Goal: Information Seeking & Learning: Learn about a topic

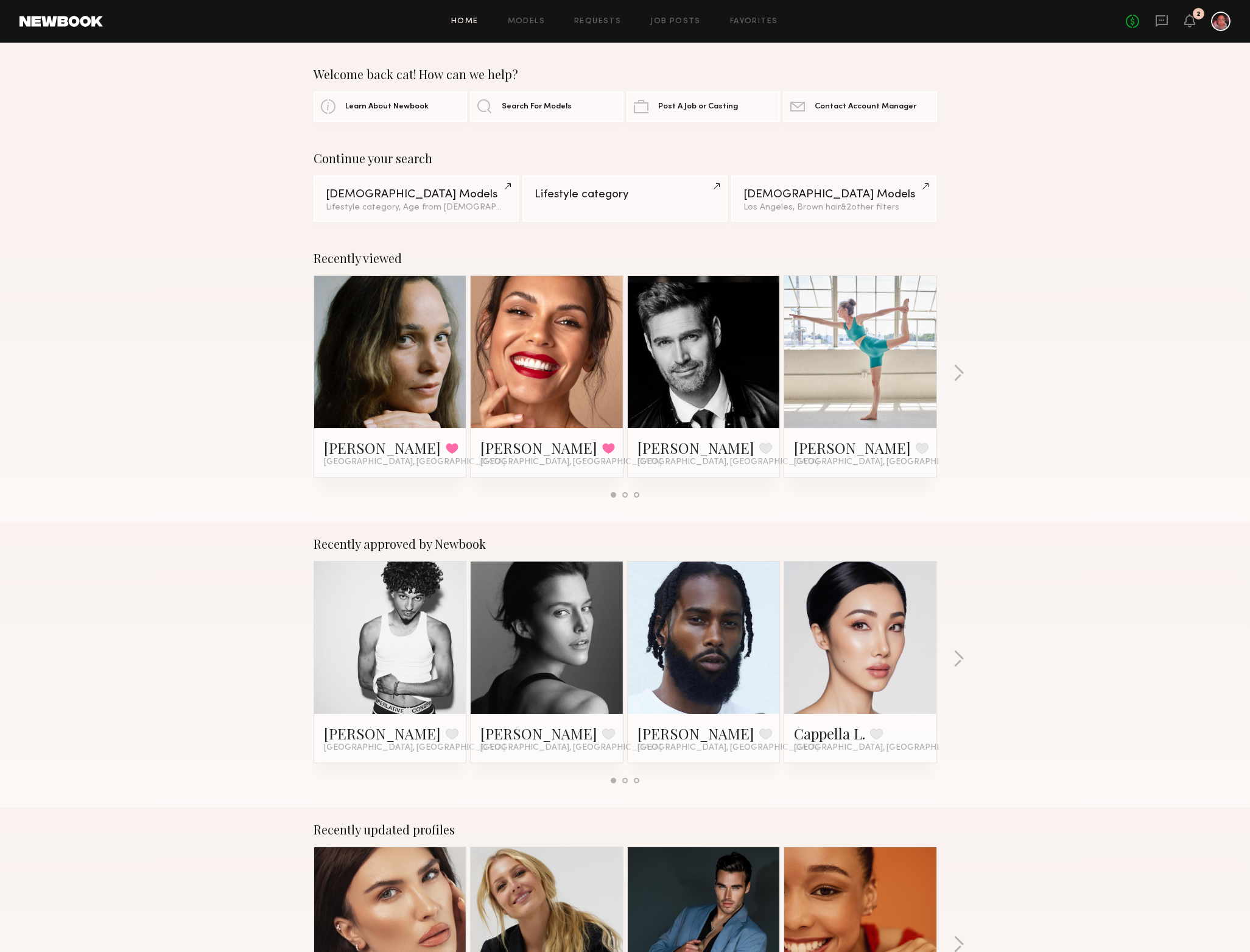
click at [711, 403] on link at bounding box center [703, 352] width 74 height 152
click at [956, 384] on div "Recently viewed [PERSON_NAME] Favorited [GEOGRAPHIC_DATA], [GEOGRAPHIC_DATA] [P…" at bounding box center [624, 378] width 1249 height 286
click at [959, 358] on div "Recently viewed [PERSON_NAME] Favorited [GEOGRAPHIC_DATA], [GEOGRAPHIC_DATA] [P…" at bounding box center [624, 378] width 1249 height 286
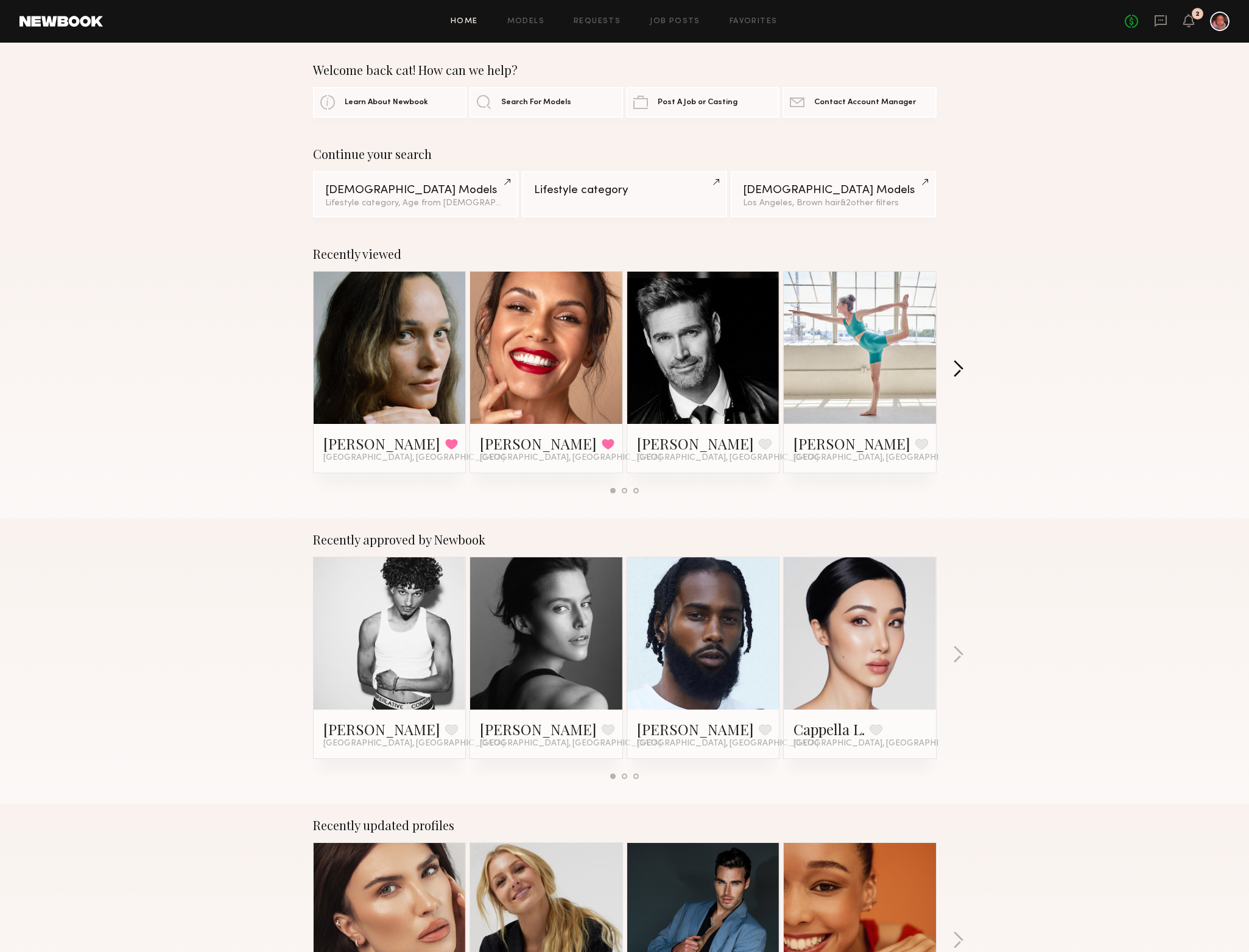
click at [956, 364] on button "button" at bounding box center [958, 370] width 12 height 20
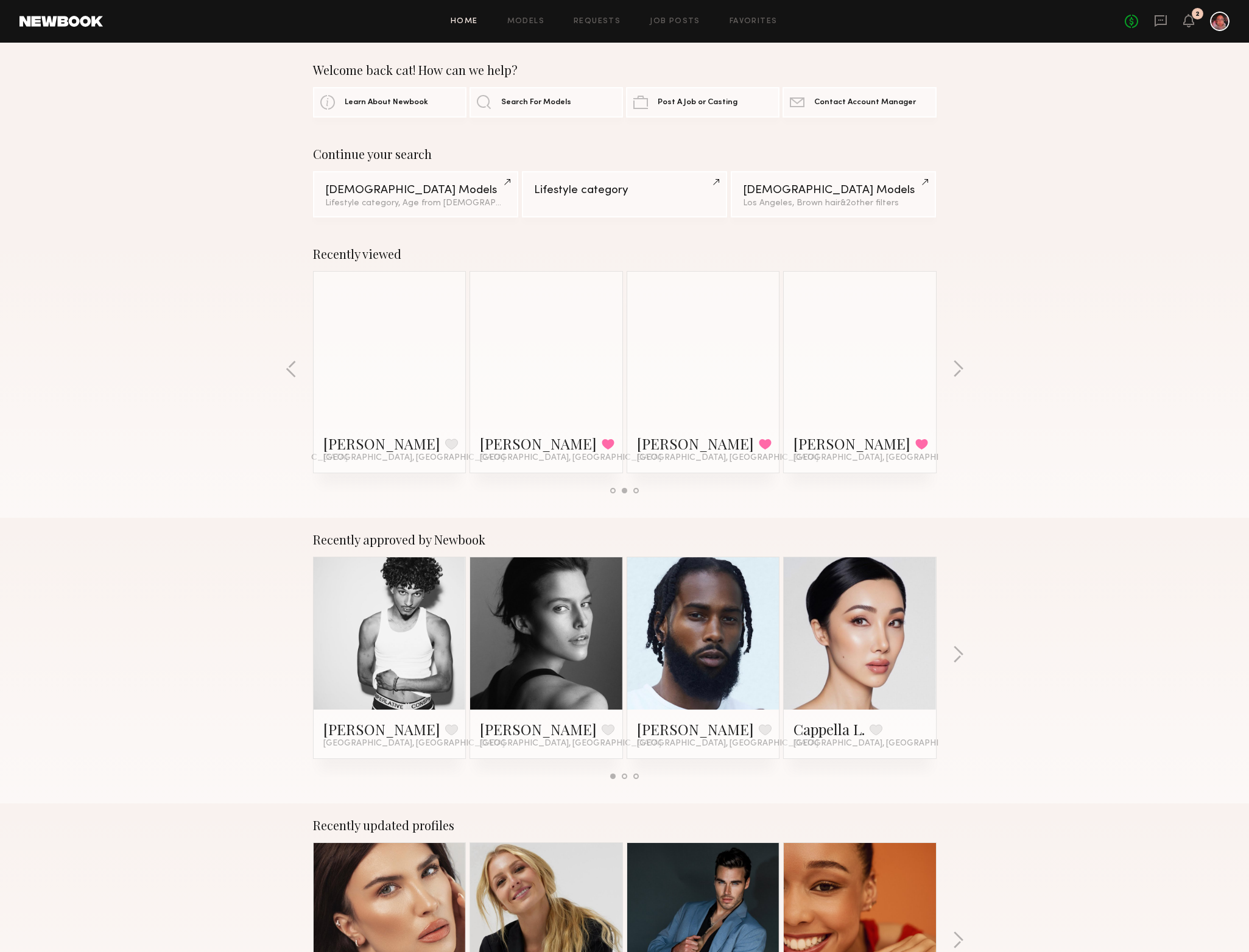
scroll to position [4, 0]
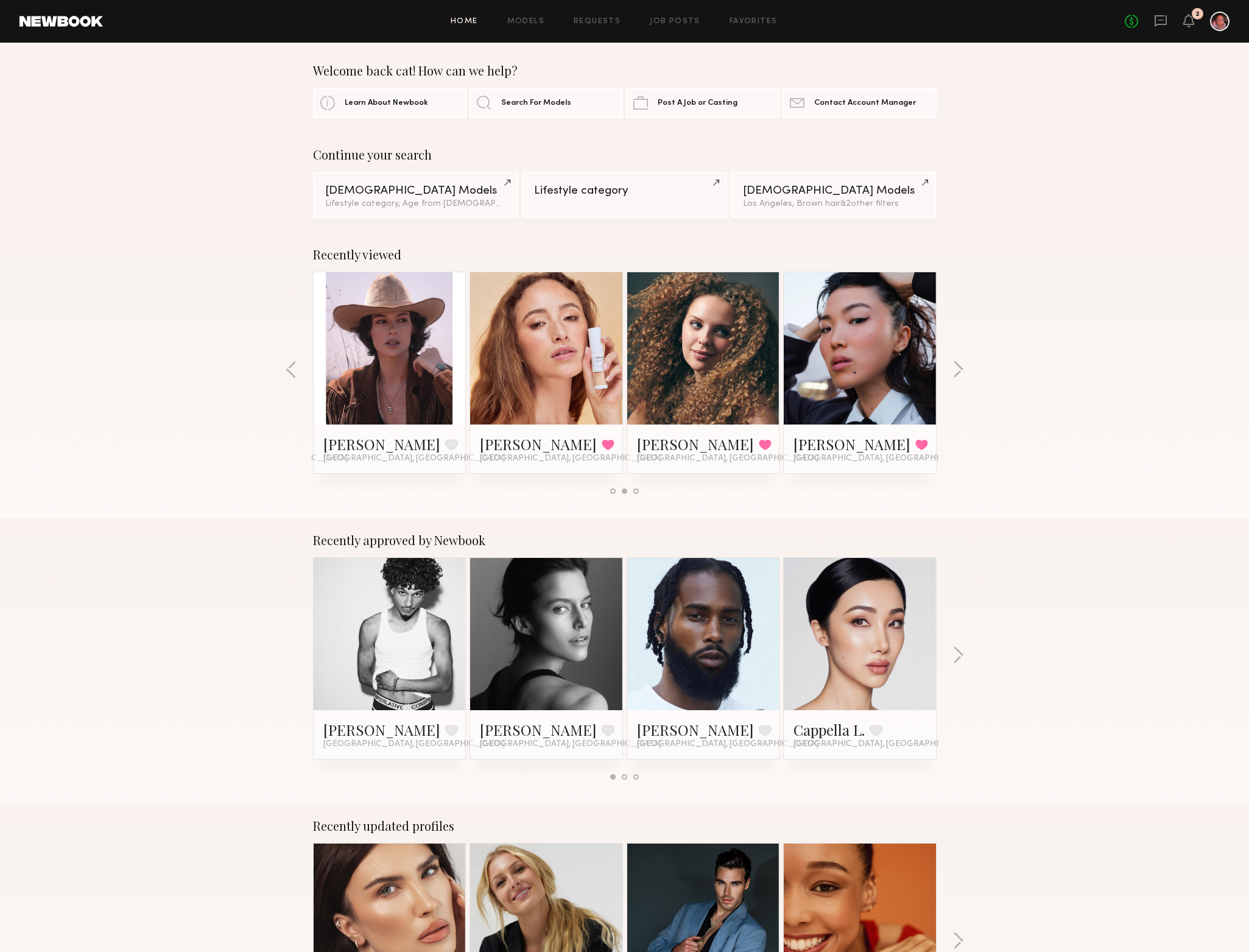
click at [720, 340] on link at bounding box center [704, 348] width 74 height 152
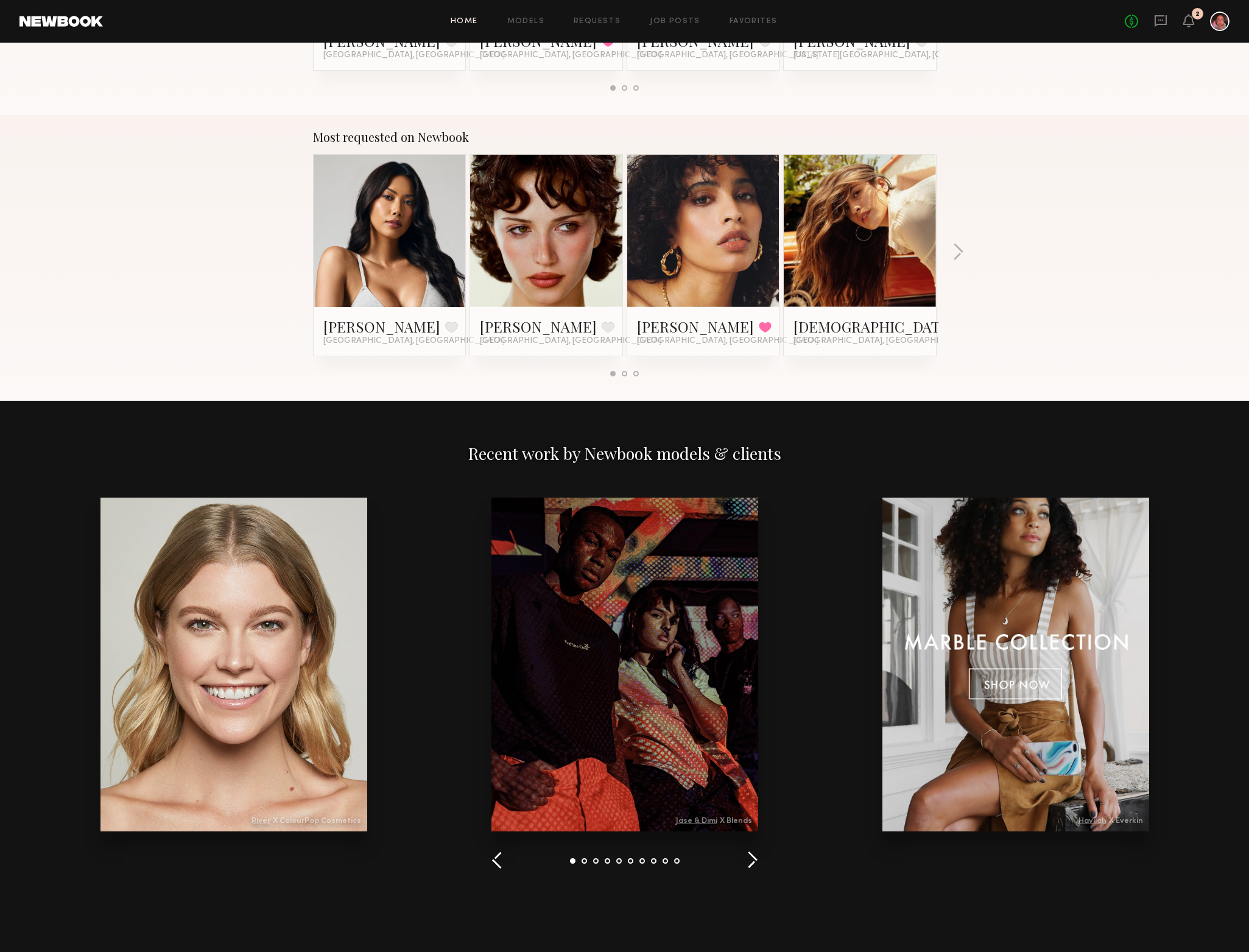
scroll to position [993, 0]
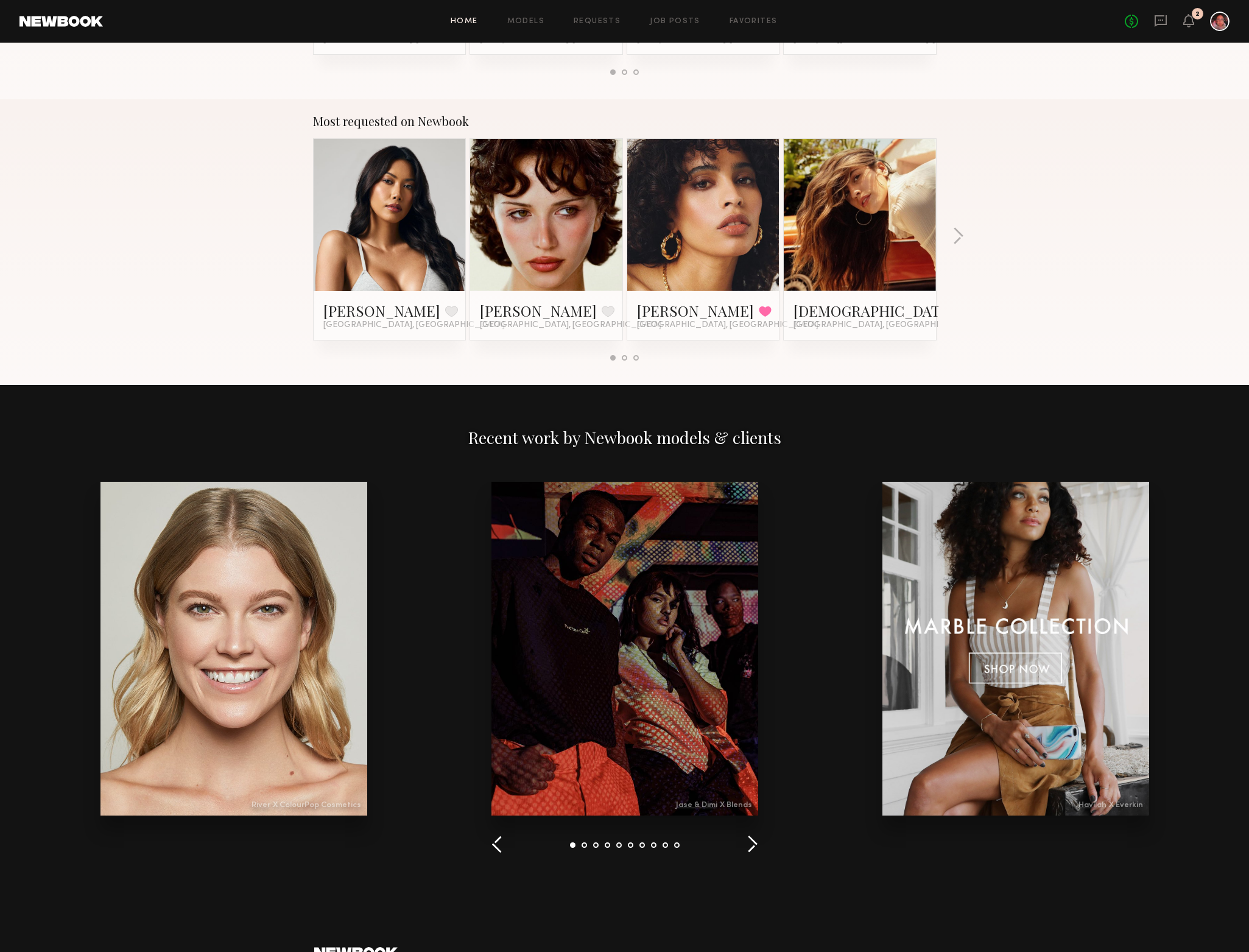
click at [751, 847] on button "button" at bounding box center [752, 845] width 12 height 20
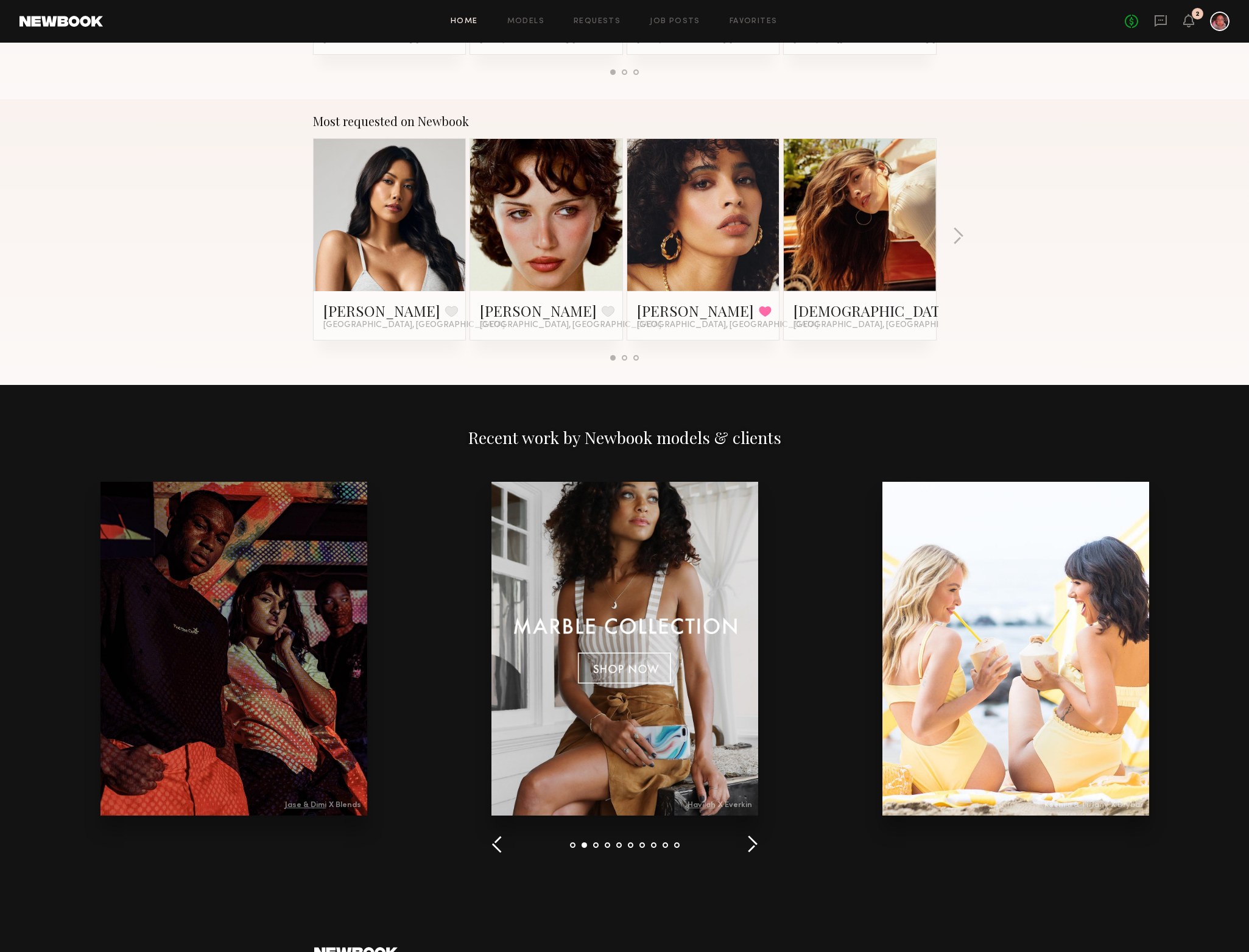
click at [751, 847] on button "button" at bounding box center [752, 845] width 12 height 20
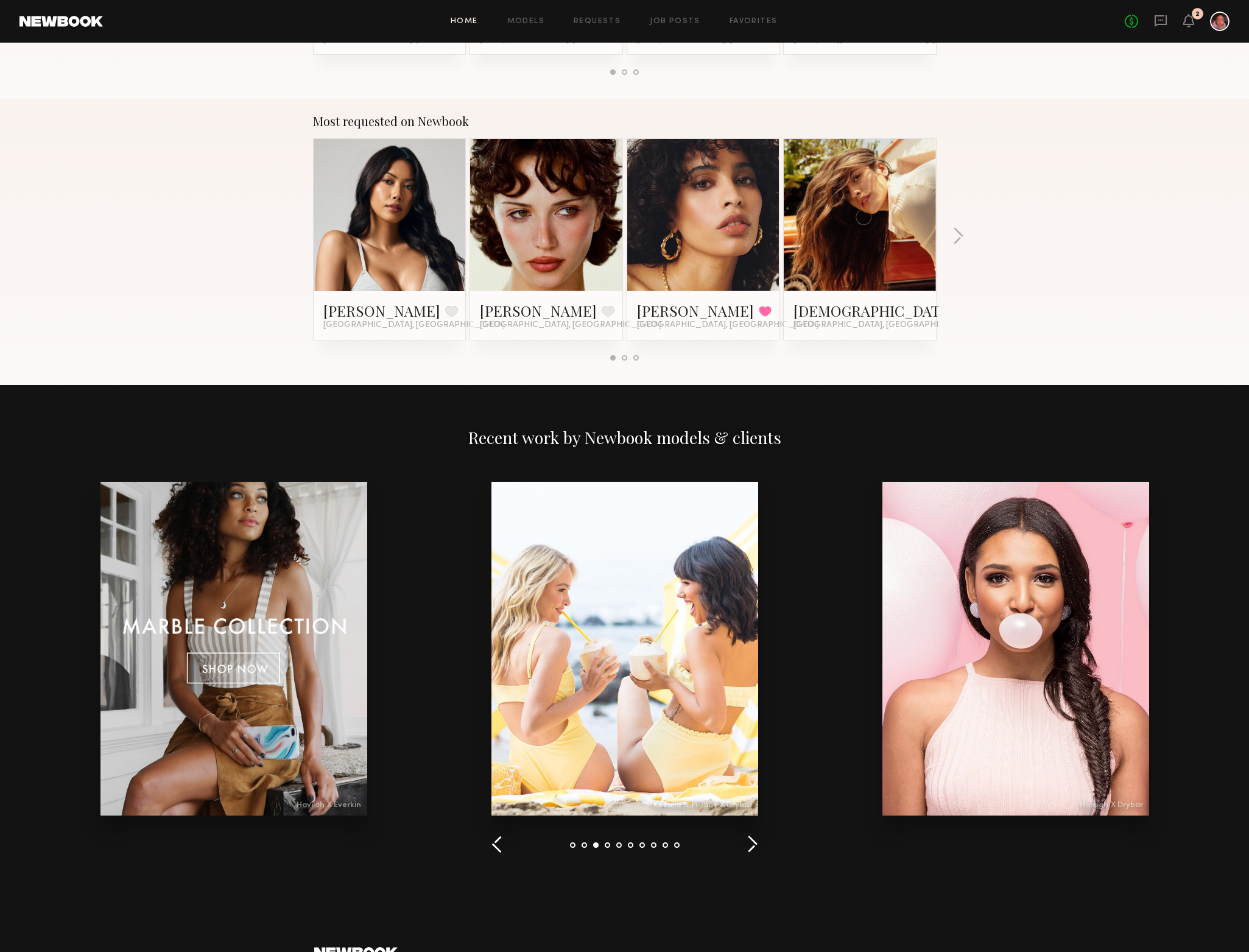
click at [751, 847] on button "button" at bounding box center [752, 845] width 12 height 20
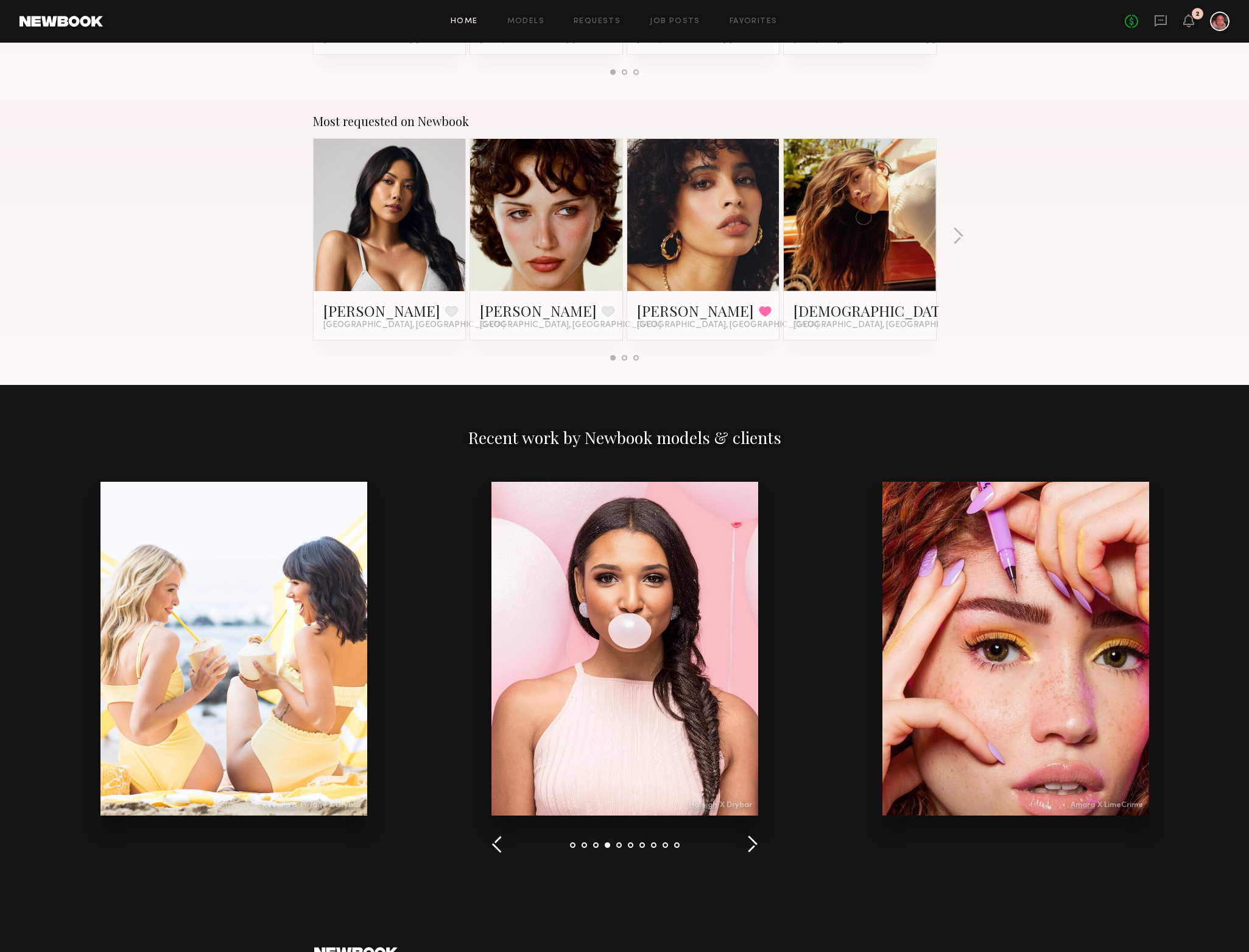
click at [751, 847] on button "button" at bounding box center [752, 845] width 12 height 20
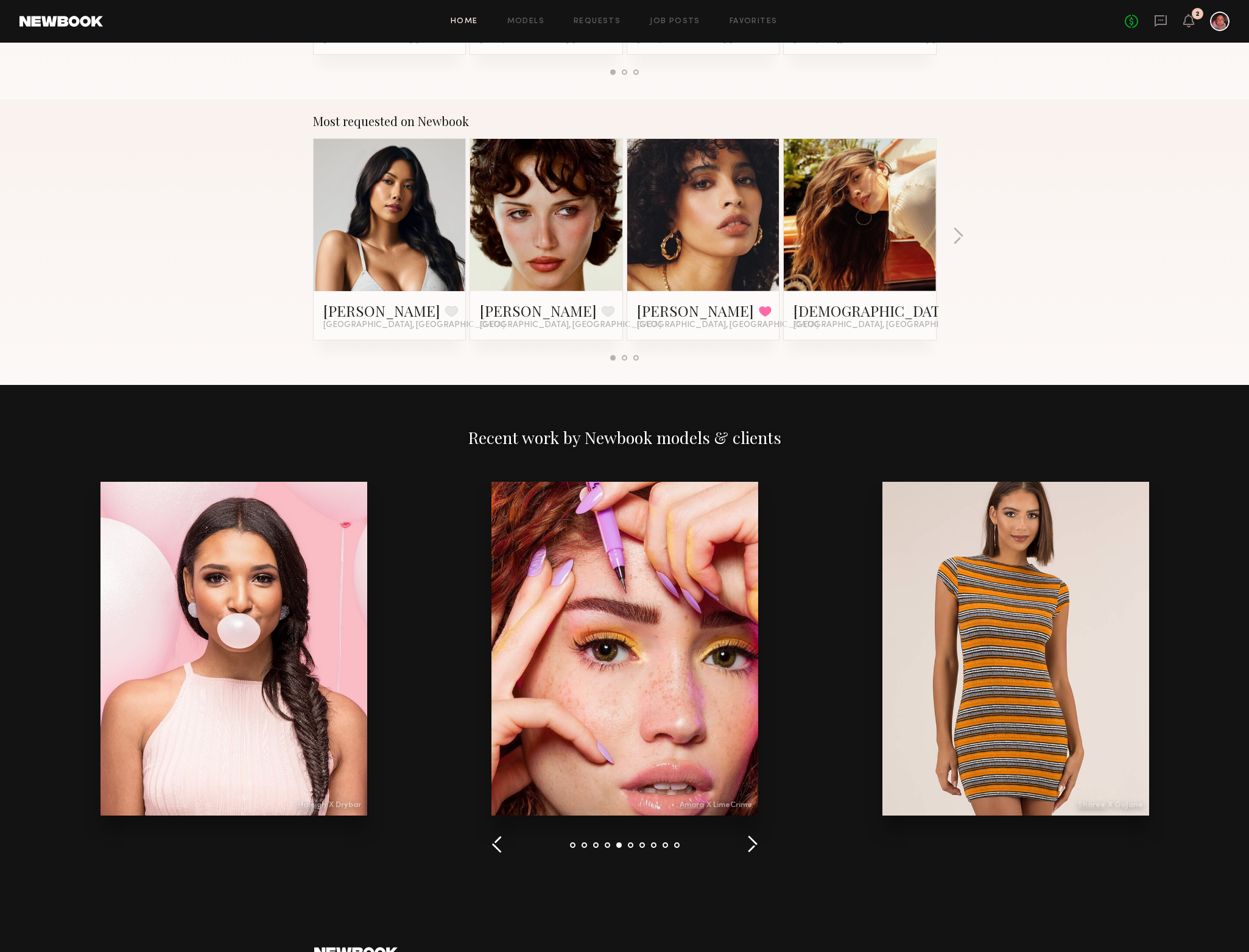
click at [751, 847] on button "button" at bounding box center [752, 845] width 12 height 20
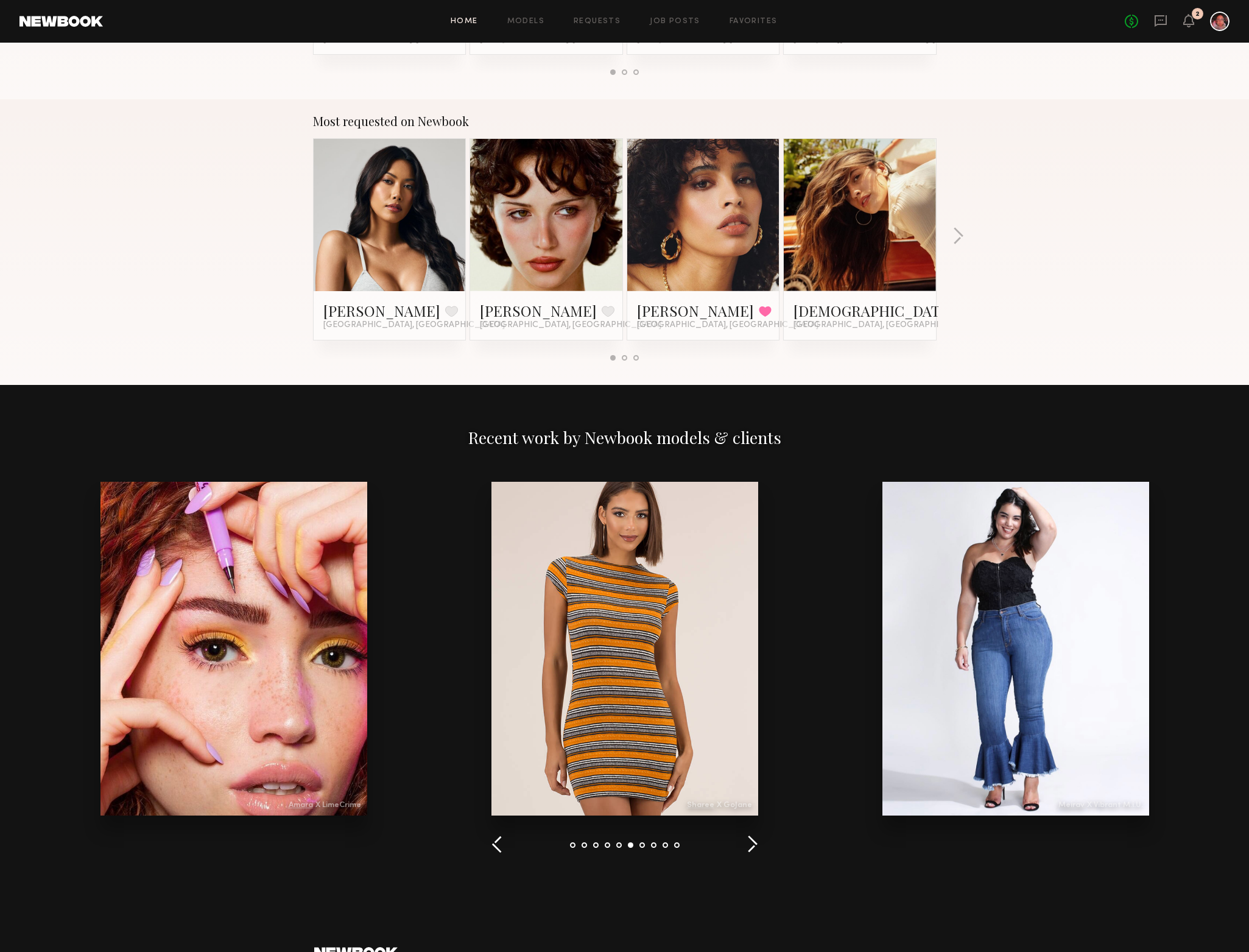
click at [751, 847] on button "button" at bounding box center [752, 845] width 12 height 20
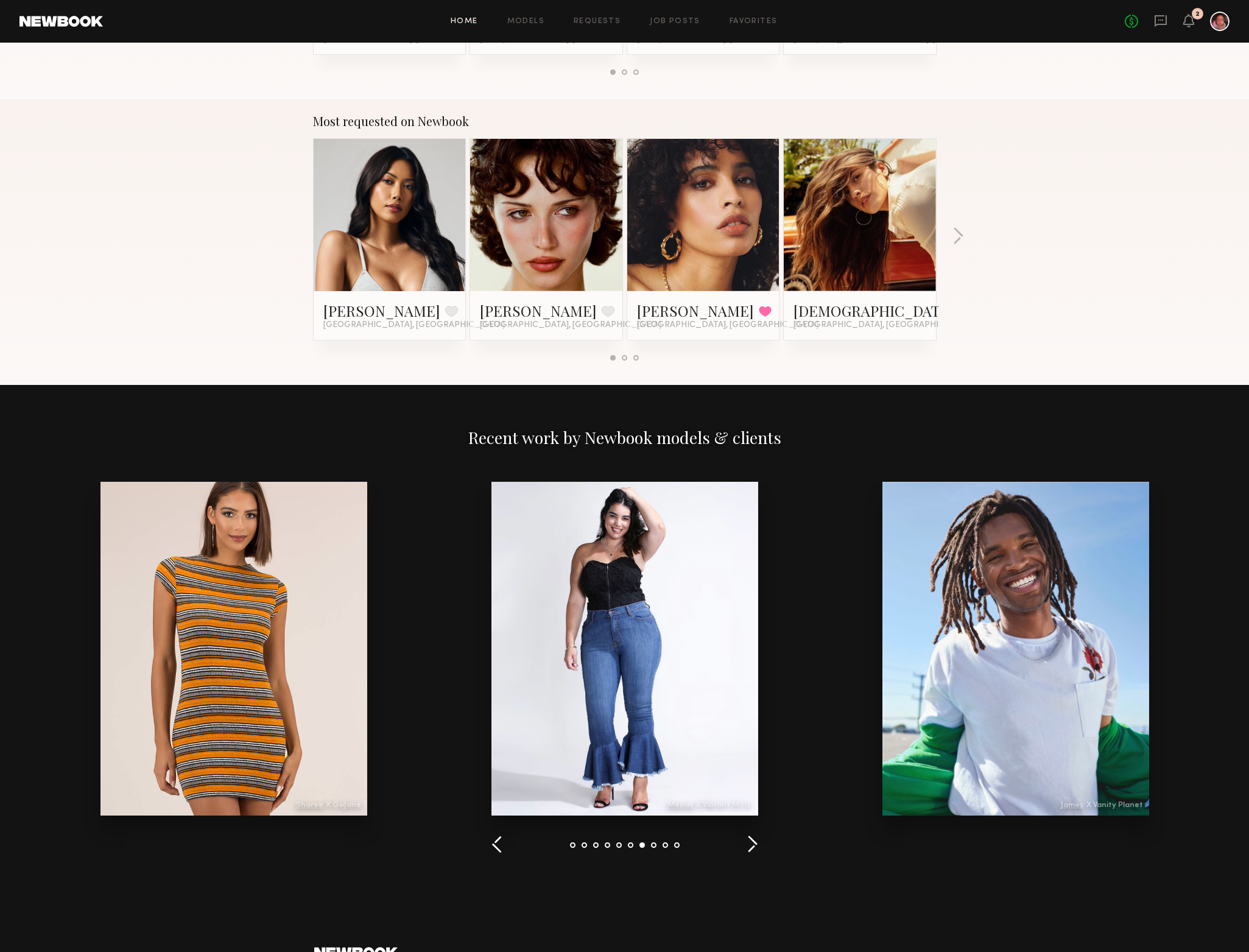
click at [751, 846] on button "button" at bounding box center [752, 845] width 12 height 20
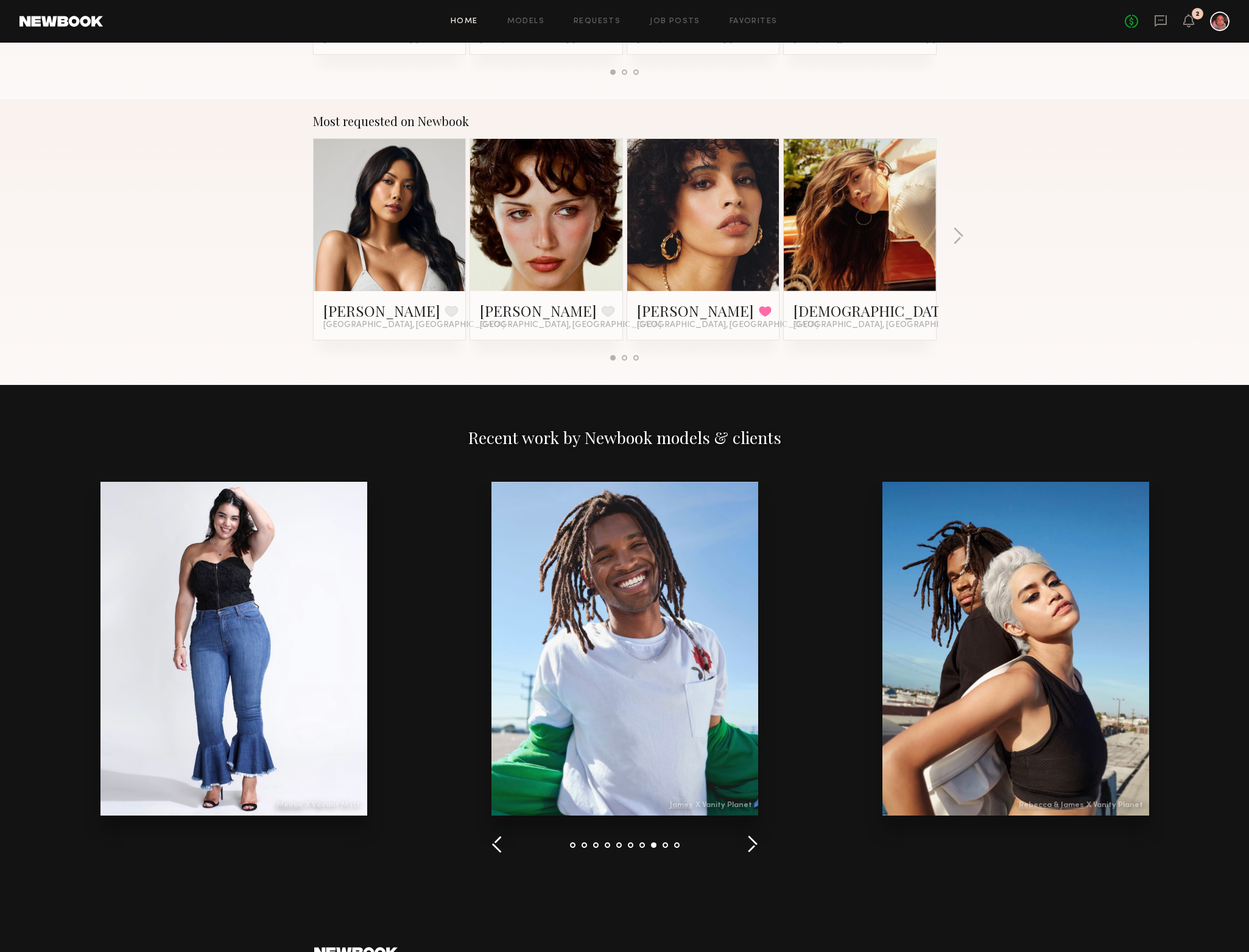
click at [751, 846] on button "button" at bounding box center [752, 845] width 12 height 20
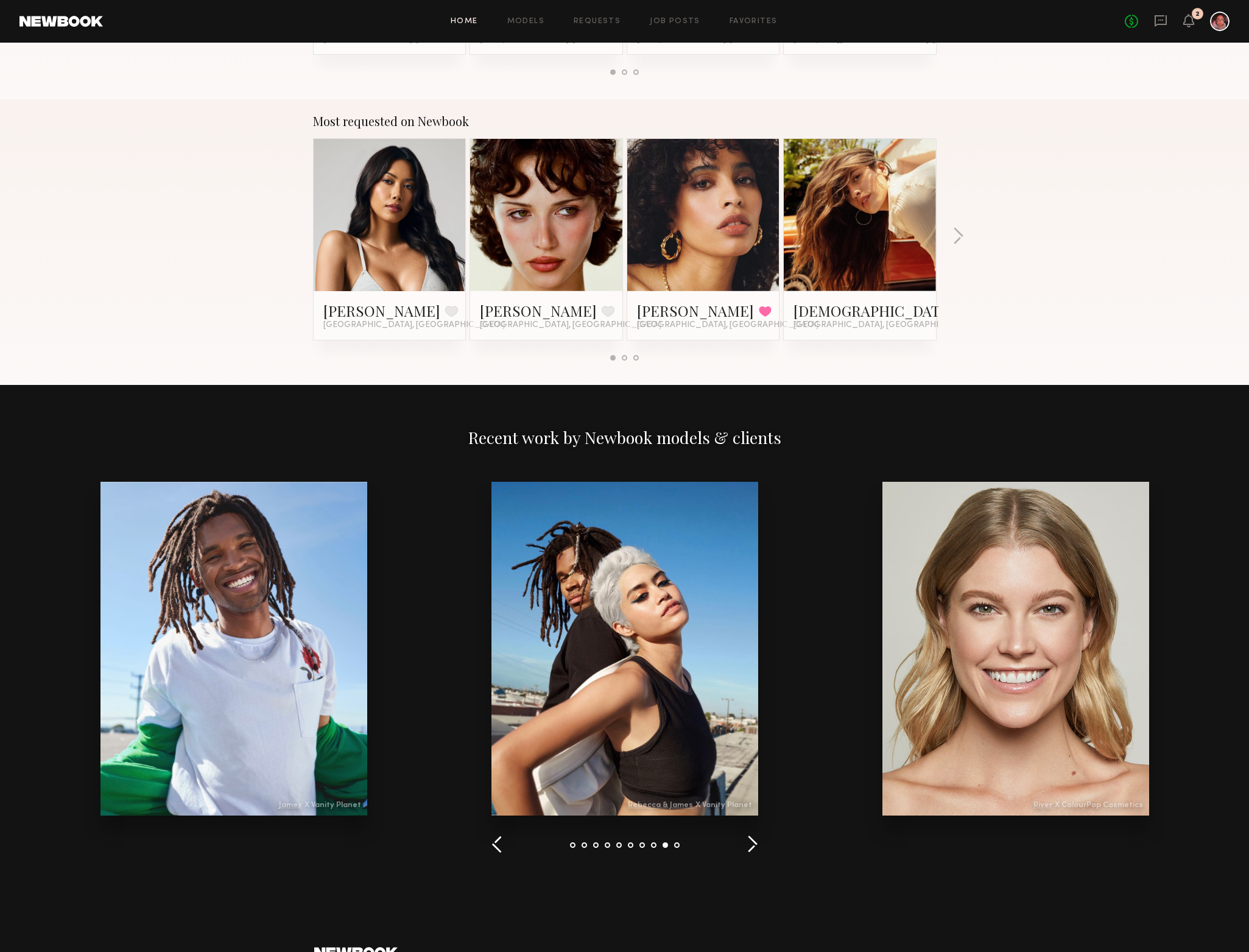
click at [751, 846] on button "button" at bounding box center [752, 845] width 12 height 20
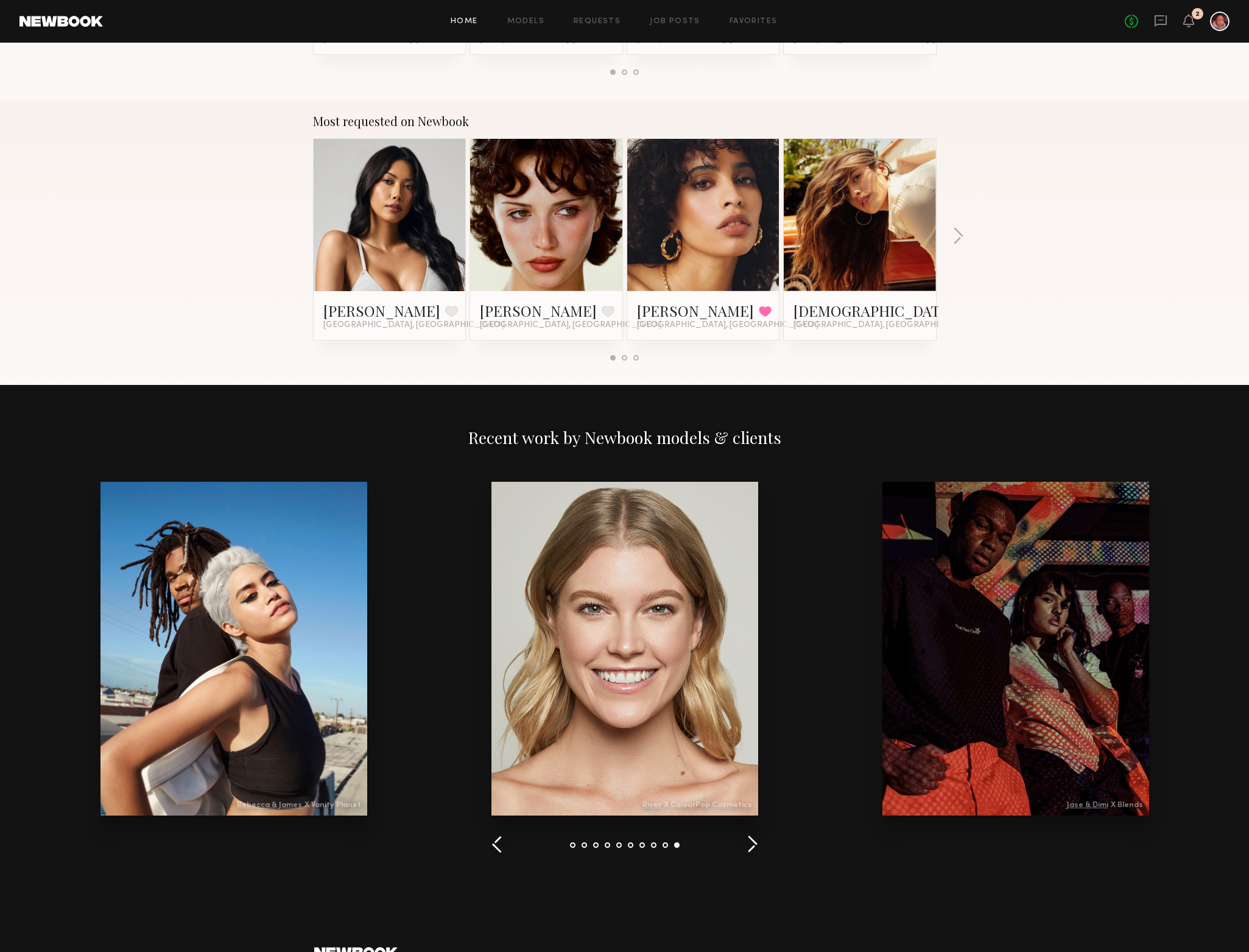
click at [751, 846] on button "button" at bounding box center [752, 845] width 12 height 20
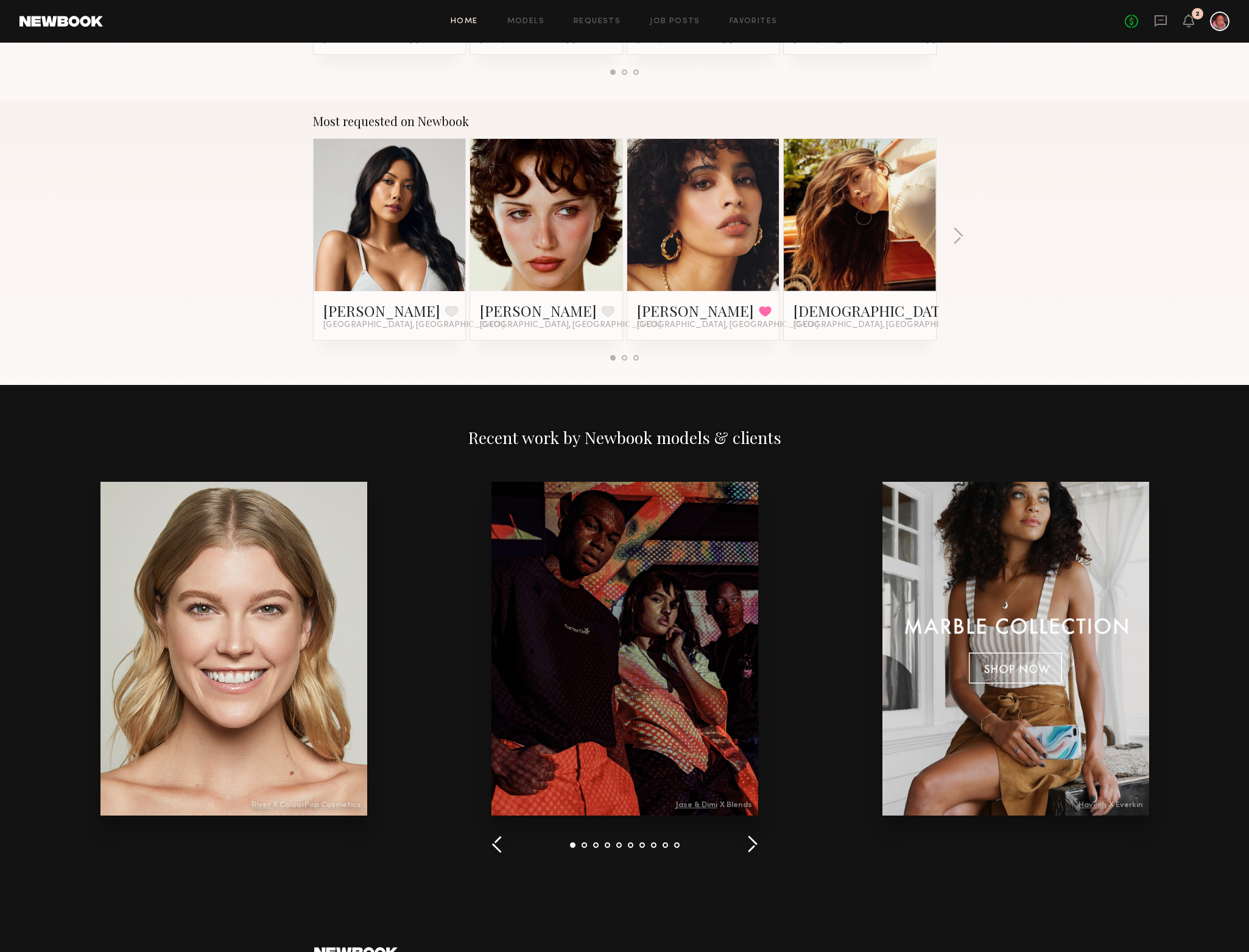
click at [751, 846] on button "button" at bounding box center [752, 845] width 12 height 20
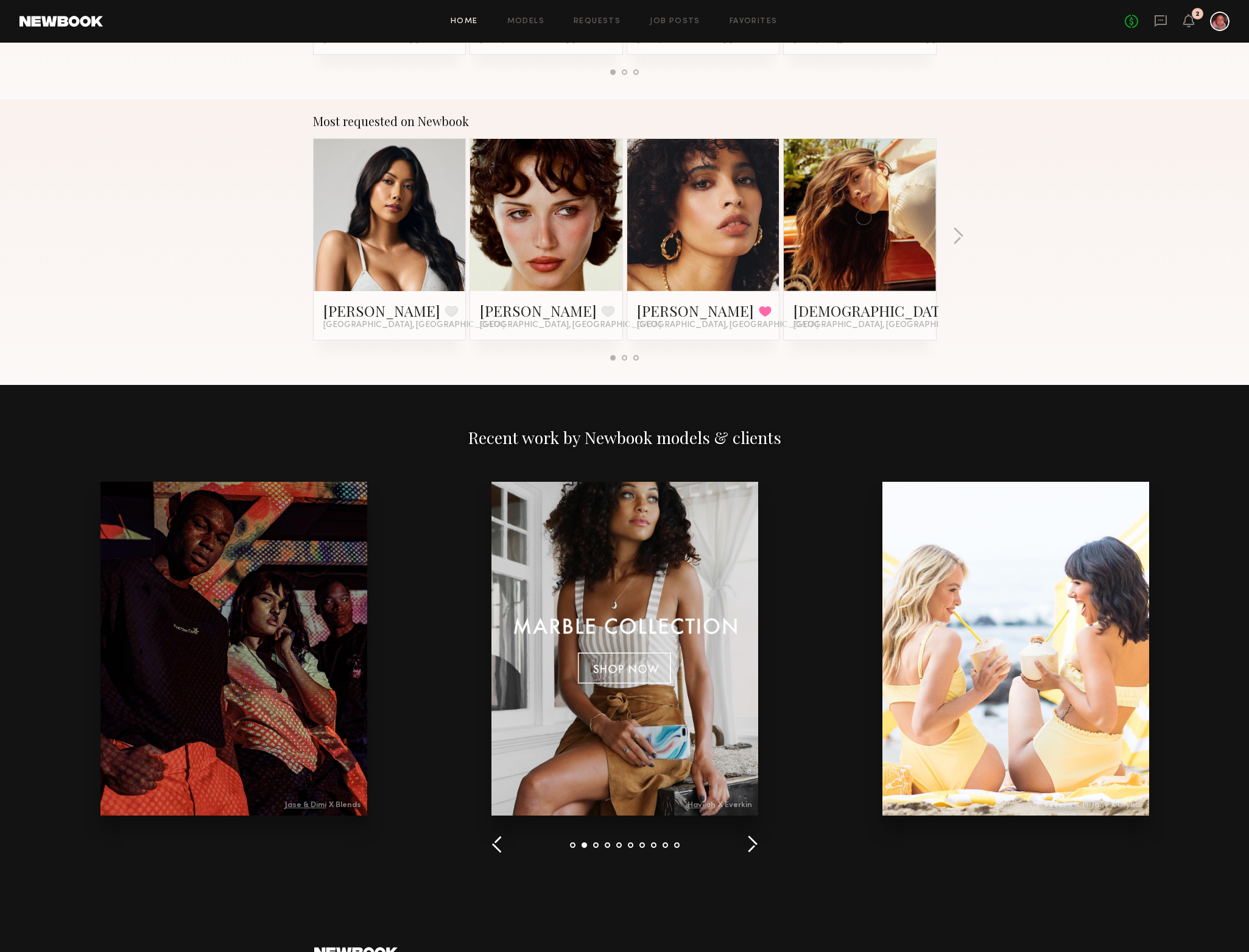
click at [750, 843] on button "button" at bounding box center [752, 845] width 12 height 20
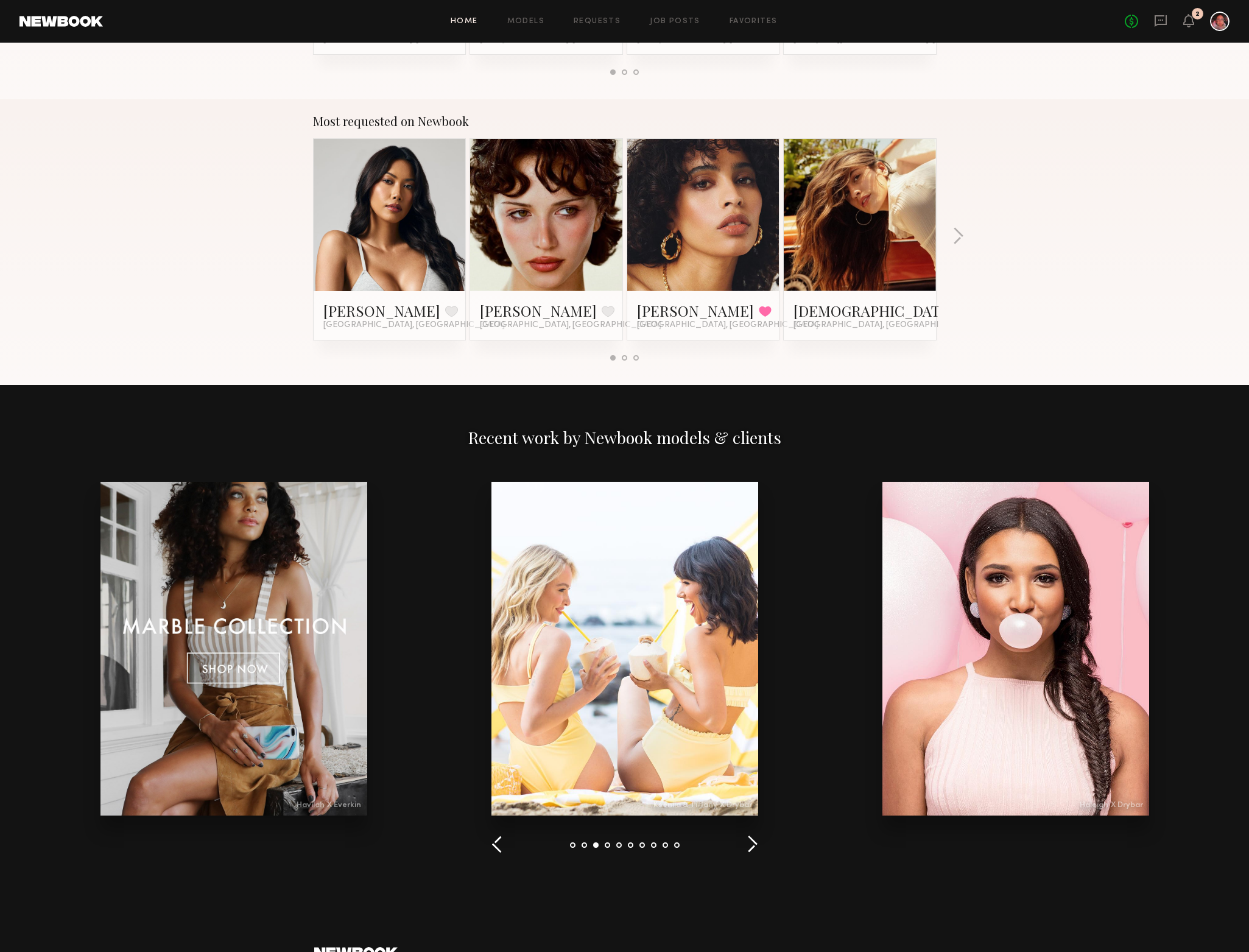
click at [750, 842] on button "button" at bounding box center [752, 845] width 12 height 20
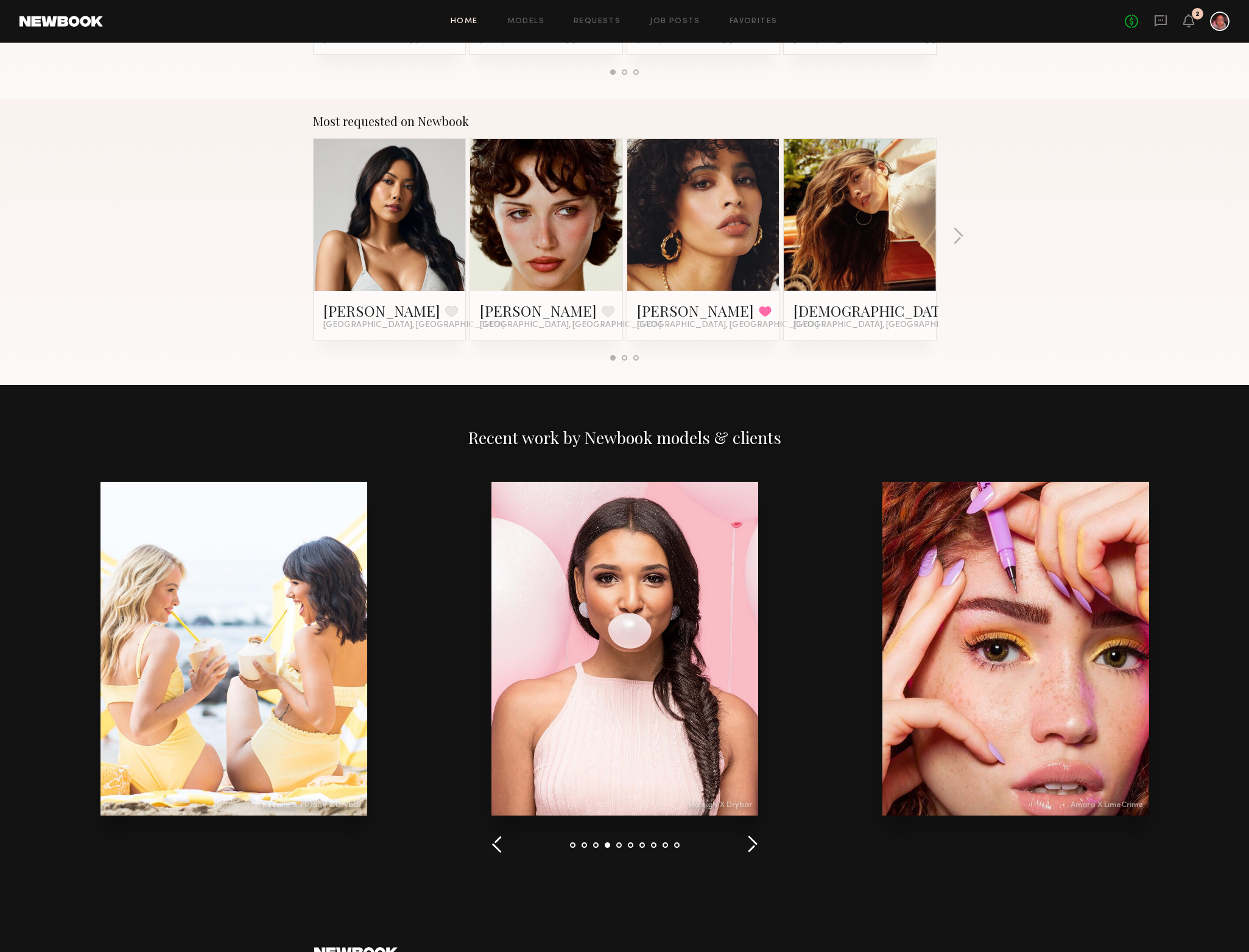
click at [748, 841] on button "button" at bounding box center [752, 845] width 12 height 20
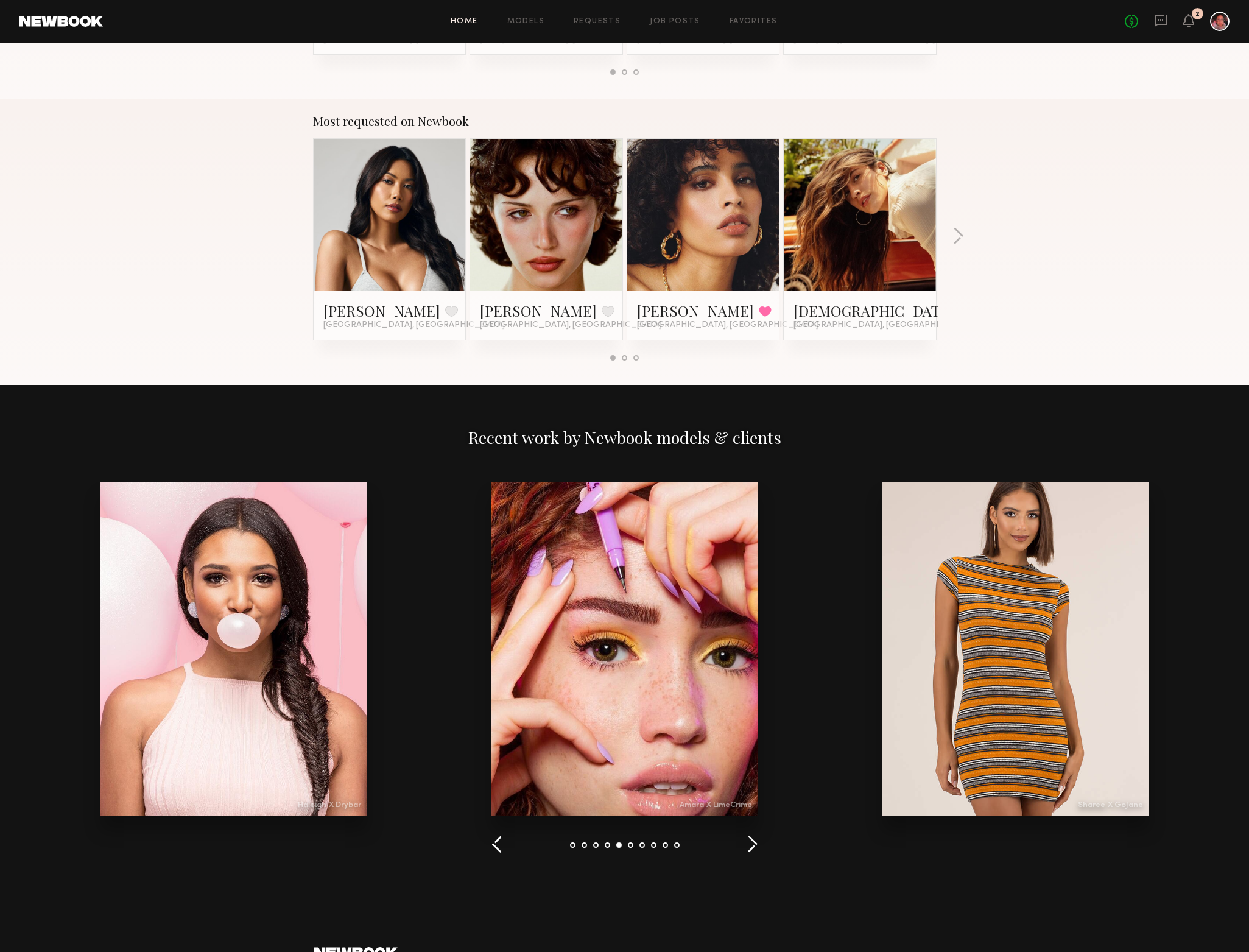
click at [743, 674] on div at bounding box center [624, 648] width 267 height 334
click at [625, 653] on div at bounding box center [624, 648] width 267 height 334
click at [686, 805] on div at bounding box center [624, 648] width 267 height 334
click at [697, 805] on div at bounding box center [624, 648] width 267 height 334
click at [702, 788] on div at bounding box center [624, 648] width 267 height 334
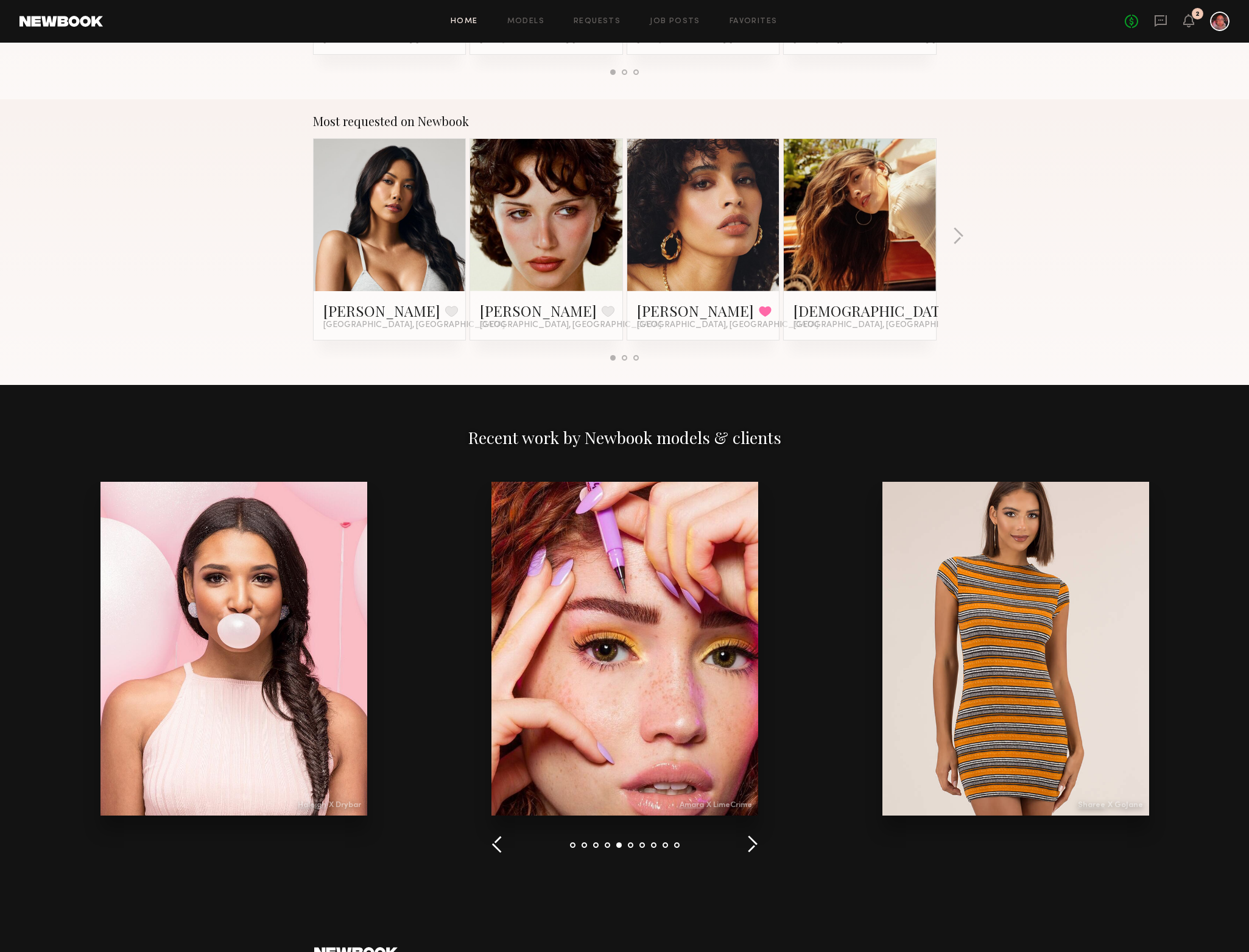
click at [750, 851] on button "button" at bounding box center [752, 845] width 12 height 20
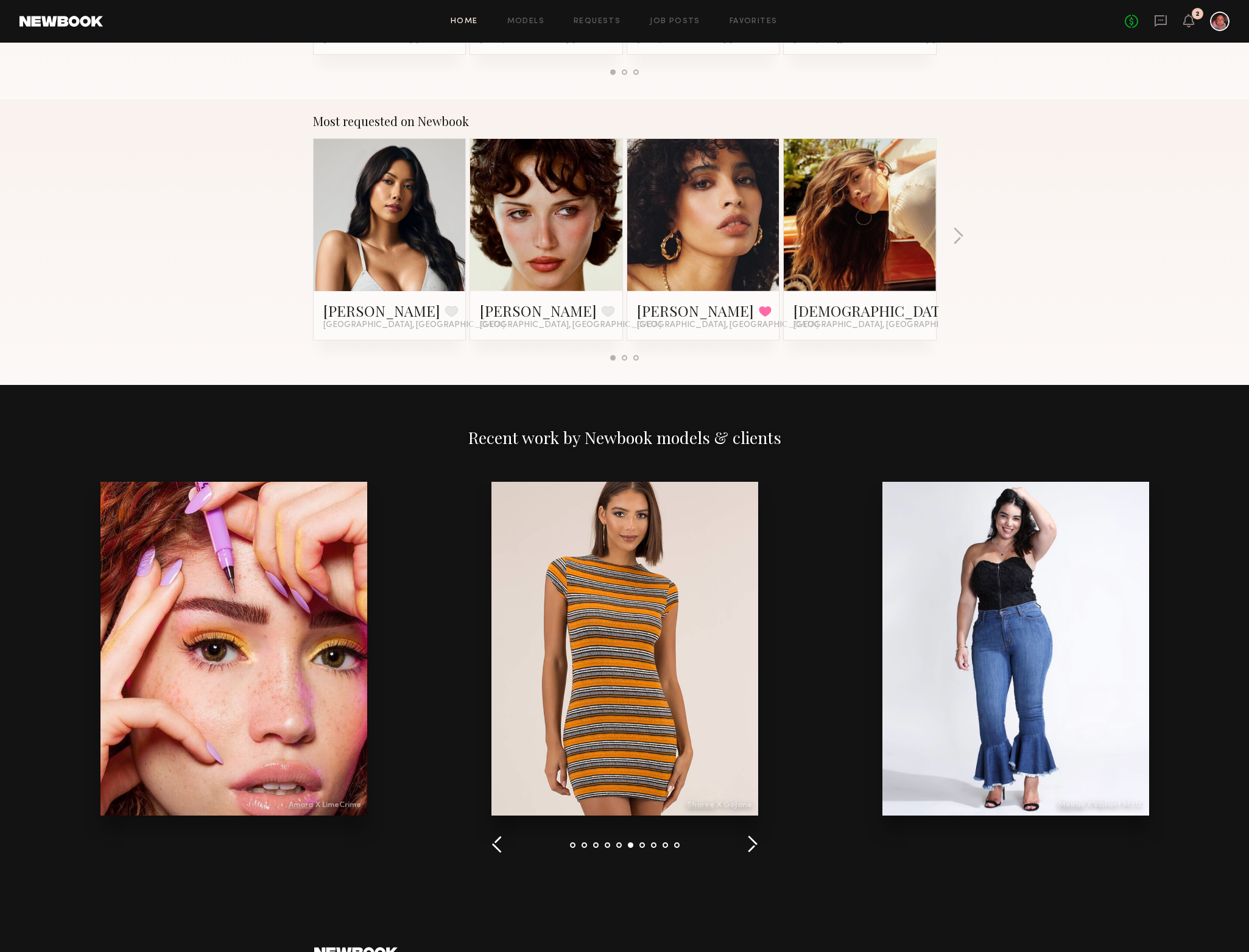
click at [750, 851] on button "button" at bounding box center [752, 845] width 12 height 20
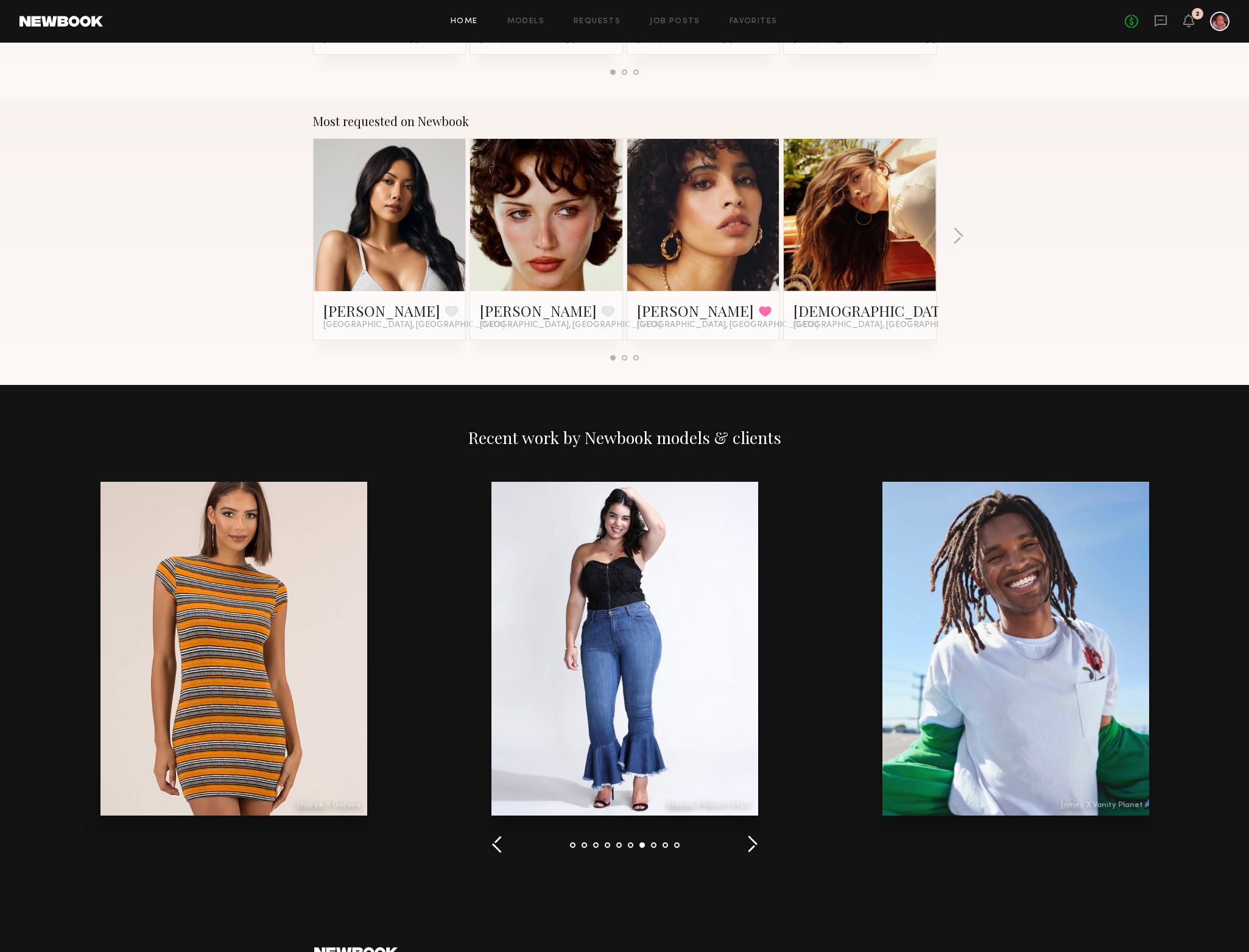
click at [749, 852] on button "button" at bounding box center [752, 845] width 12 height 20
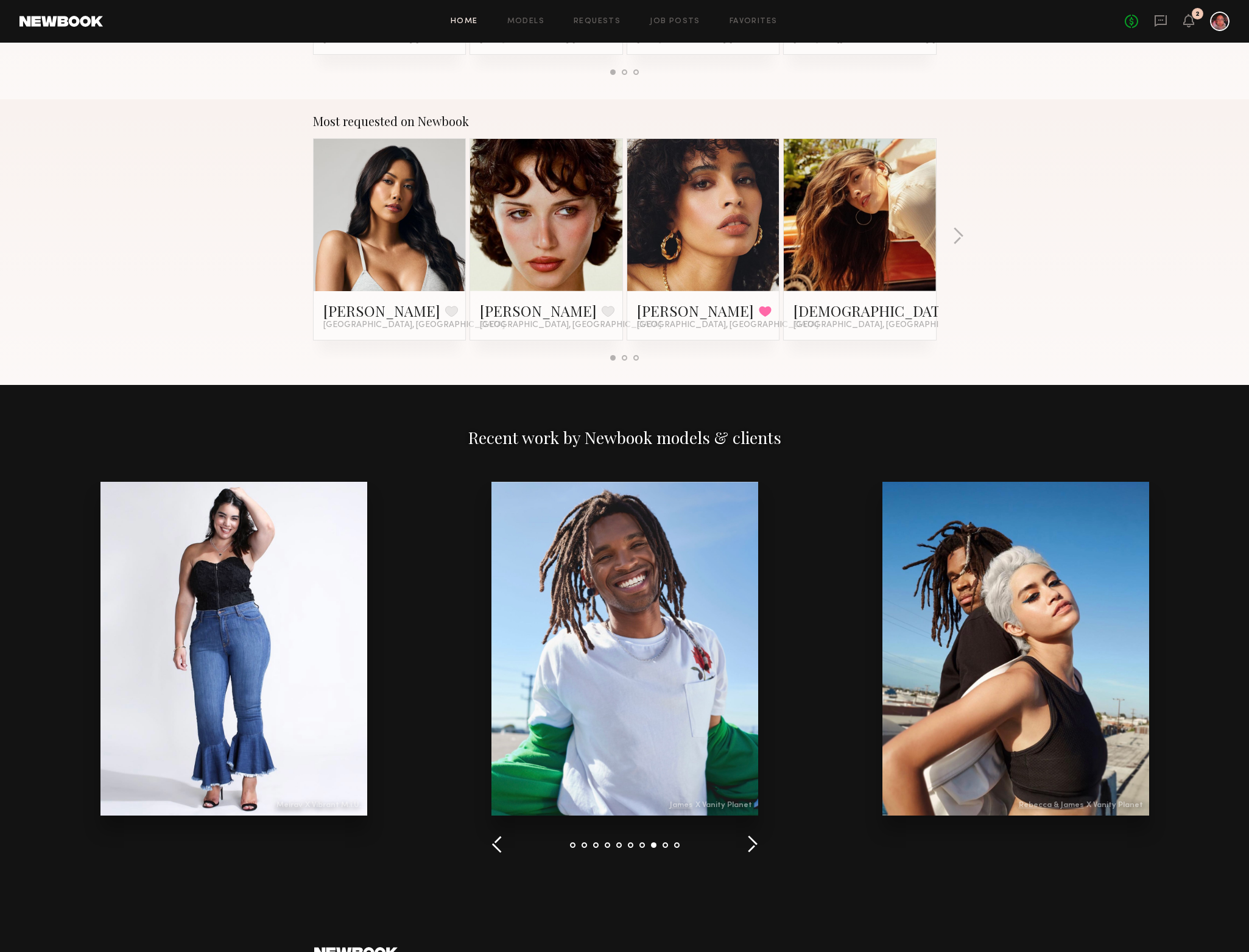
click at [749, 852] on button "button" at bounding box center [752, 845] width 12 height 20
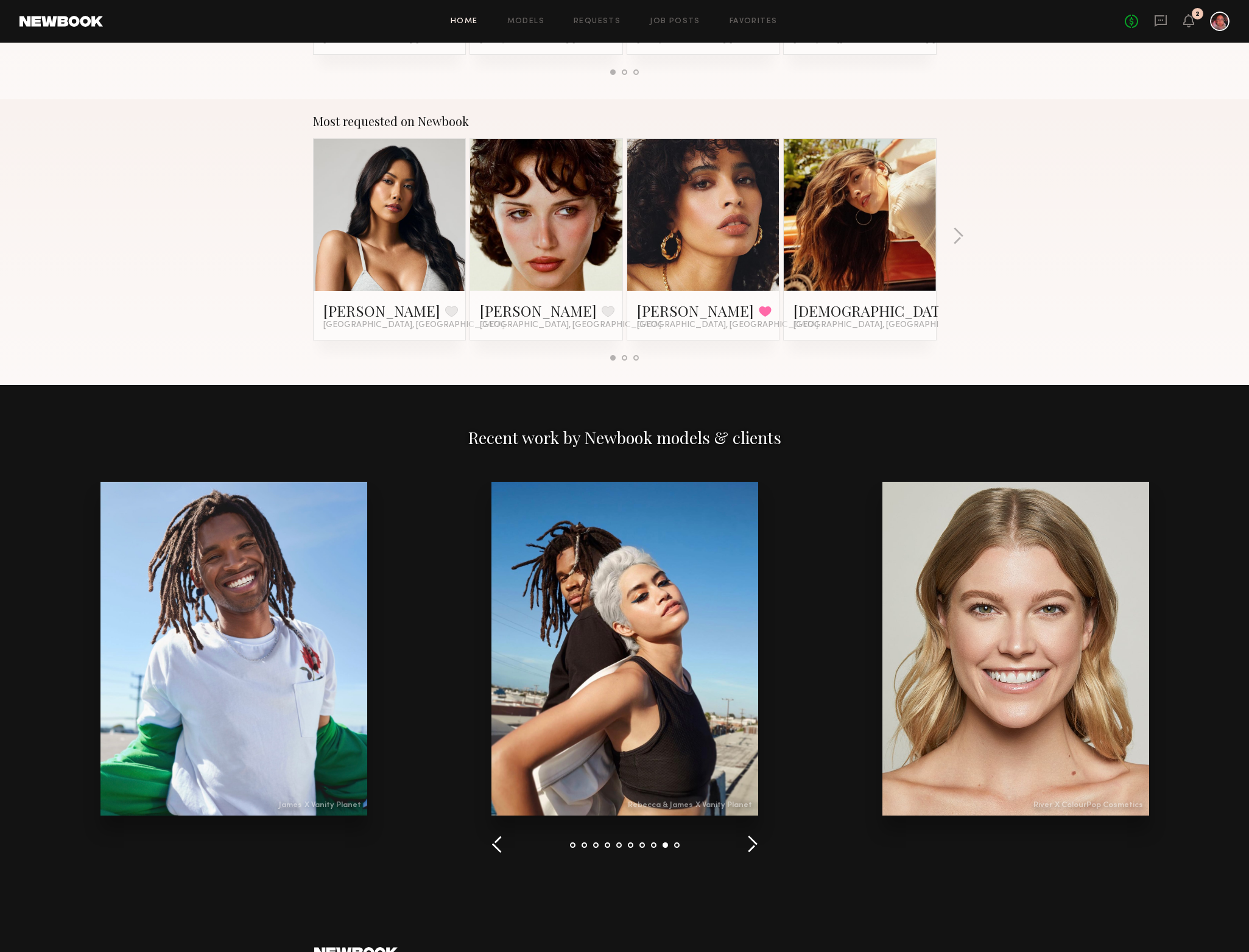
click at [748, 852] on button "button" at bounding box center [752, 845] width 12 height 20
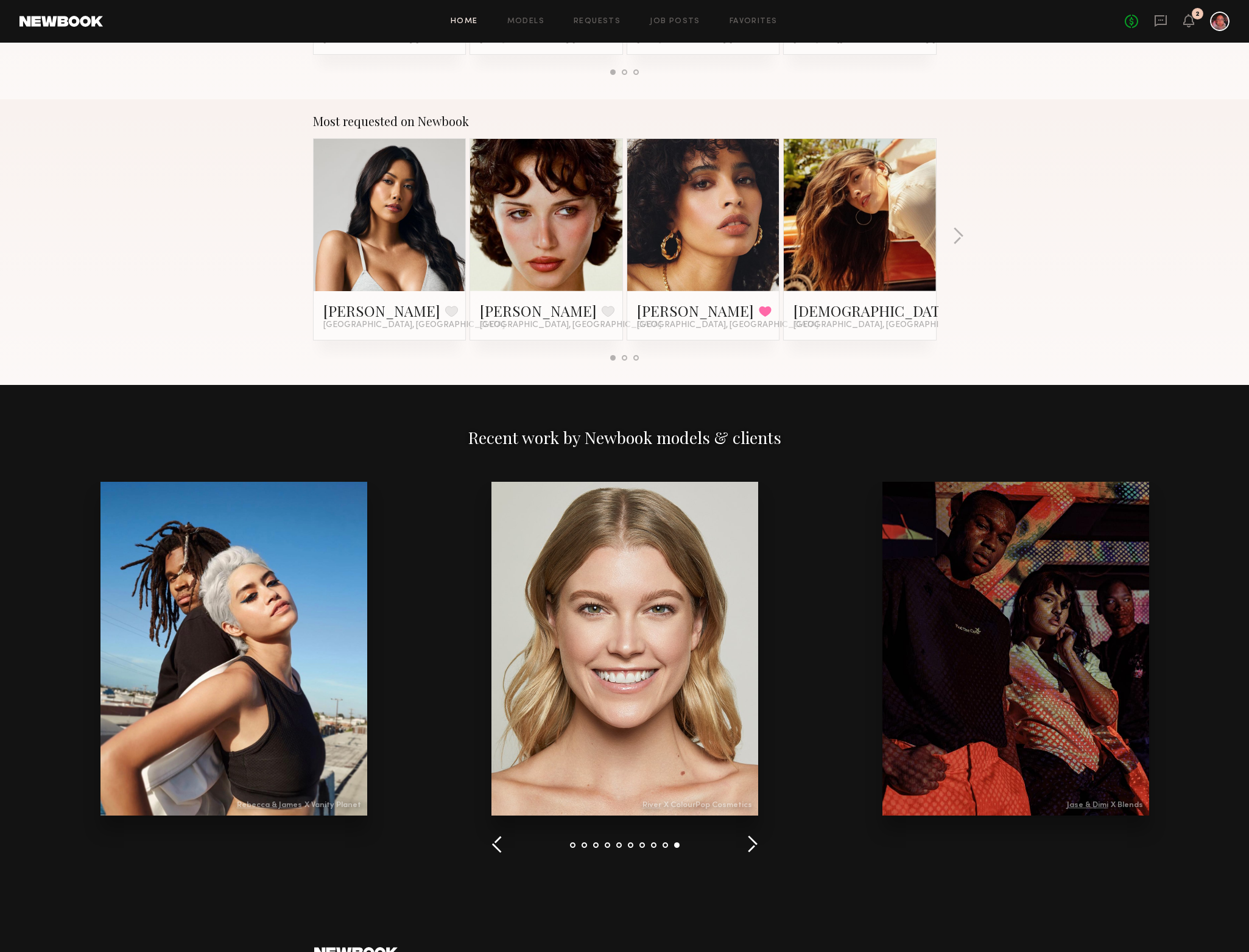
click at [748, 852] on button "button" at bounding box center [752, 845] width 12 height 20
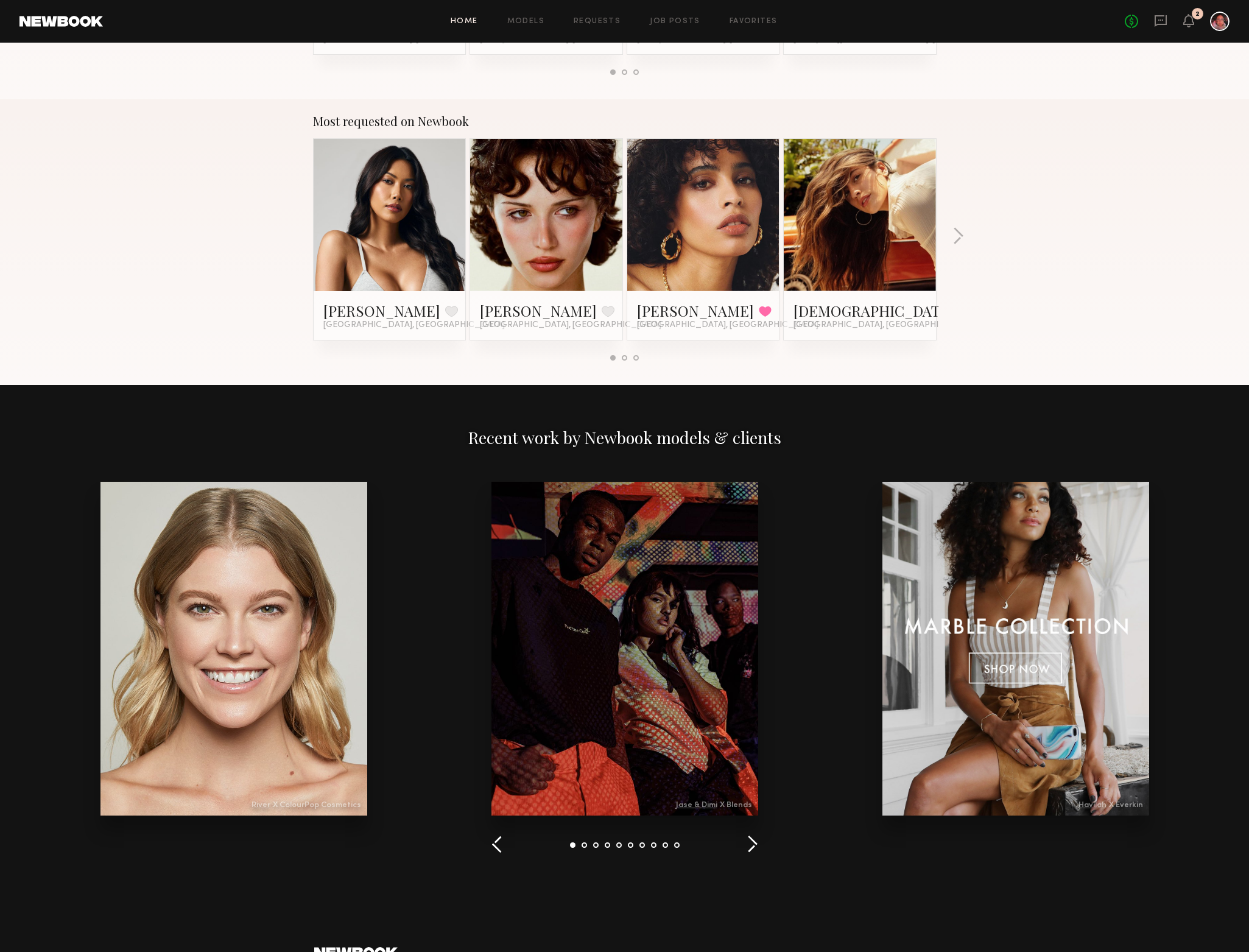
click at [748, 852] on button "button" at bounding box center [752, 845] width 12 height 20
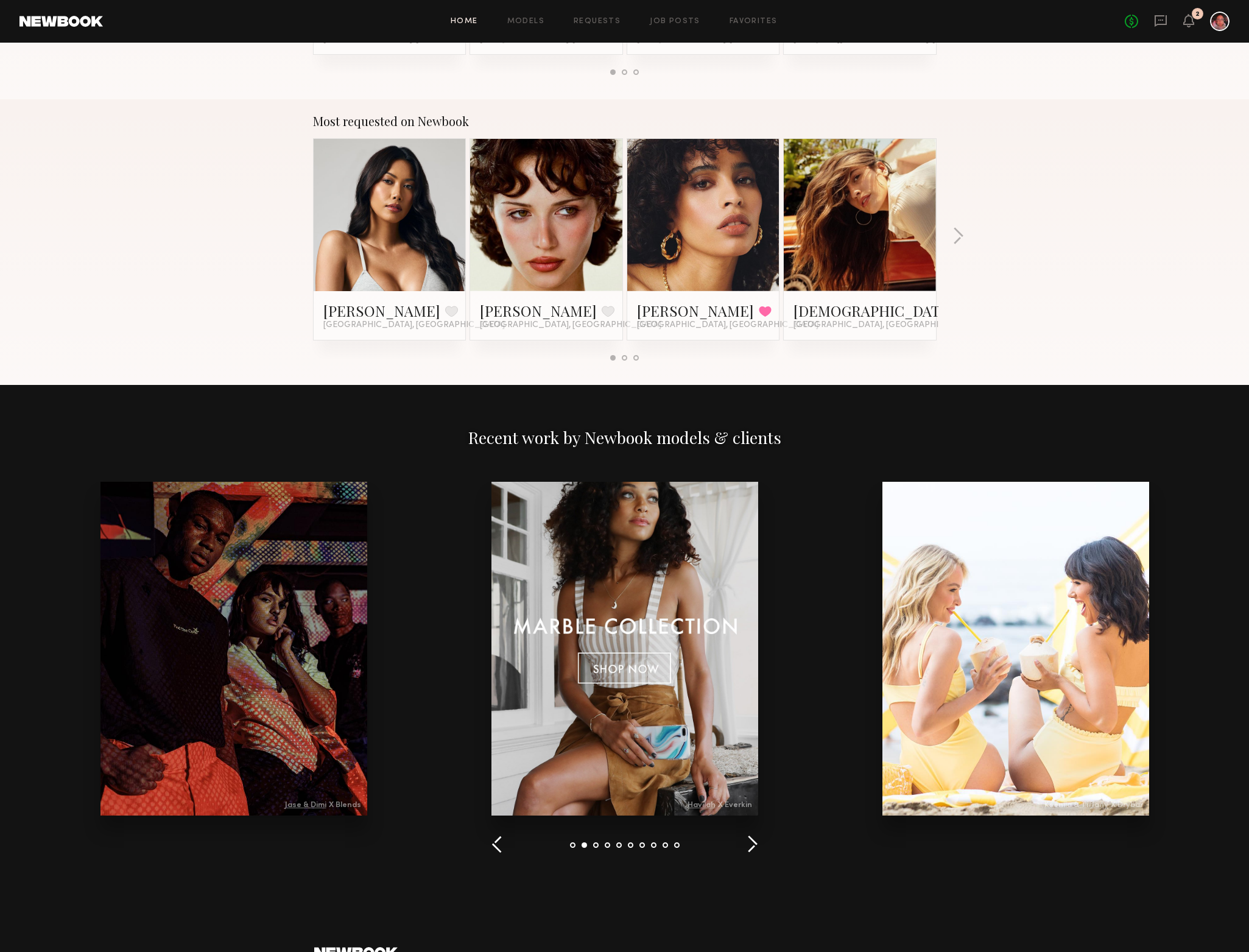
drag, startPoint x: 1029, startPoint y: 169, endPoint x: 1077, endPoint y: 83, distance: 98.5
click at [1026, 144] on div "Most requested on Newbook [PERSON_NAME] Favorite [GEOGRAPHIC_DATA], [GEOGRAPHIC…" at bounding box center [624, 242] width 1249 height 286
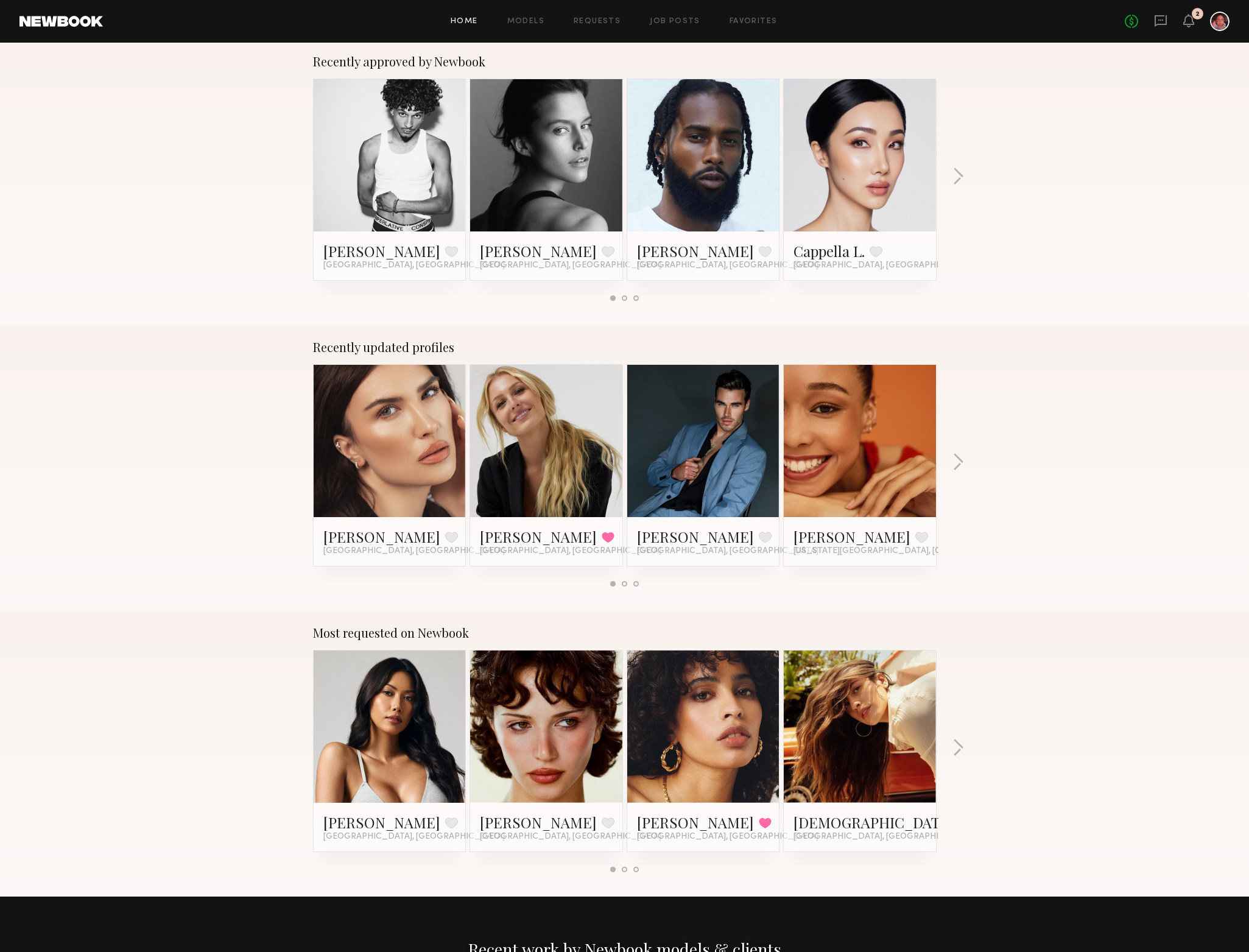
scroll to position [458, 0]
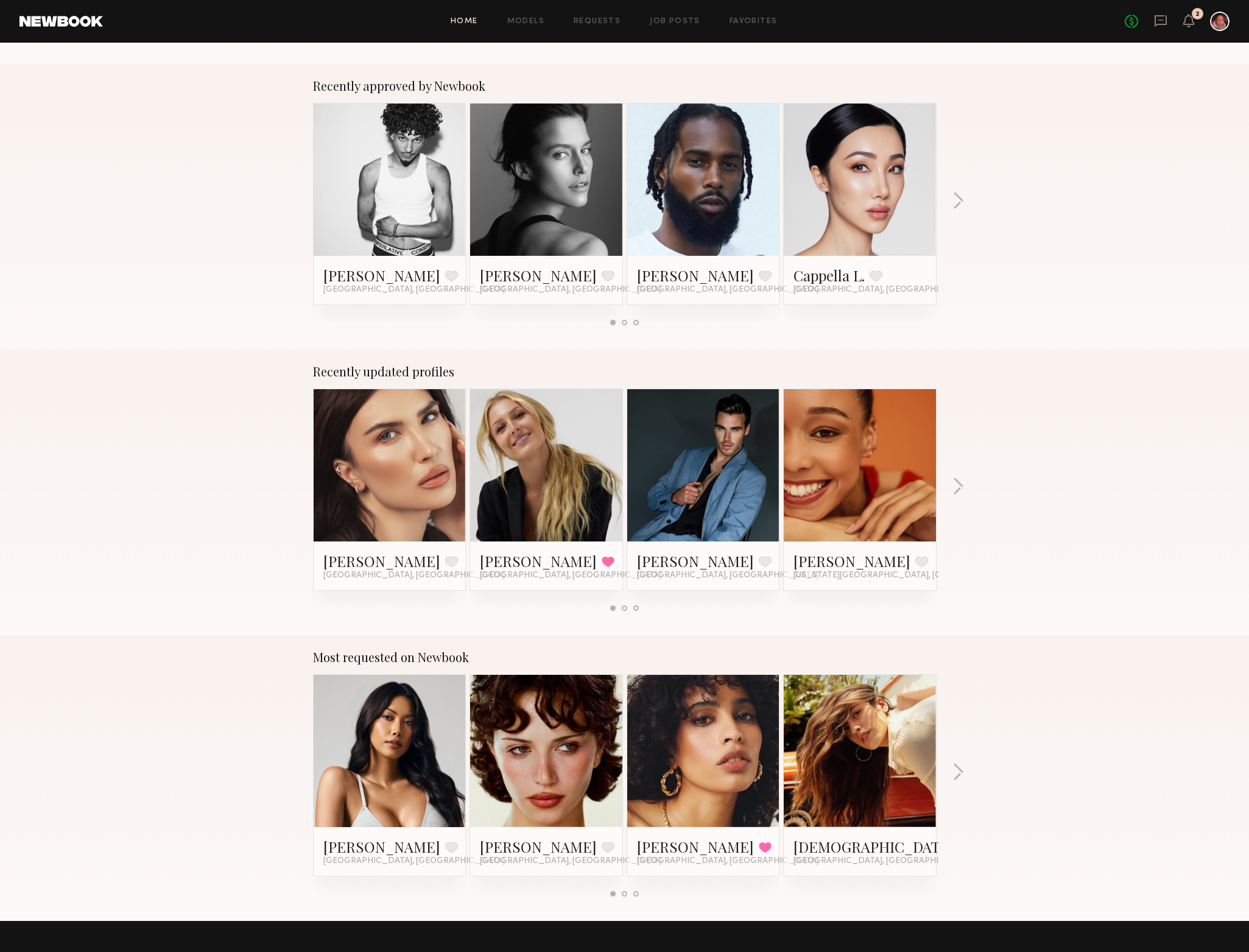
click at [423, 467] on link at bounding box center [390, 464] width 74 height 152
click at [539, 207] on link at bounding box center [546, 179] width 74 height 152
click at [1196, 18] on div "2" at bounding box center [1198, 14] width 12 height 12
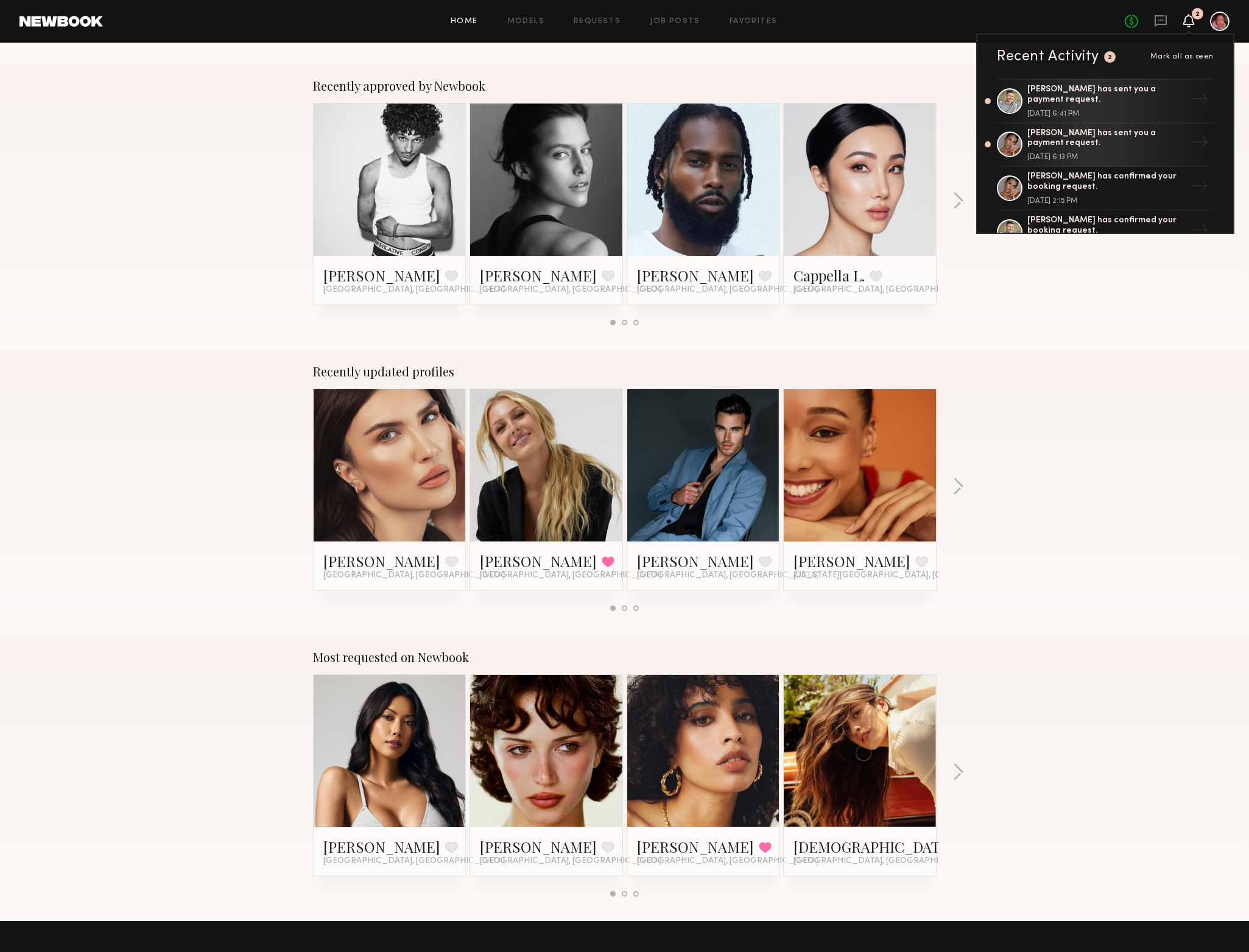
drag, startPoint x: 960, startPoint y: 211, endPoint x: 963, endPoint y: 216, distance: 5.8
click at [963, 216] on div "Recently approved by Newbook [PERSON_NAME] Favorite [GEOGRAPHIC_DATA], [GEOGRAP…" at bounding box center [624, 206] width 1249 height 286
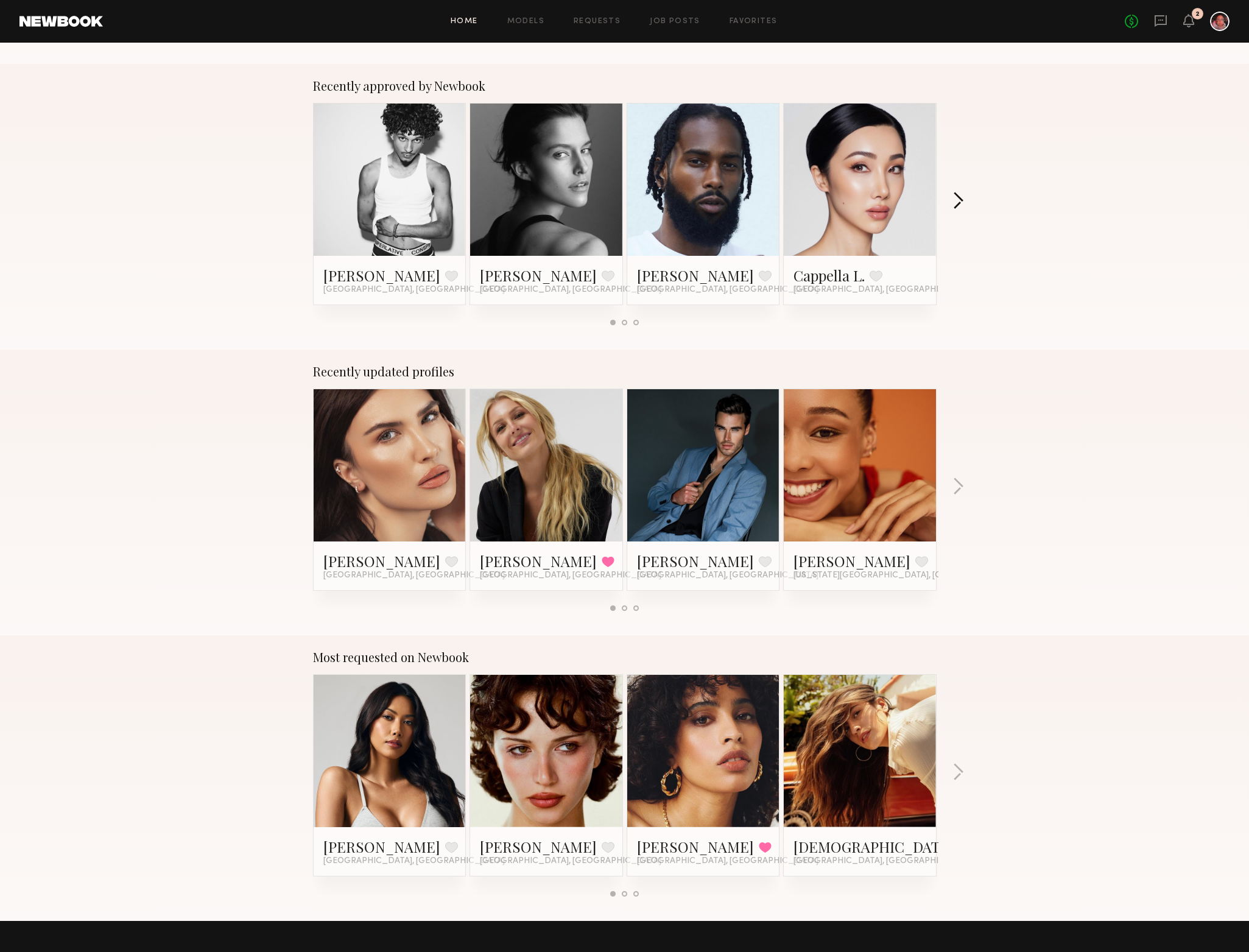
click at [961, 200] on button "button" at bounding box center [958, 202] width 12 height 20
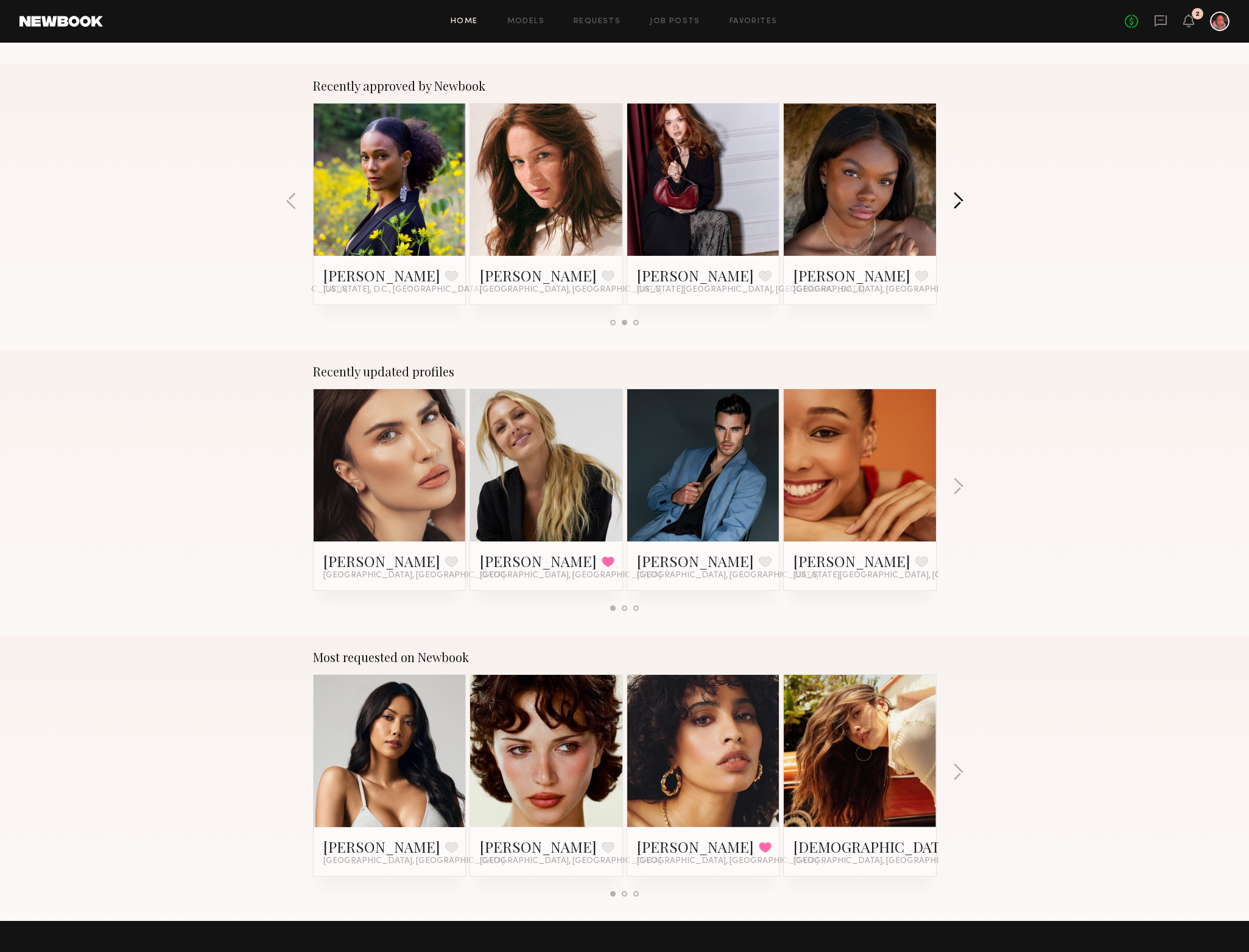
click at [961, 200] on button "button" at bounding box center [958, 202] width 12 height 20
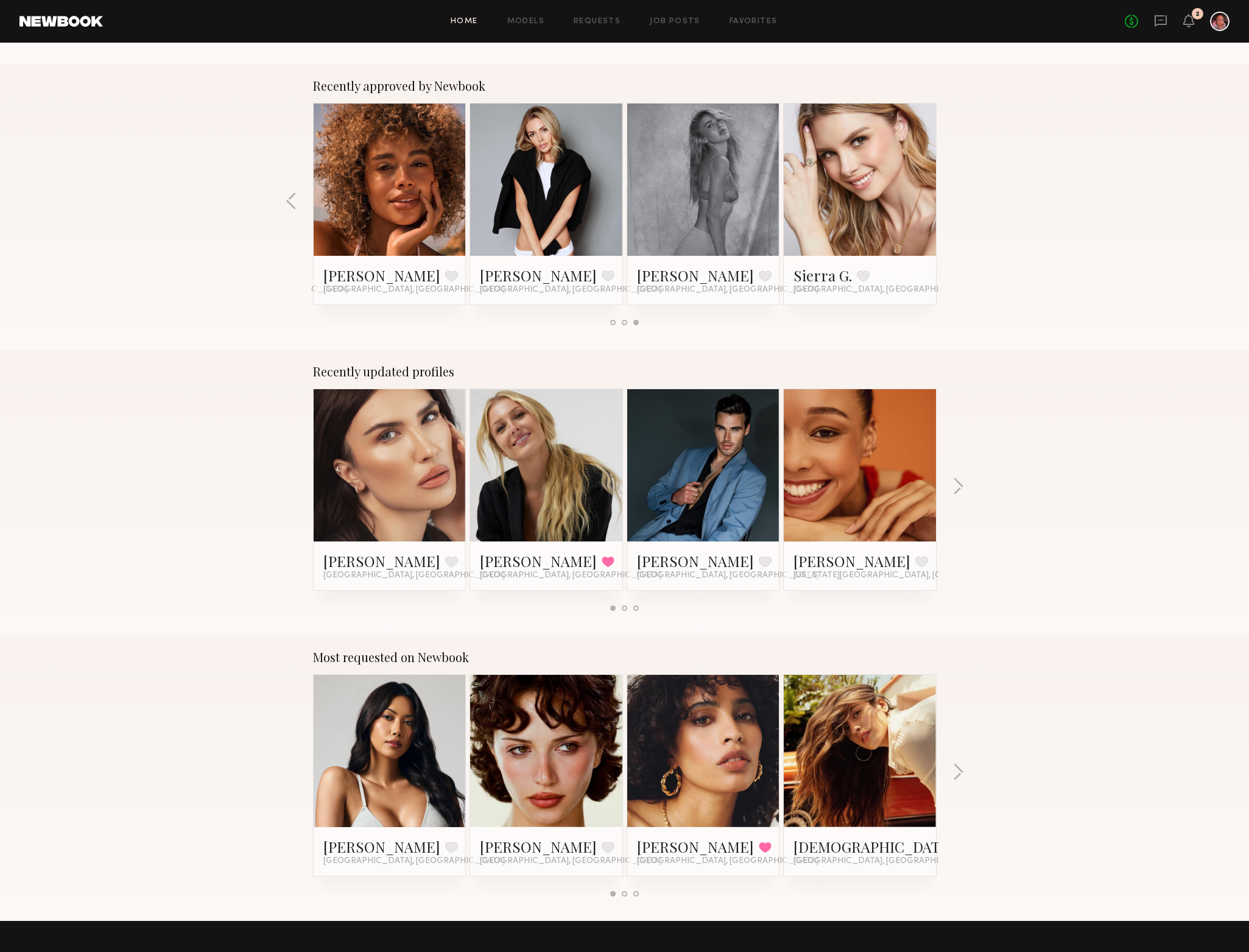
click at [961, 200] on div "Recently approved by Newbook [PERSON_NAME] Favorite [GEOGRAPHIC_DATA], [GEOGRAP…" at bounding box center [624, 206] width 1249 height 286
drag, startPoint x: 1114, startPoint y: 198, endPoint x: 1108, endPoint y: 182, distance: 17.1
click at [1110, 187] on div "Recently approved by Newbook [PERSON_NAME] Favorite [GEOGRAPHIC_DATA], [GEOGRAP…" at bounding box center [624, 206] width 1249 height 286
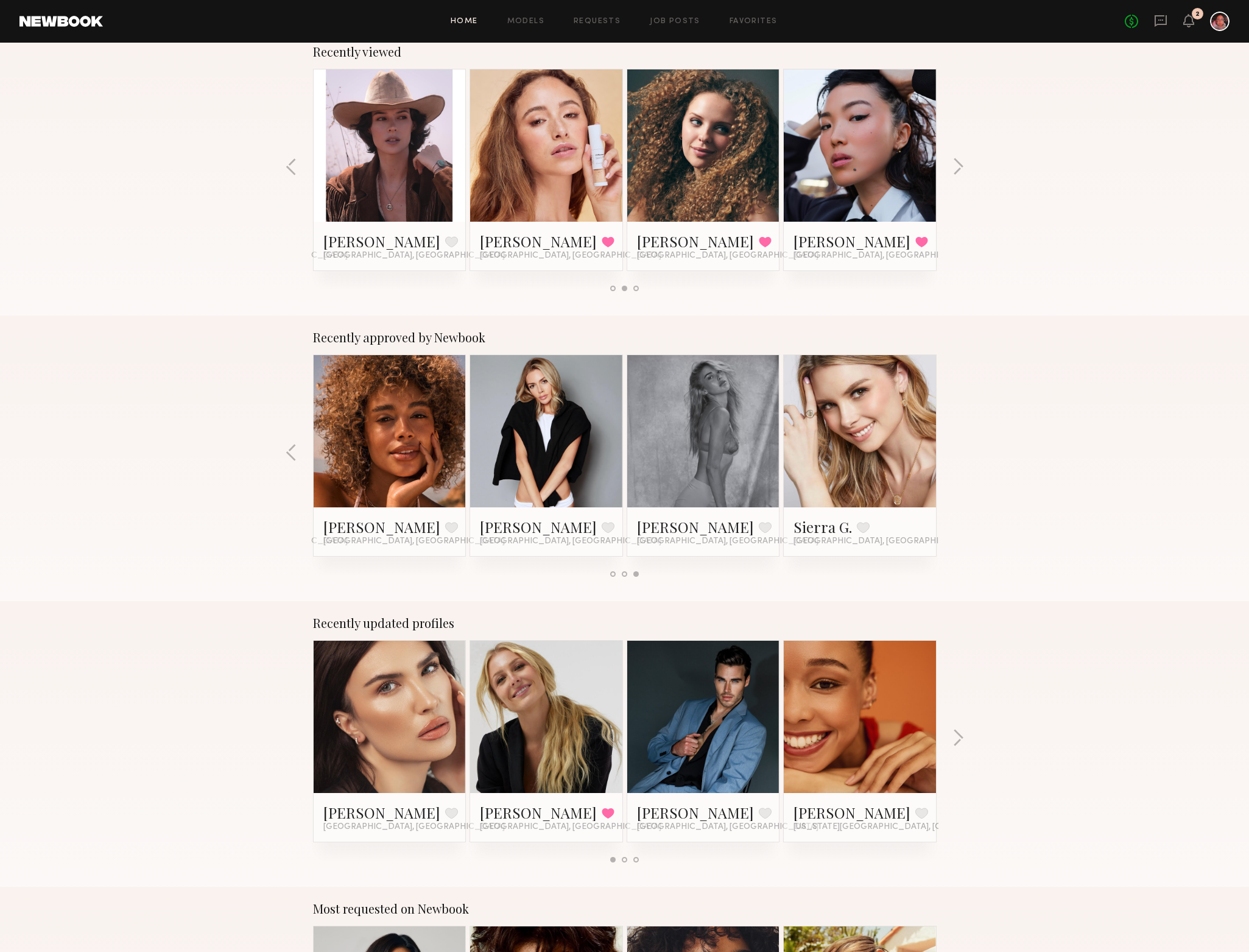
scroll to position [211, 0]
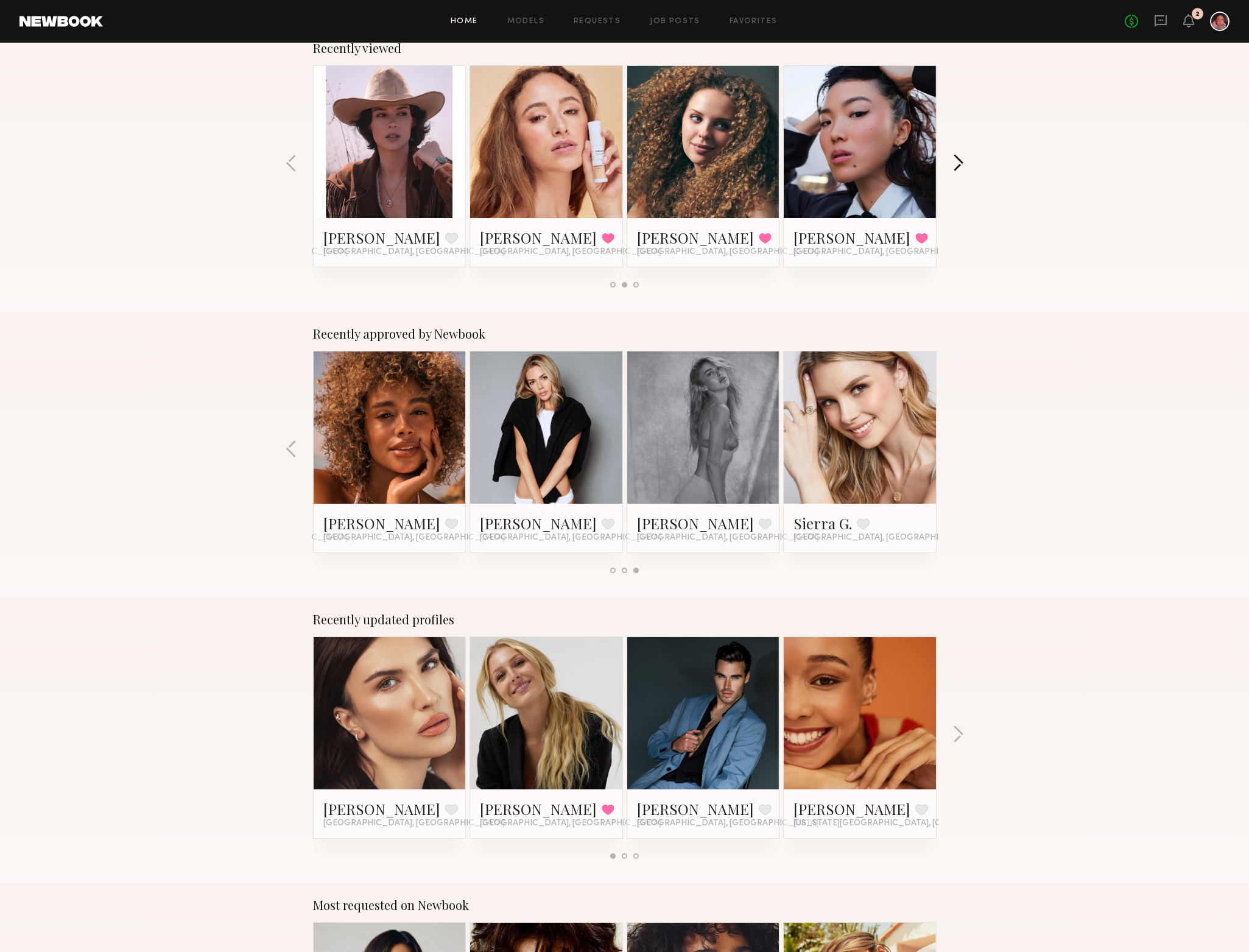
click at [952, 164] on button "button" at bounding box center [958, 164] width 12 height 20
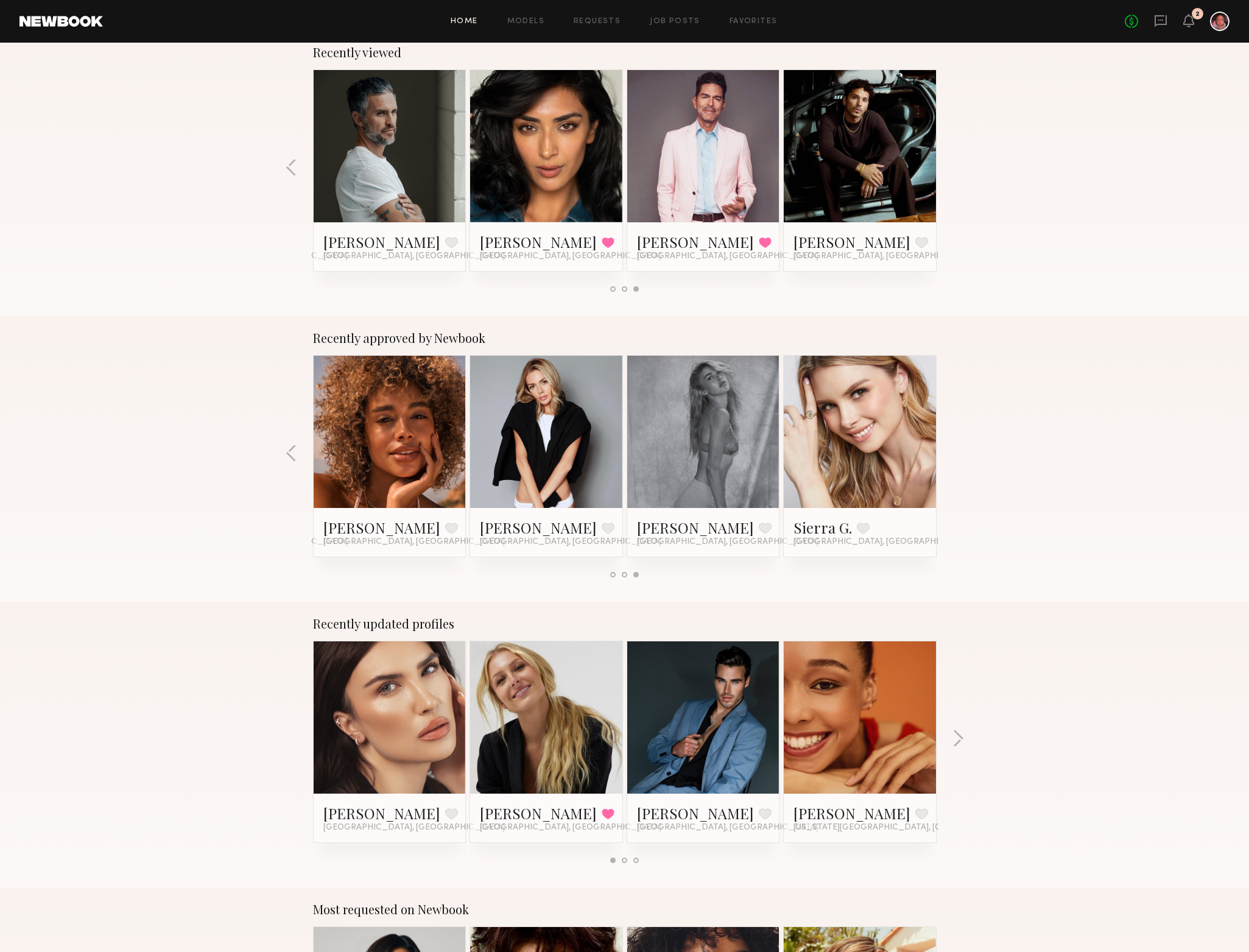
scroll to position [205, 0]
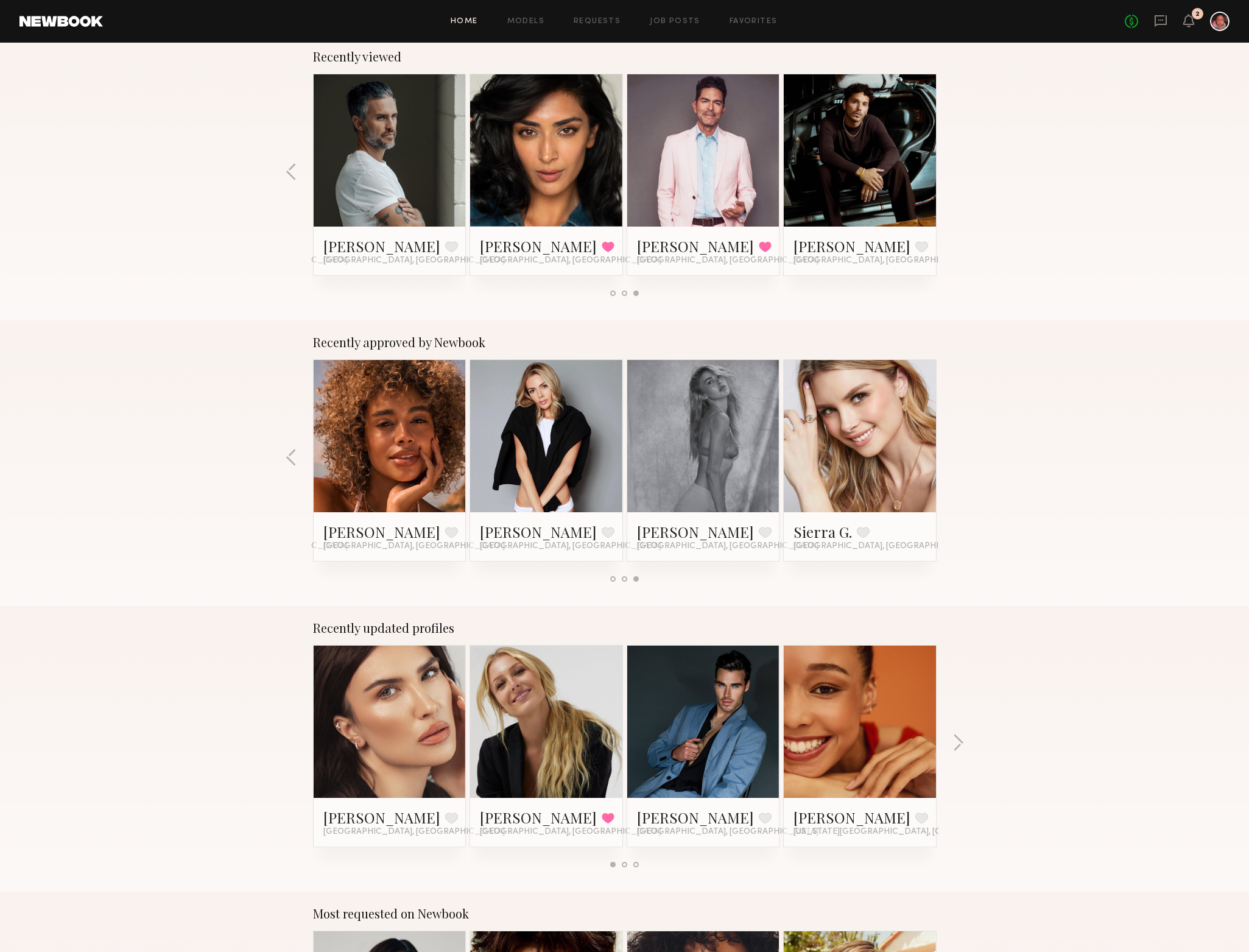
click at [952, 164] on div "Recently viewed [PERSON_NAME] Favorited [GEOGRAPHIC_DATA], [GEOGRAPHIC_DATA] [P…" at bounding box center [624, 177] width 1249 height 286
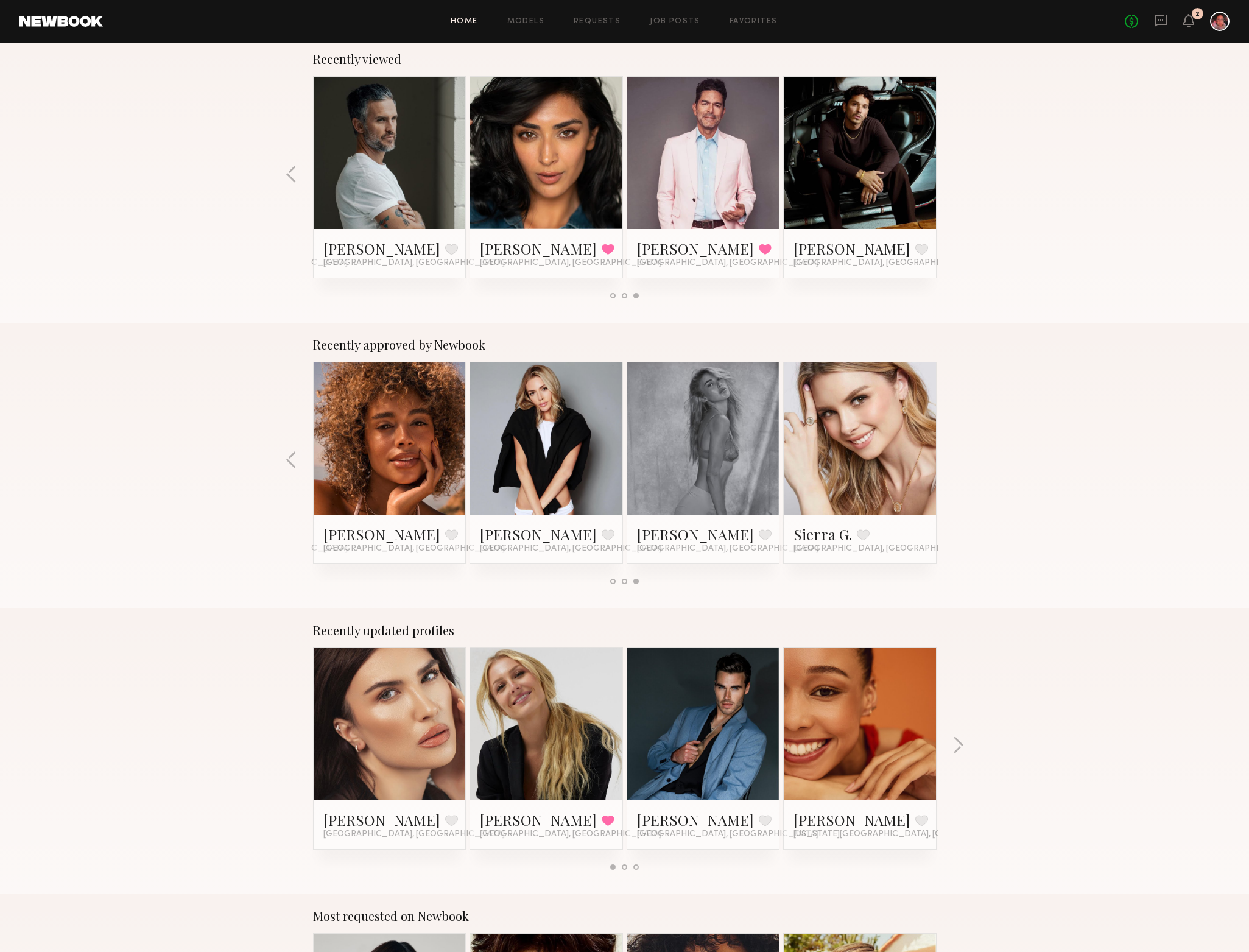
click at [1208, 313] on div "Recently viewed [PERSON_NAME] Favorited [GEOGRAPHIC_DATA], [GEOGRAPHIC_DATA] [P…" at bounding box center [624, 179] width 1249 height 286
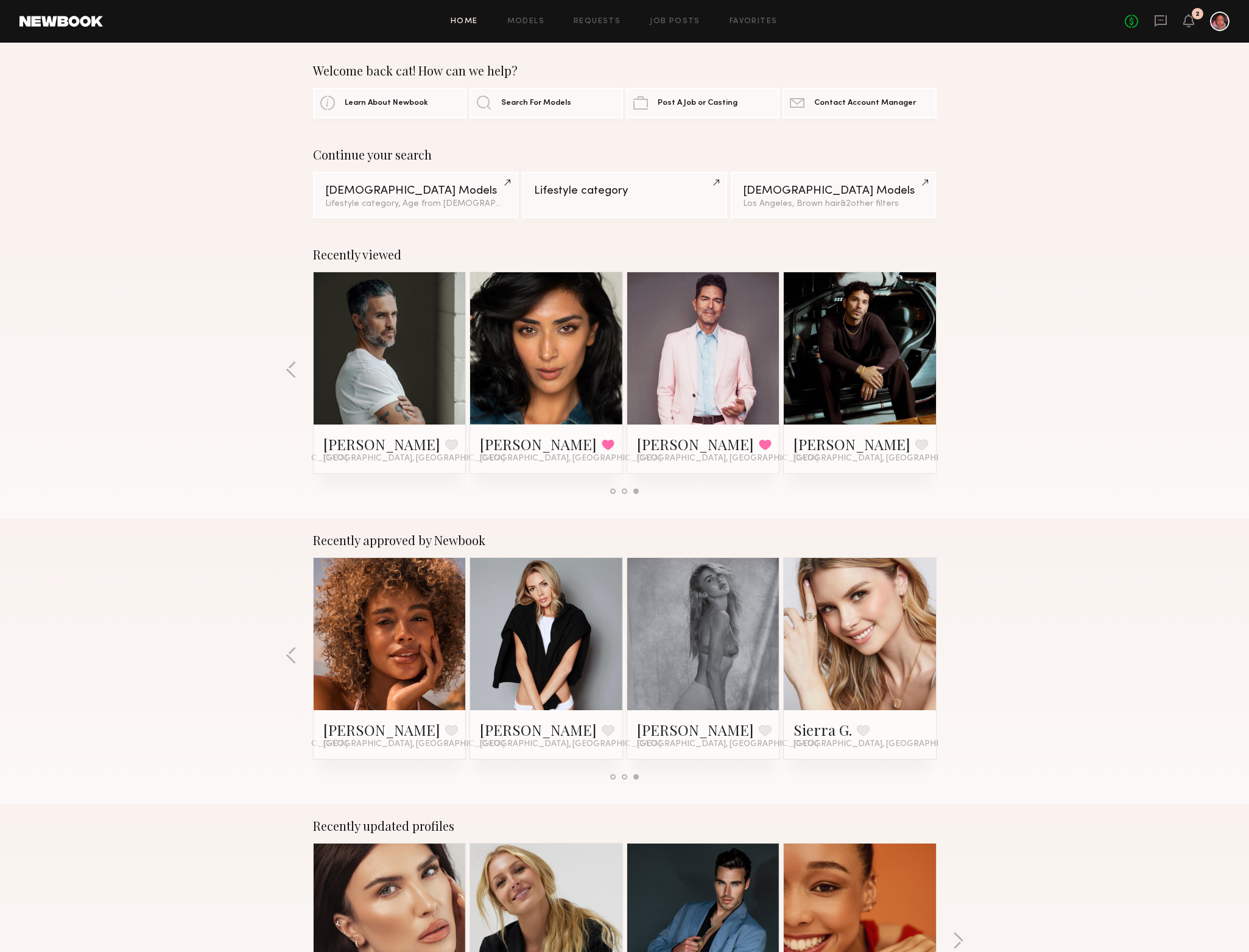
scroll to position [0, 0]
drag, startPoint x: 508, startPoint y: 24, endPoint x: 538, endPoint y: 25, distance: 30.0
click at [526, 24] on div "Home Models Requests Job Posts Favorites Sign Out" at bounding box center [614, 21] width 1022 height 8
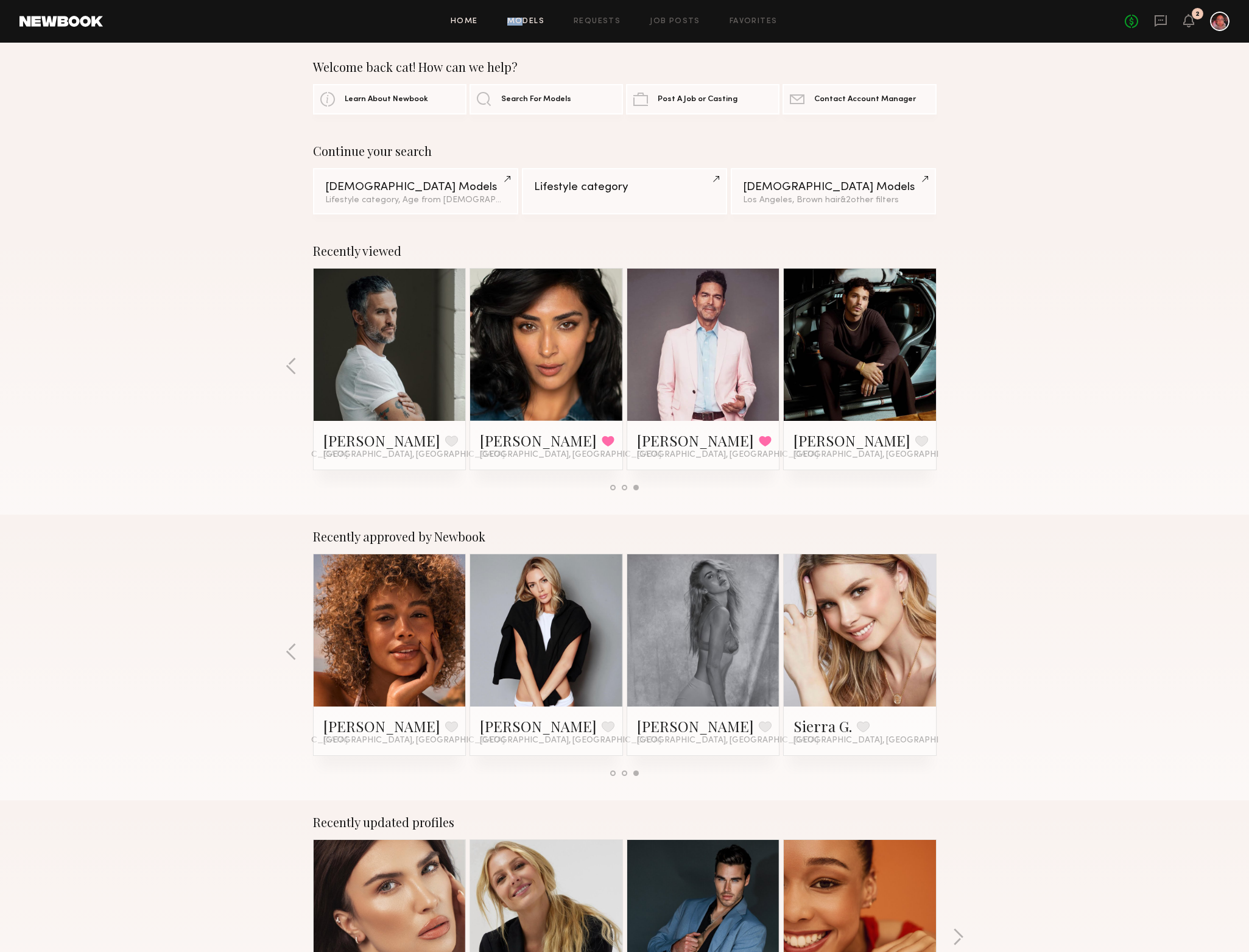
click at [538, 25] on link "Models" at bounding box center [526, 21] width 37 height 8
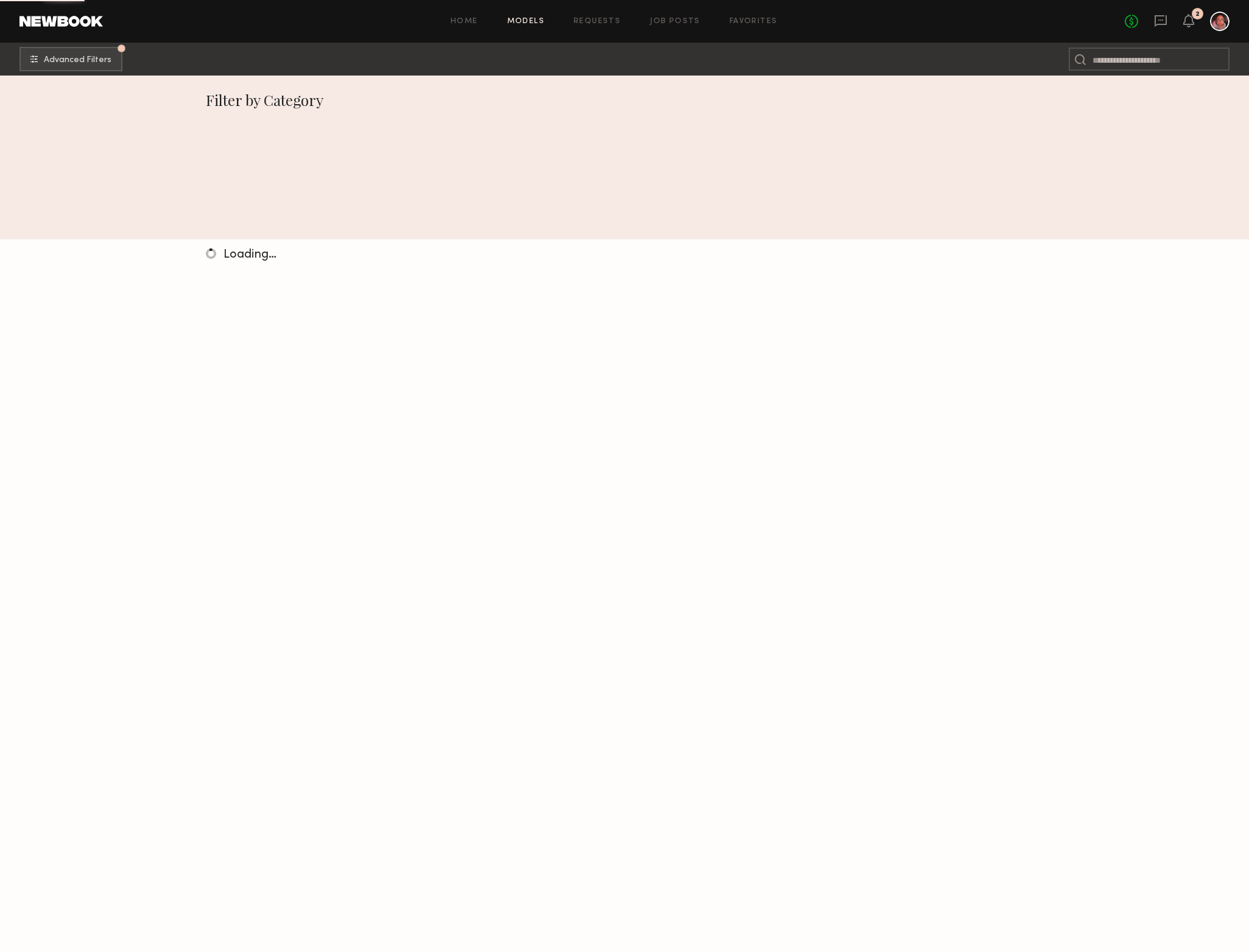
click at [510, 25] on html "Home Models Requests Job Posts Favorites Sign Out No fees up to $5,000 2 Advanc…" at bounding box center [624, 476] width 1249 height 952
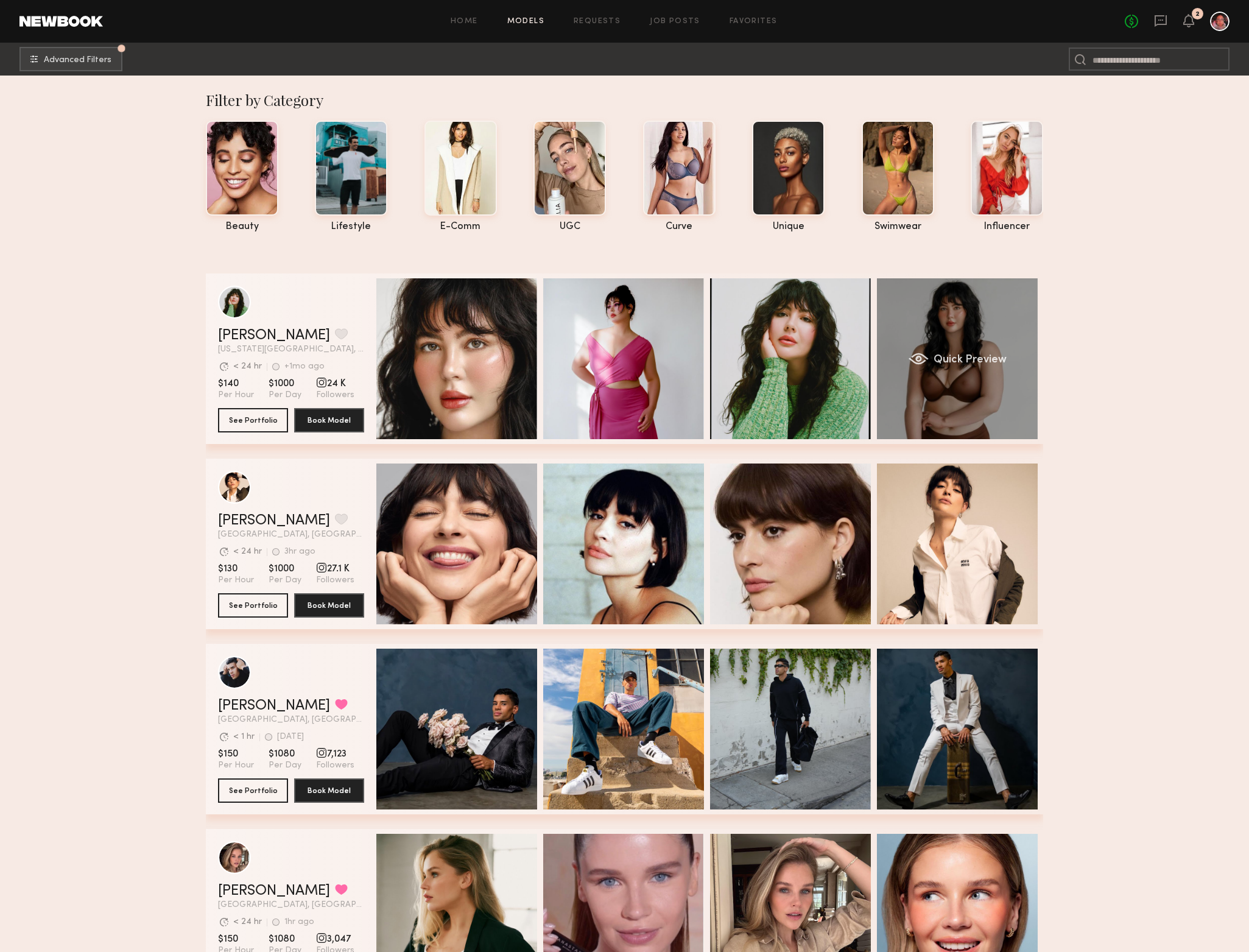
scroll to position [0, 3]
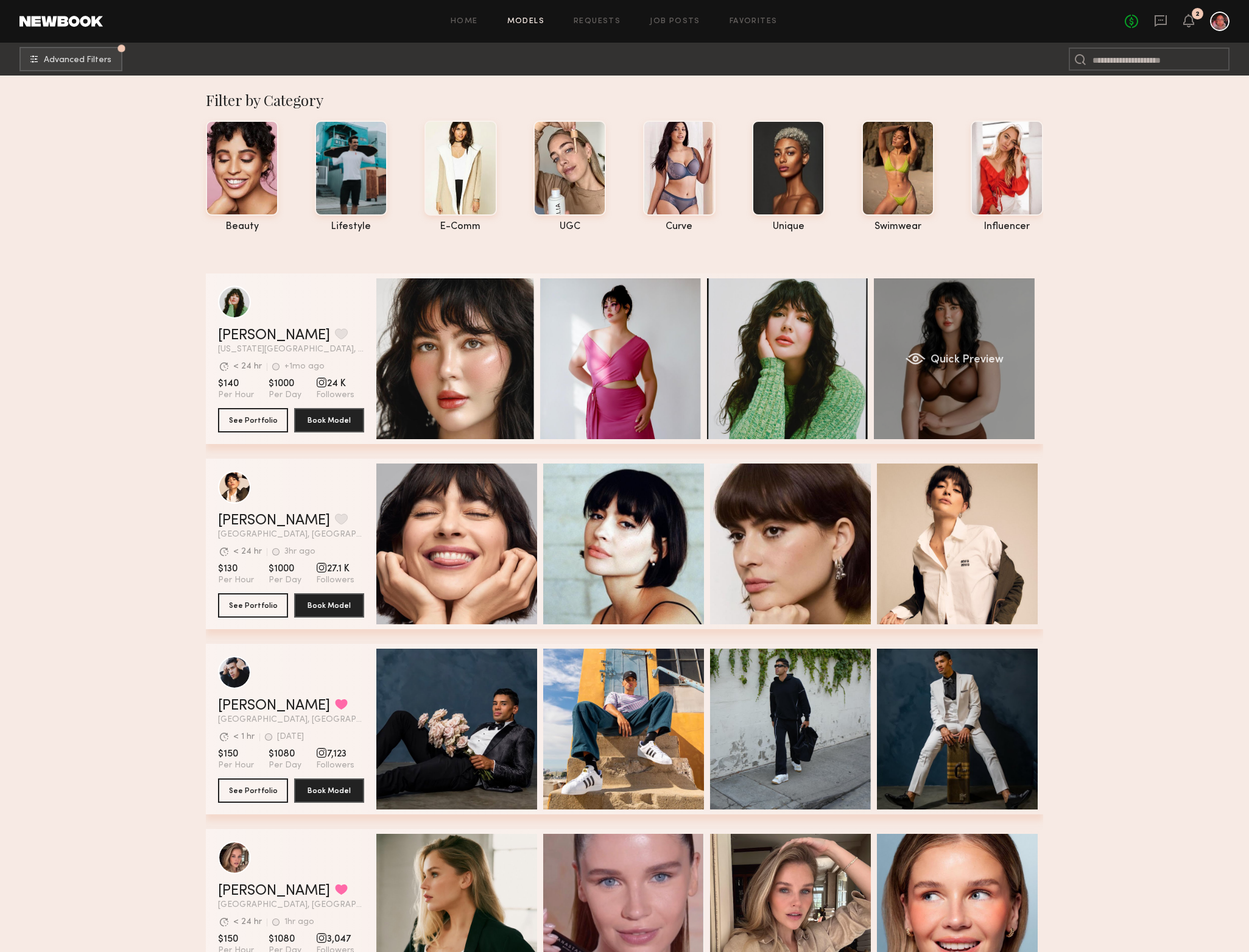
click at [990, 395] on div "Quick Preview" at bounding box center [954, 358] width 161 height 161
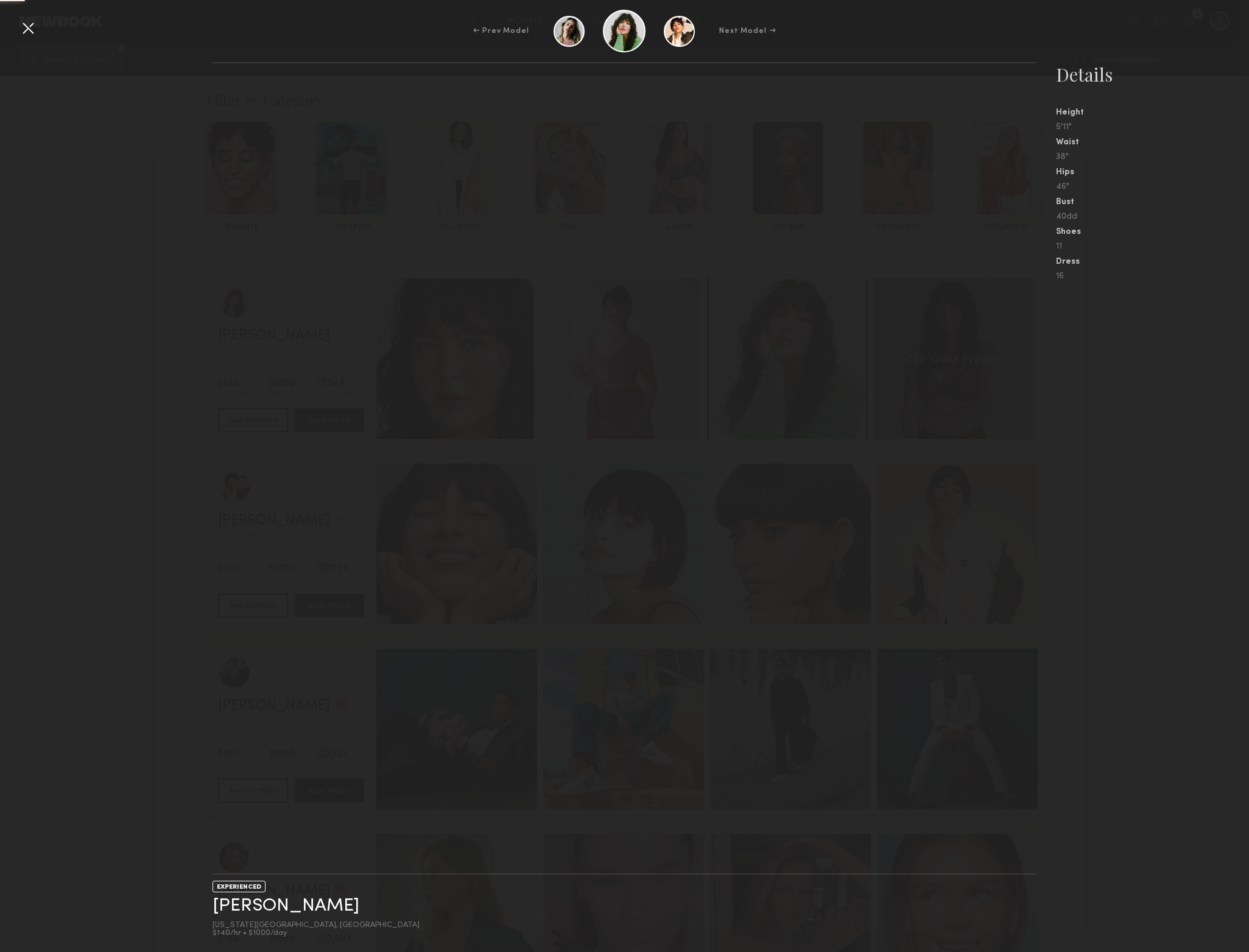
scroll to position [0, 0]
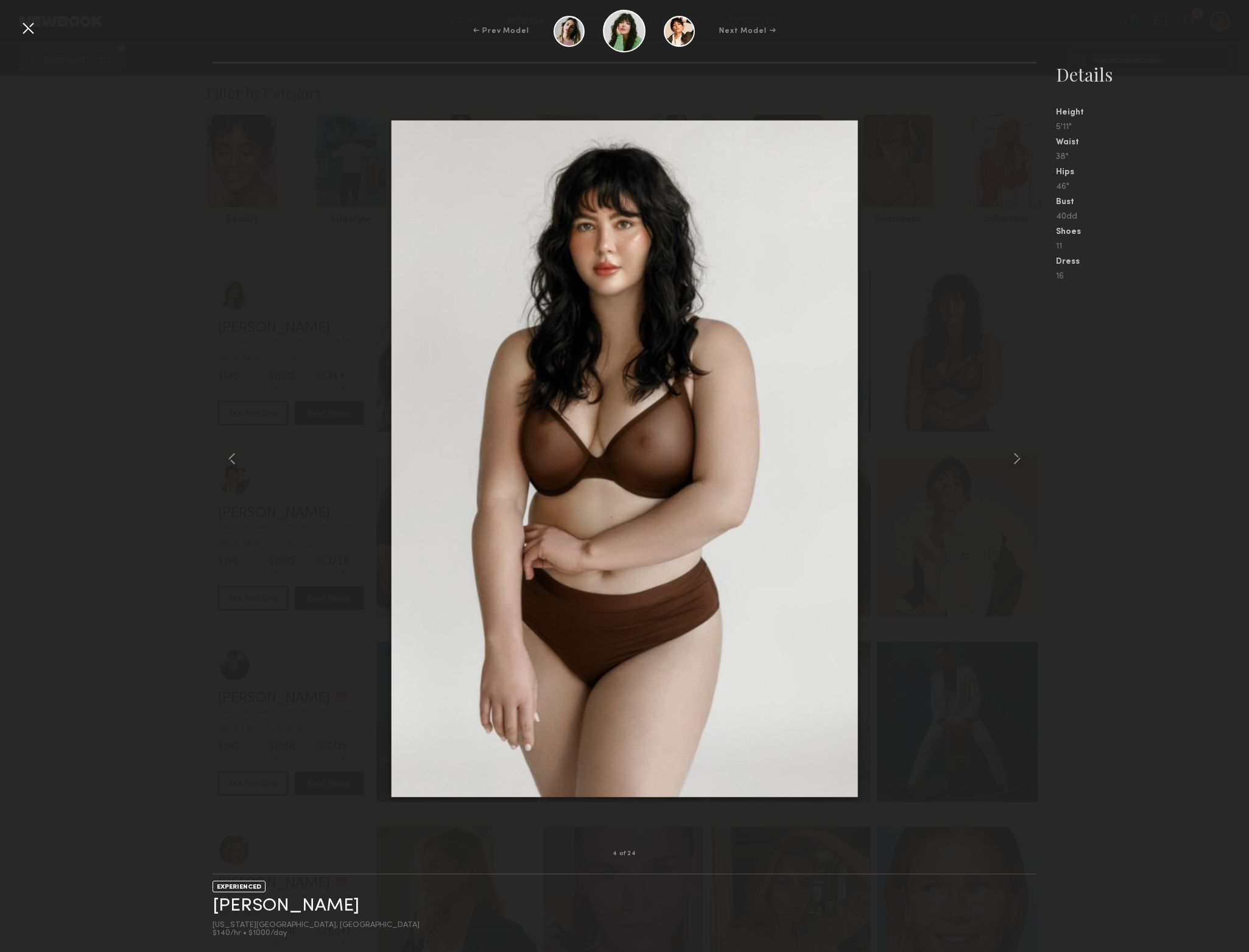
click at [28, 28] on div at bounding box center [28, 28] width 20 height 20
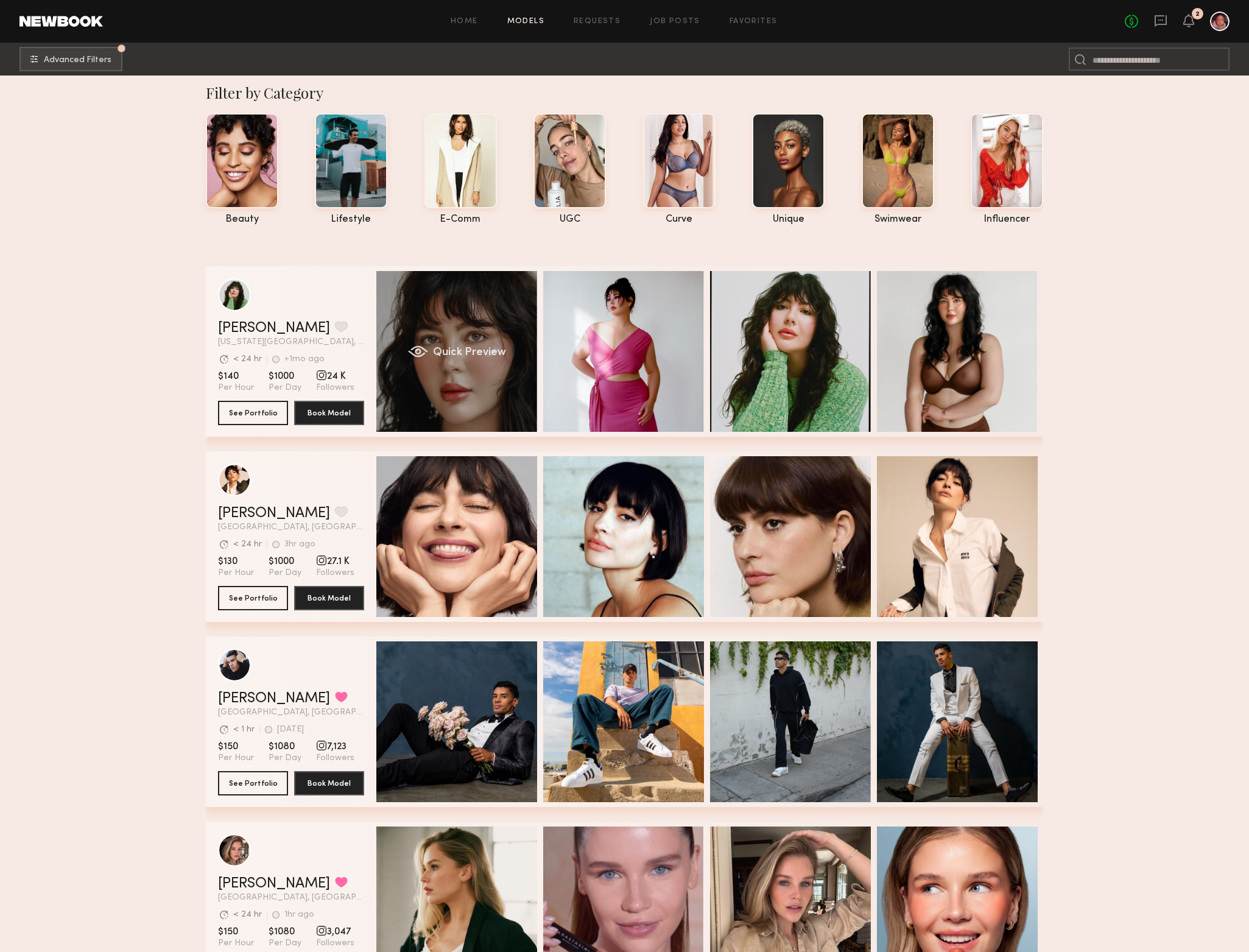
click at [502, 323] on div "Quick Preview" at bounding box center [457, 351] width 161 height 161
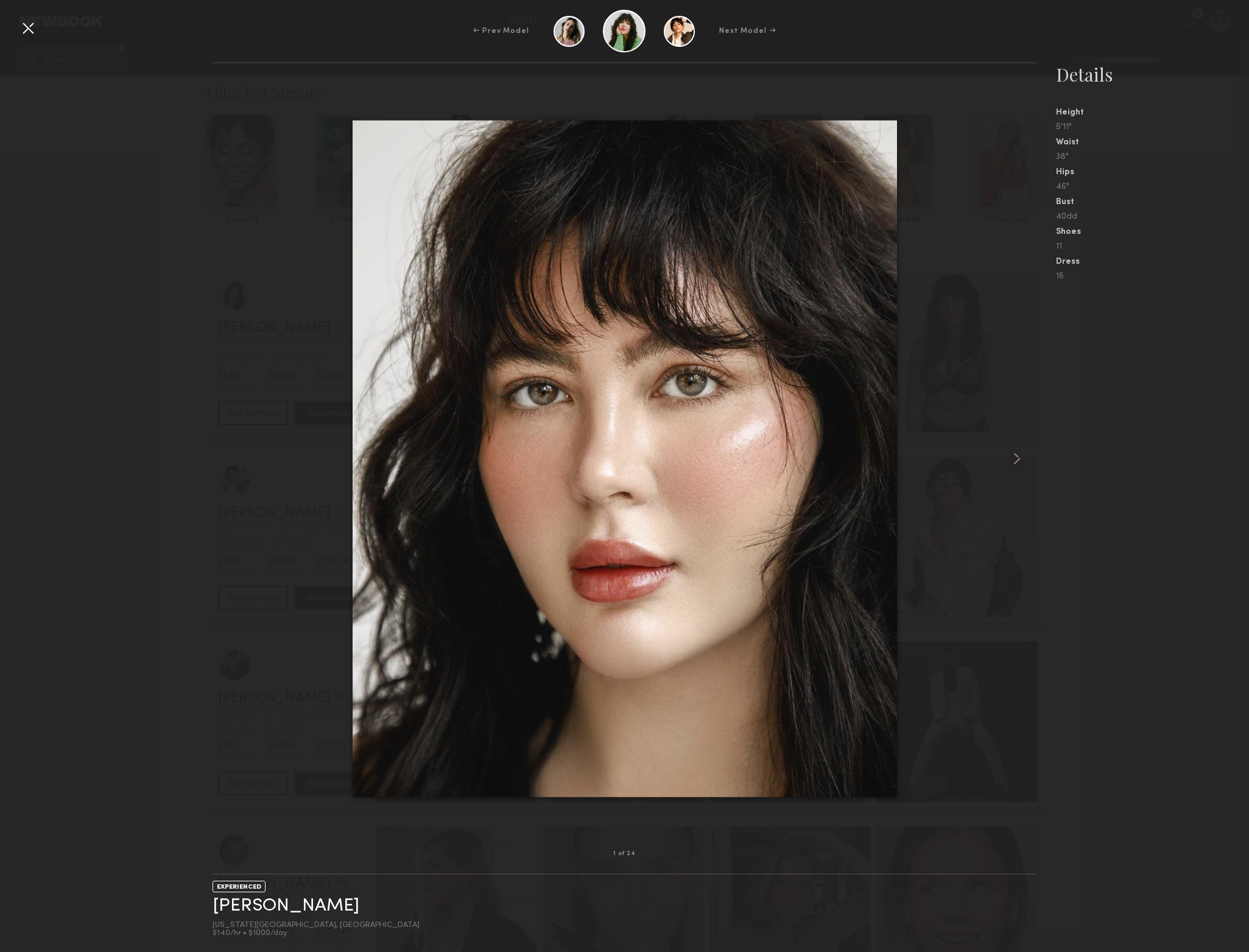
click at [995, 467] on div at bounding box center [624, 459] width 824 height 751
click at [1017, 460] on common-icon at bounding box center [1017, 459] width 20 height 20
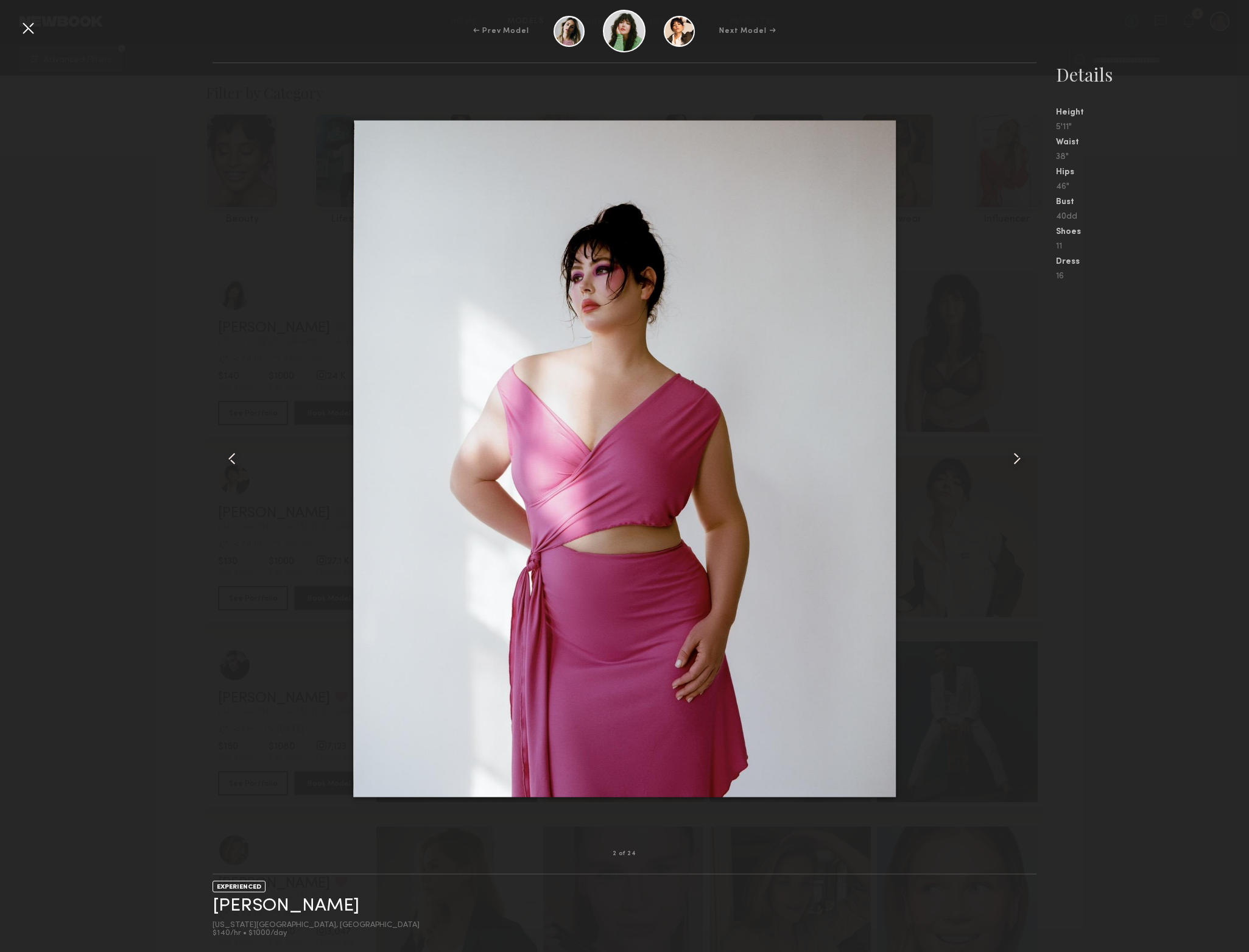
click at [1015, 460] on common-icon at bounding box center [1017, 459] width 20 height 20
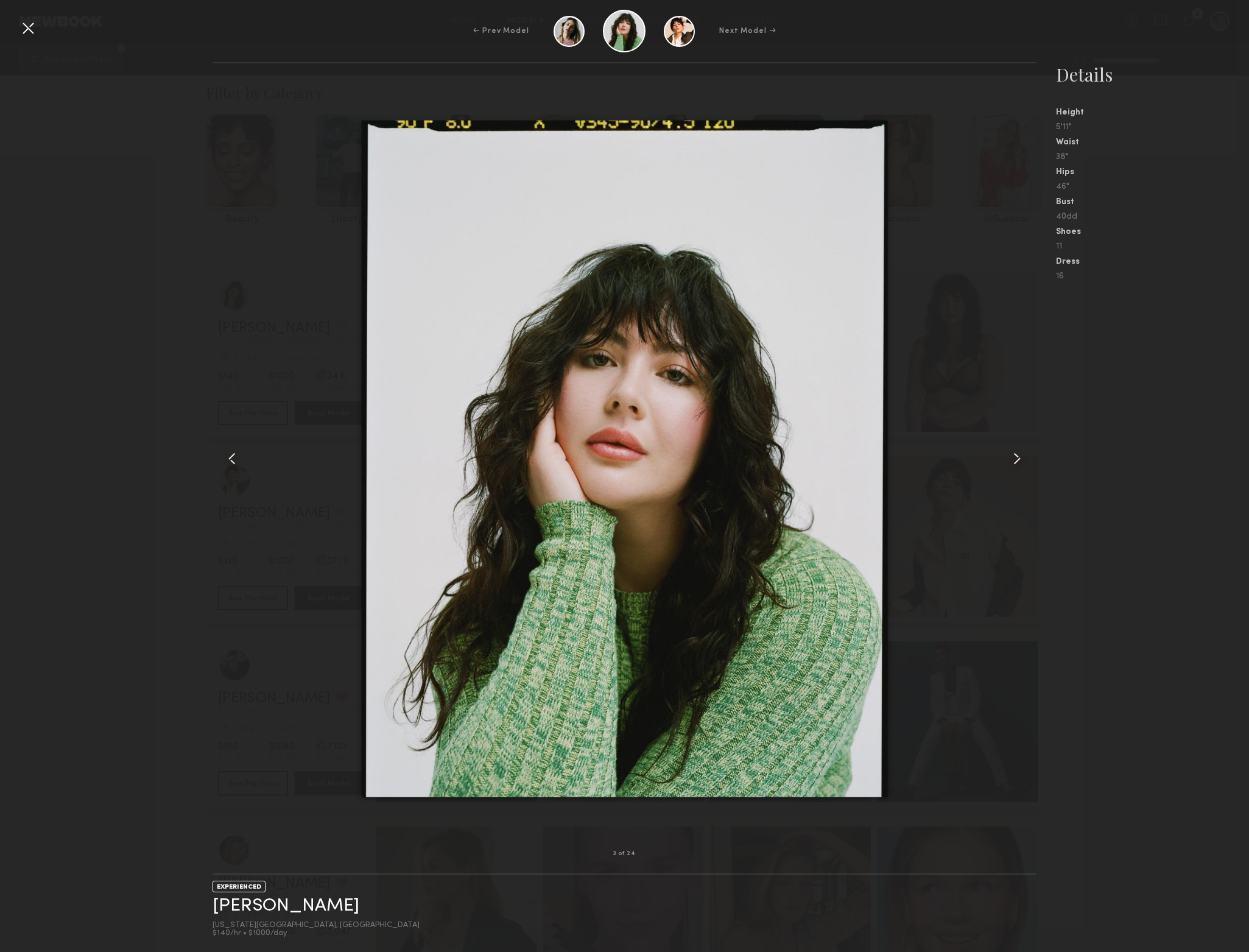
click at [1015, 460] on common-icon at bounding box center [1017, 459] width 20 height 20
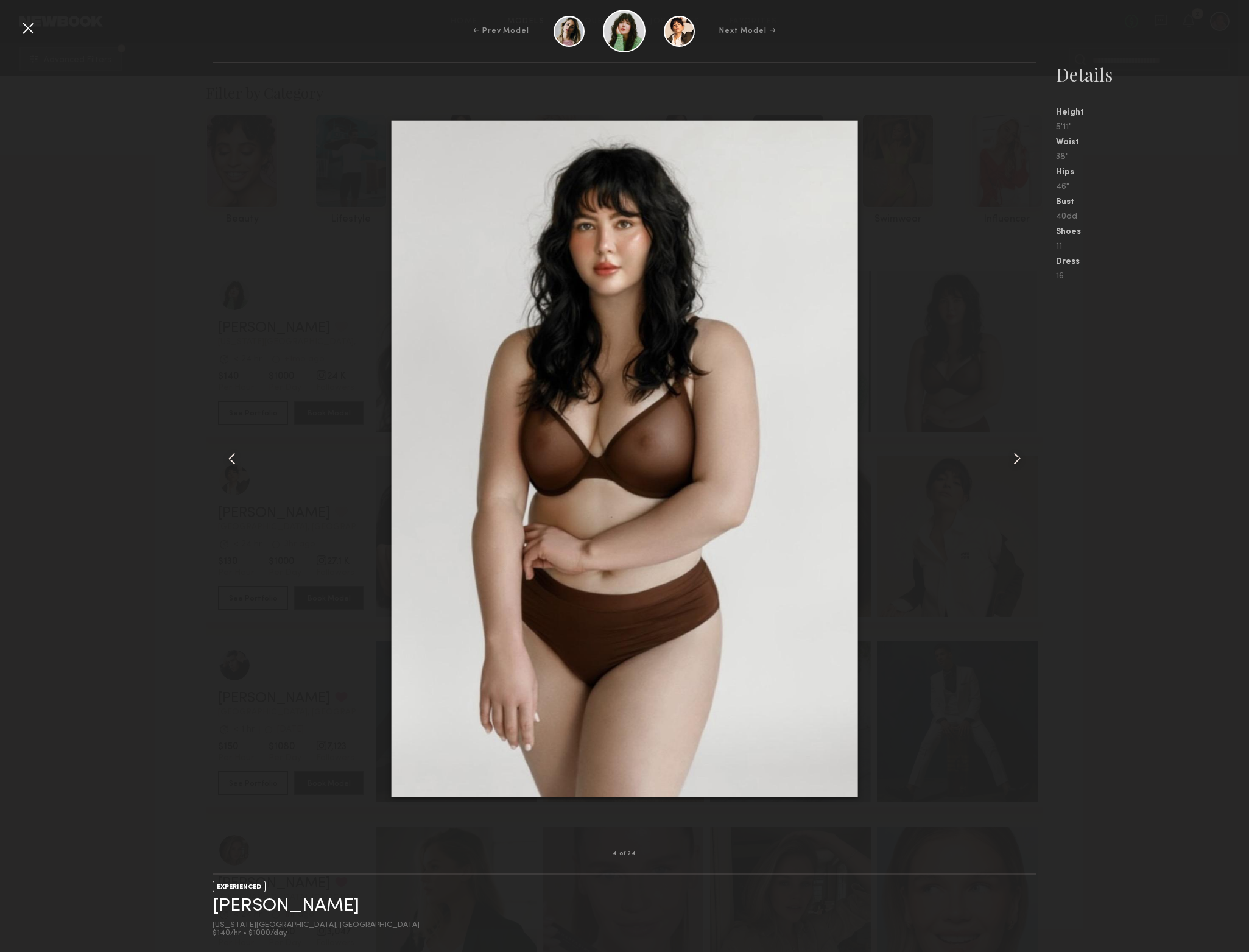
click at [1014, 460] on common-icon at bounding box center [1017, 459] width 20 height 20
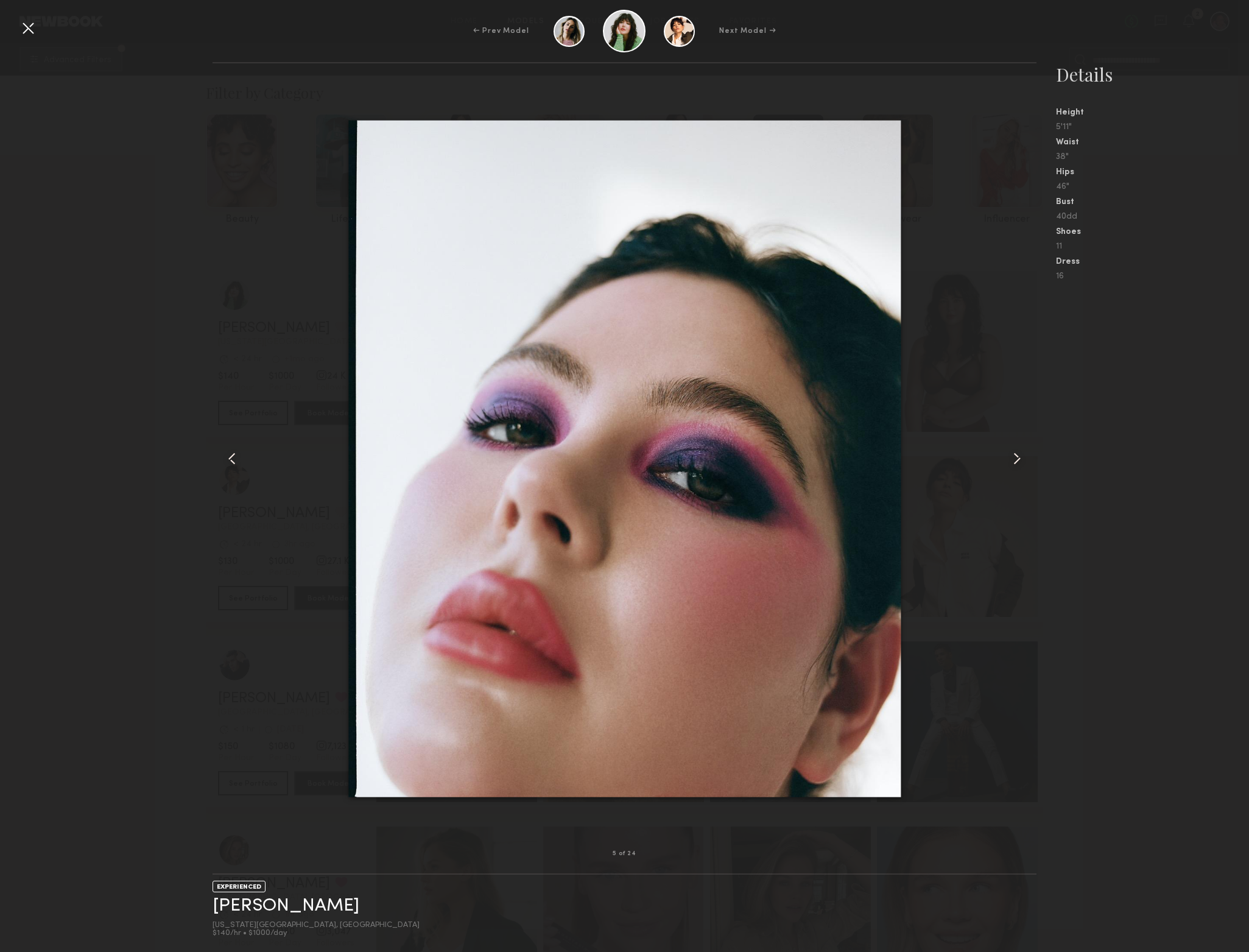
click at [1013, 460] on common-icon at bounding box center [1017, 459] width 20 height 20
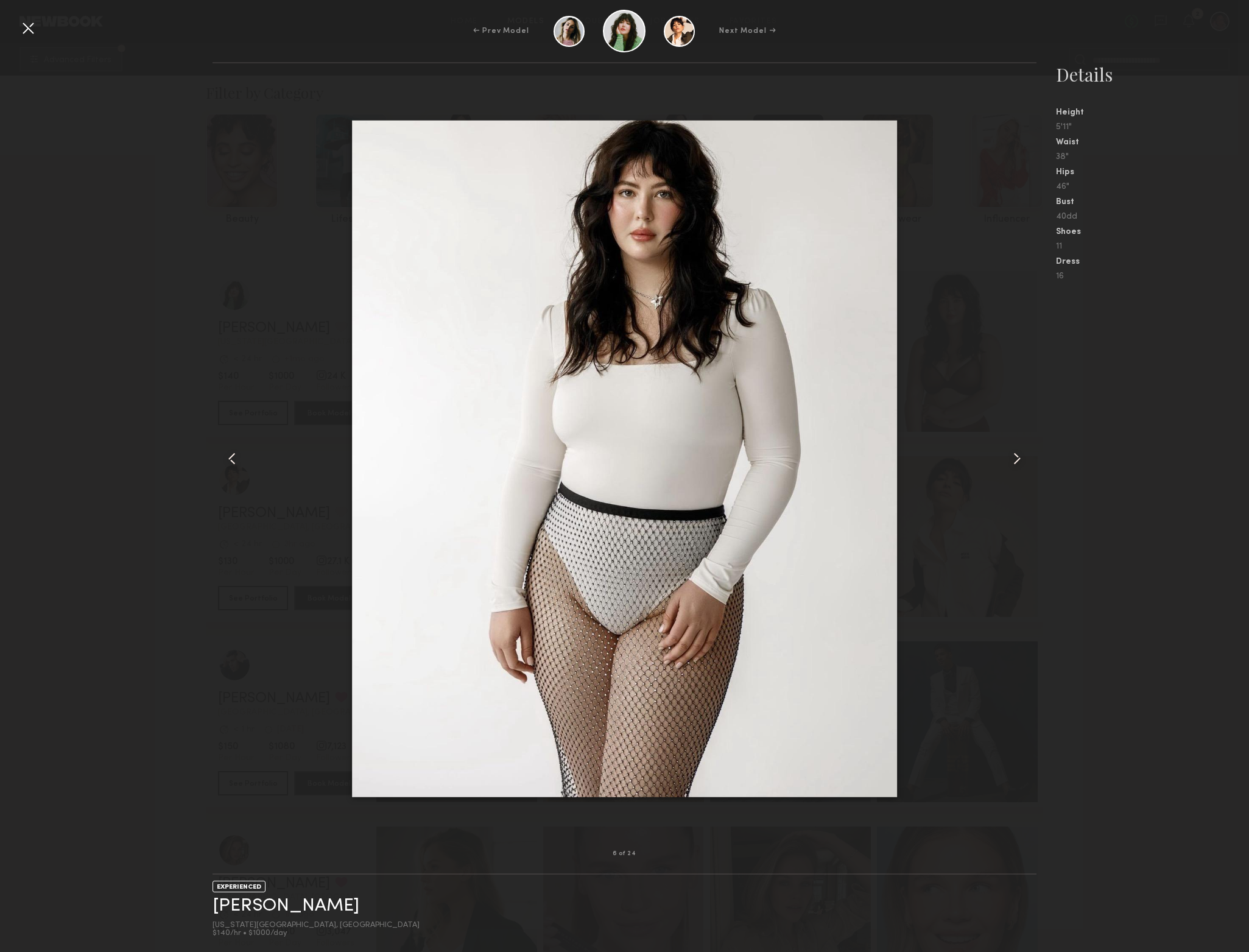
click at [1013, 460] on common-icon at bounding box center [1017, 459] width 20 height 20
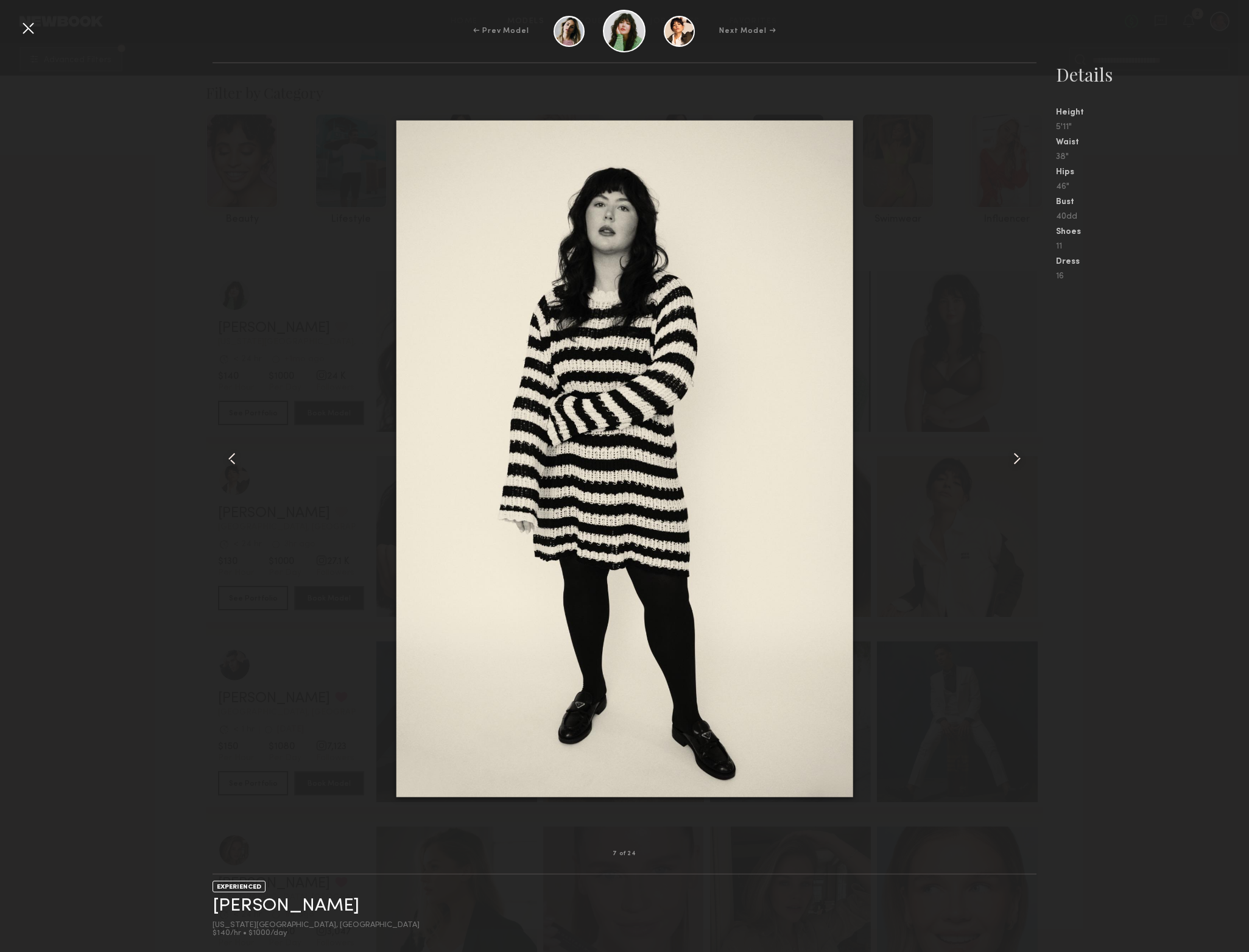
click at [1013, 460] on common-icon at bounding box center [1017, 459] width 20 height 20
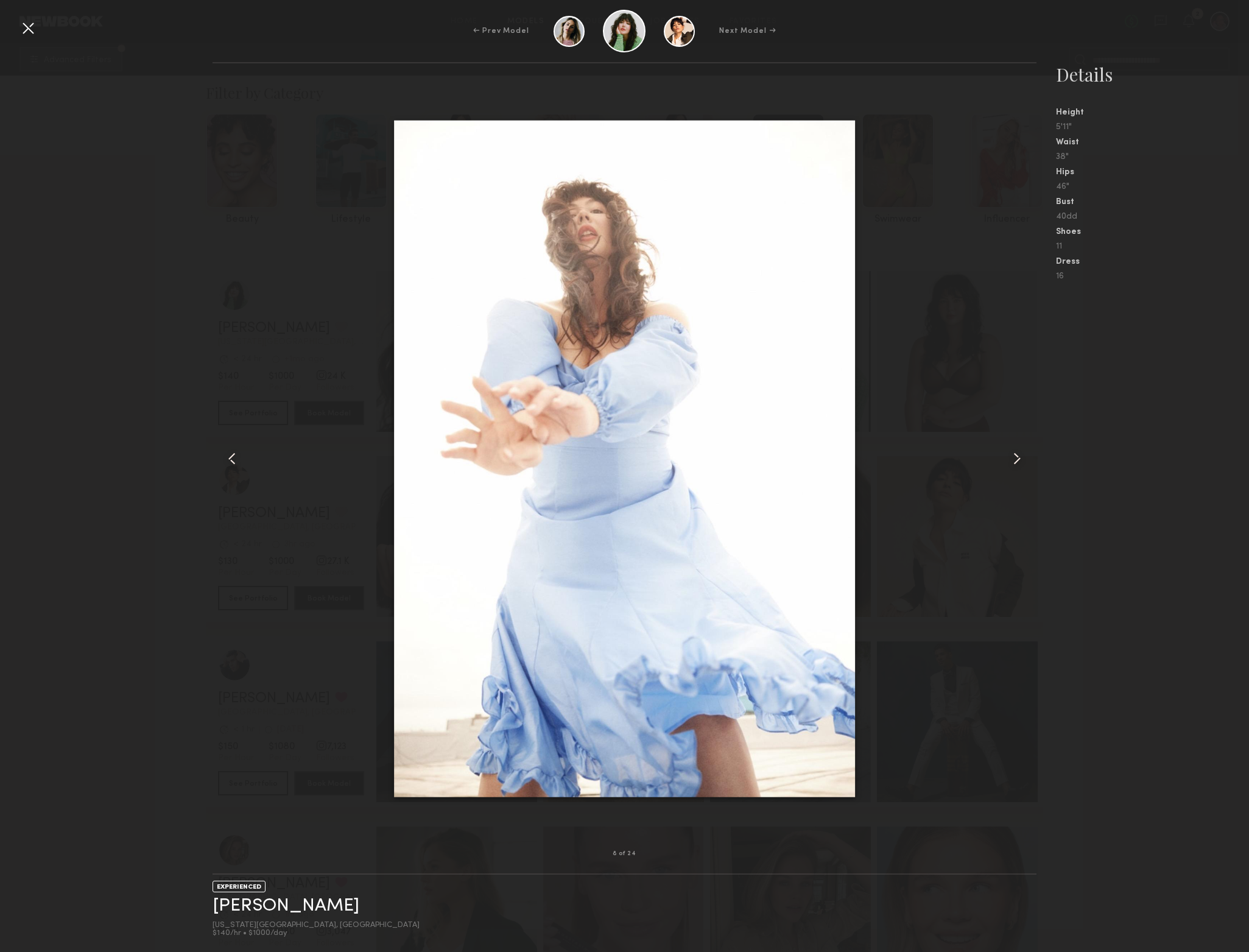
click at [1013, 460] on common-icon at bounding box center [1017, 459] width 20 height 20
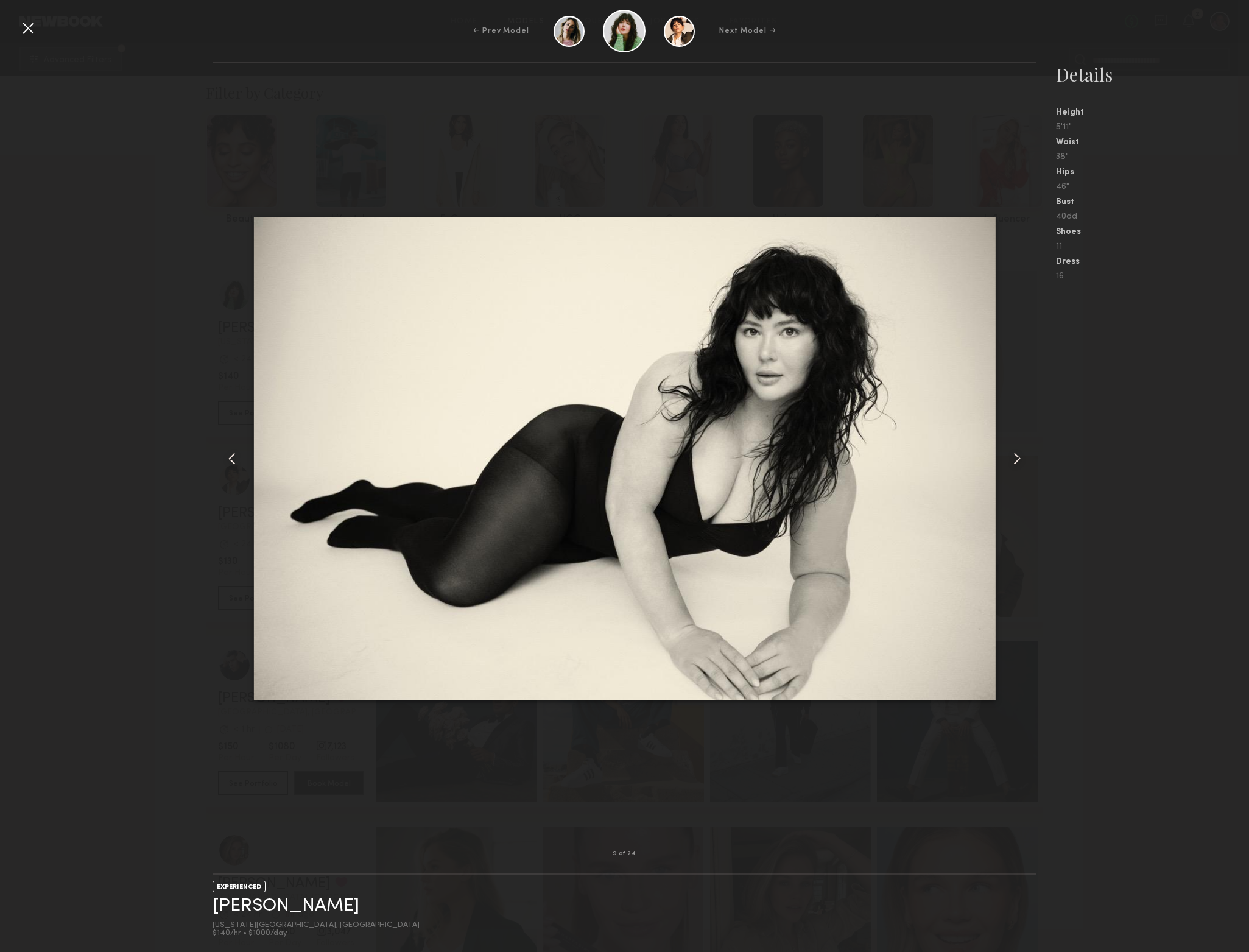
click at [1013, 460] on common-icon at bounding box center [1017, 459] width 20 height 20
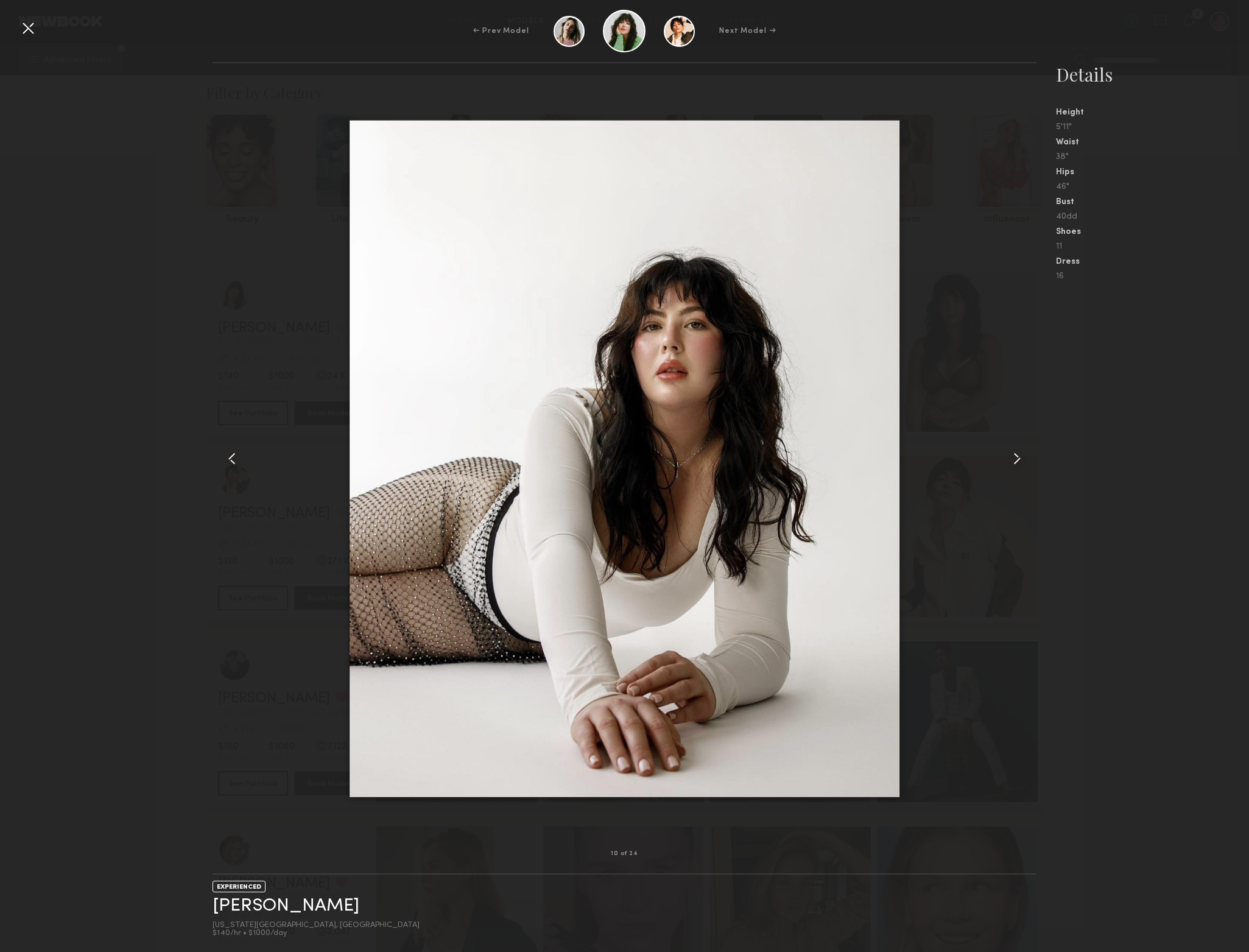
click at [1013, 460] on common-icon at bounding box center [1017, 459] width 20 height 20
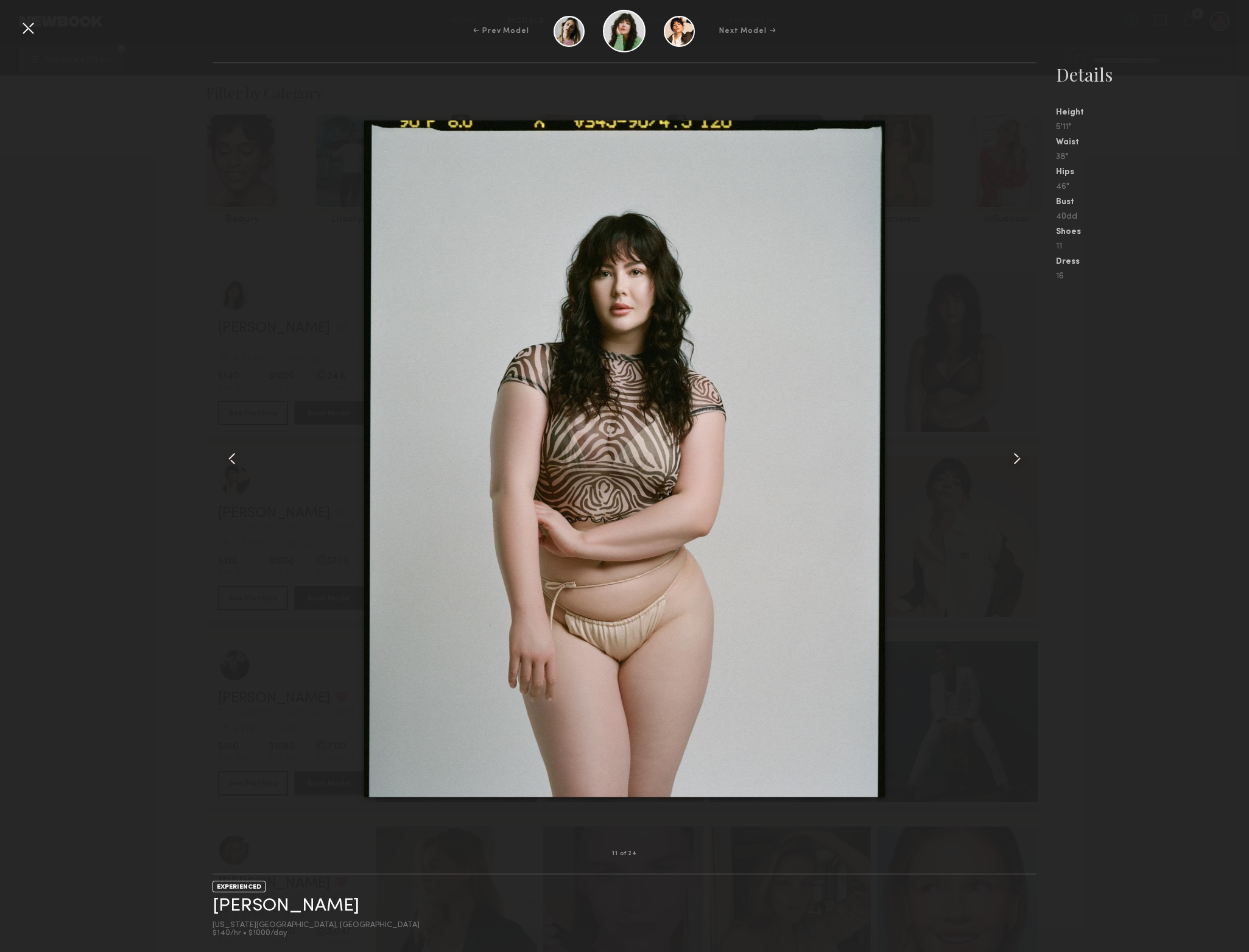
click at [1012, 460] on common-icon at bounding box center [1017, 459] width 20 height 20
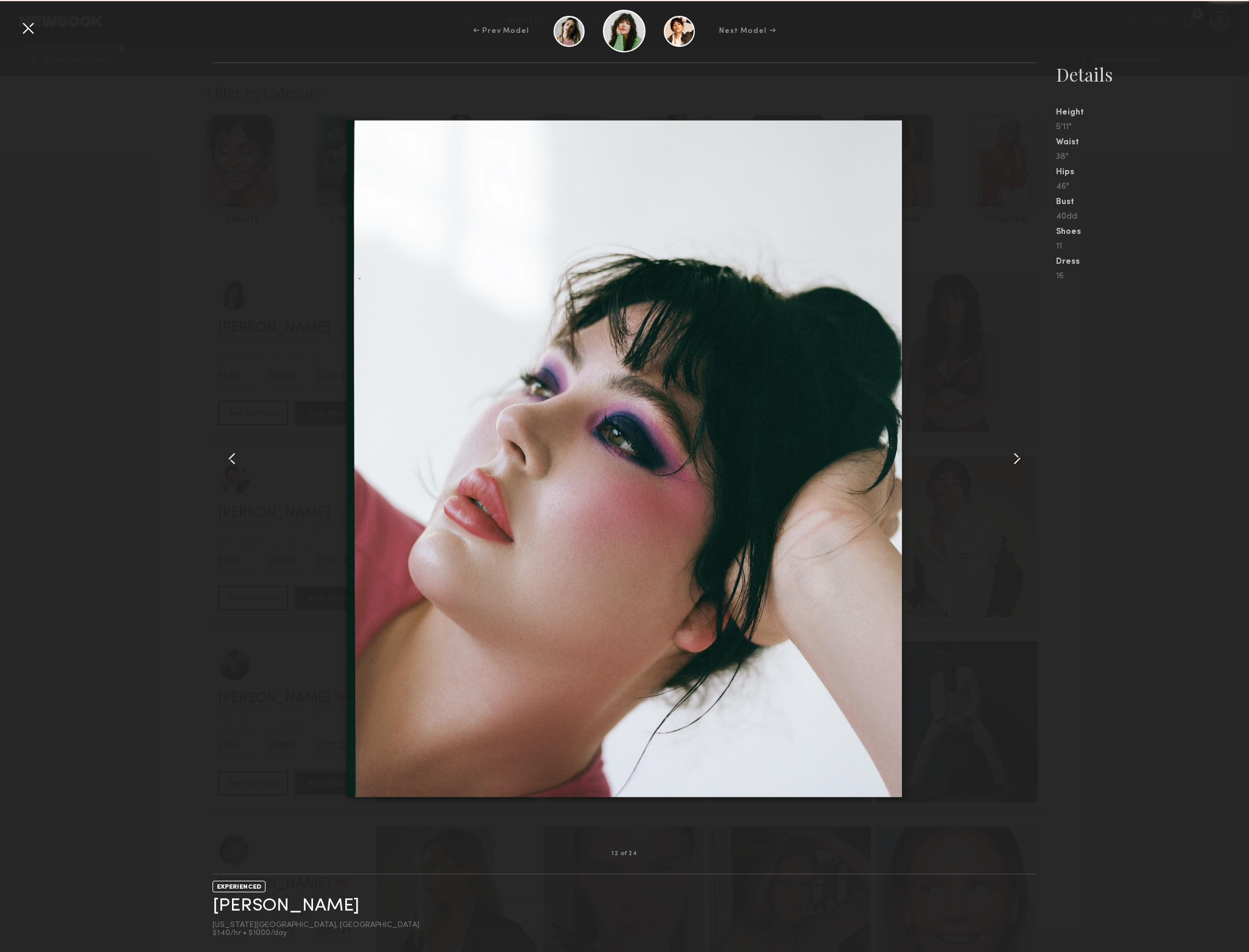
click at [1011, 460] on common-icon at bounding box center [1017, 459] width 20 height 20
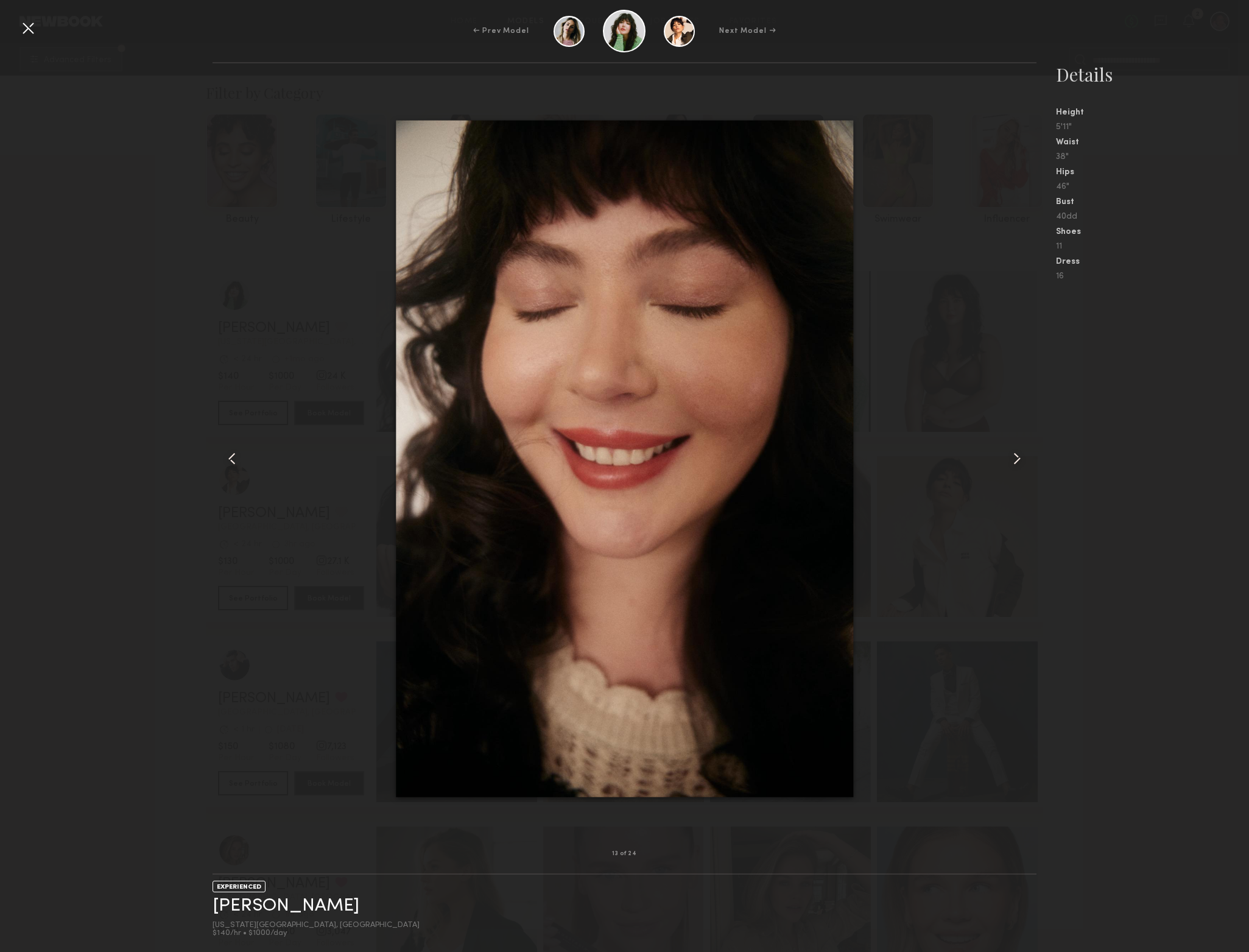
click at [1008, 459] on common-icon at bounding box center [1017, 459] width 20 height 20
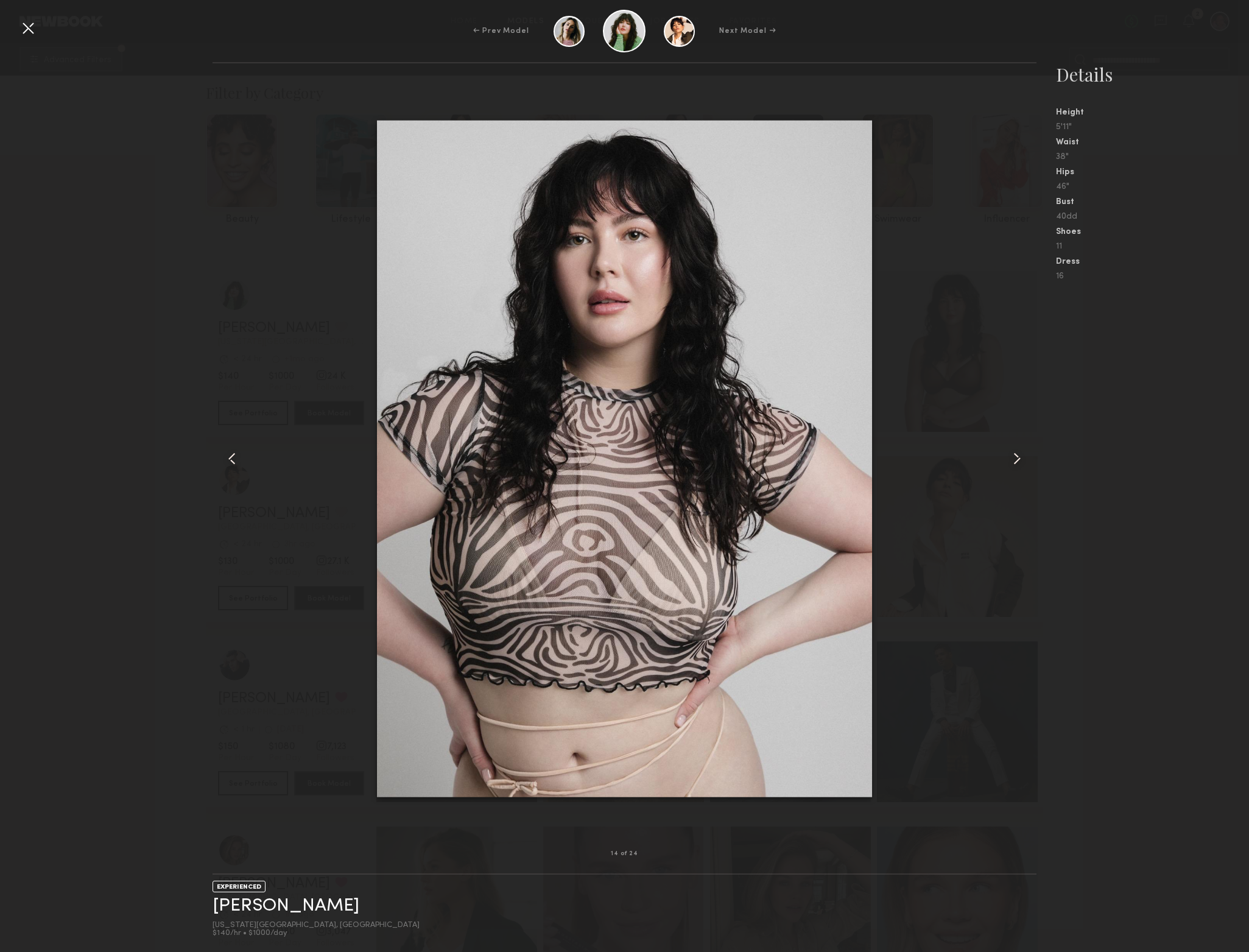
click at [1008, 459] on common-icon at bounding box center [1017, 459] width 20 height 20
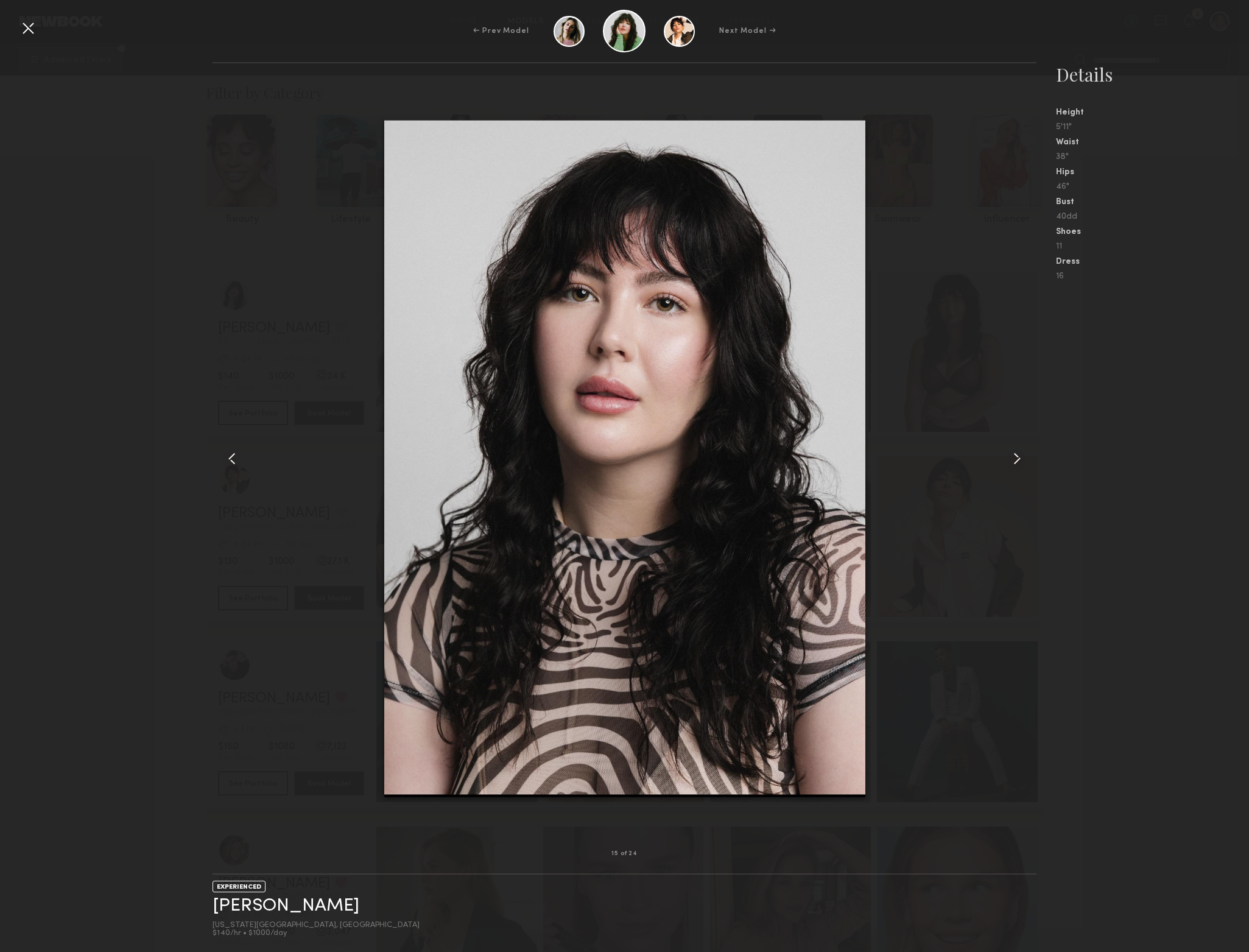
click at [42, 23] on div "← Prev Model Next Model →" at bounding box center [624, 31] width 1249 height 43
click at [20, 30] on div at bounding box center [28, 28] width 20 height 20
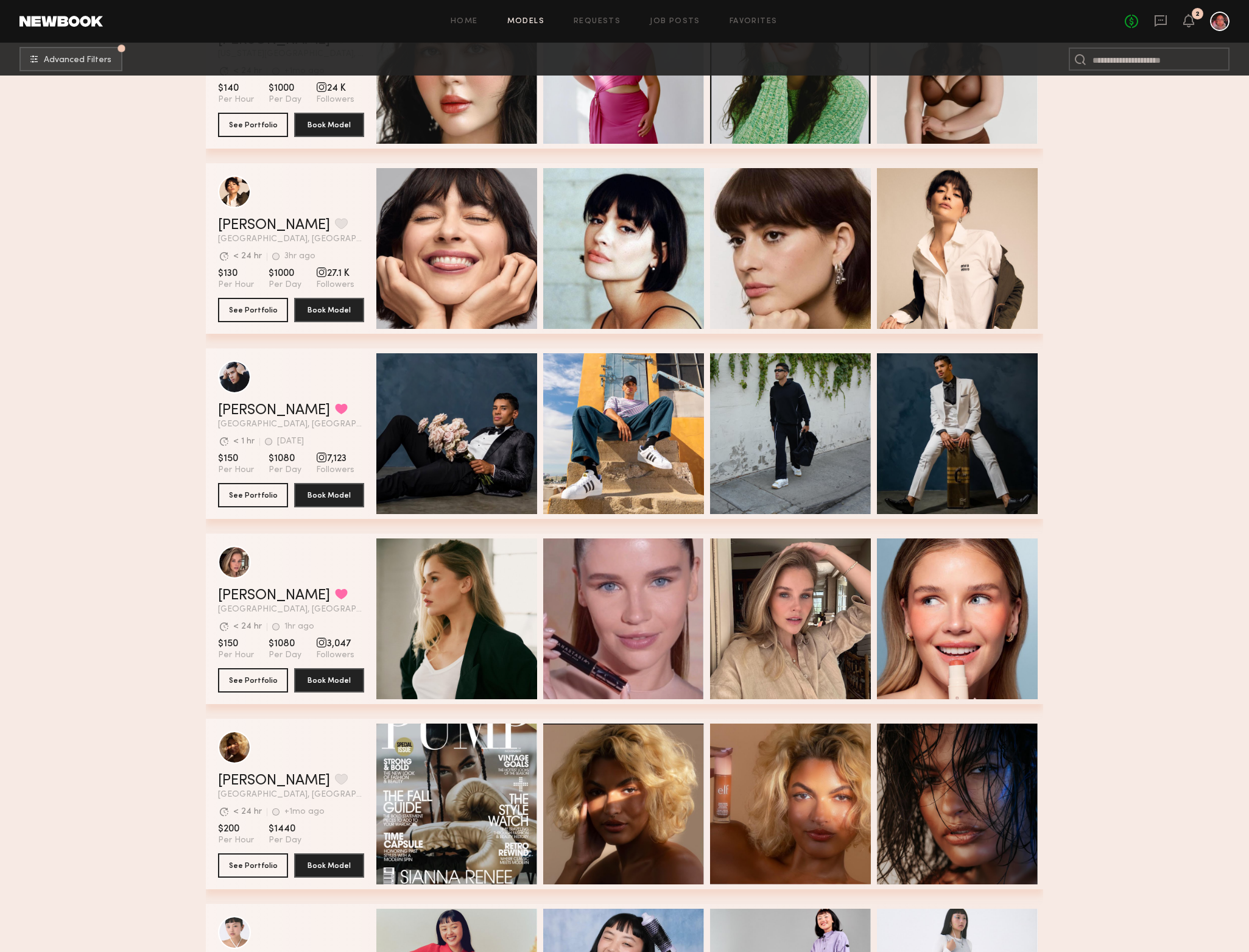
scroll to position [299, 0]
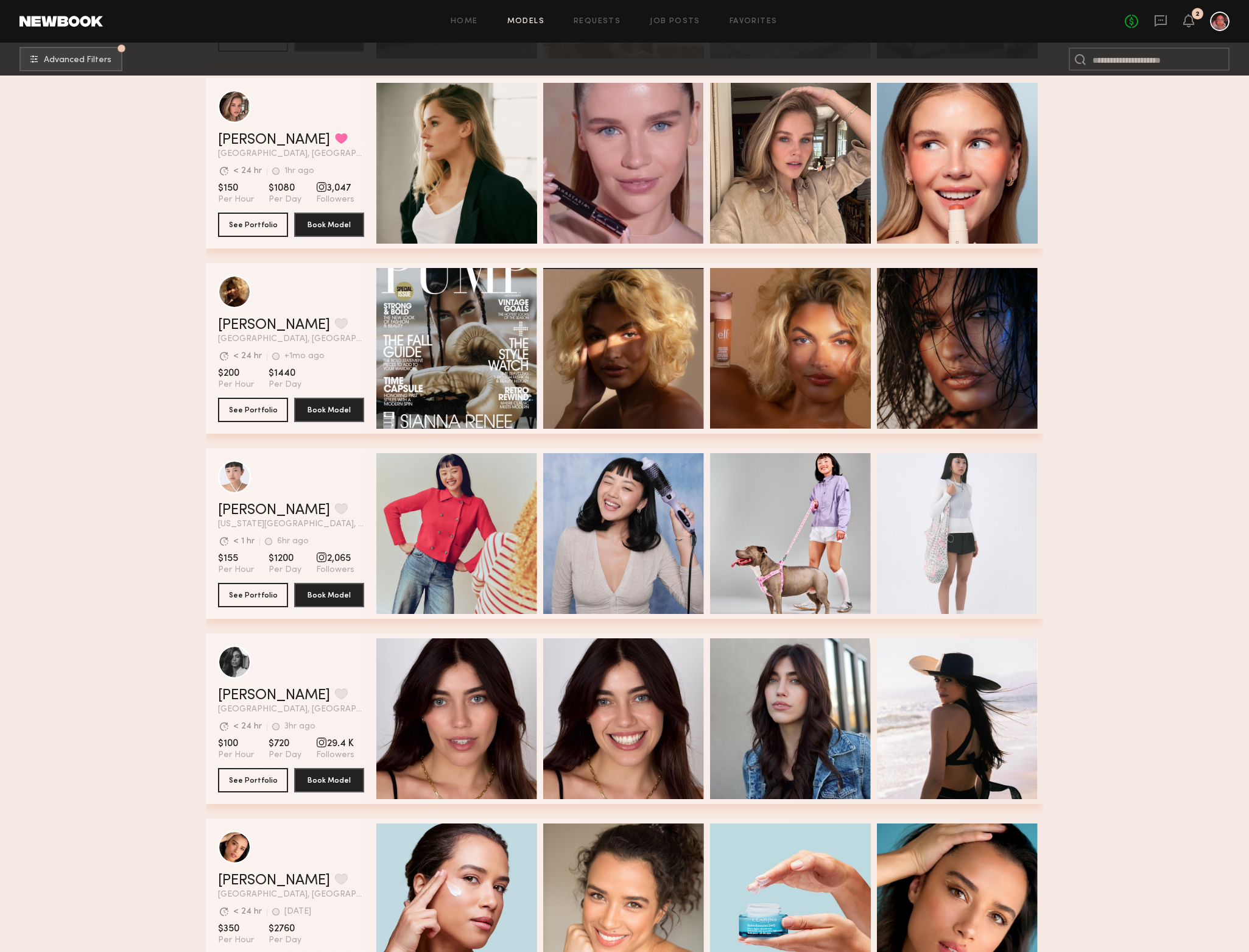
scroll to position [0, 4]
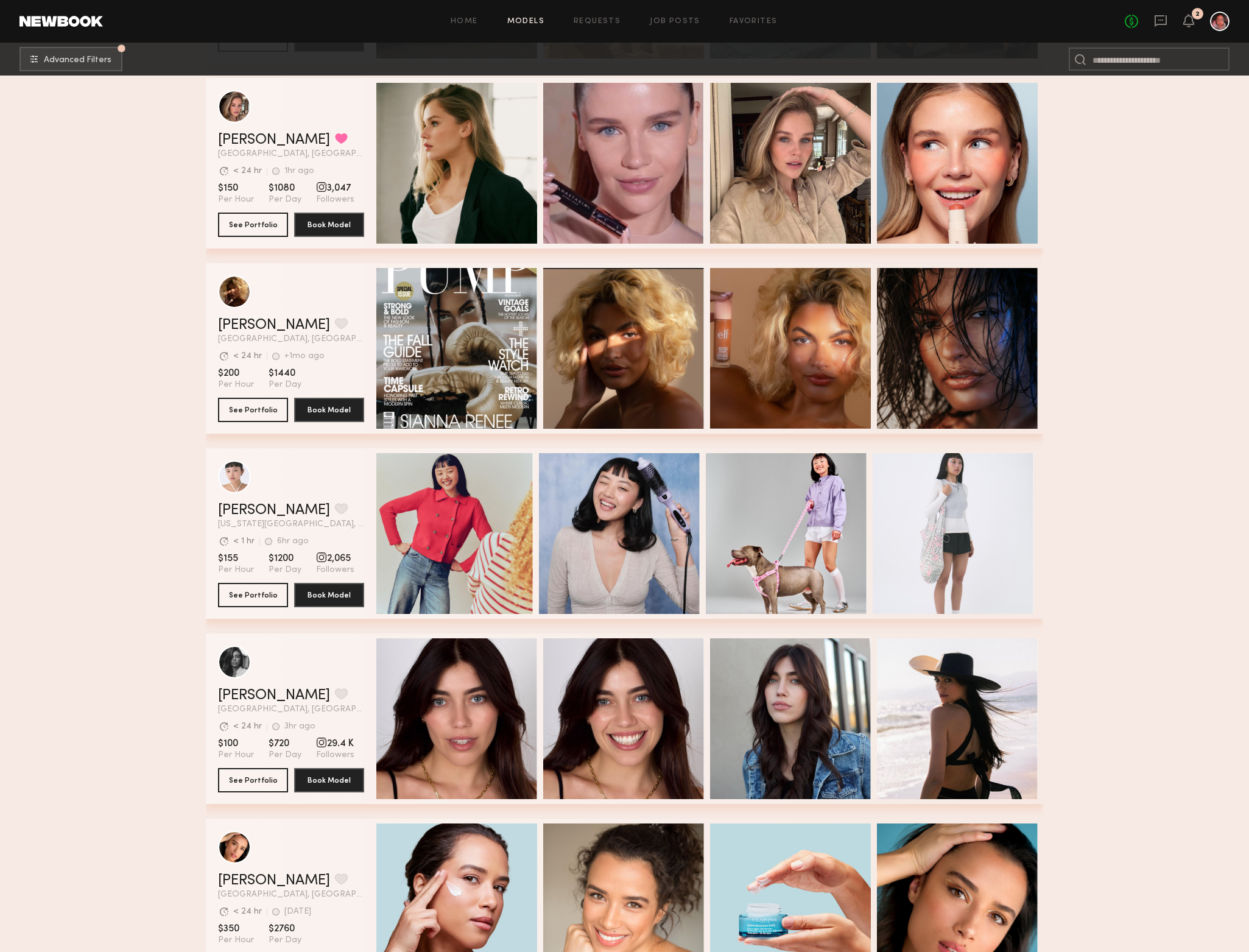
click at [743, 553] on div "[PERSON_NAME] Favorite [US_STATE][GEOGRAPHIC_DATA], [GEOGRAPHIC_DATA] [GEOGRAPH…" at bounding box center [624, 533] width 838 height 171
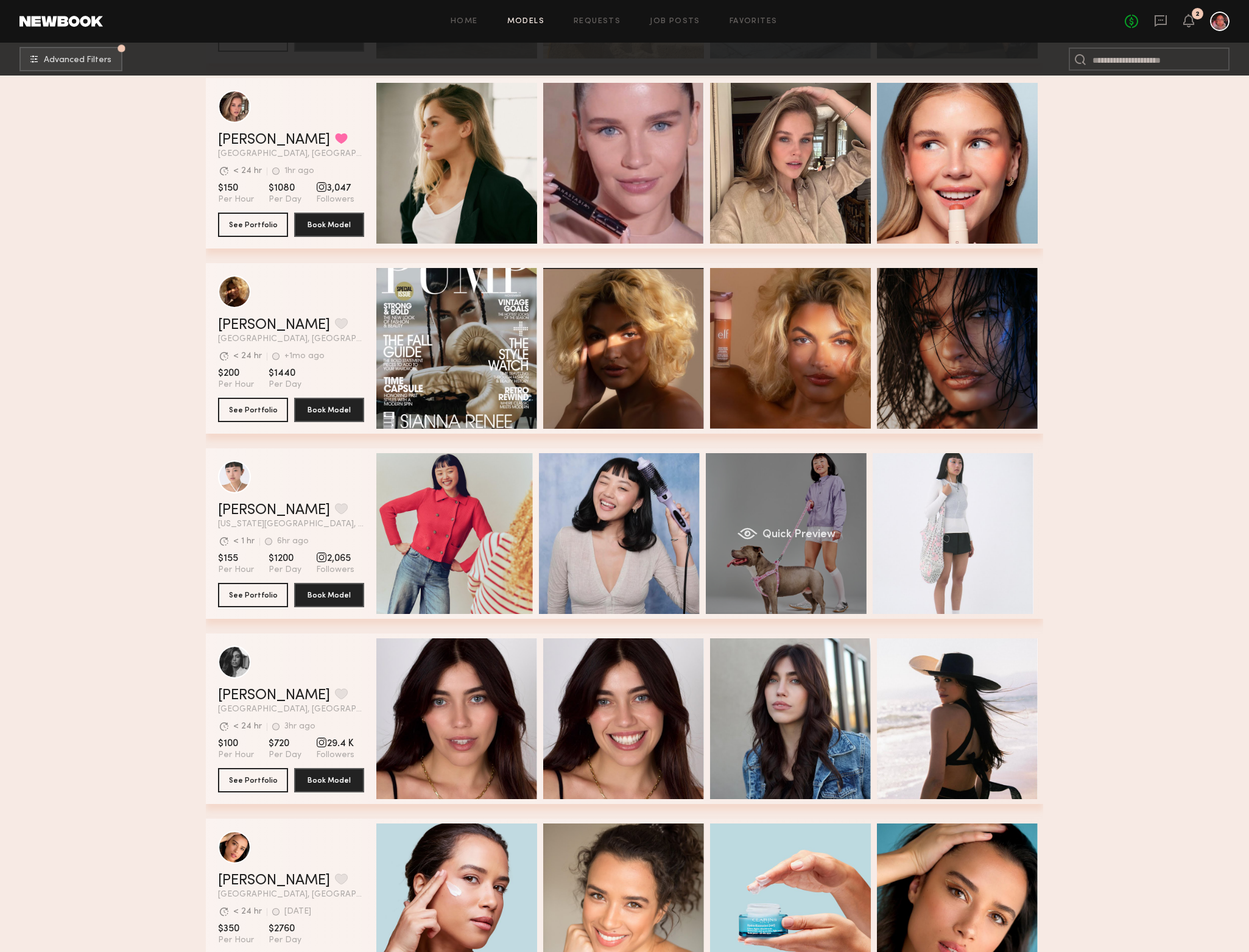
scroll to position [749, 0]
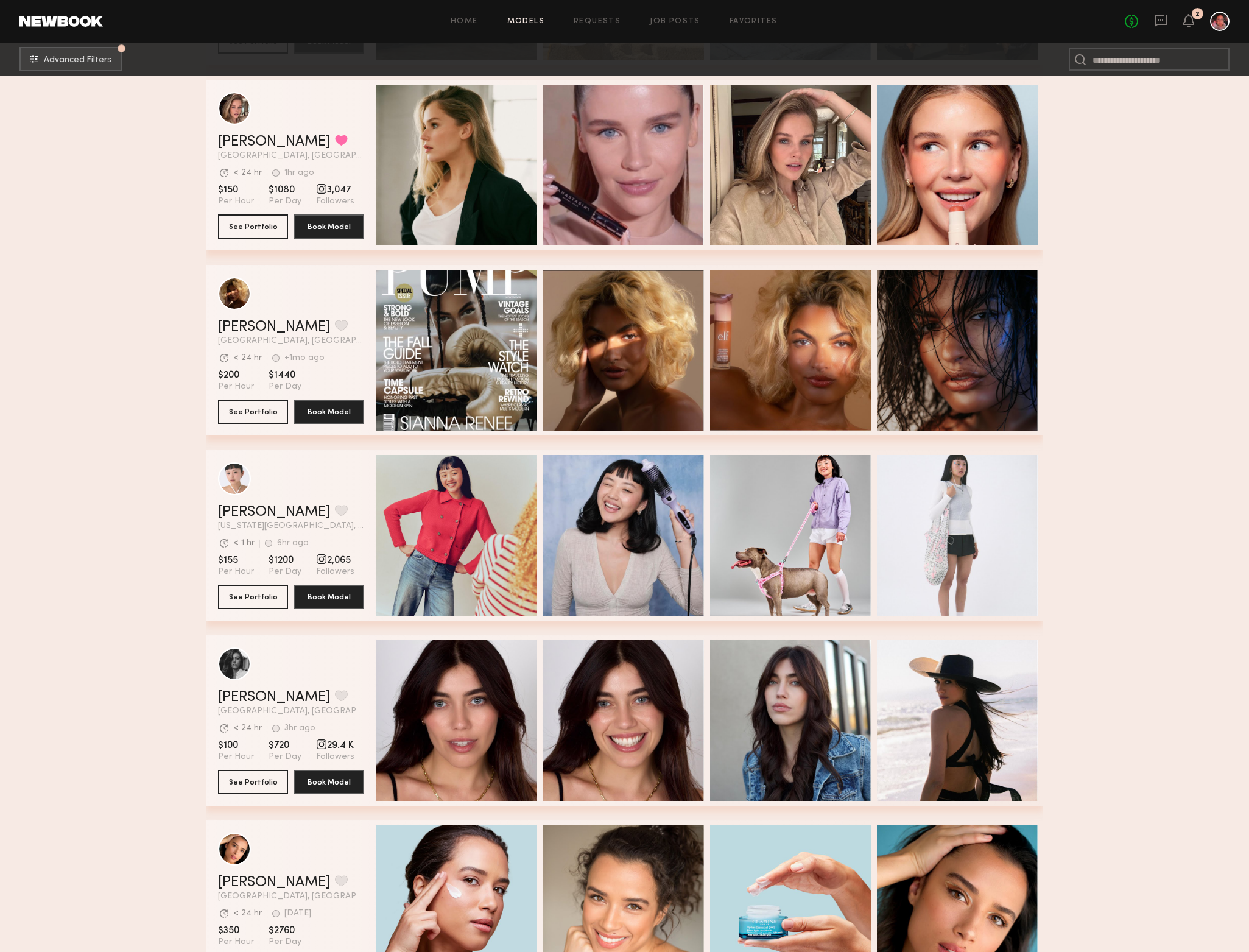
click at [758, 546] on div "Quick Preview" at bounding box center [790, 535] width 161 height 161
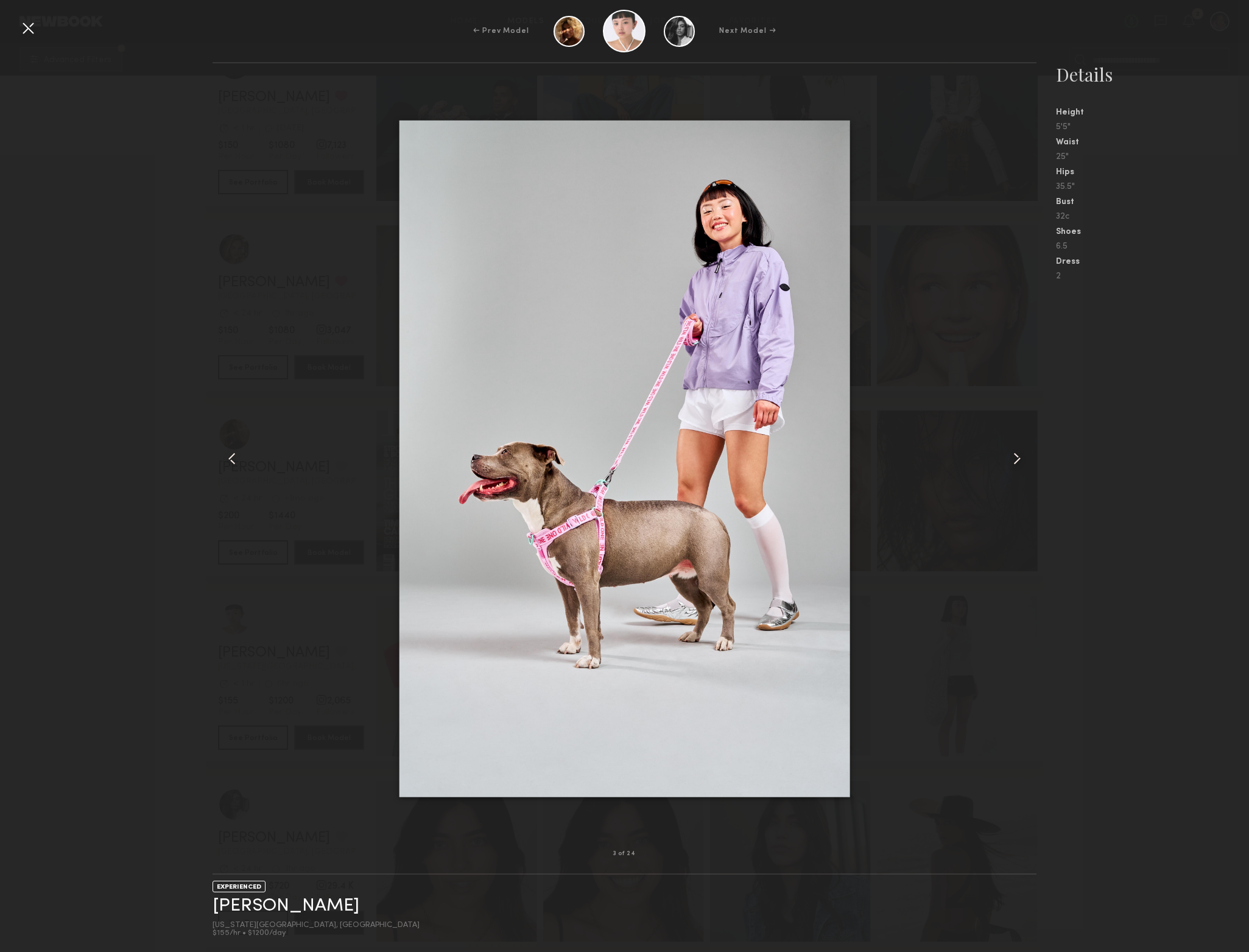
scroll to position [602, 0]
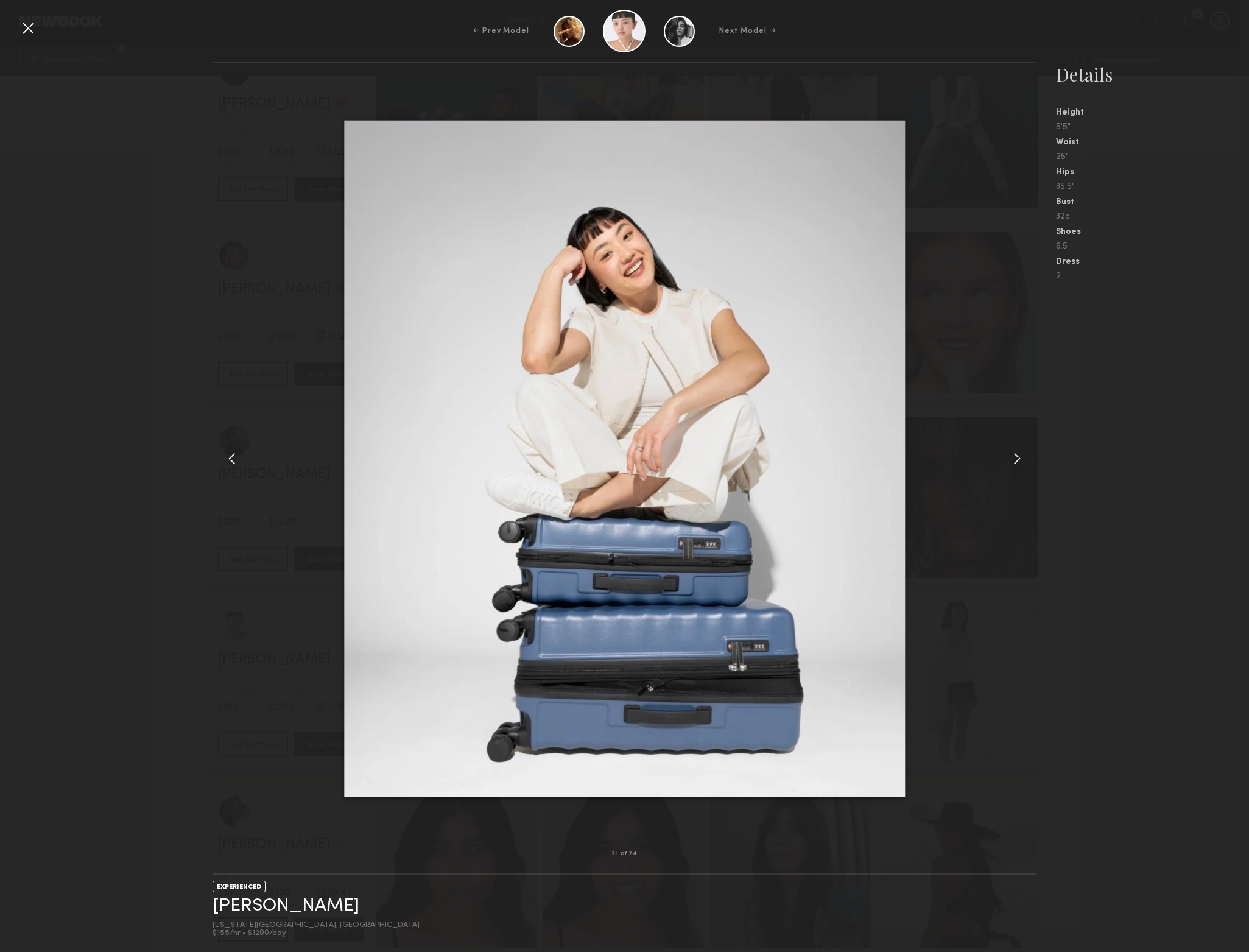
click at [32, 35] on div at bounding box center [28, 28] width 20 height 20
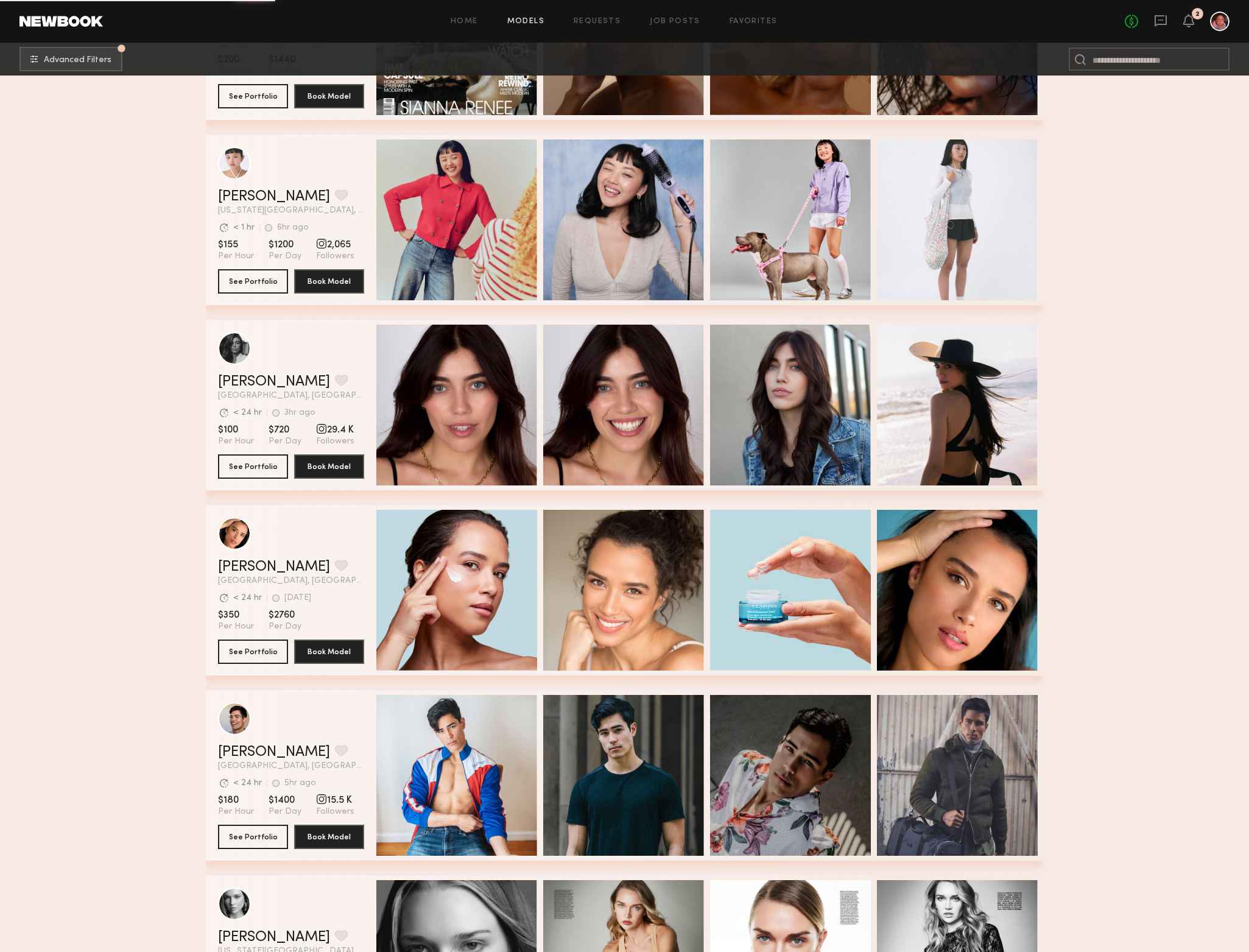
scroll to position [1089, 0]
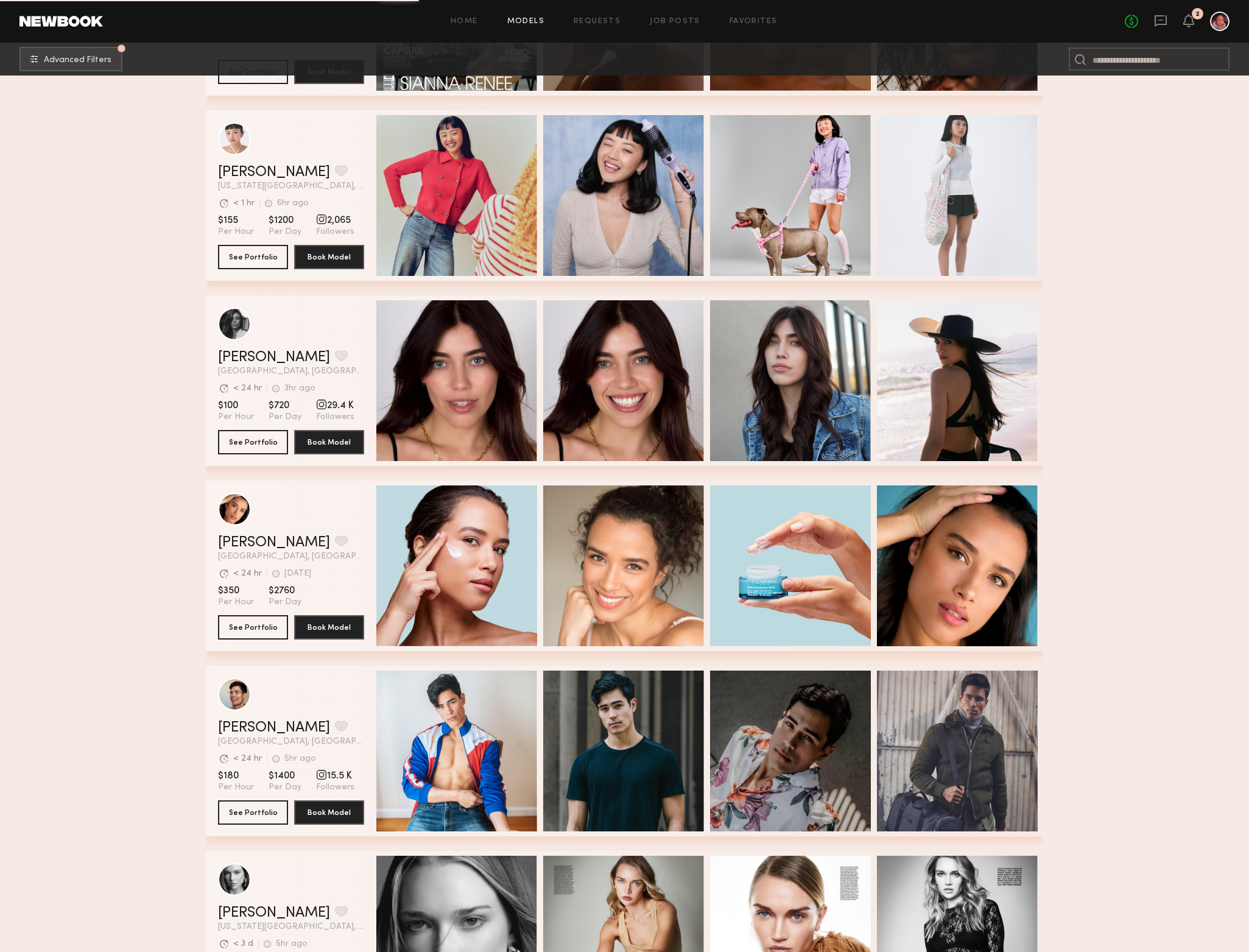
click at [1069, 743] on section "Filter by Category beauty lifestyle e-comm UGC curve unique swimwear influencer…" at bounding box center [624, 212] width 1249 height 2450
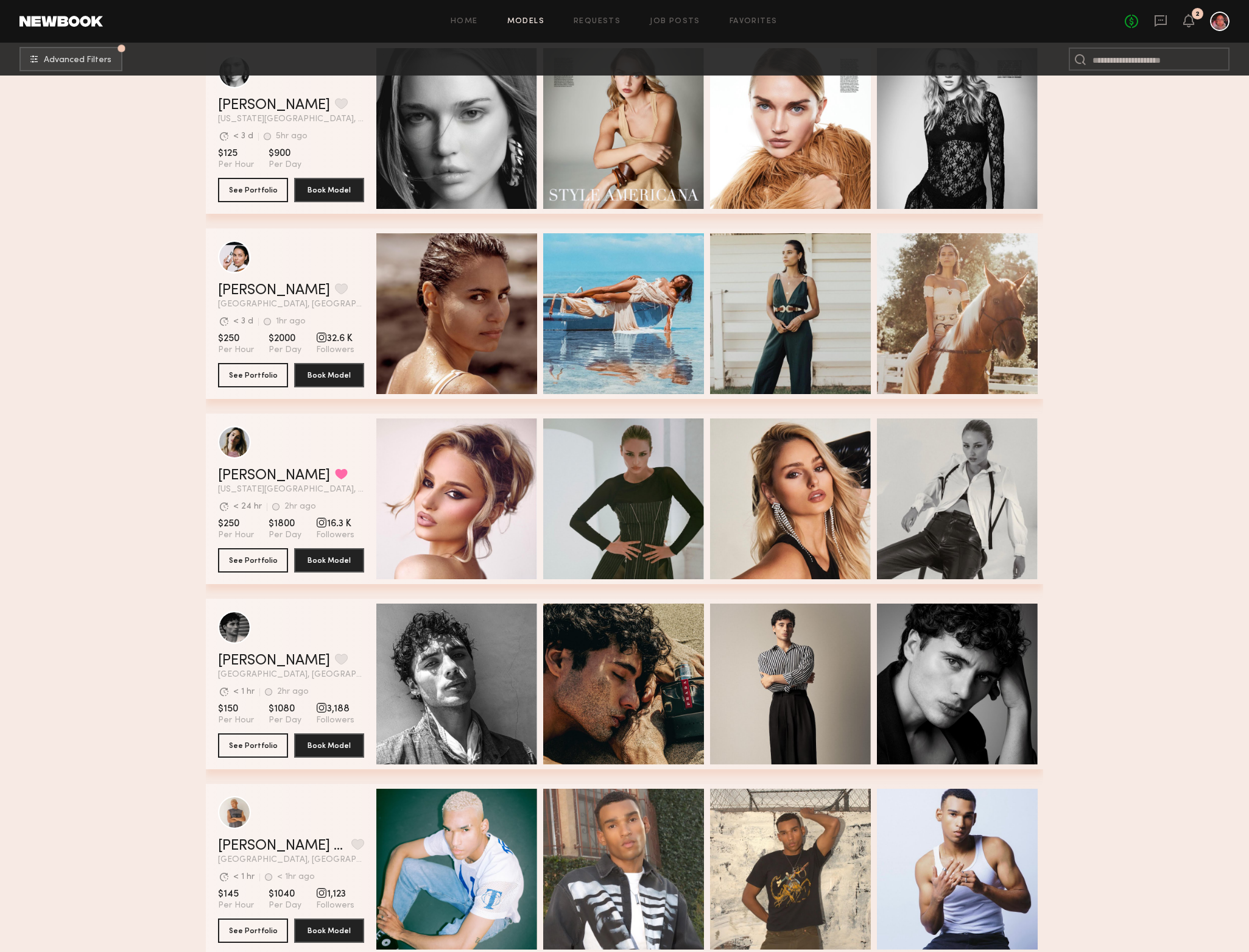
scroll to position [1979, 0]
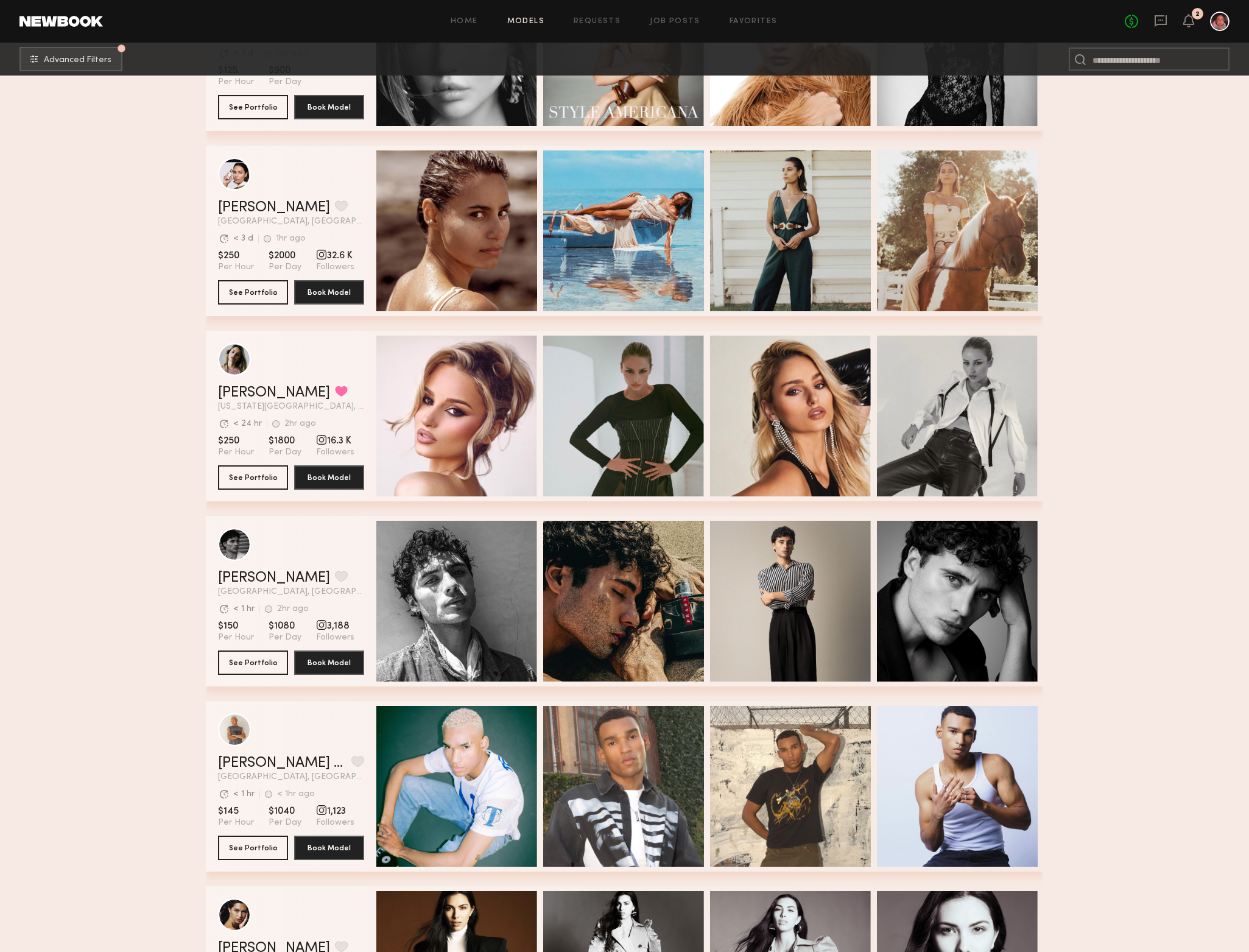
drag, startPoint x: 1247, startPoint y: 584, endPoint x: 1263, endPoint y: 618, distance: 37.6
click at [1249, 618] on html "Home Models Requests Job Posts Favorites Sign Out No fees up to $5,000 2 Advanc…" at bounding box center [624, 379] width 1249 height 4716
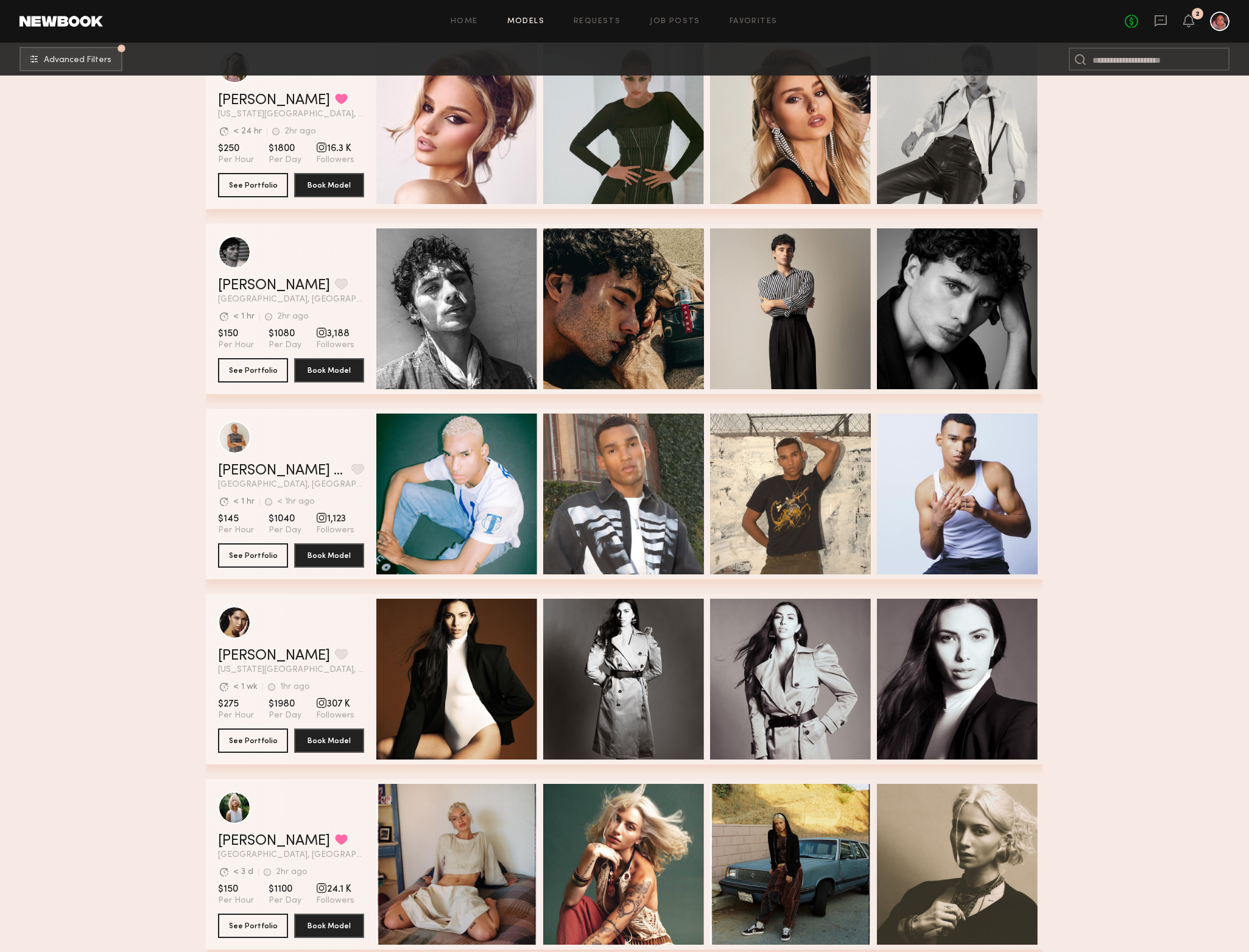
scroll to position [2296, 0]
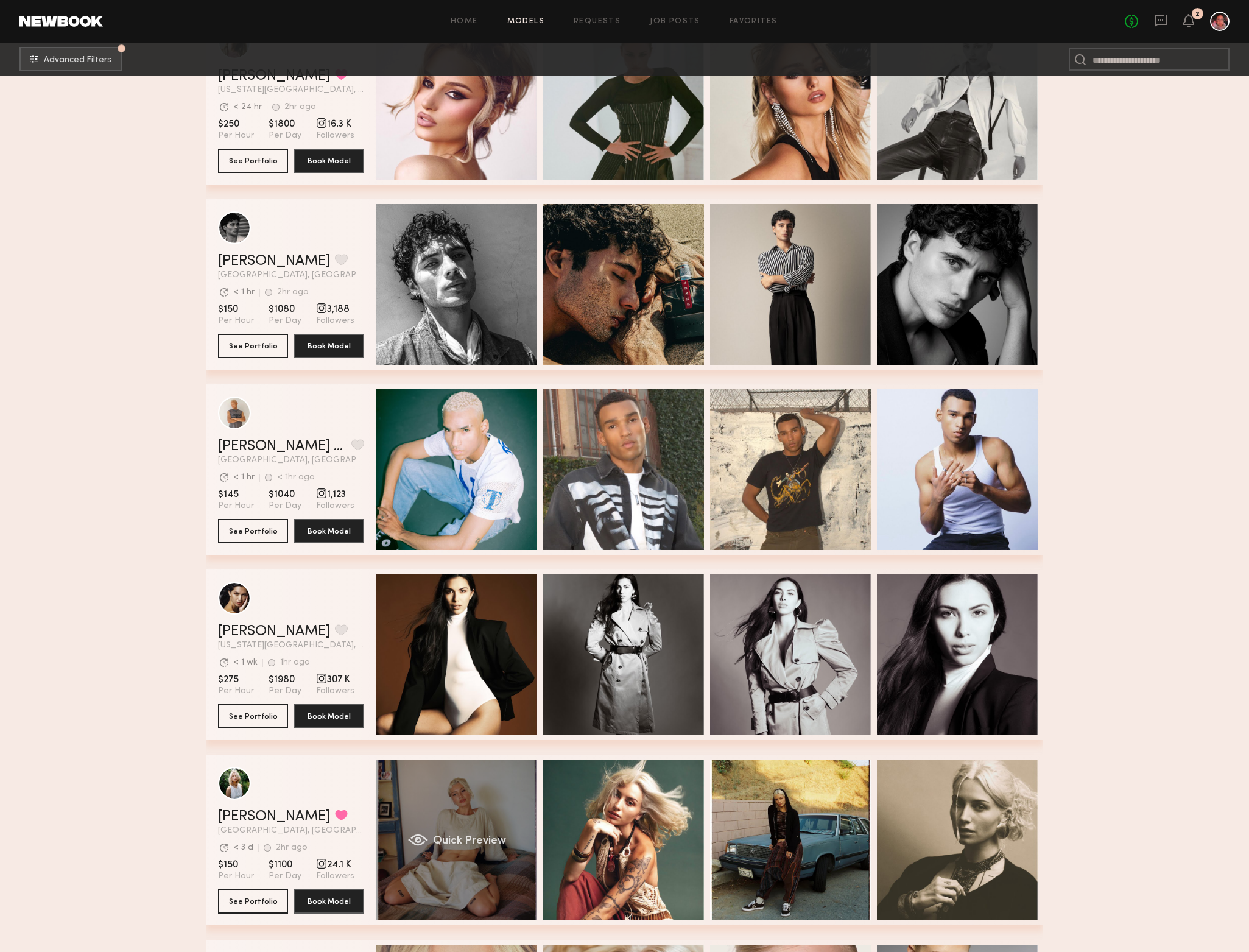
click at [474, 784] on div "Quick Preview" at bounding box center [457, 839] width 161 height 161
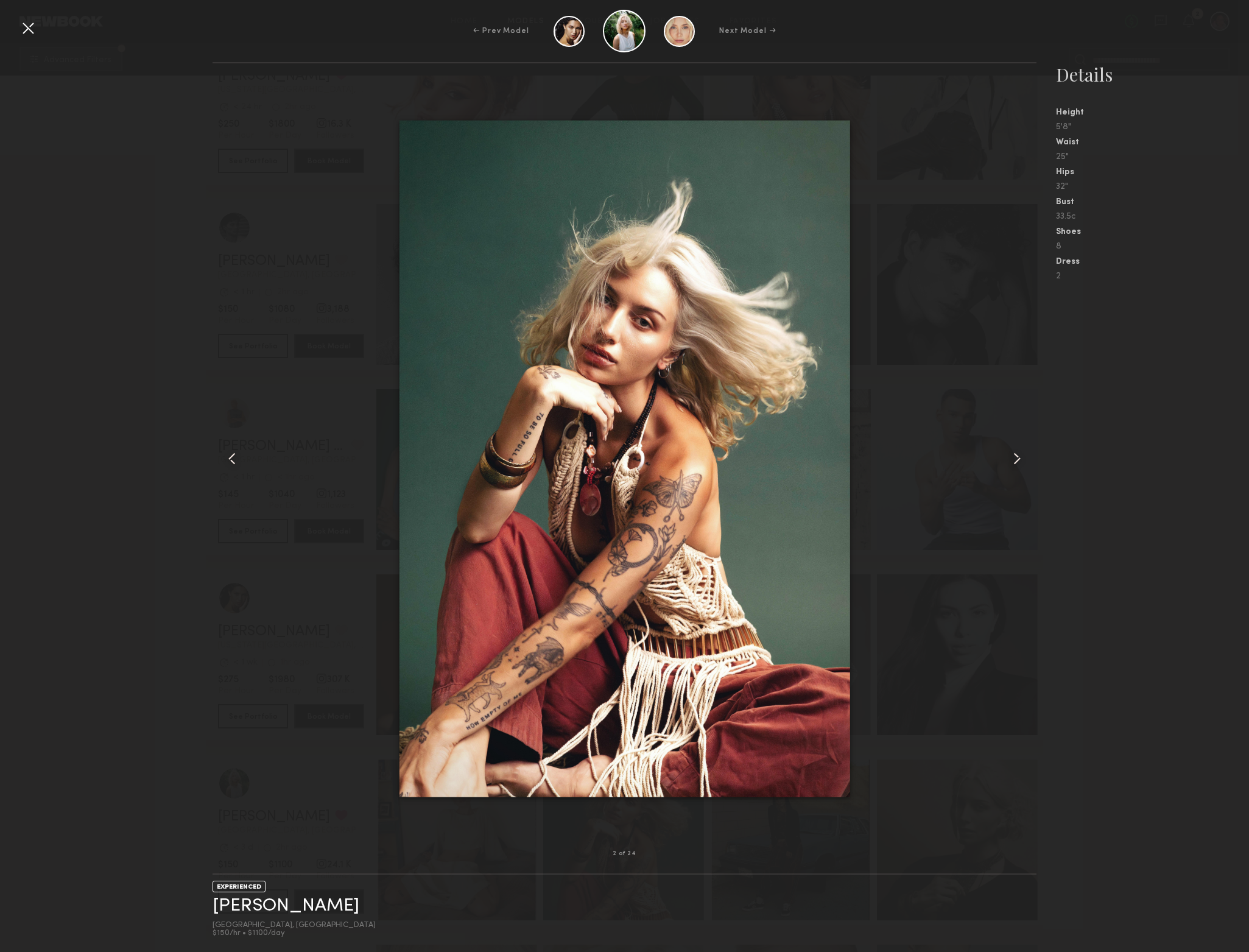
scroll to position [2315, 0]
click at [246, 908] on link "[PERSON_NAME]" at bounding box center [286, 905] width 147 height 19
click at [696, 33] on div "← Prev Model Next Model →" at bounding box center [624, 31] width 1249 height 43
click at [676, 33] on div at bounding box center [679, 31] width 31 height 31
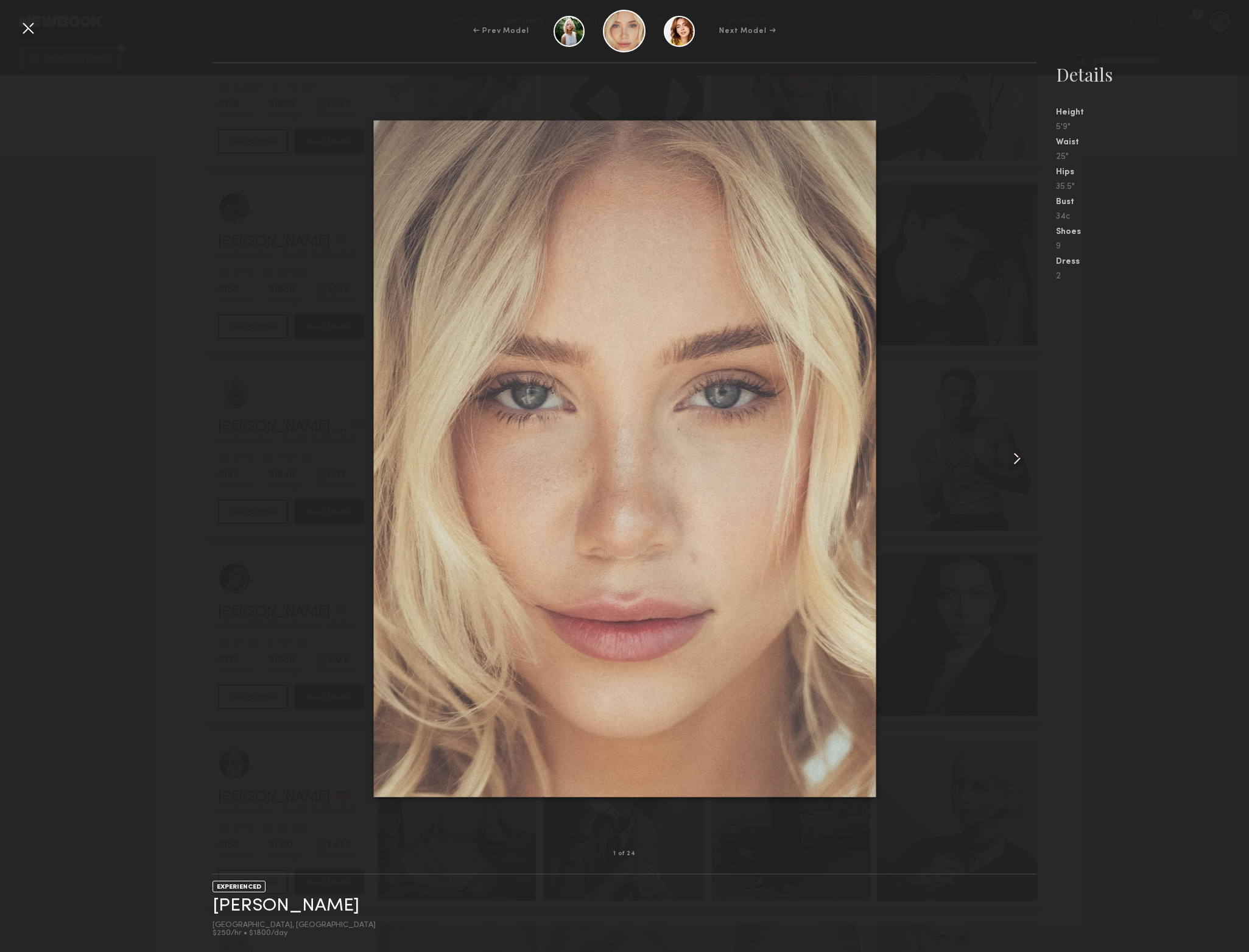
click at [678, 33] on div at bounding box center [679, 31] width 31 height 31
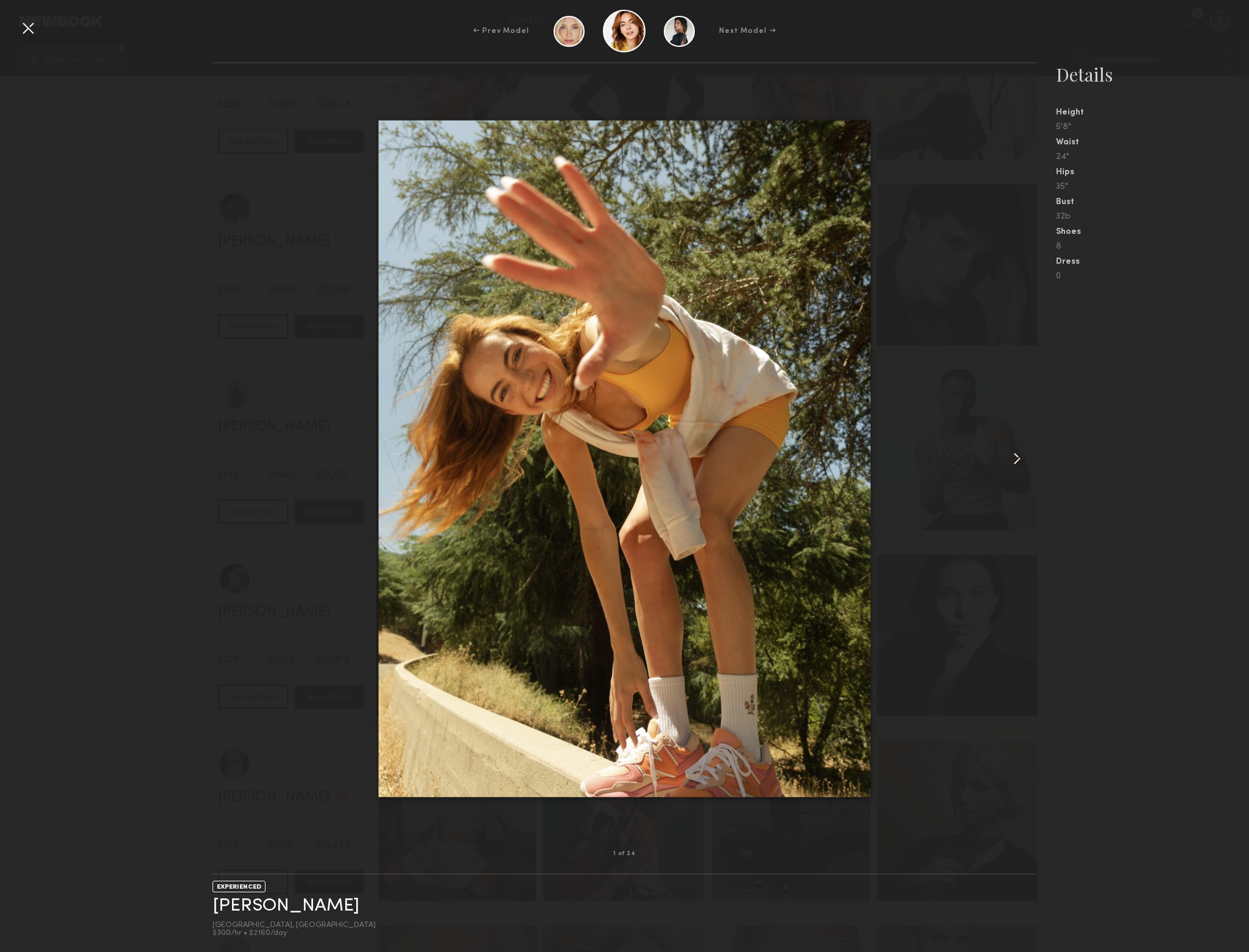
click at [678, 33] on div at bounding box center [679, 31] width 31 height 31
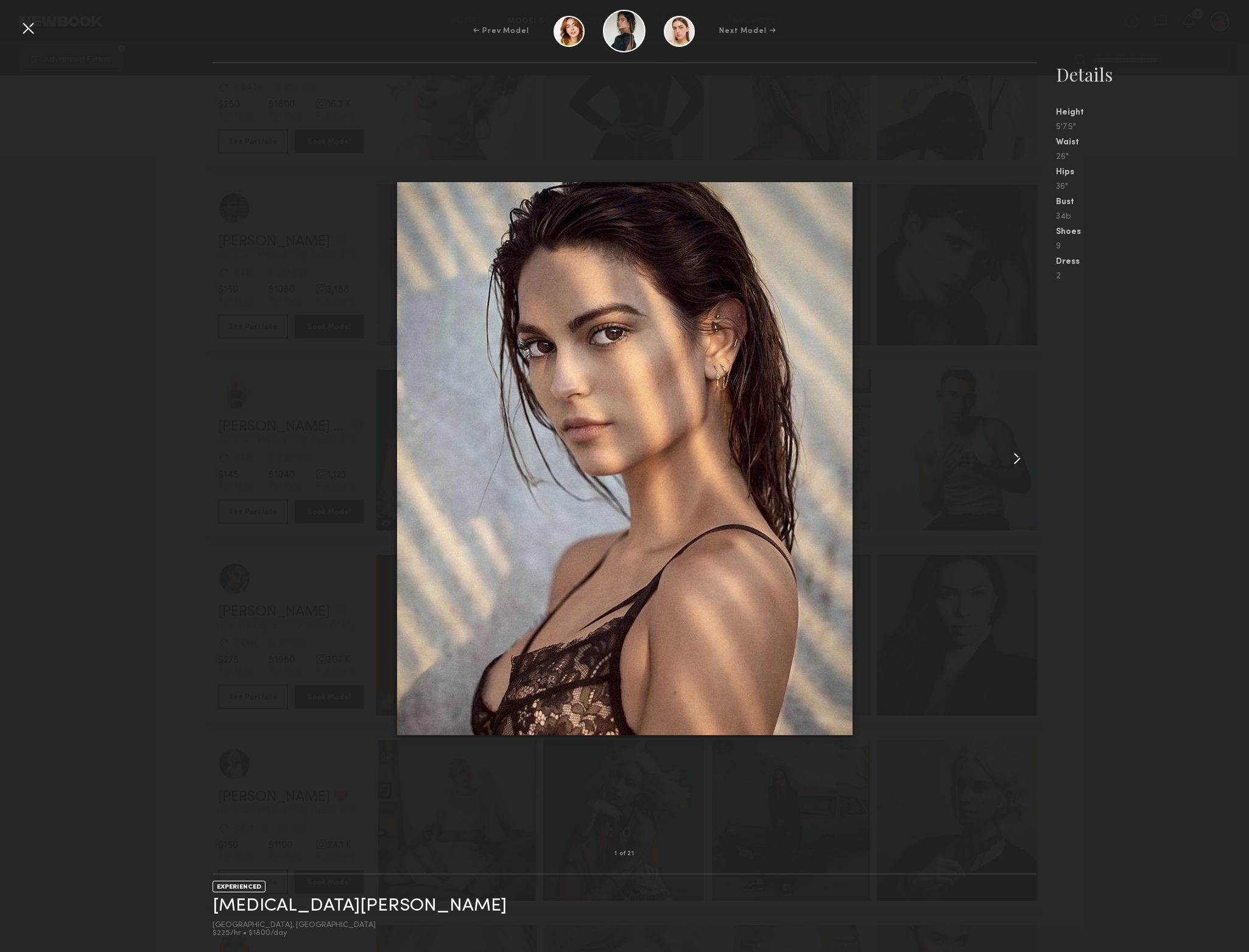
click at [672, 34] on div at bounding box center [679, 31] width 31 height 31
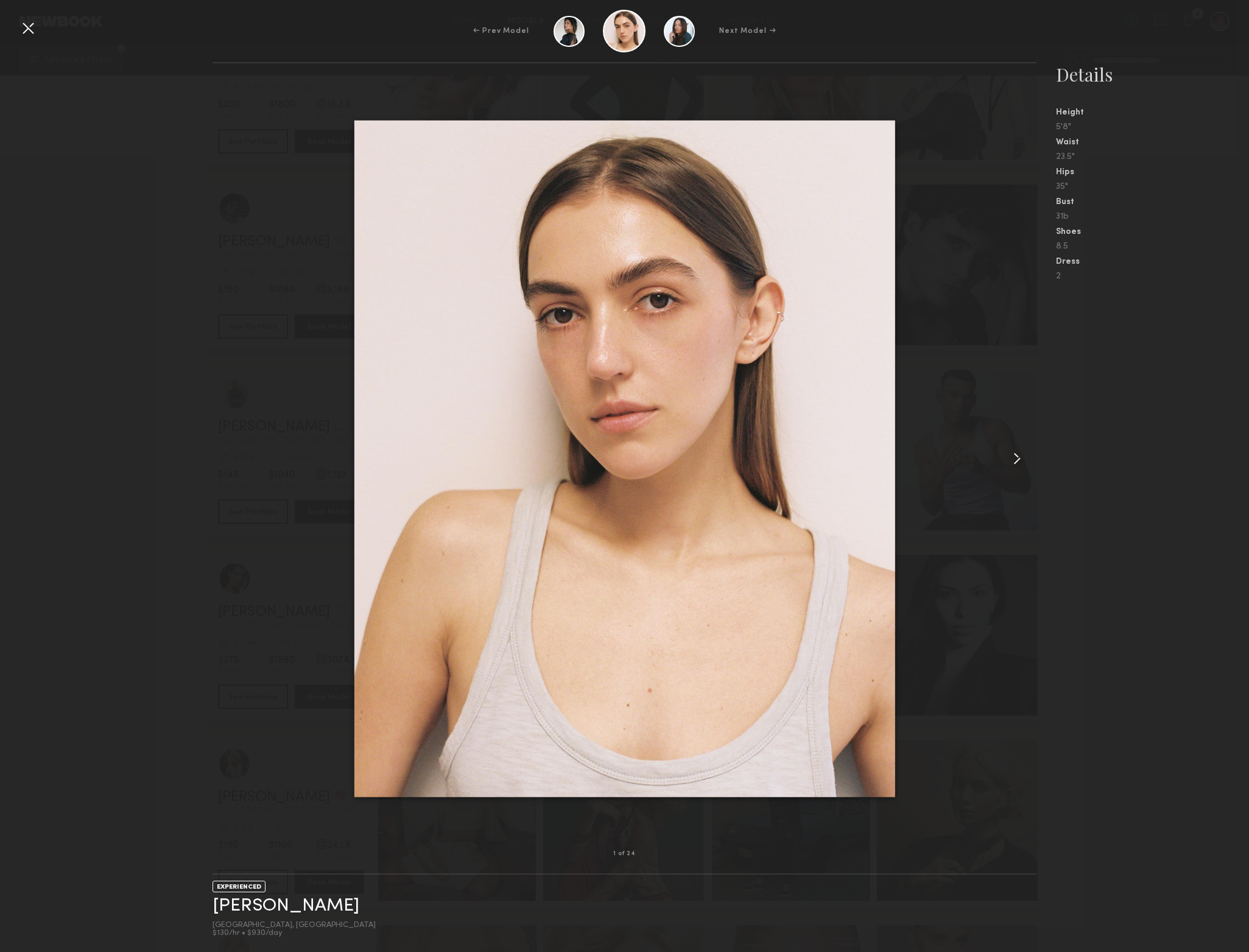
click at [672, 33] on div at bounding box center [679, 31] width 31 height 31
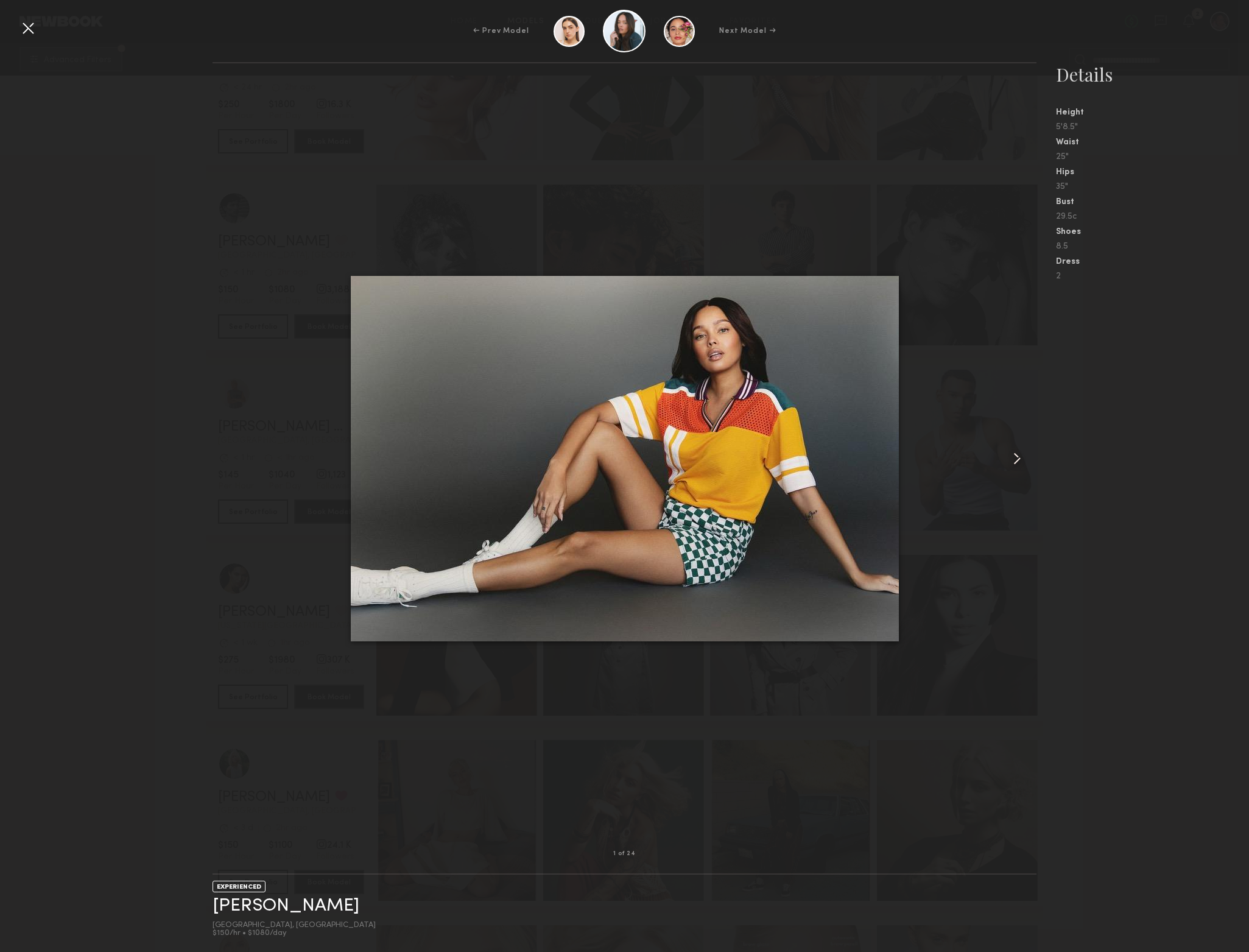
click at [643, 35] on div at bounding box center [624, 31] width 43 height 43
click at [572, 28] on div at bounding box center [569, 31] width 31 height 31
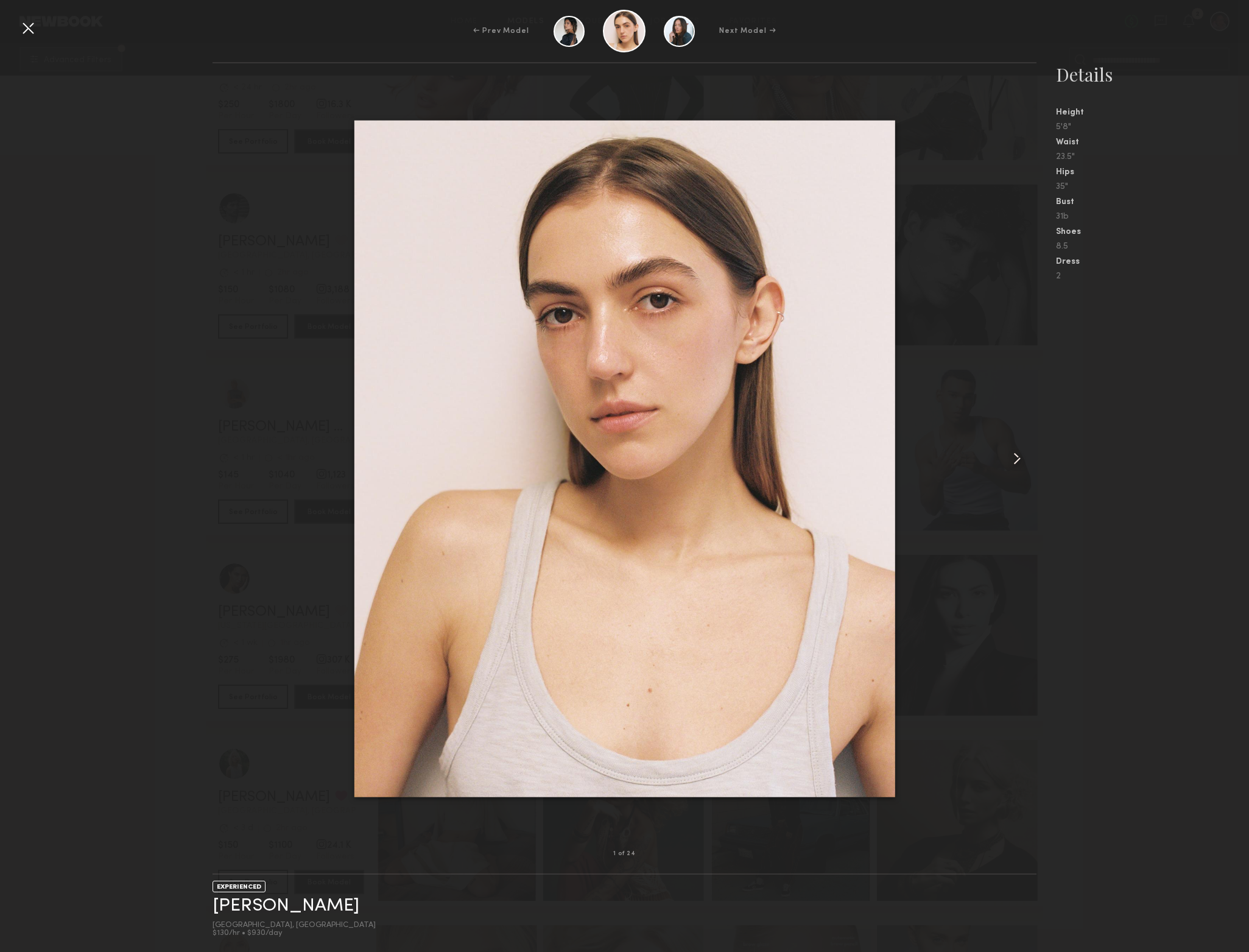
click at [590, 33] on div at bounding box center [624, 31] width 141 height 43
click at [601, 34] on div at bounding box center [624, 31] width 141 height 43
click at [651, 41] on div at bounding box center [624, 31] width 141 height 43
click at [629, 40] on div at bounding box center [624, 31] width 43 height 43
click at [36, 29] on div at bounding box center [28, 28] width 20 height 20
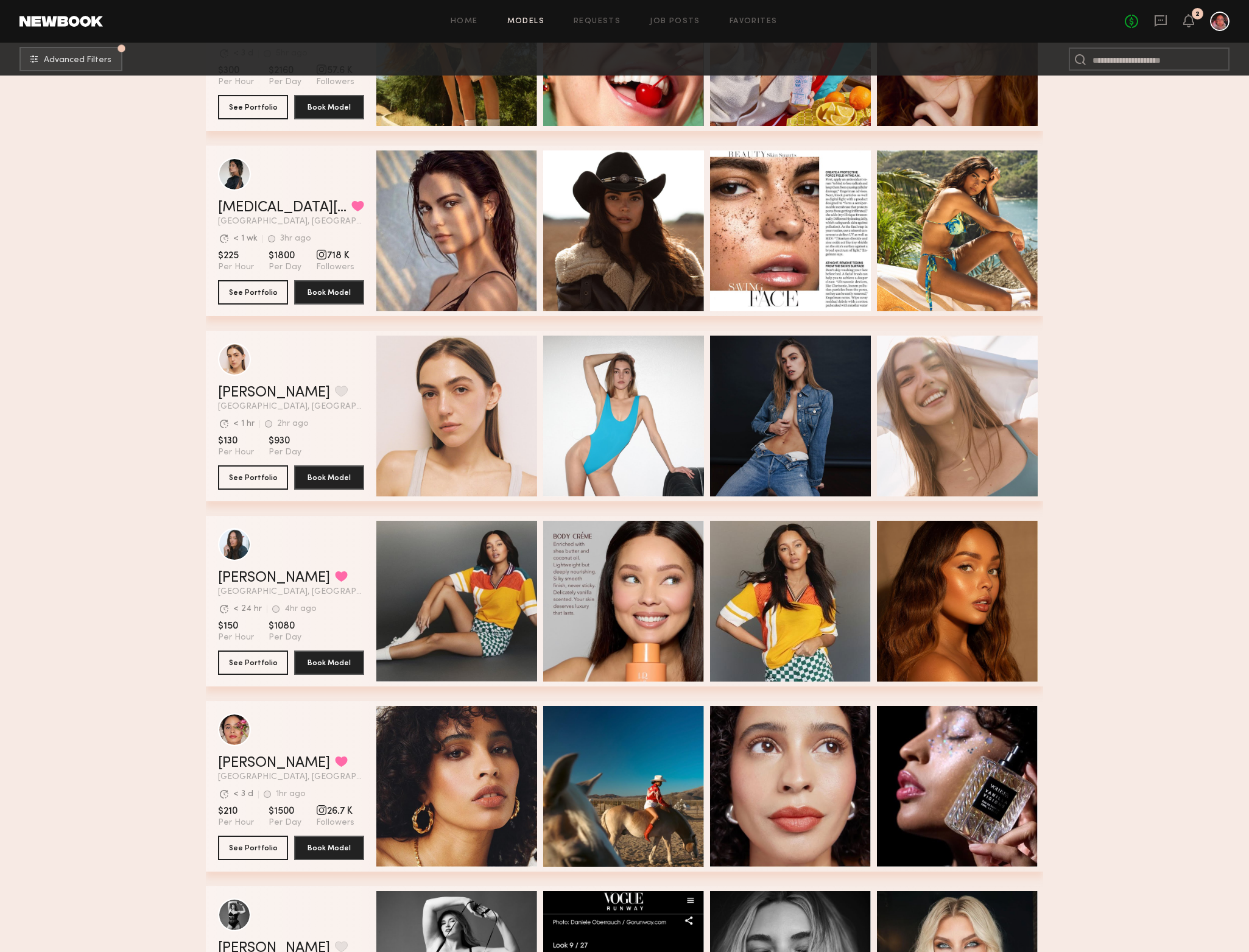
scroll to position [3462, 0]
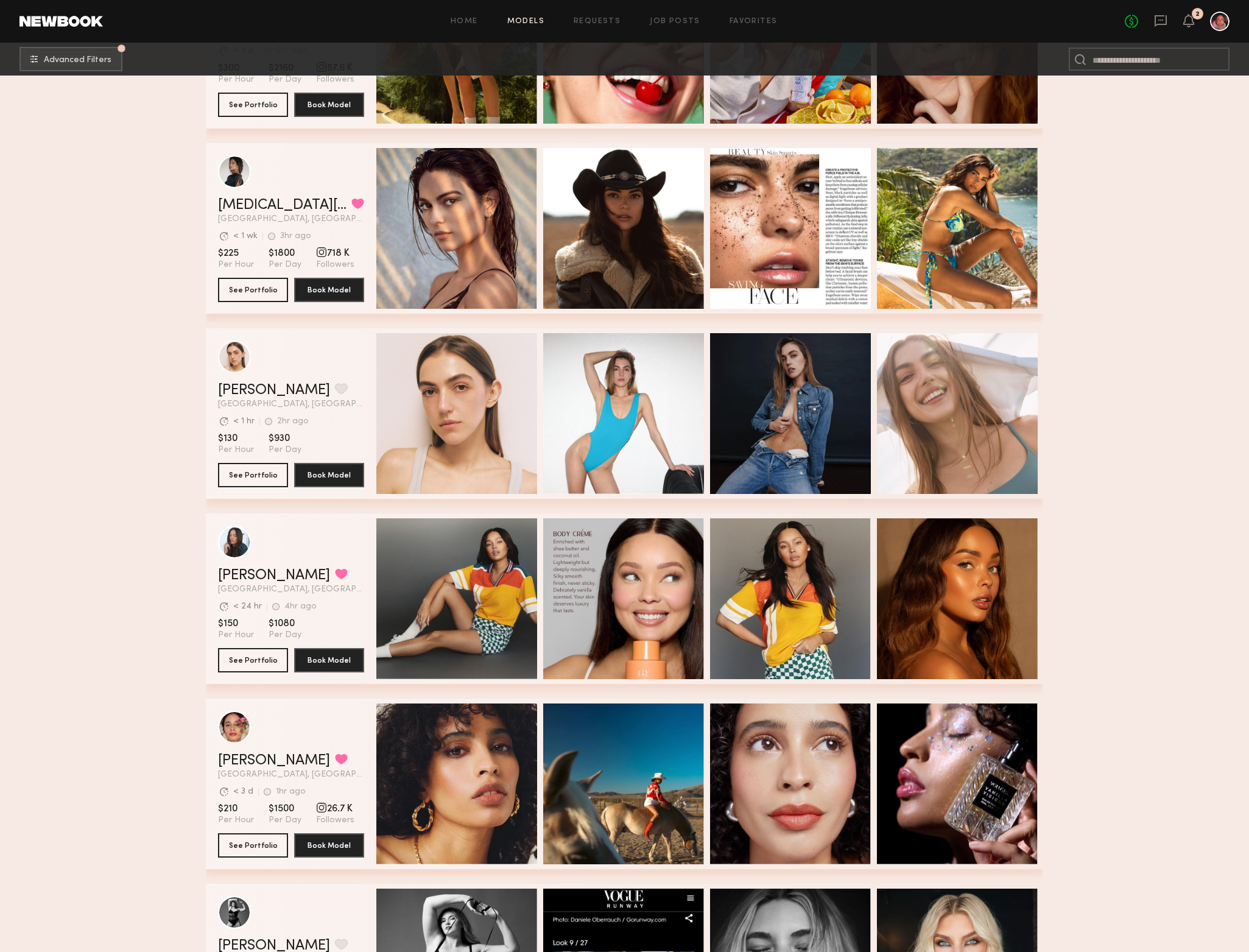
click at [124, 498] on html "Home Models Requests Job Posts Favorites Sign Out No fees up to $5,000 2 Advanc…" at bounding box center [624, 7] width 1249 height 6937
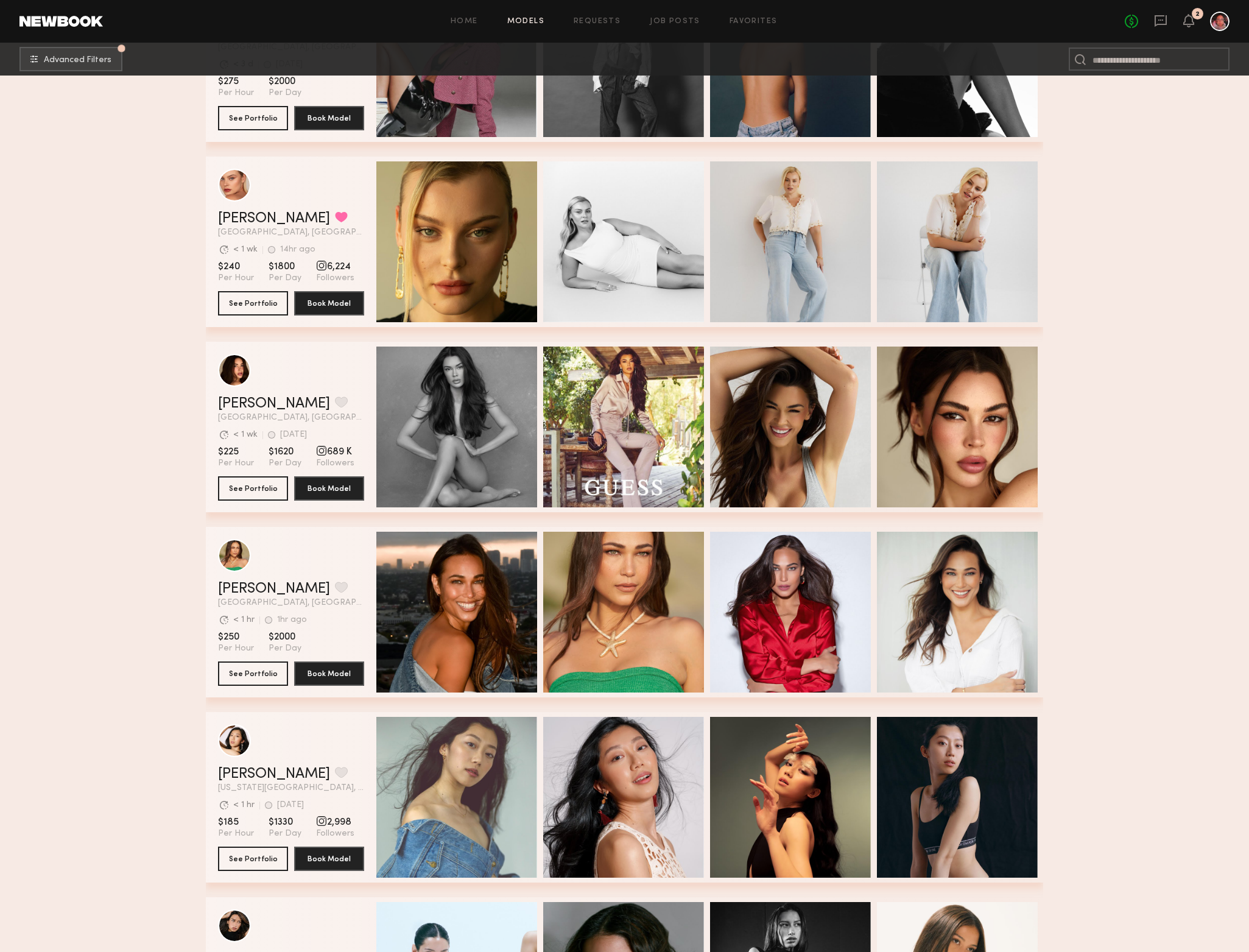
scroll to position [4583, 0]
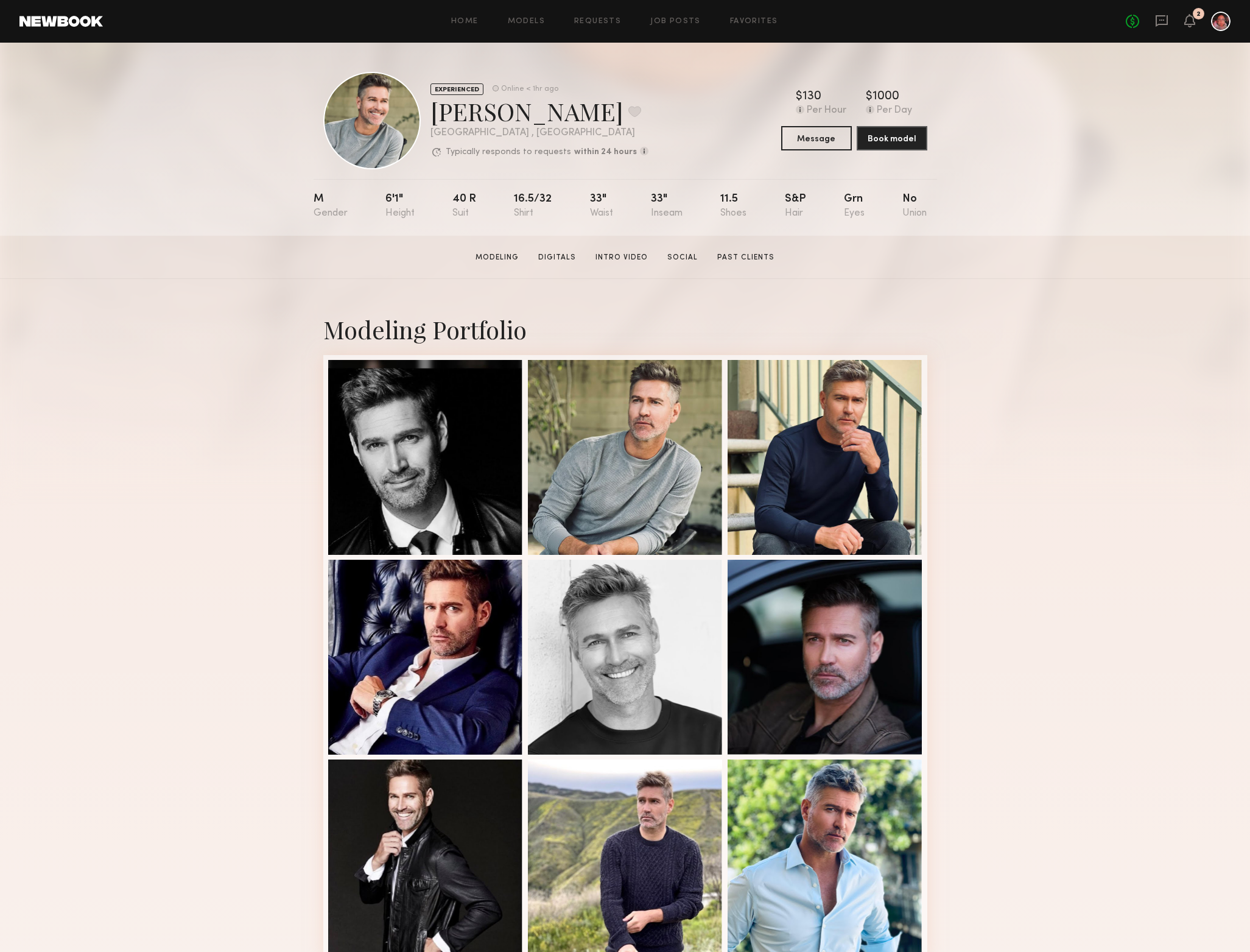
drag, startPoint x: 1226, startPoint y: 86, endPoint x: 1241, endPoint y: 78, distance: 17.0
click at [1229, 84] on div "EXPERIENCED Online < 1hr ago Hartley h. Favorite Los Angeles , CA Typically res…" at bounding box center [625, 140] width 1250 height 193
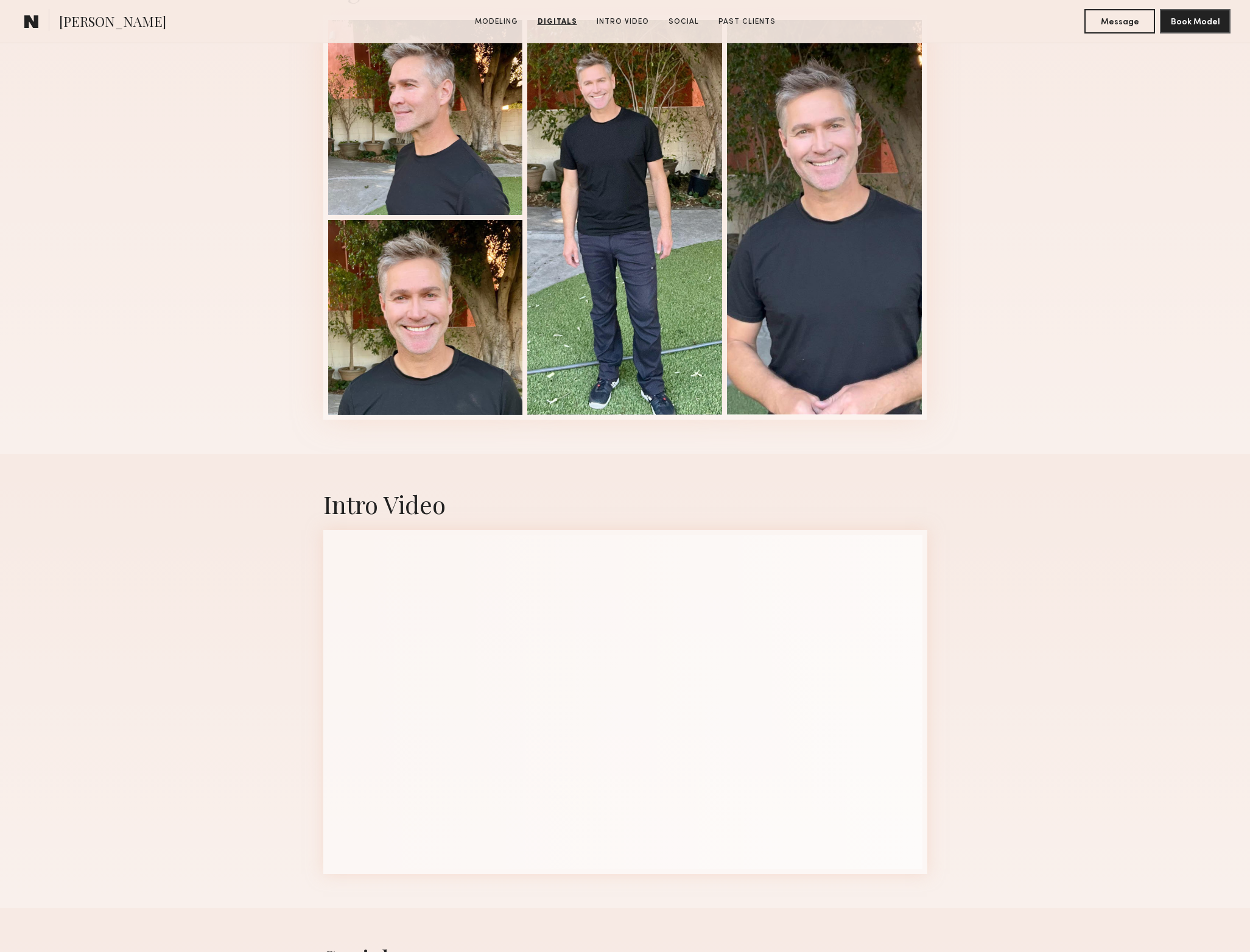
scroll to position [1050, 0]
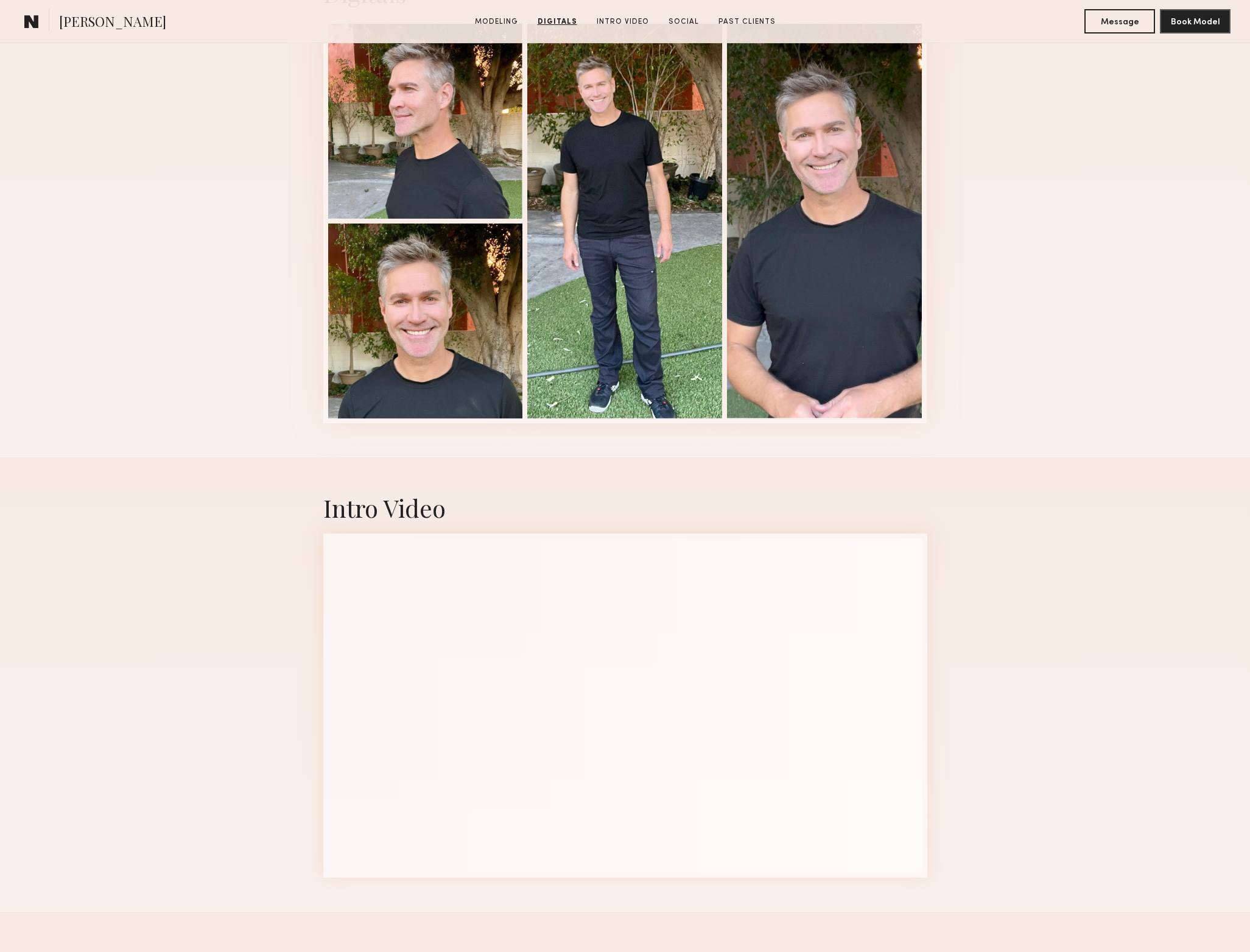
click at [1174, 512] on div "Intro Video" at bounding box center [625, 684] width 1250 height 454
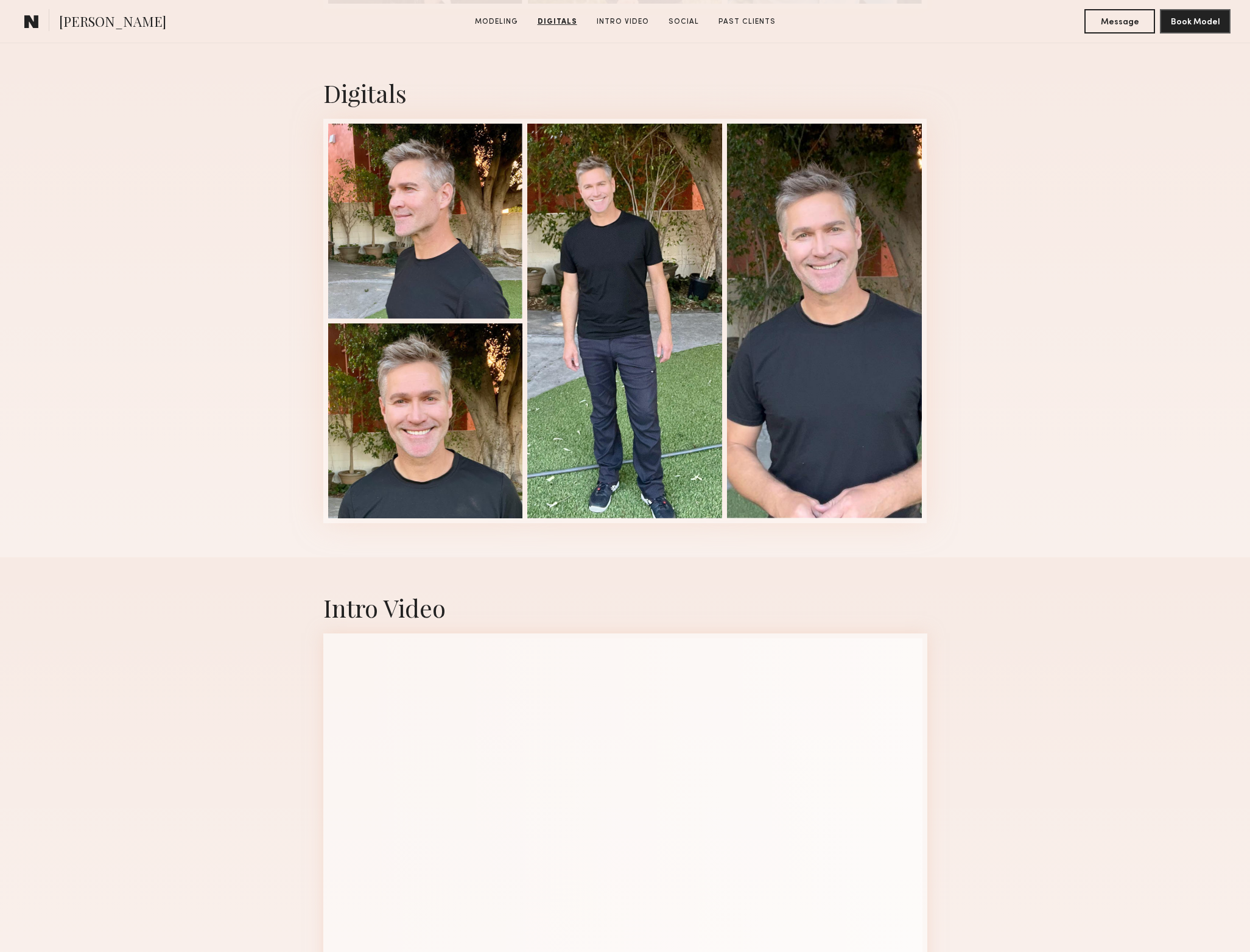
scroll to position [929, 0]
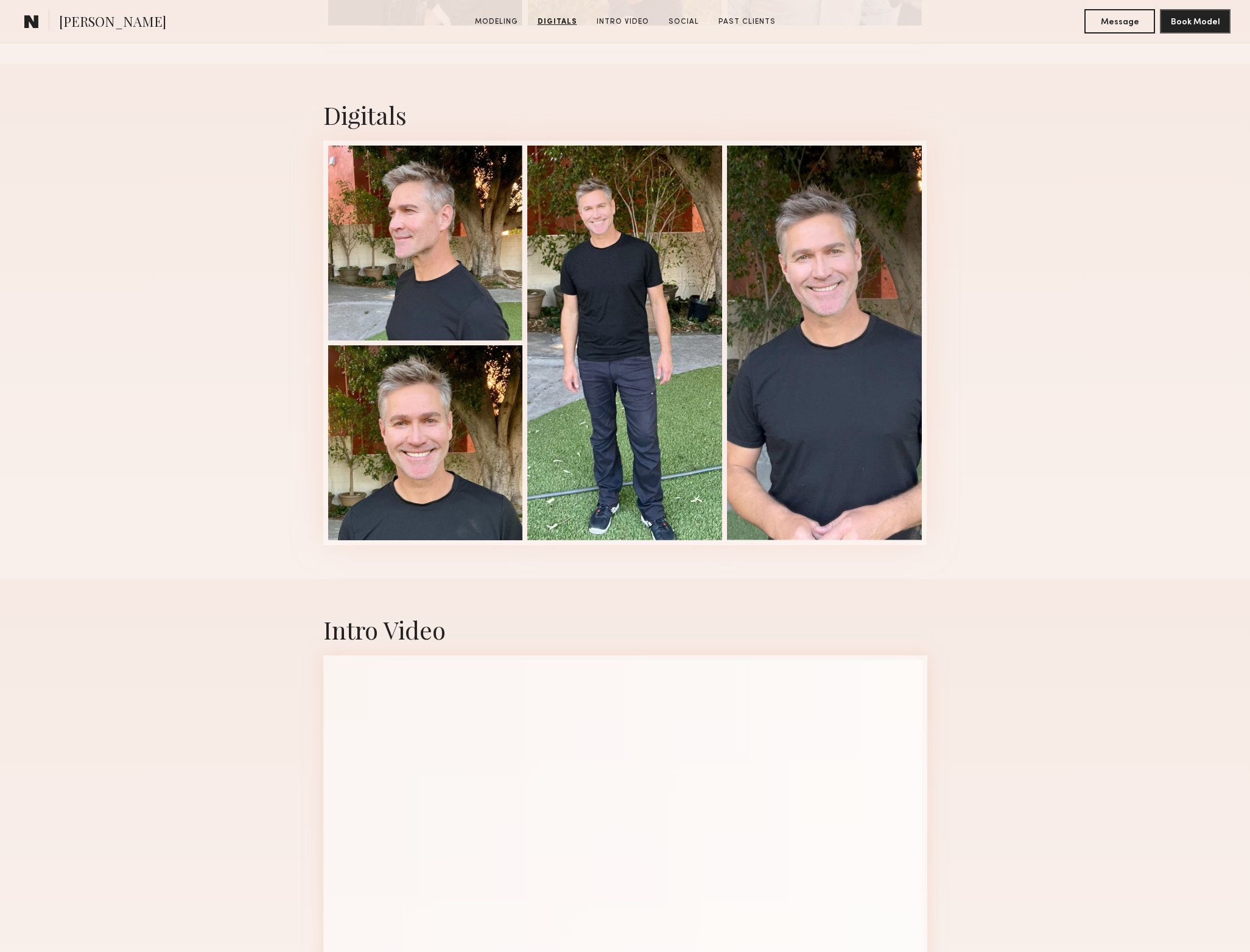
drag, startPoint x: 1239, startPoint y: 406, endPoint x: 1246, endPoint y: 164, distance: 242.1
click at [1246, 164] on div "Digitals 1 of 4" at bounding box center [625, 322] width 1250 height 515
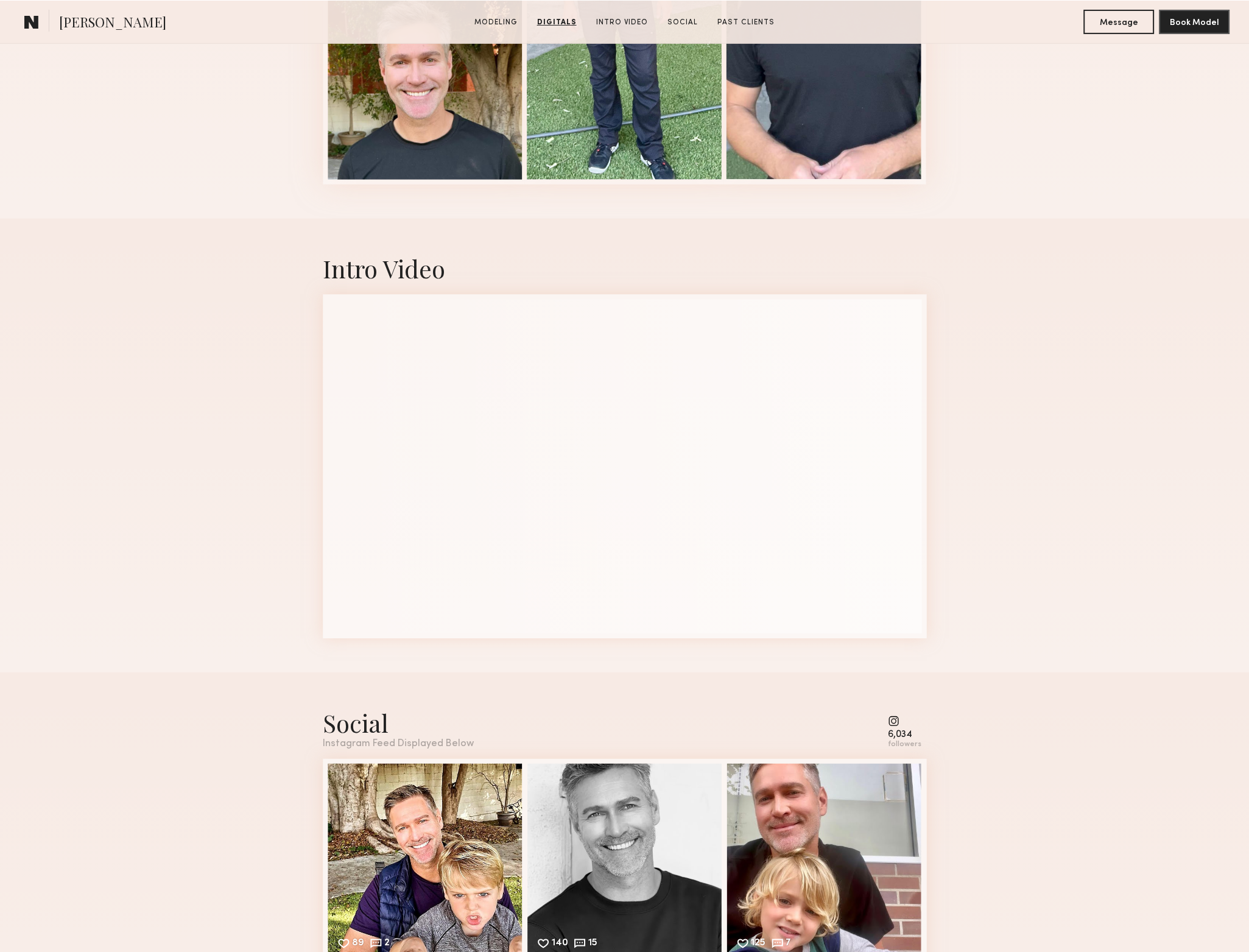
scroll to position [1288, 0]
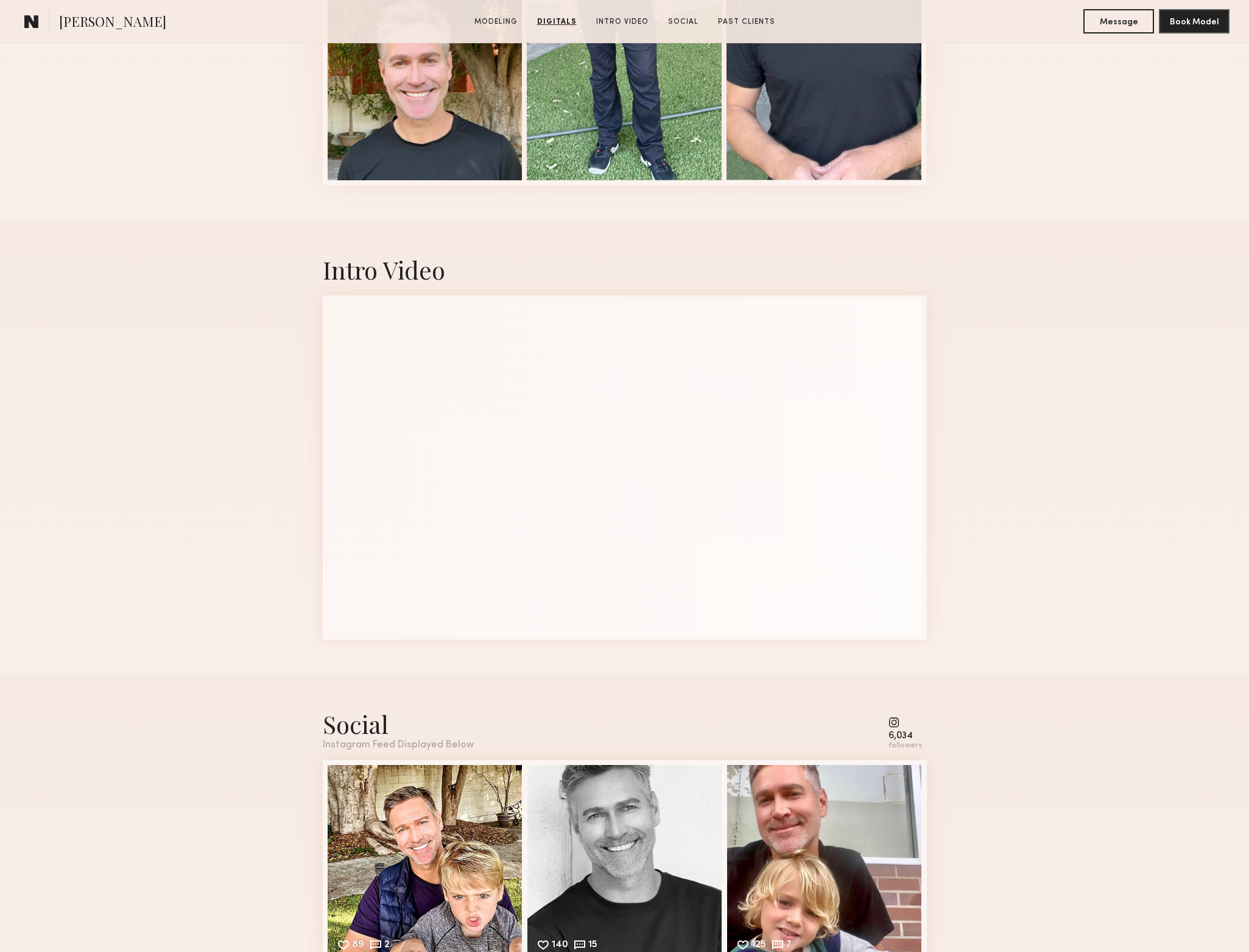
click at [1227, 461] on div "Intro Video" at bounding box center [624, 446] width 1249 height 454
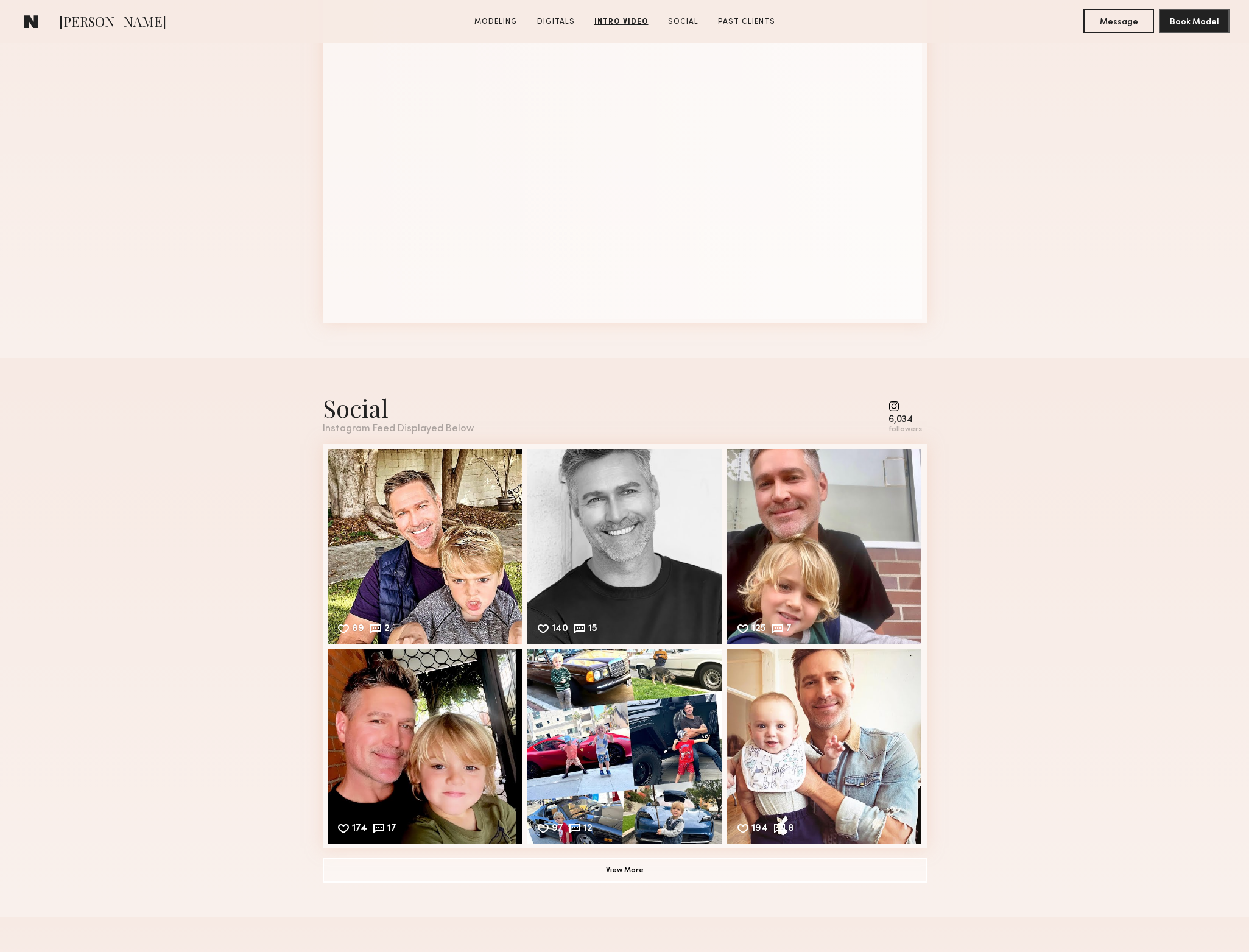
scroll to position [1605, 0]
click at [439, 547] on div "89 2 Likes & comments displayed to show model’s engagement" at bounding box center [425, 544] width 195 height 195
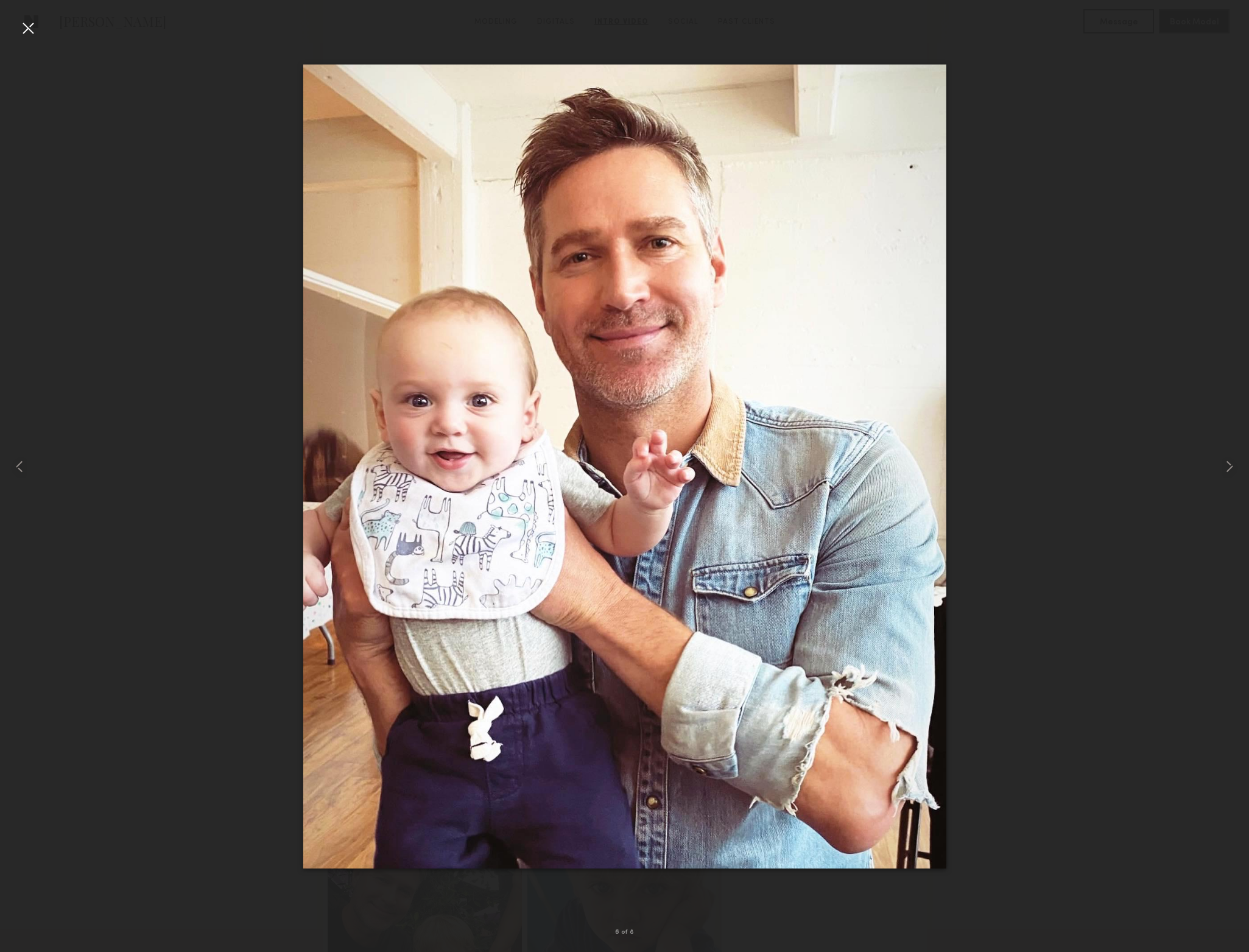
scroll to position [1629, 0]
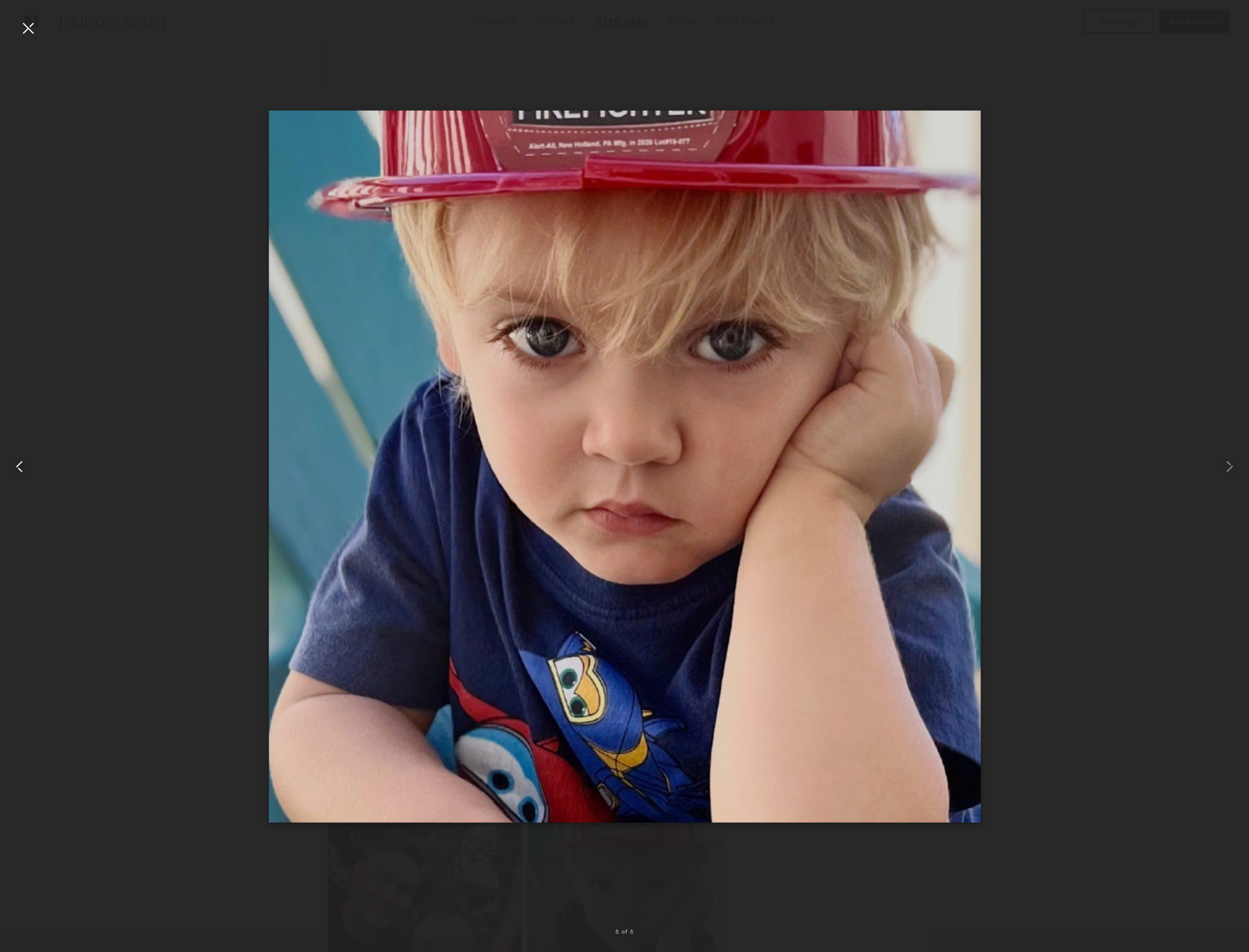
click at [26, 31] on div at bounding box center [28, 28] width 20 height 20
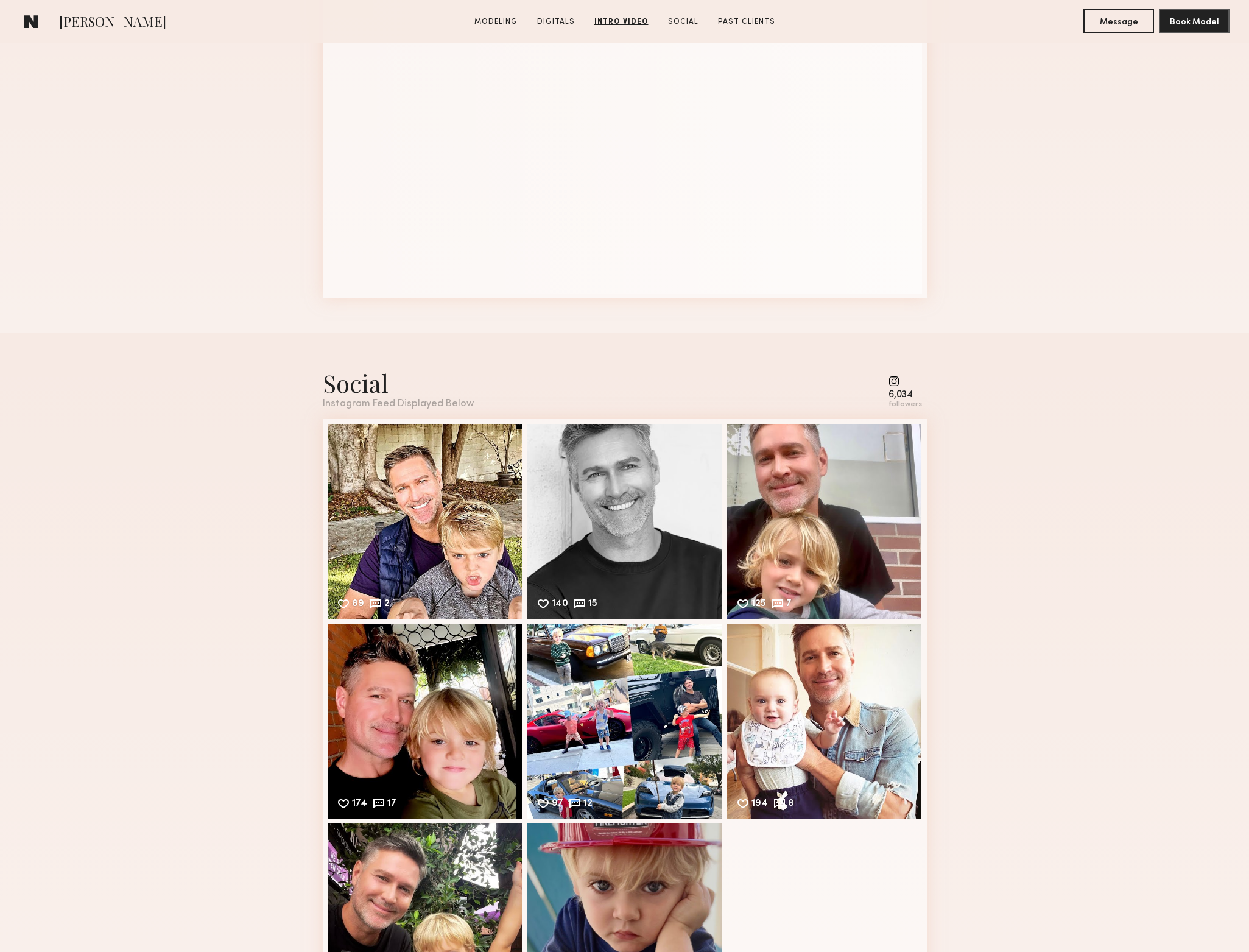
click at [1151, 376] on div "Social Instagram Feed Displayed Below 6,034 followers 89 2 Likes & comments dis…" at bounding box center [624, 694] width 1249 height 725
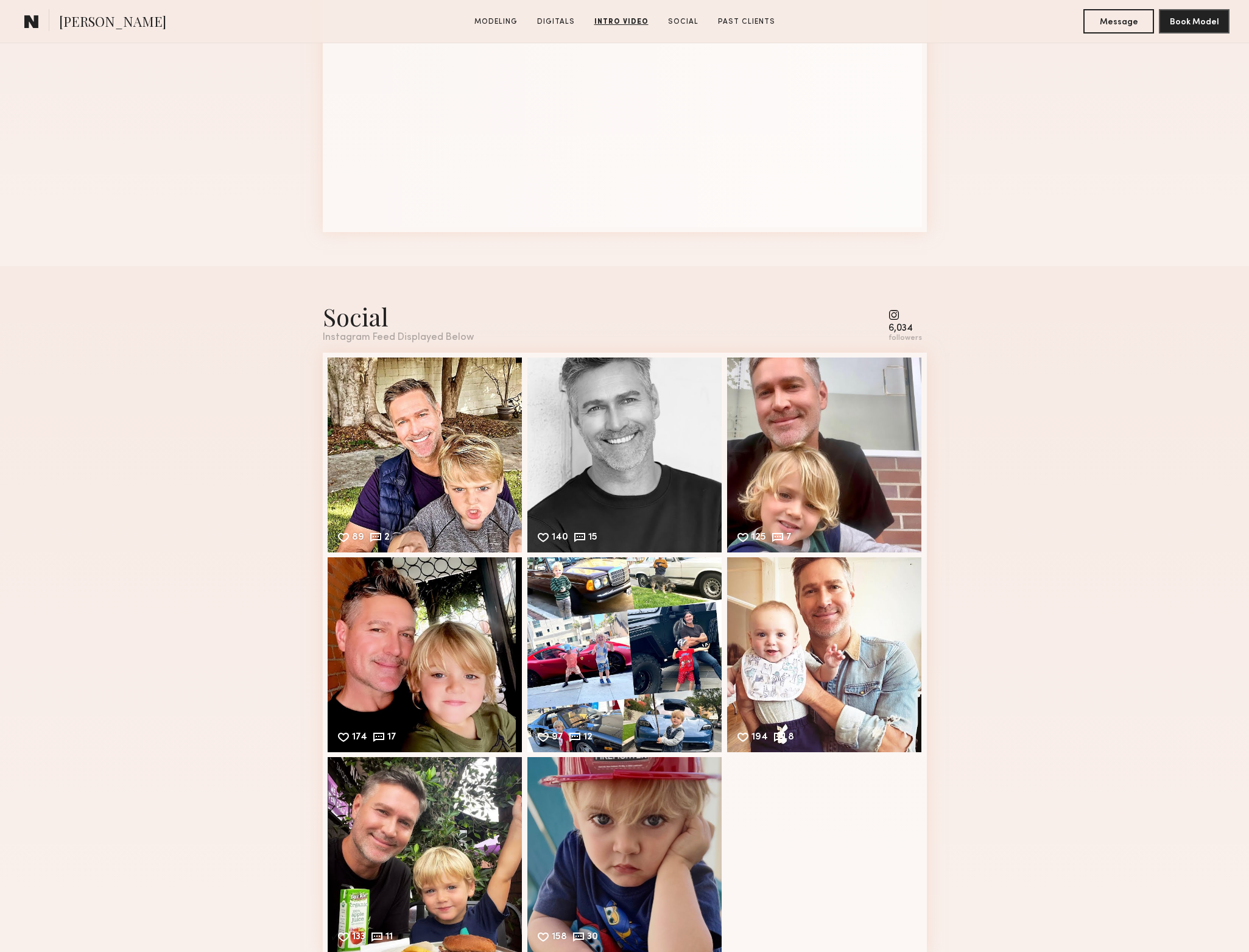
scroll to position [1690, 0]
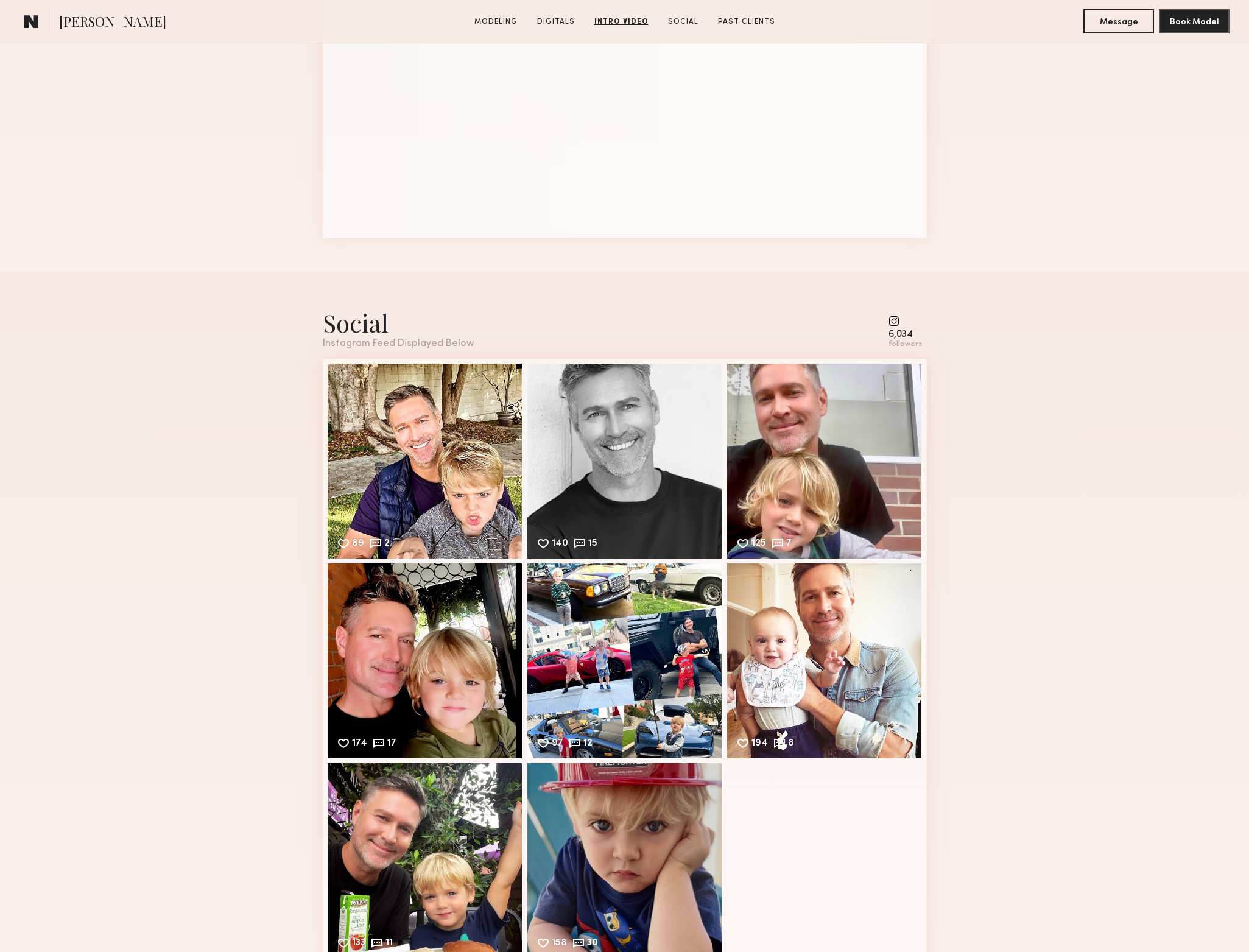
click at [1242, 520] on div "Social Instagram Feed Displayed Below 6,034 followers 89 2 Likes & comments dis…" at bounding box center [624, 634] width 1249 height 725
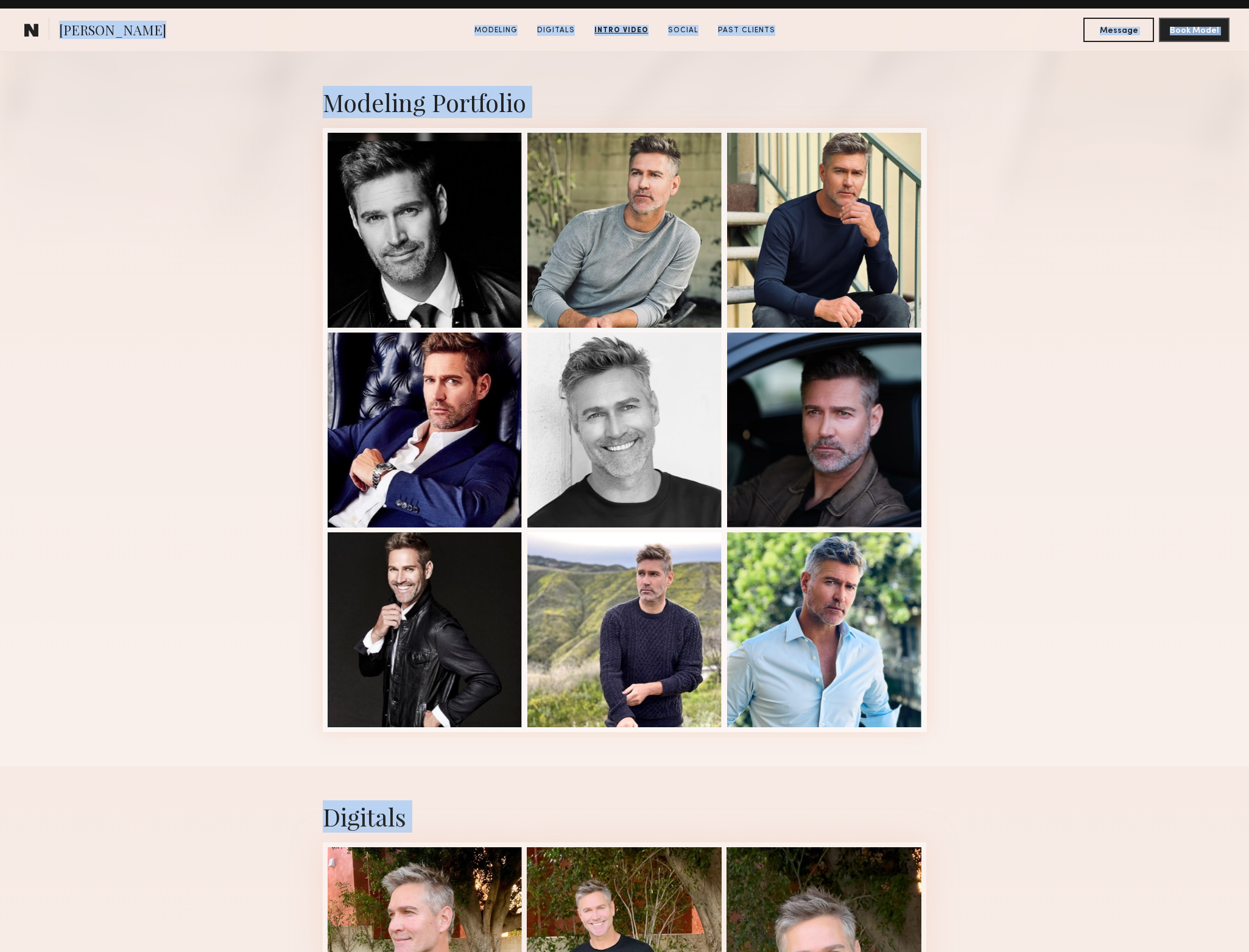
scroll to position [0, 0]
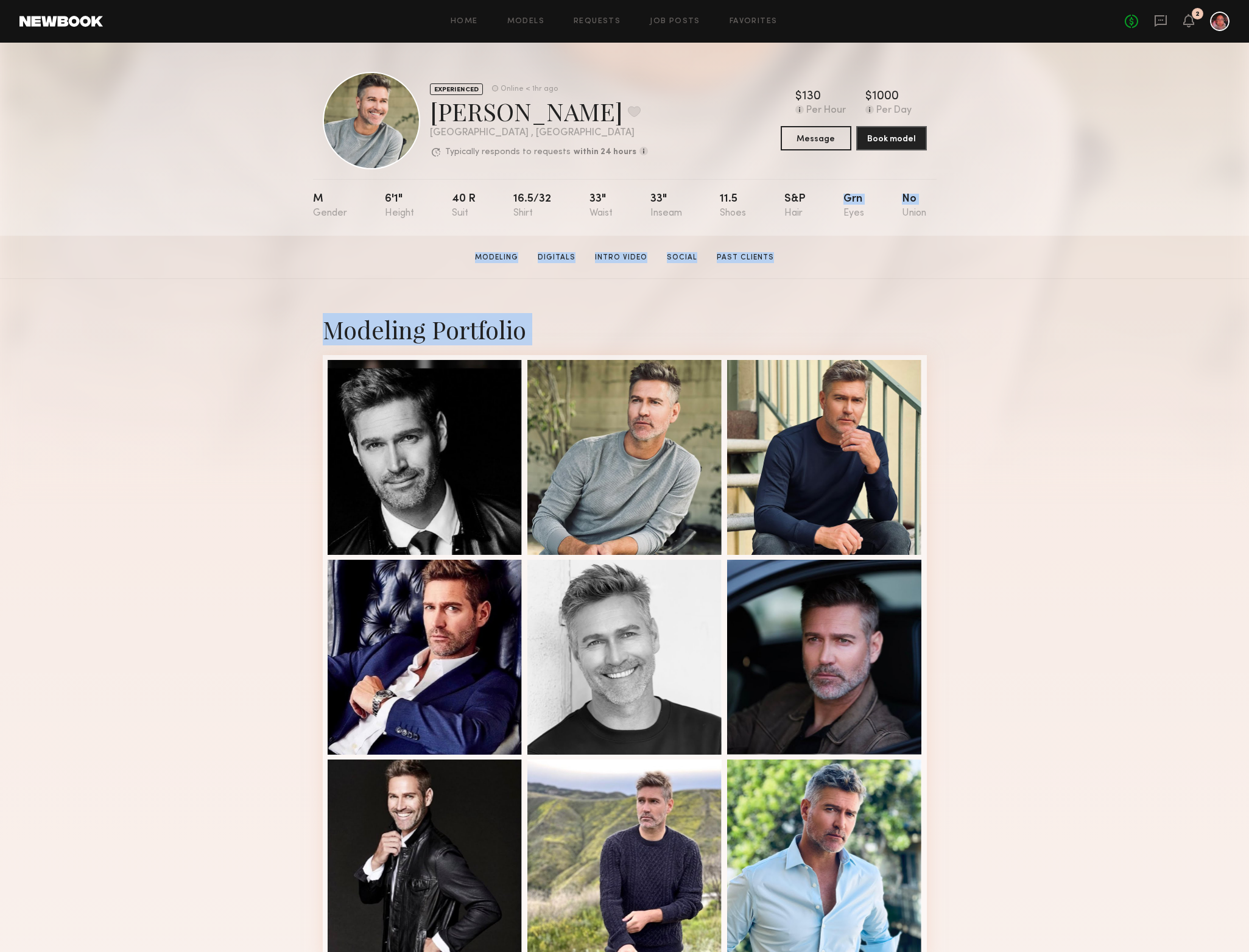
drag, startPoint x: 1132, startPoint y: 500, endPoint x: 810, endPoint y: 193, distance: 444.9
click at [728, 134] on div "EXPERIENCED Online < 1hr ago Hartley h. Favorite Los Angeles , CA Typically res…" at bounding box center [624, 121] width 604 height 97
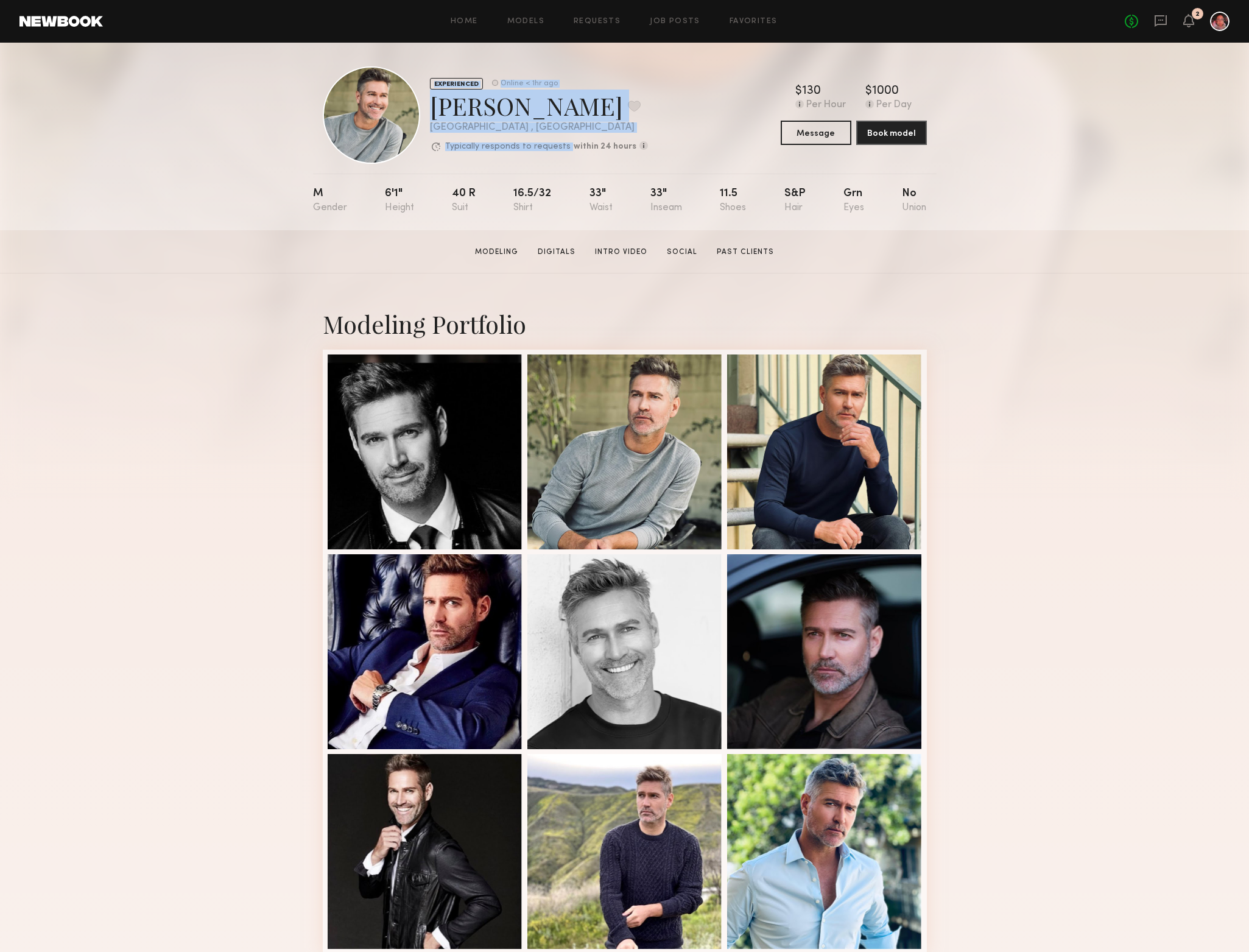
drag, startPoint x: 419, startPoint y: 97, endPoint x: 565, endPoint y: 143, distance: 153.1
click at [565, 143] on div "EXPERIENCED Online < 1hr ago Hartley h. Favorite Los Angeles , CA Typically res…" at bounding box center [485, 115] width 325 height 97
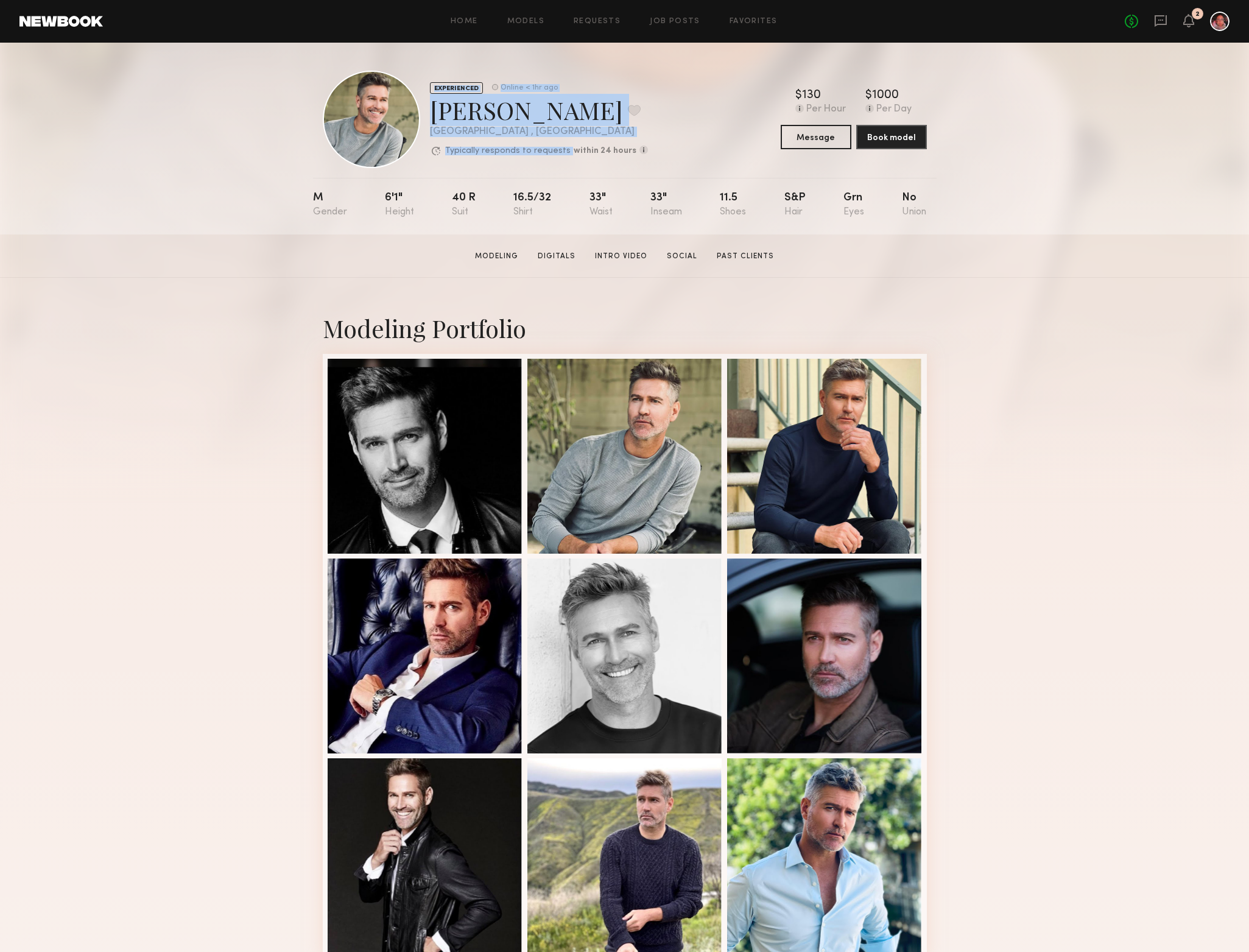
scroll to position [2, 0]
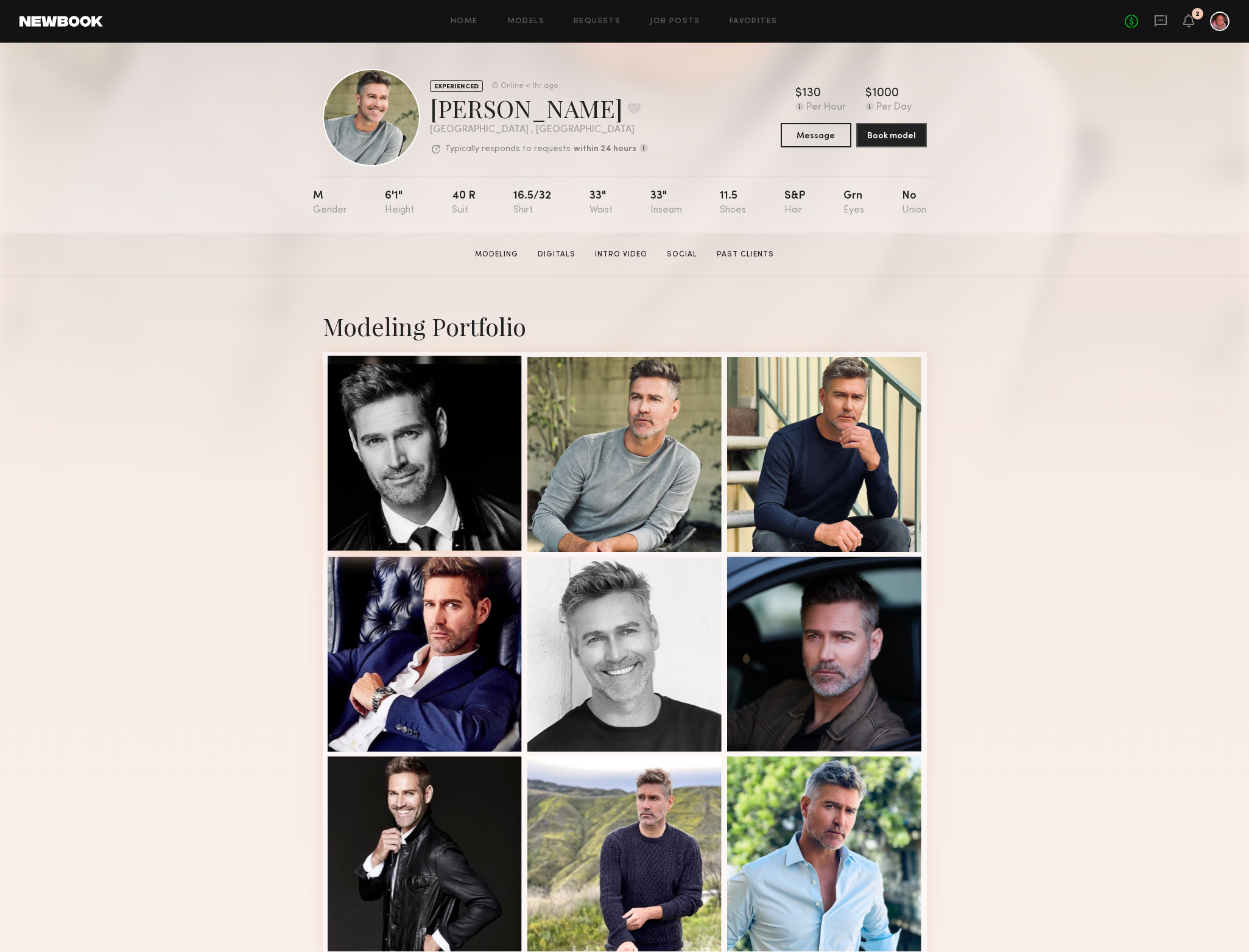
drag, startPoint x: 390, startPoint y: 461, endPoint x: 331, endPoint y: 453, distance: 59.5
click at [389, 461] on div at bounding box center [425, 453] width 195 height 195
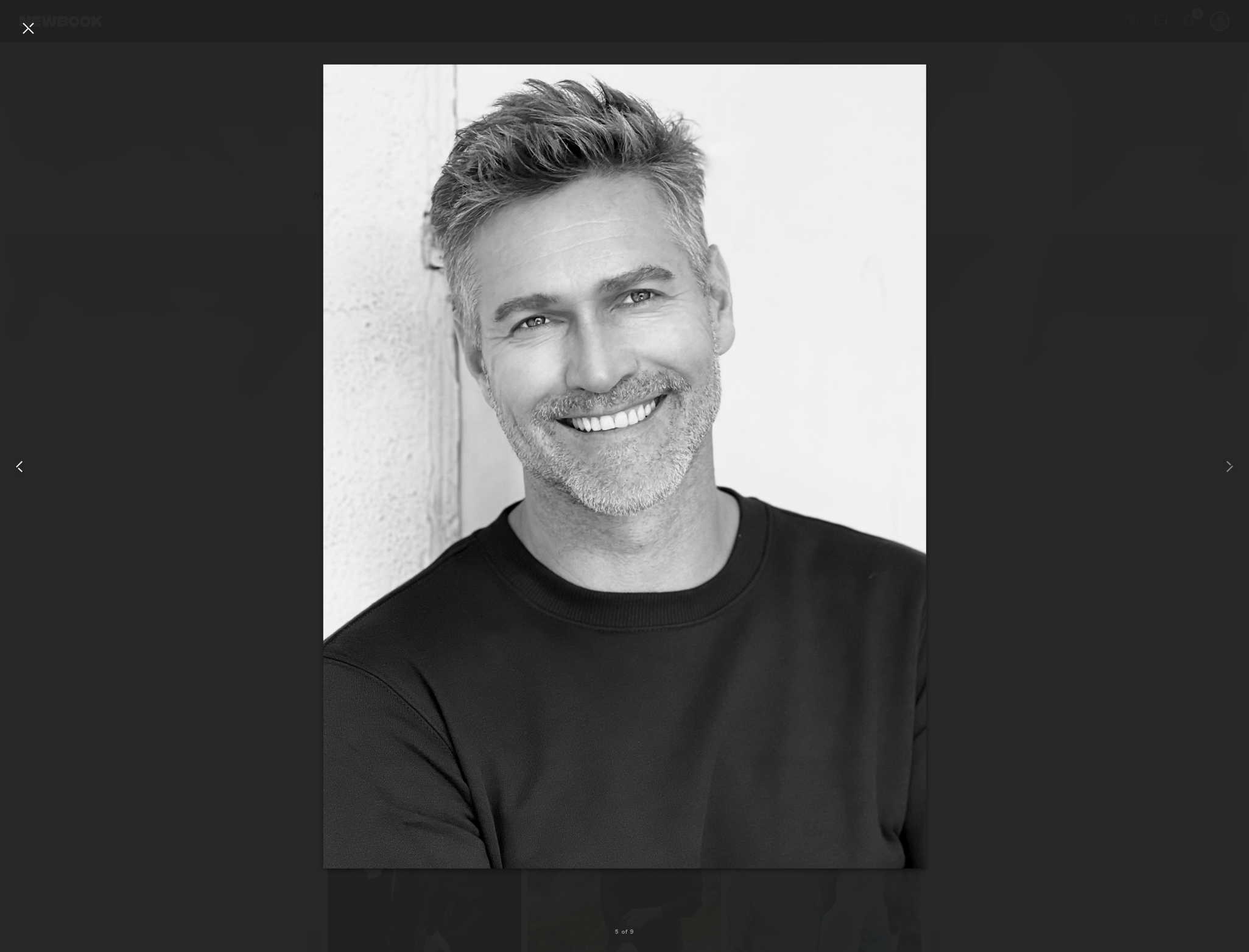
scroll to position [0, 0]
click at [34, 42] on div at bounding box center [25, 466] width 50 height 893
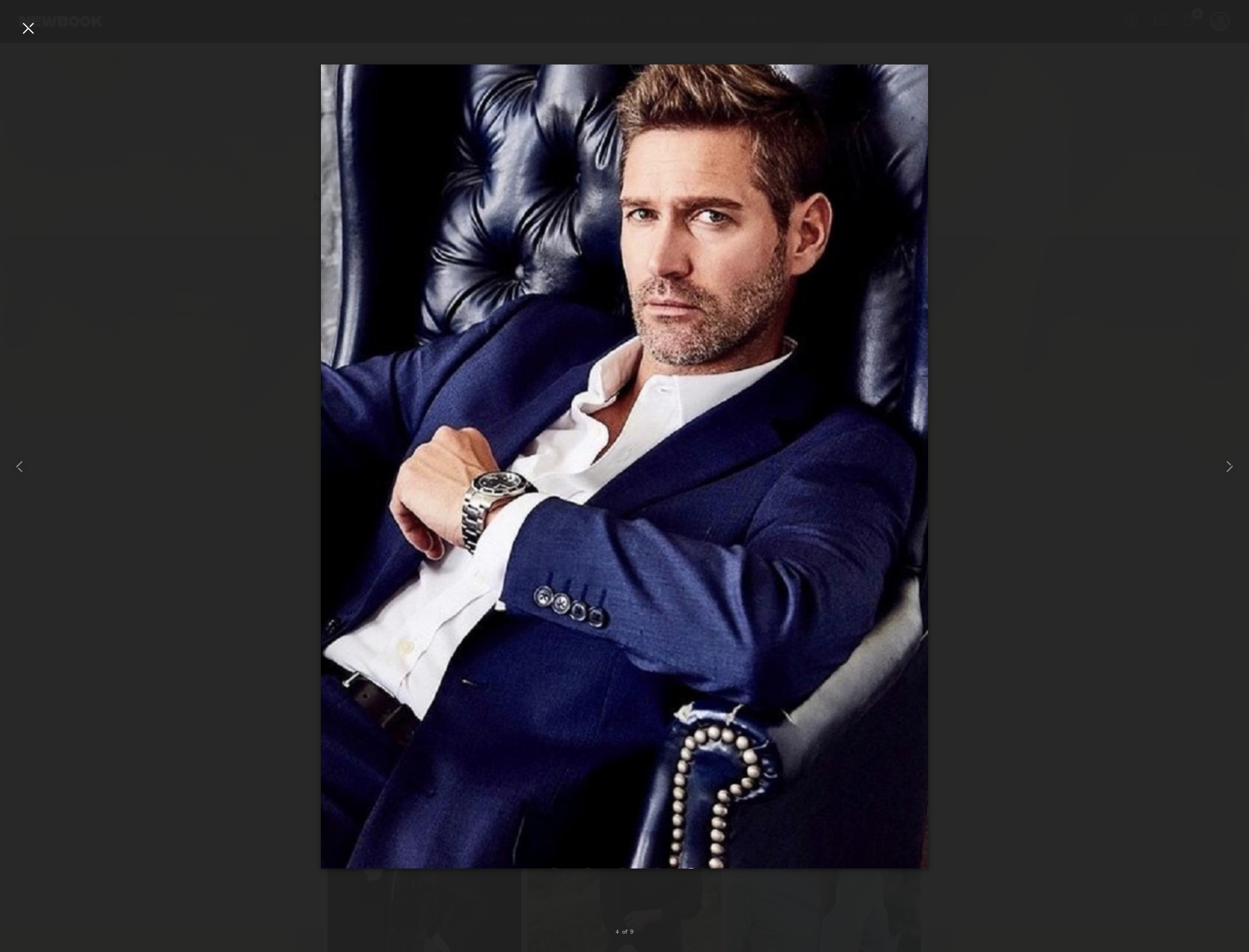
click at [32, 33] on div at bounding box center [28, 28] width 20 height 20
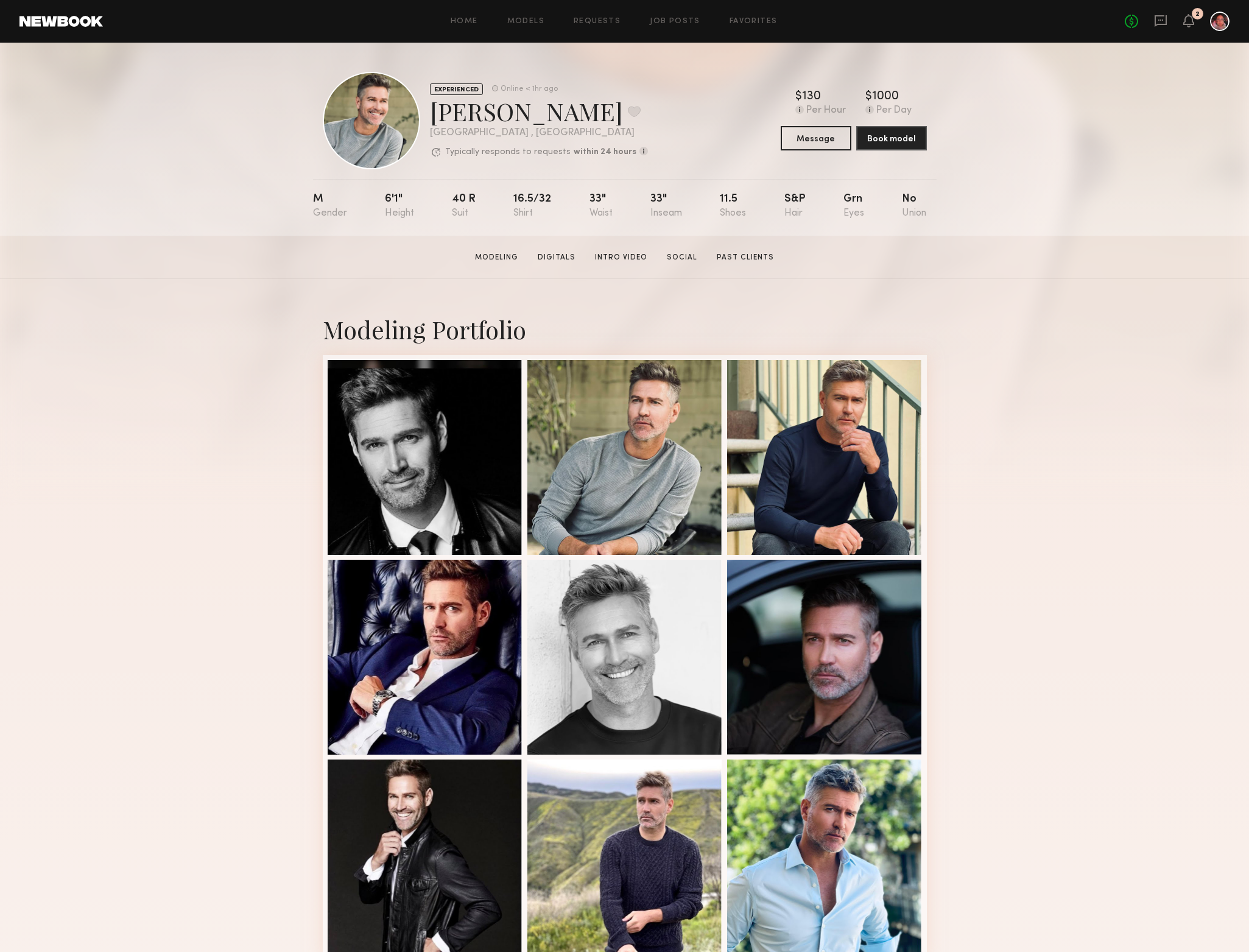
scroll to position [1, 0]
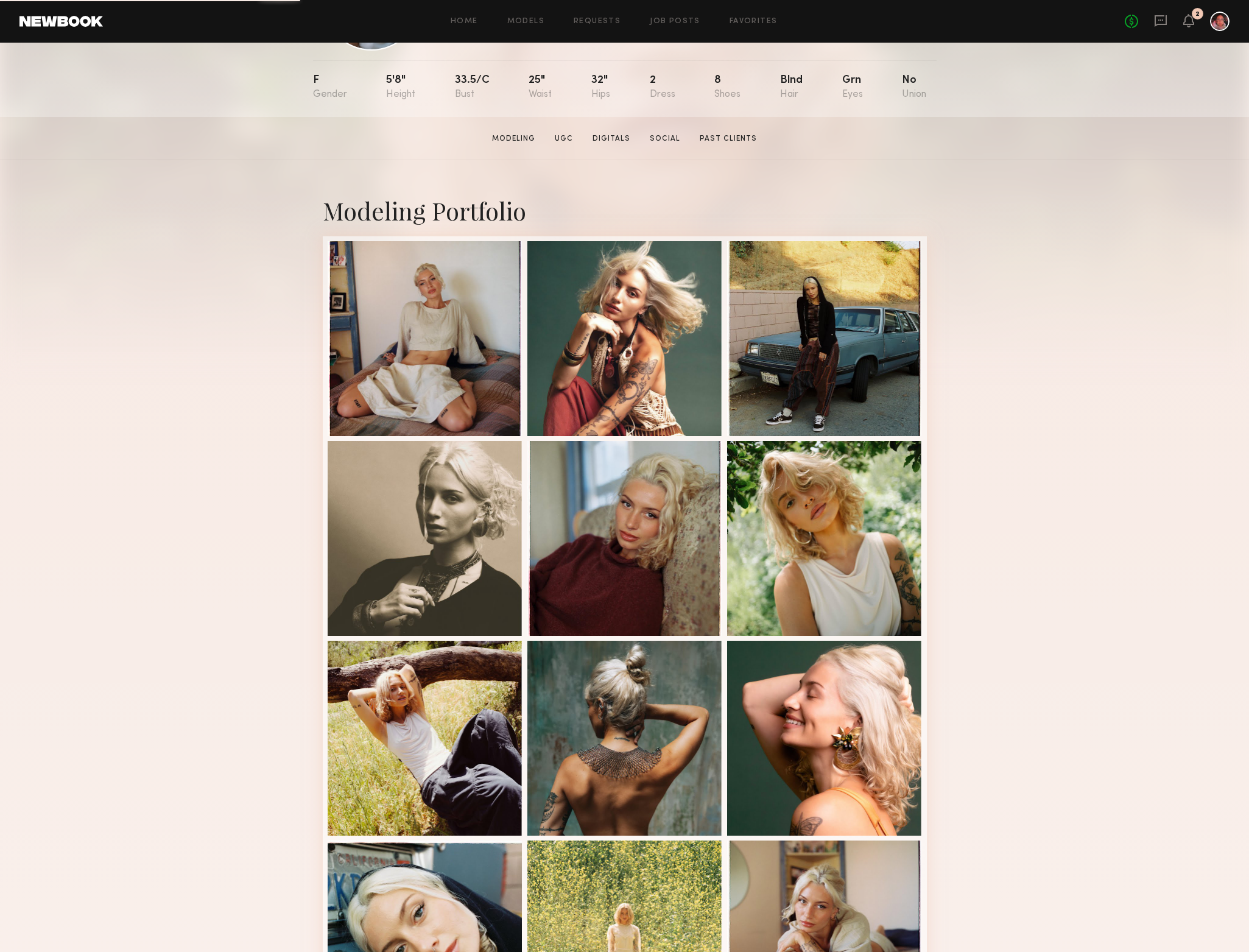
scroll to position [122, 0]
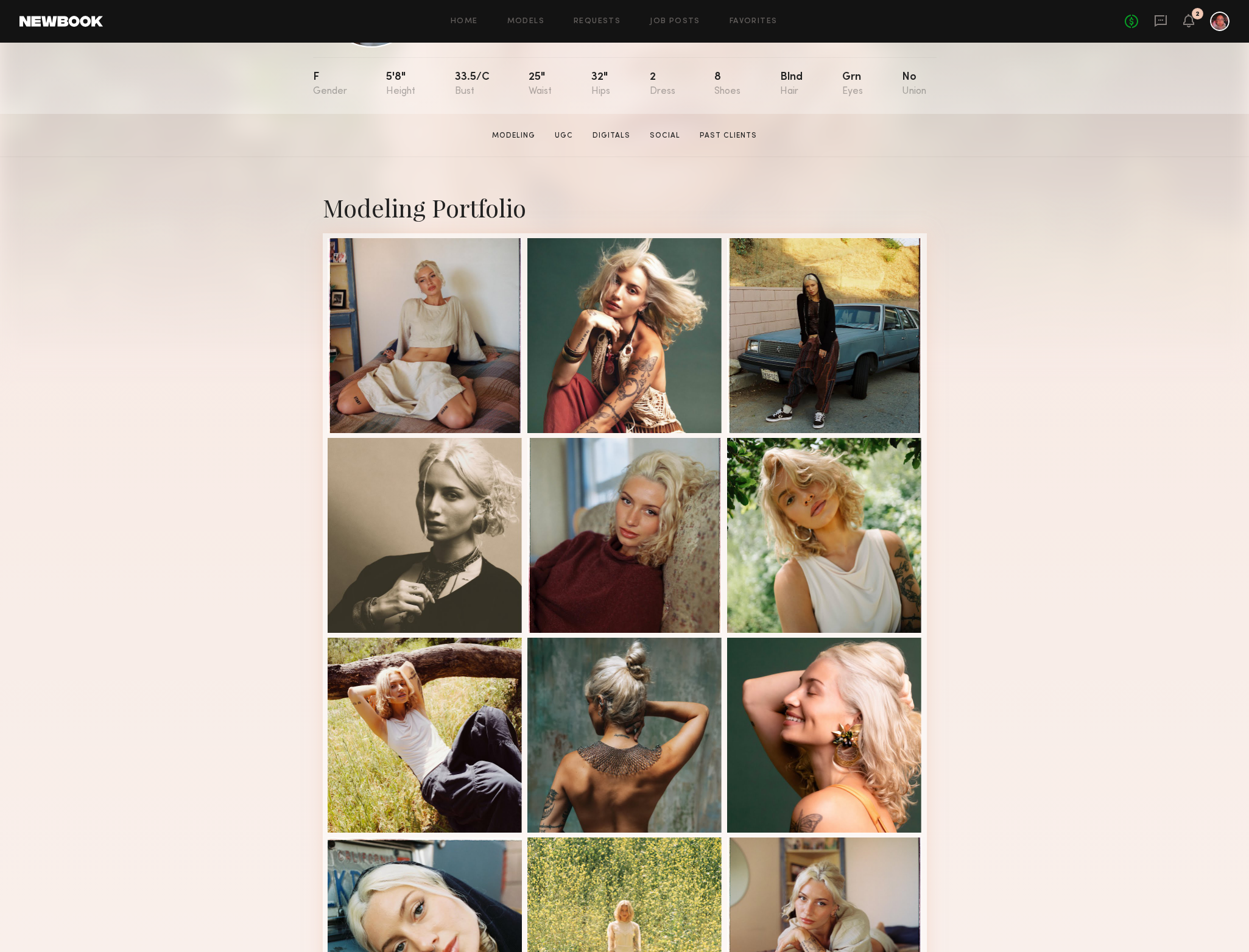
drag, startPoint x: 1019, startPoint y: 530, endPoint x: 971, endPoint y: 935, distance: 407.8
click at [971, 940] on div "Modeling Portfolio View More" at bounding box center [624, 631] width 1249 height 948
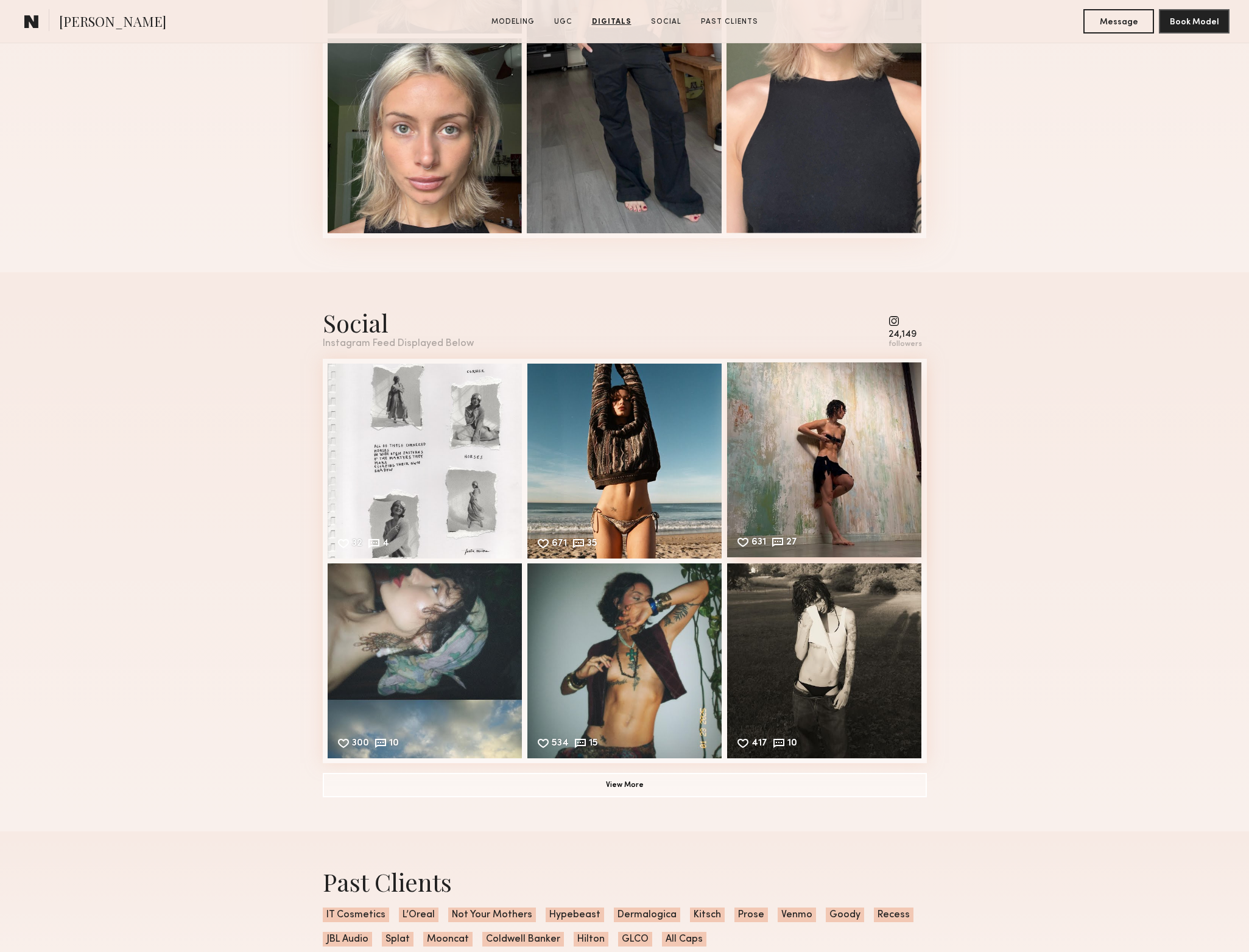
scroll to position [1834, 0]
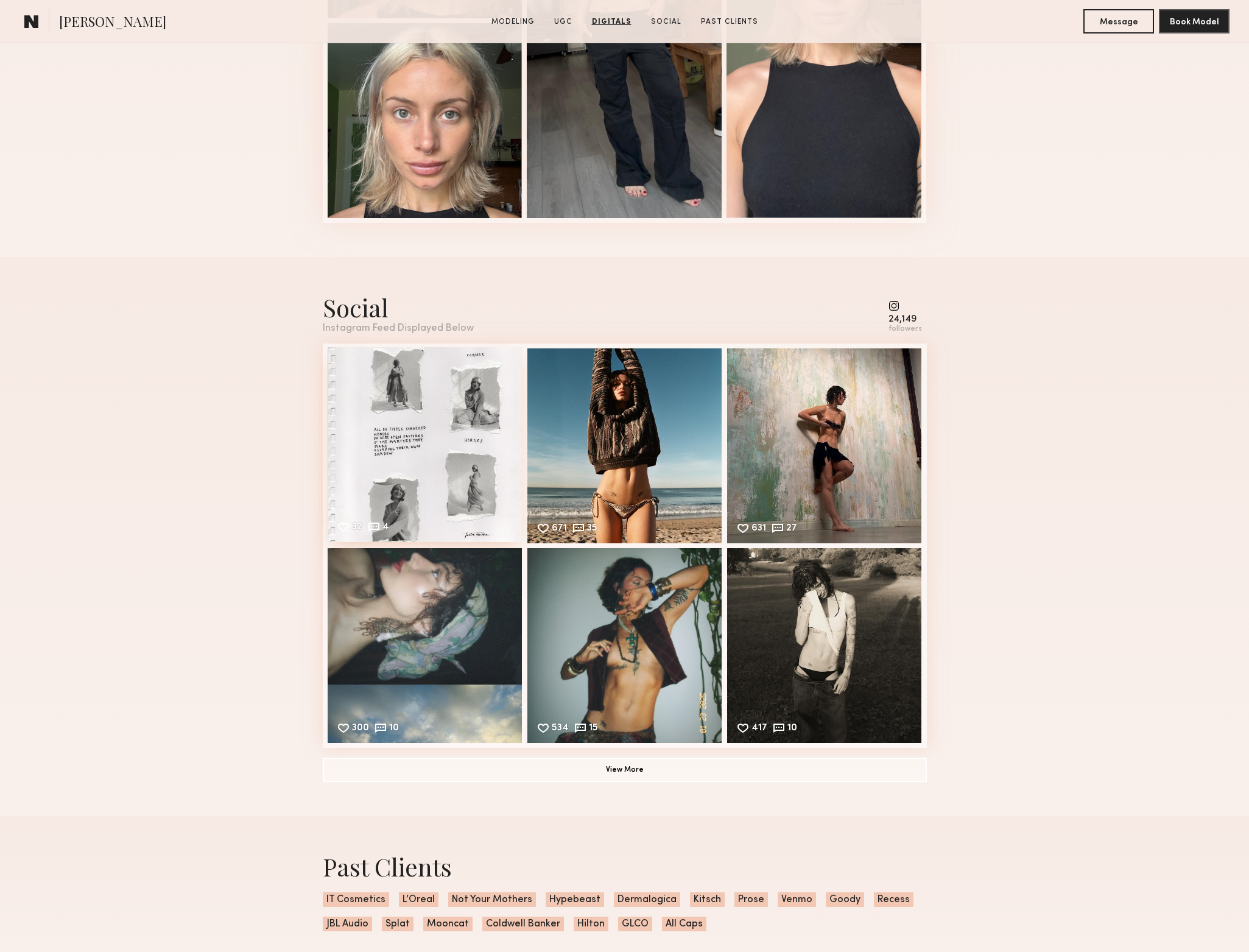
click at [393, 472] on div "32 4 Likes & comments displayed to show model’s engagement" at bounding box center [425, 445] width 195 height 195
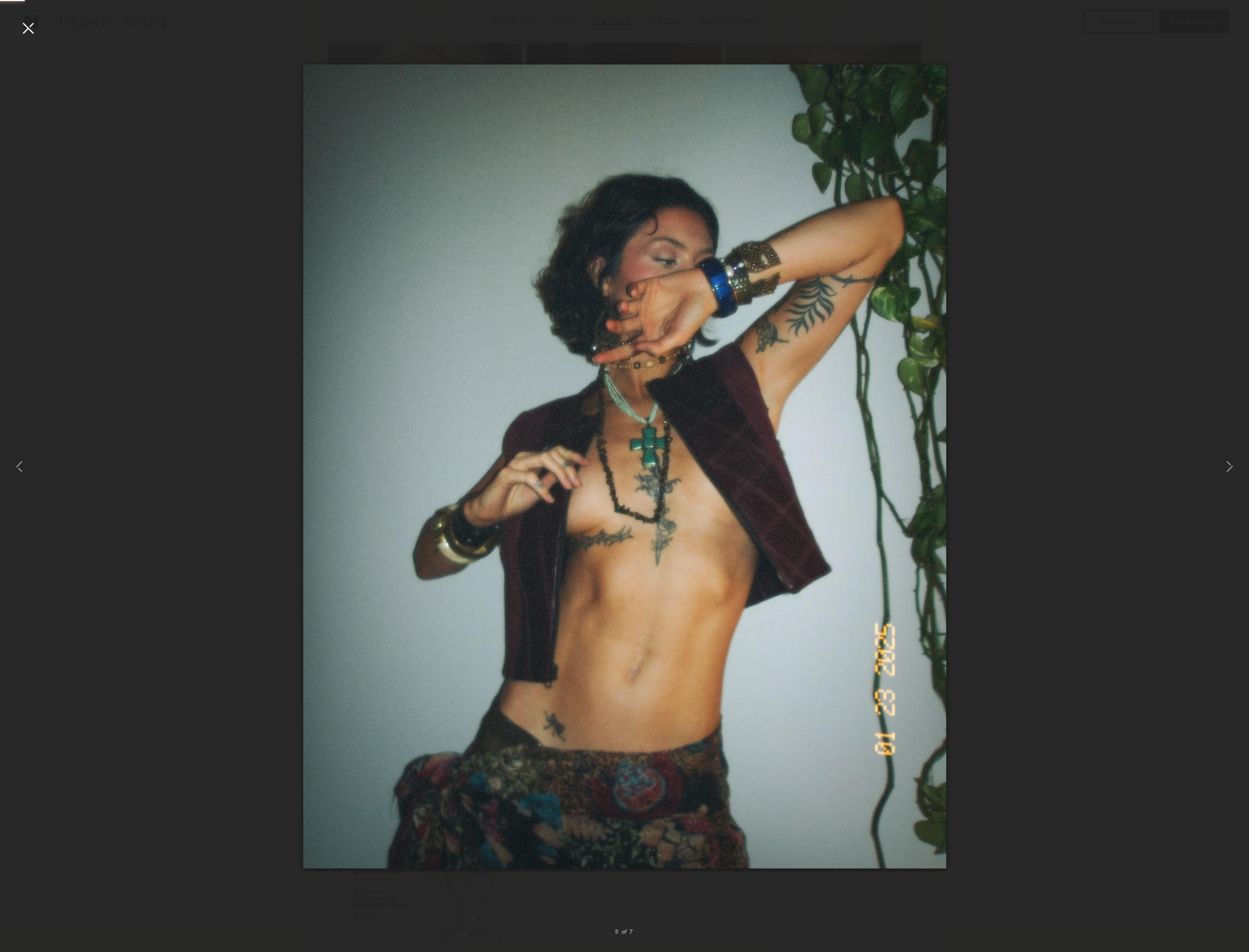
scroll to position [2599, 0]
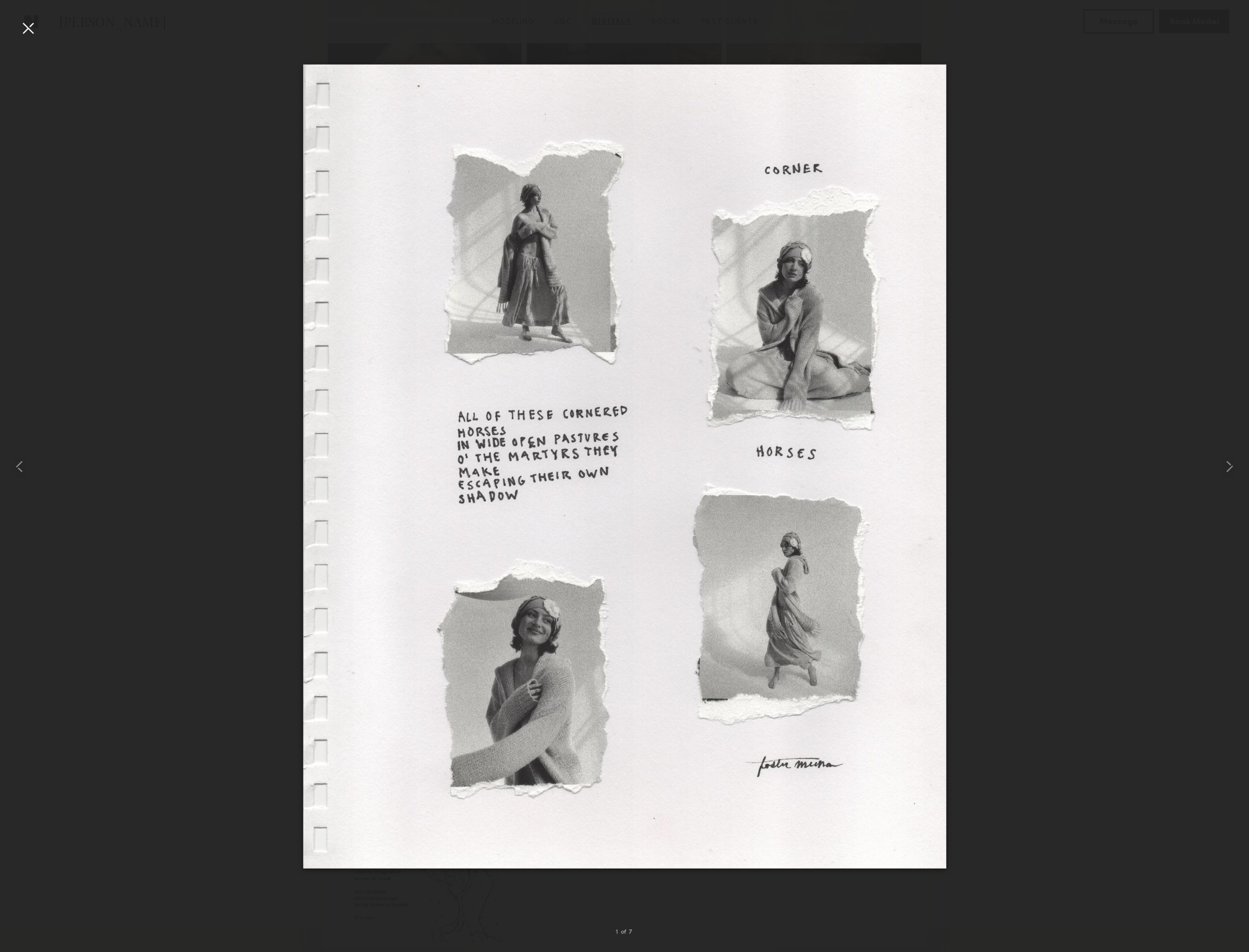
click at [28, 26] on div at bounding box center [28, 28] width 20 height 20
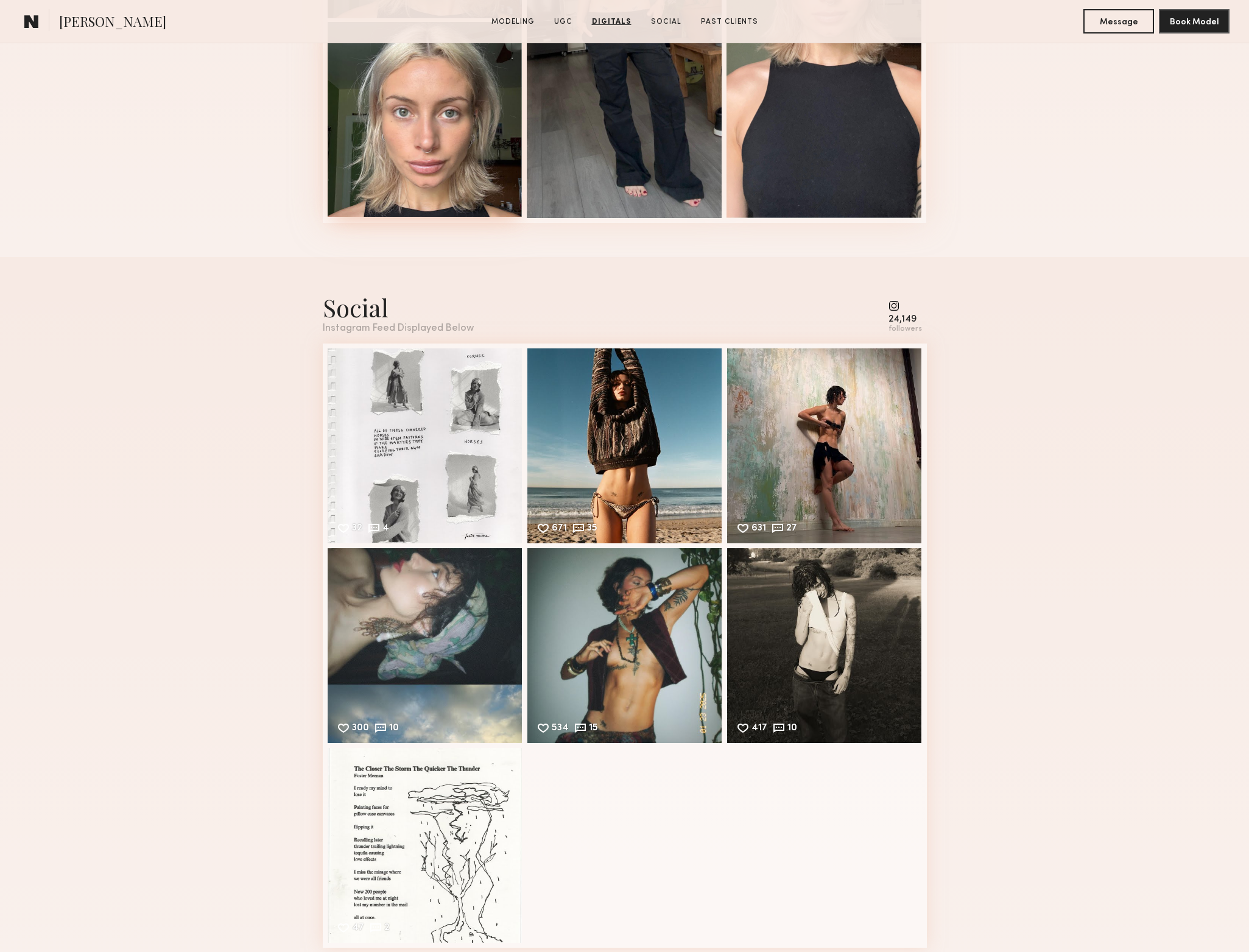
click at [473, 183] on div at bounding box center [425, 119] width 195 height 195
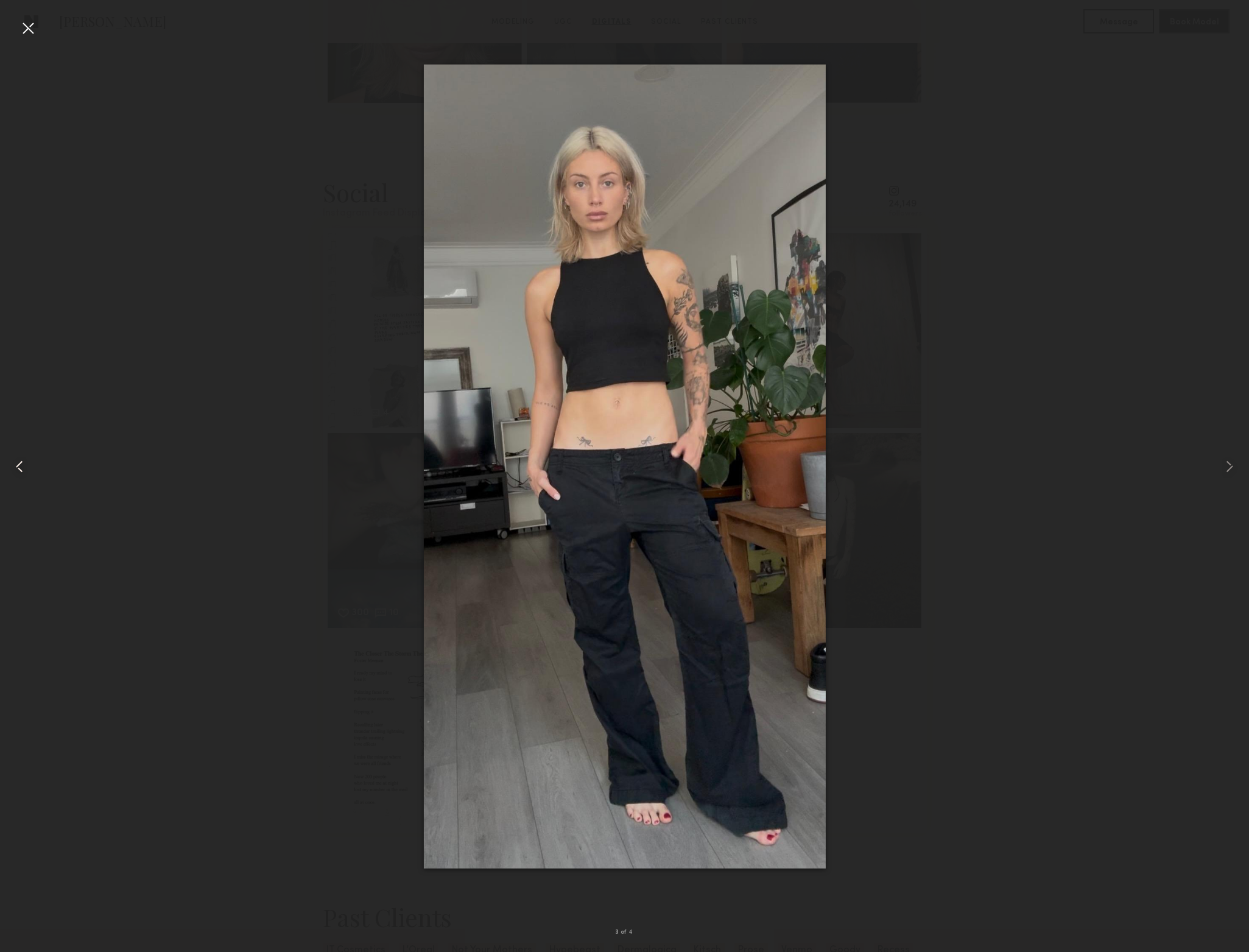
scroll to position [2715, 0]
click at [28, 36] on div at bounding box center [28, 28] width 20 height 20
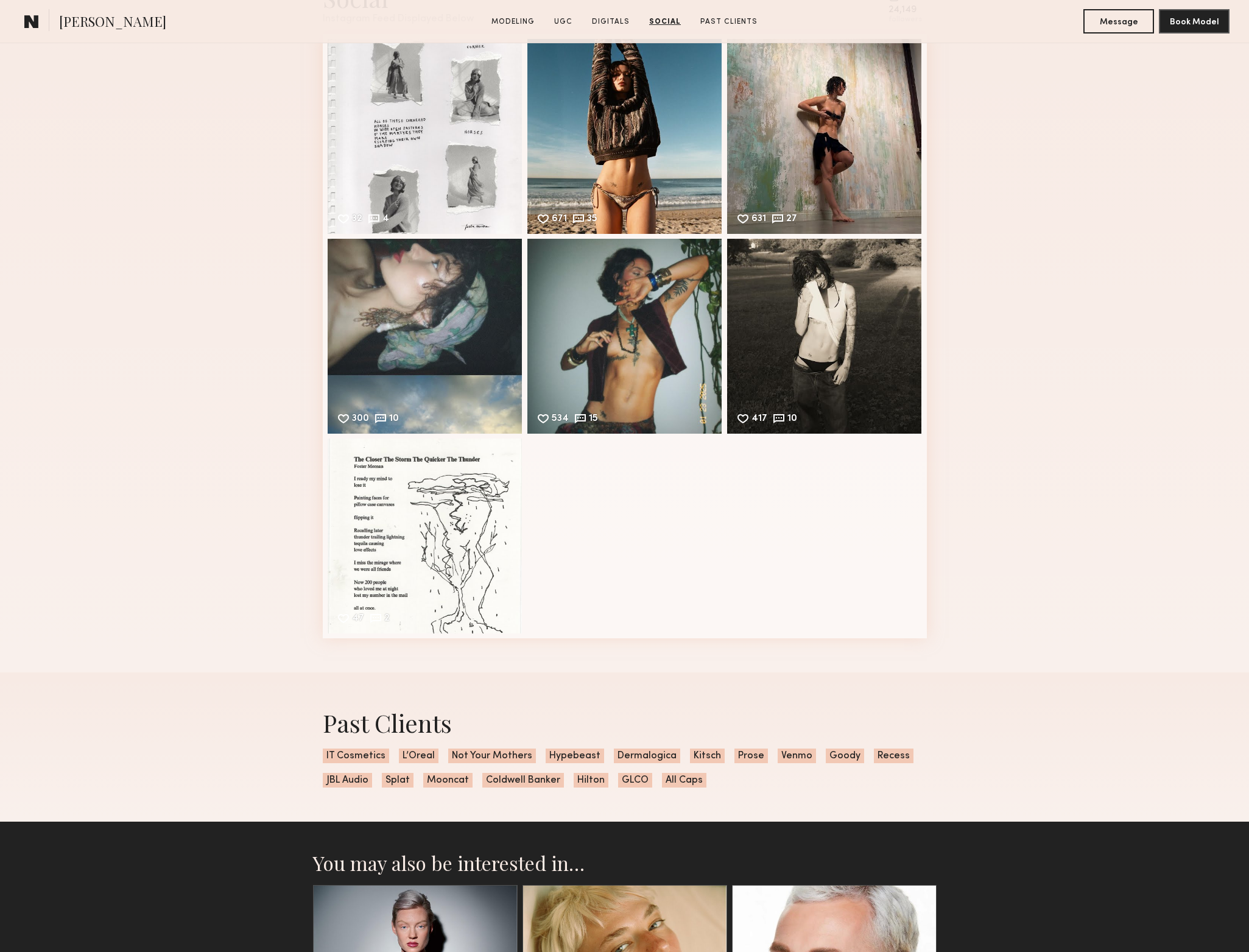
scroll to position [2910, 0]
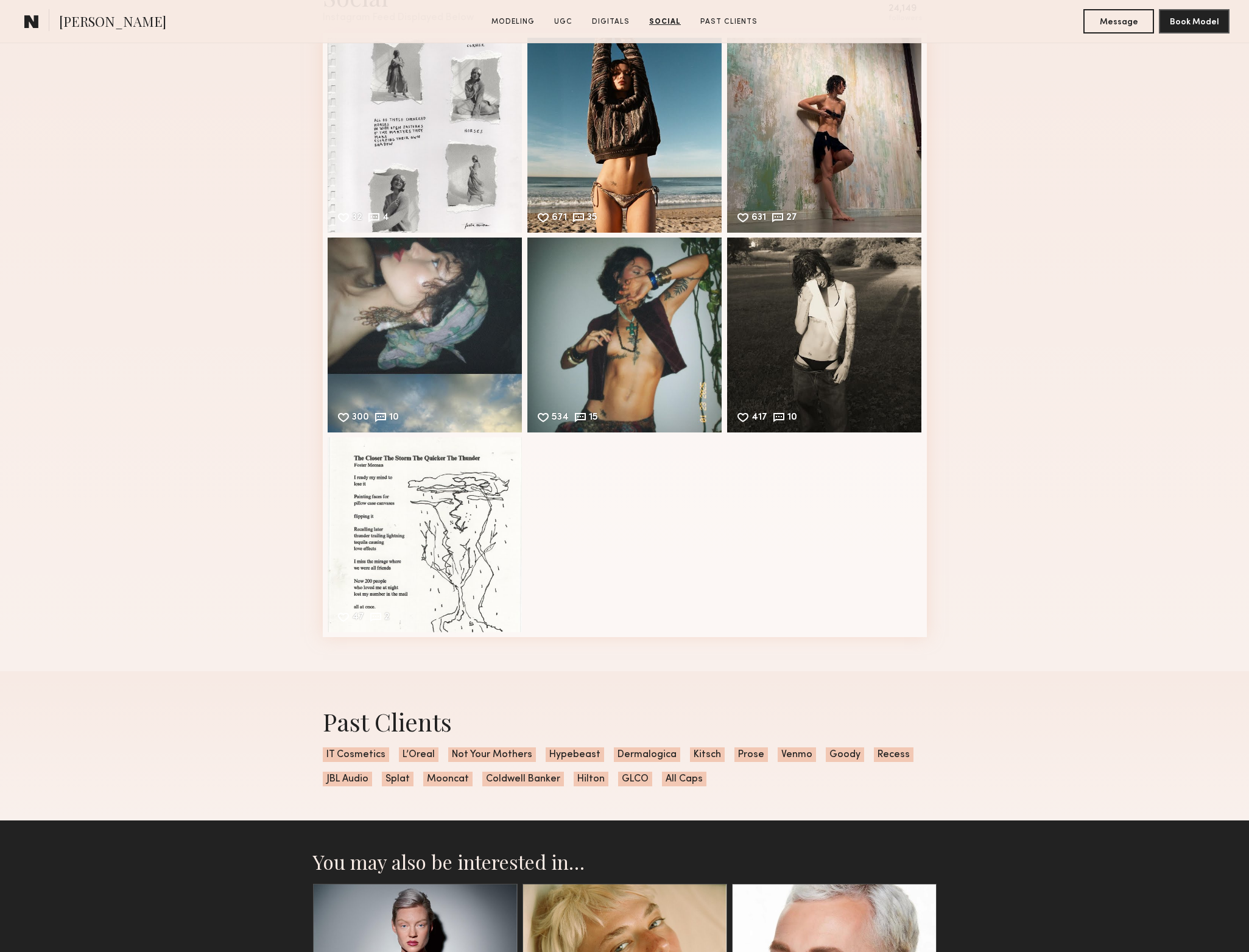
click at [386, 781] on span "Splat" at bounding box center [398, 779] width 32 height 15
click at [392, 784] on span "Splat" at bounding box center [398, 779] width 32 height 15
drag, startPoint x: 393, startPoint y: 781, endPoint x: 400, endPoint y: 780, distance: 7.1
click at [395, 781] on span "Splat" at bounding box center [398, 779] width 32 height 15
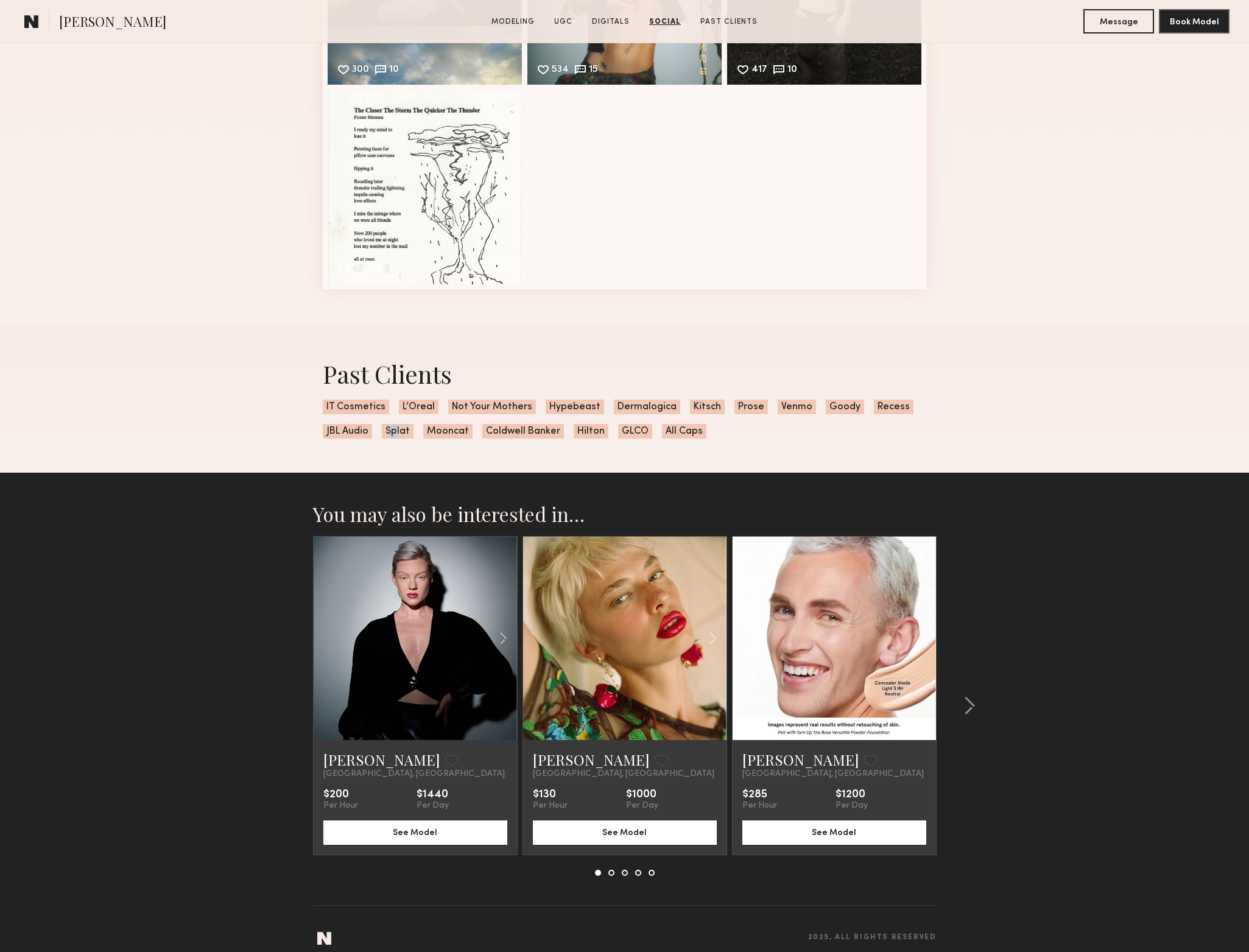
scroll to position [3272, 0]
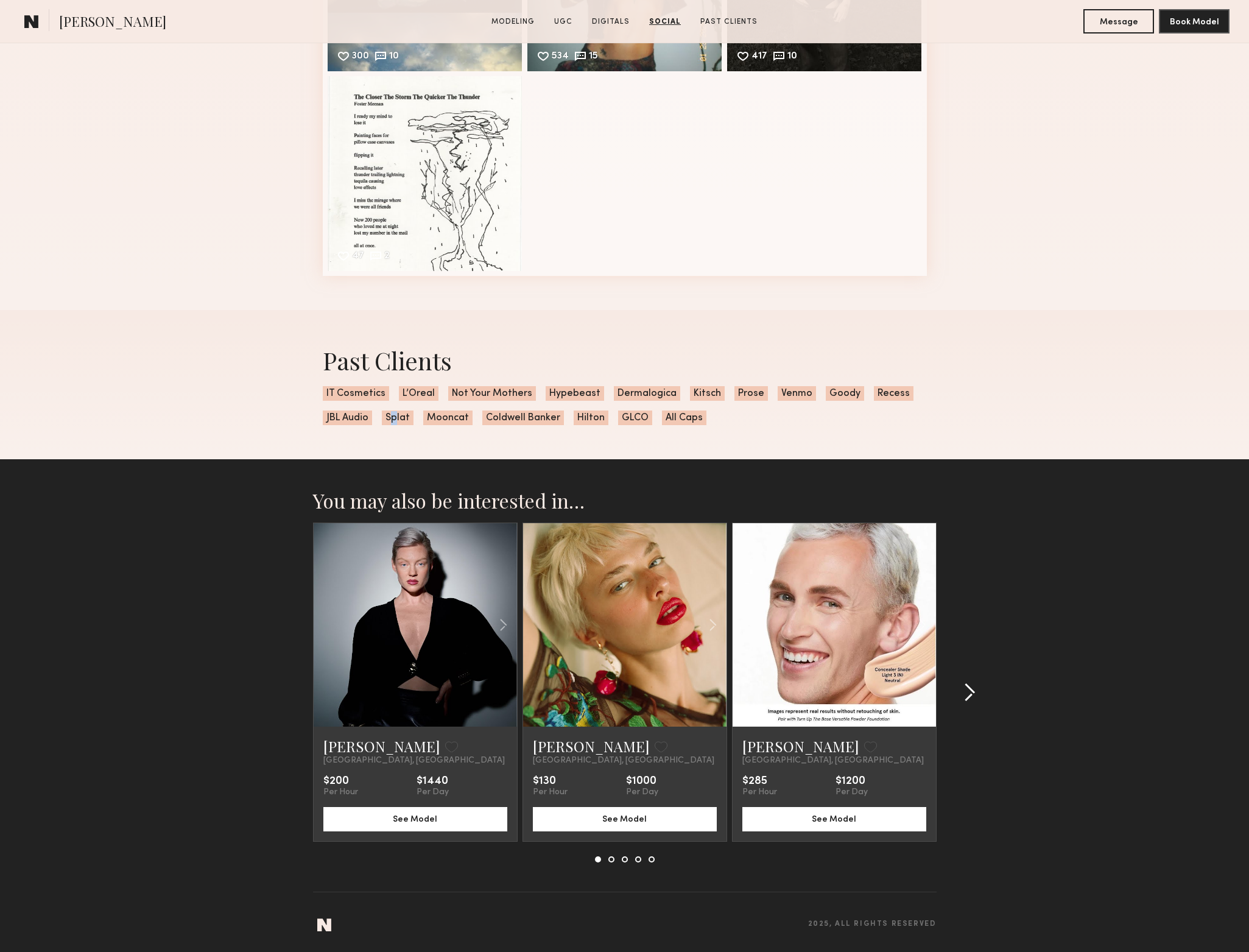
click at [977, 698] on div at bounding box center [966, 693] width 58 height 340
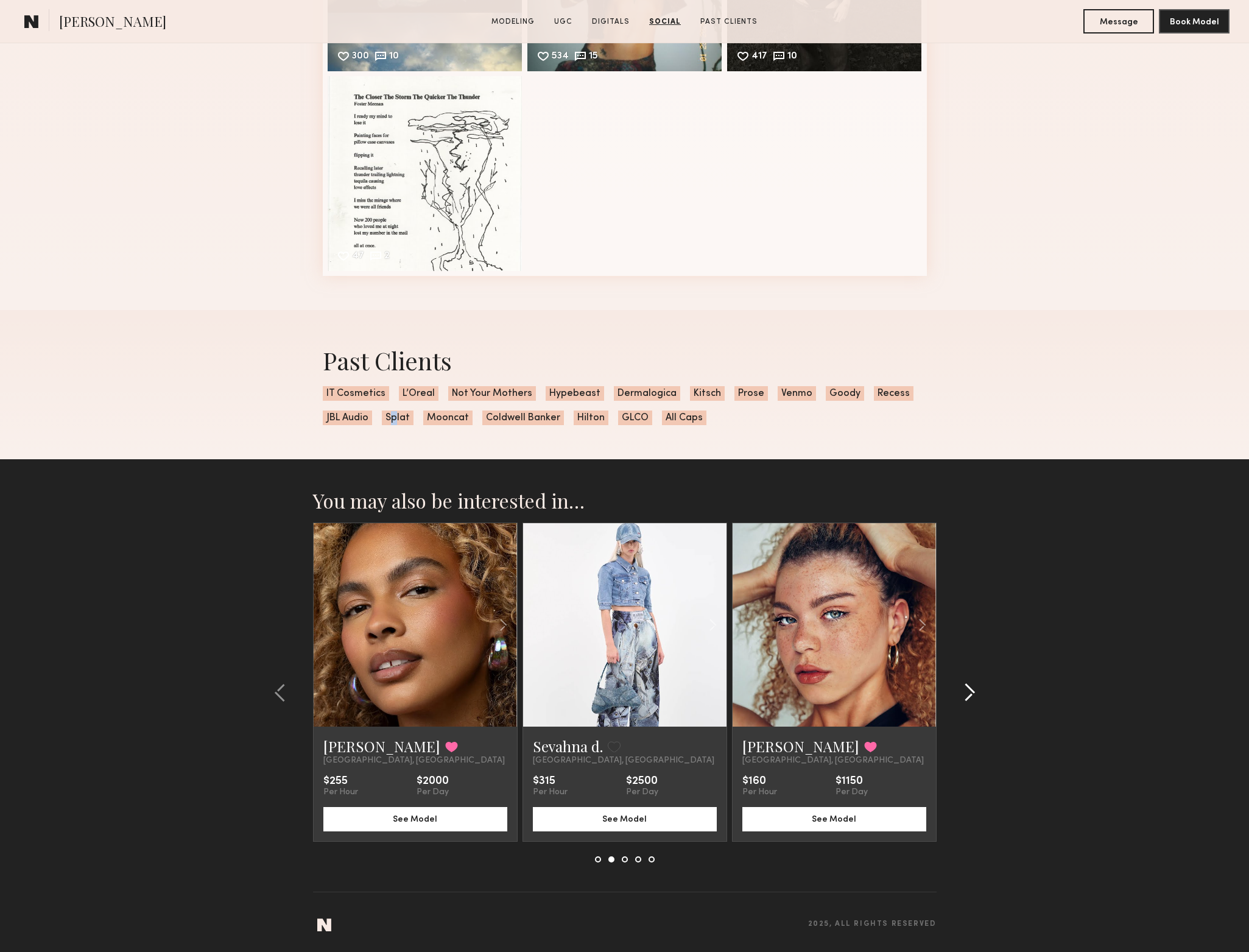
click at [976, 699] on div at bounding box center [966, 693] width 58 height 340
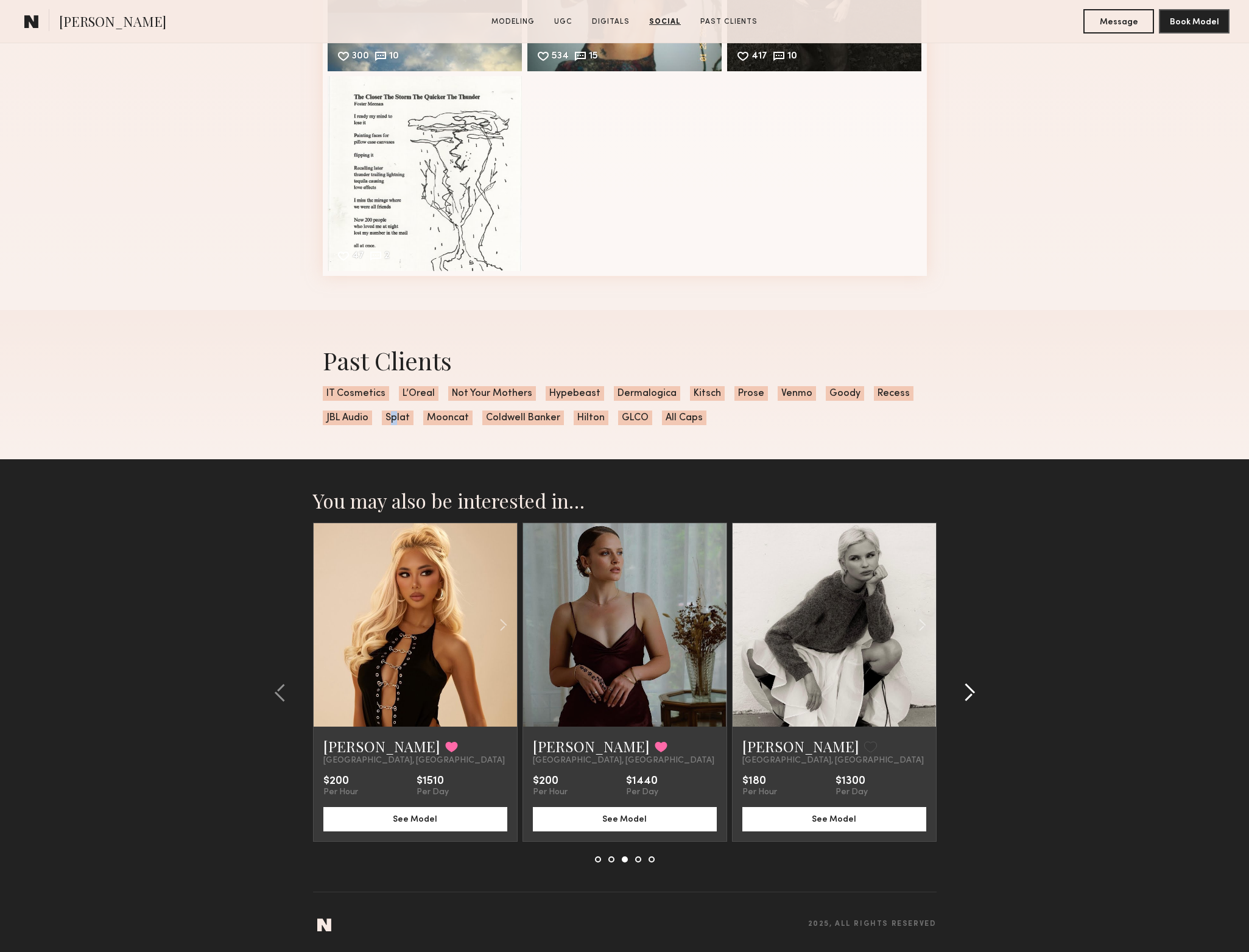
click at [976, 699] on div at bounding box center [966, 693] width 58 height 340
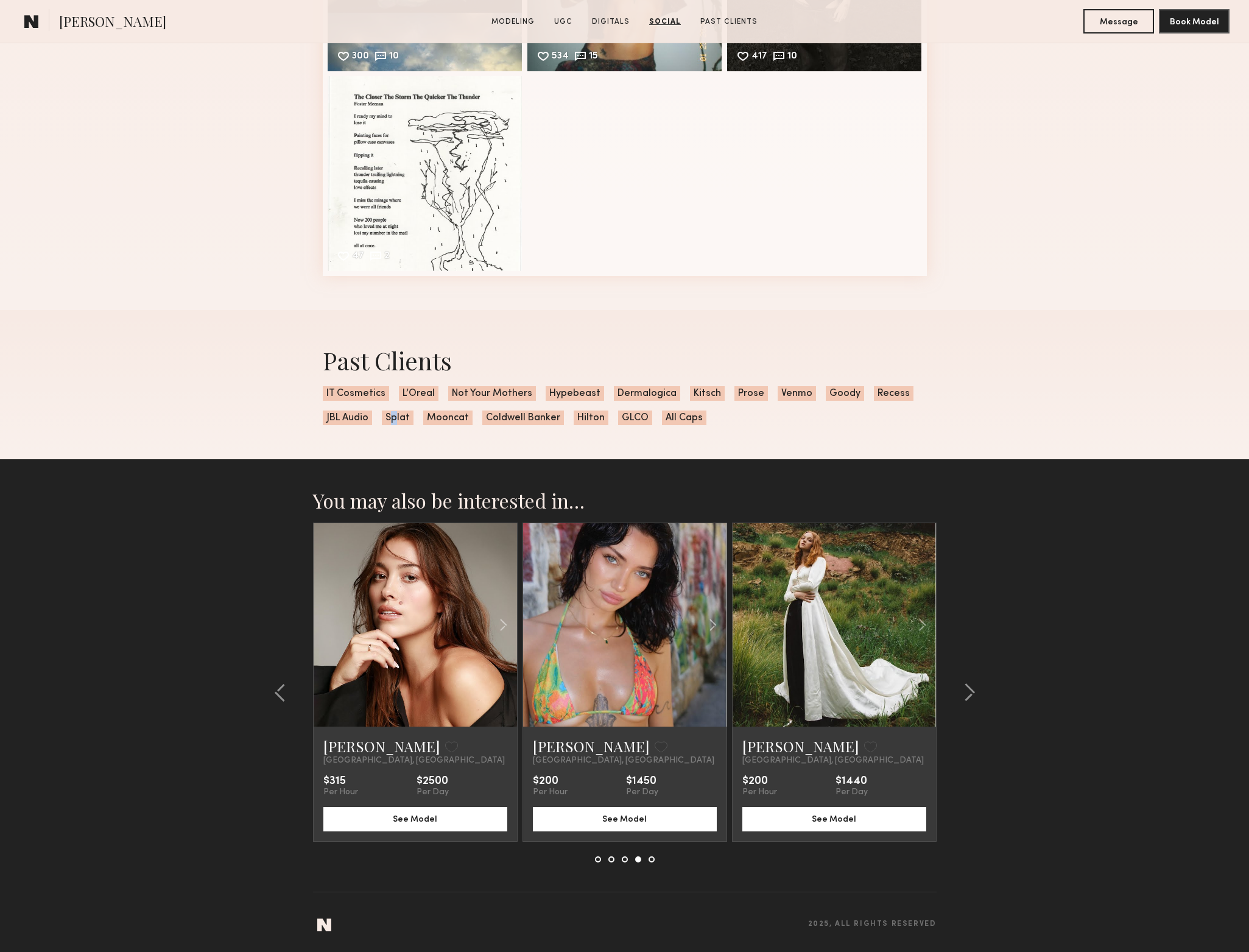
drag, startPoint x: 977, startPoint y: 698, endPoint x: 967, endPoint y: 695, distance: 10.4
click at [967, 695] on div at bounding box center [966, 693] width 58 height 340
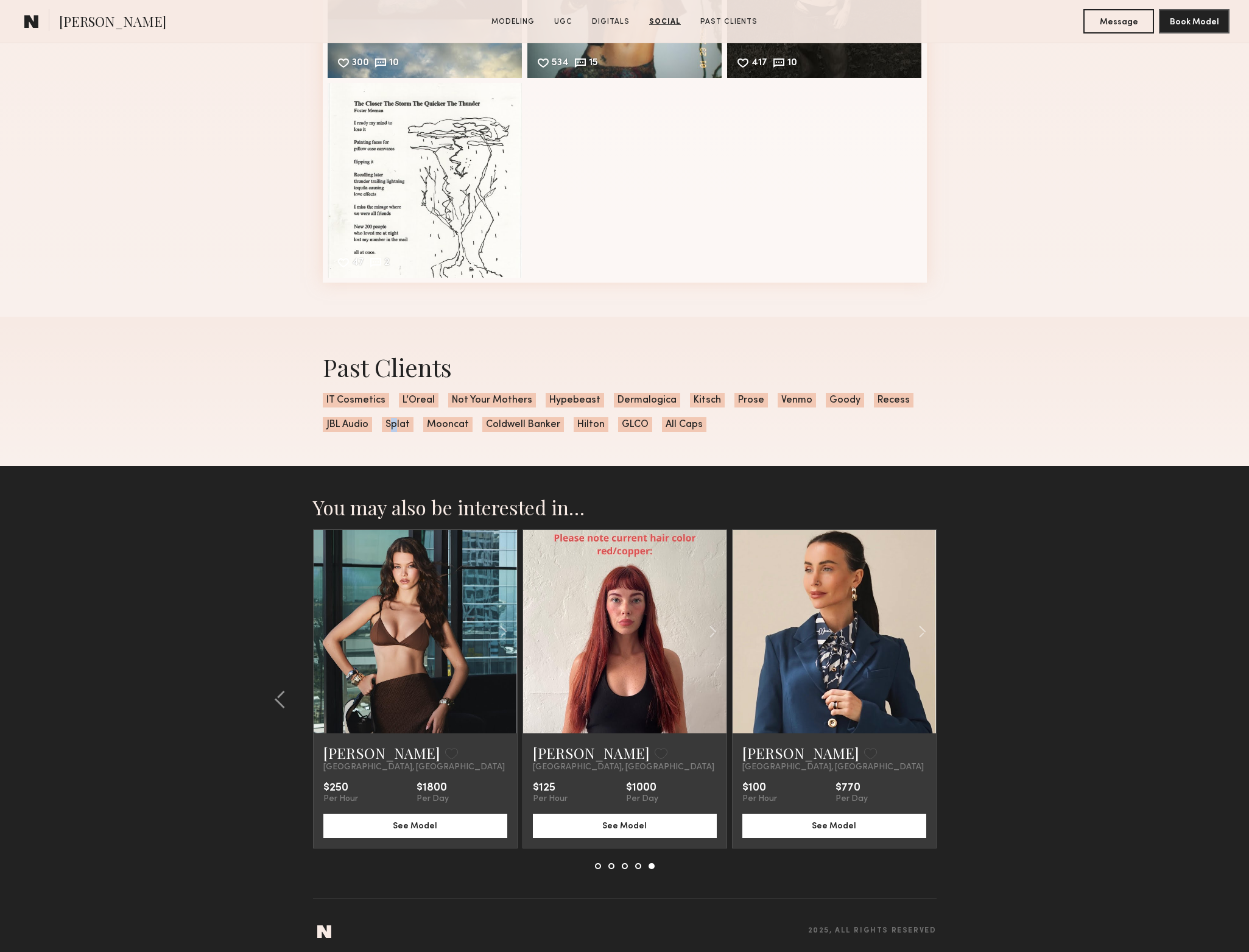
scroll to position [3264, 0]
click at [291, 693] on button at bounding box center [284, 699] width 20 height 20
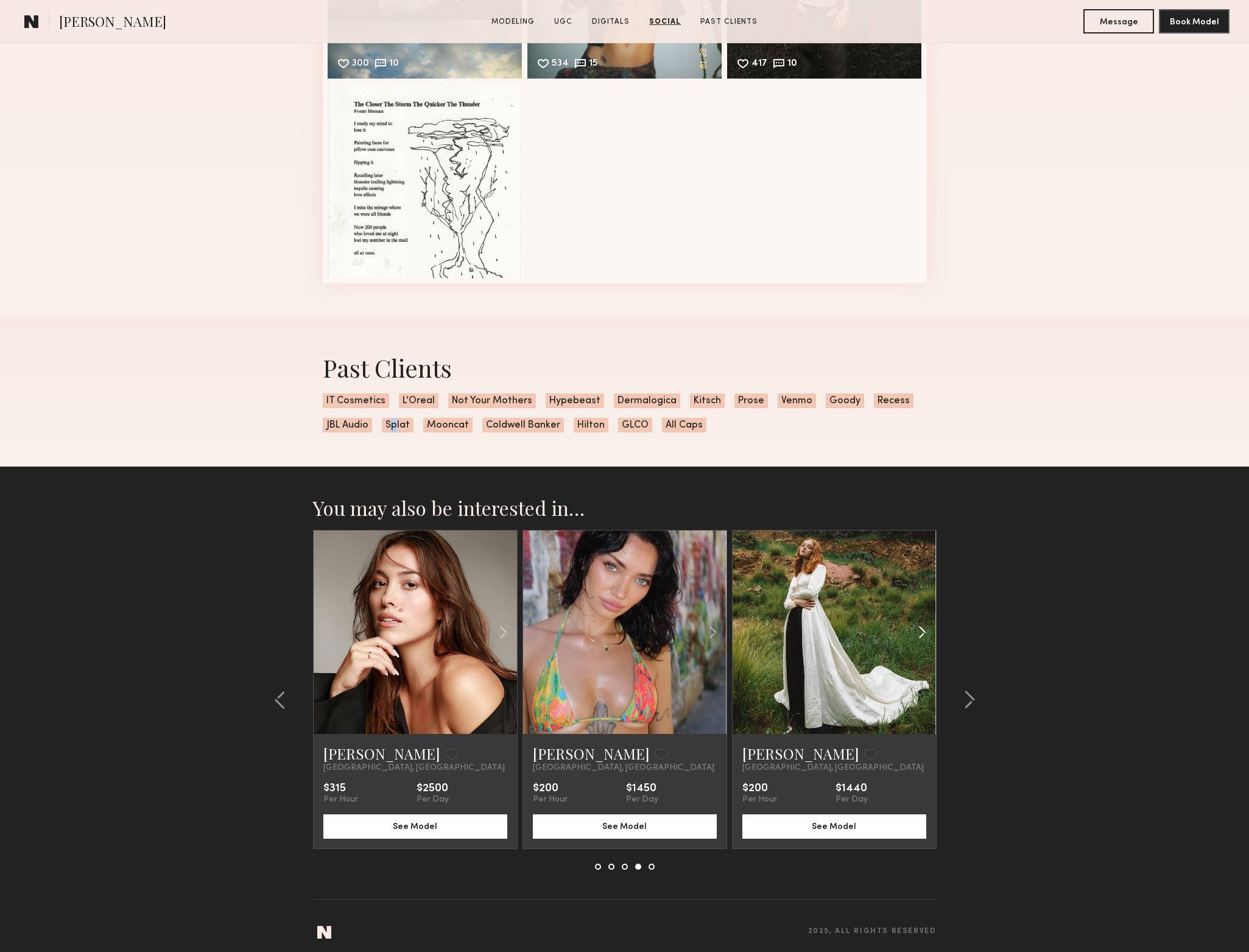
click at [894, 663] on div at bounding box center [902, 632] width 67 height 203
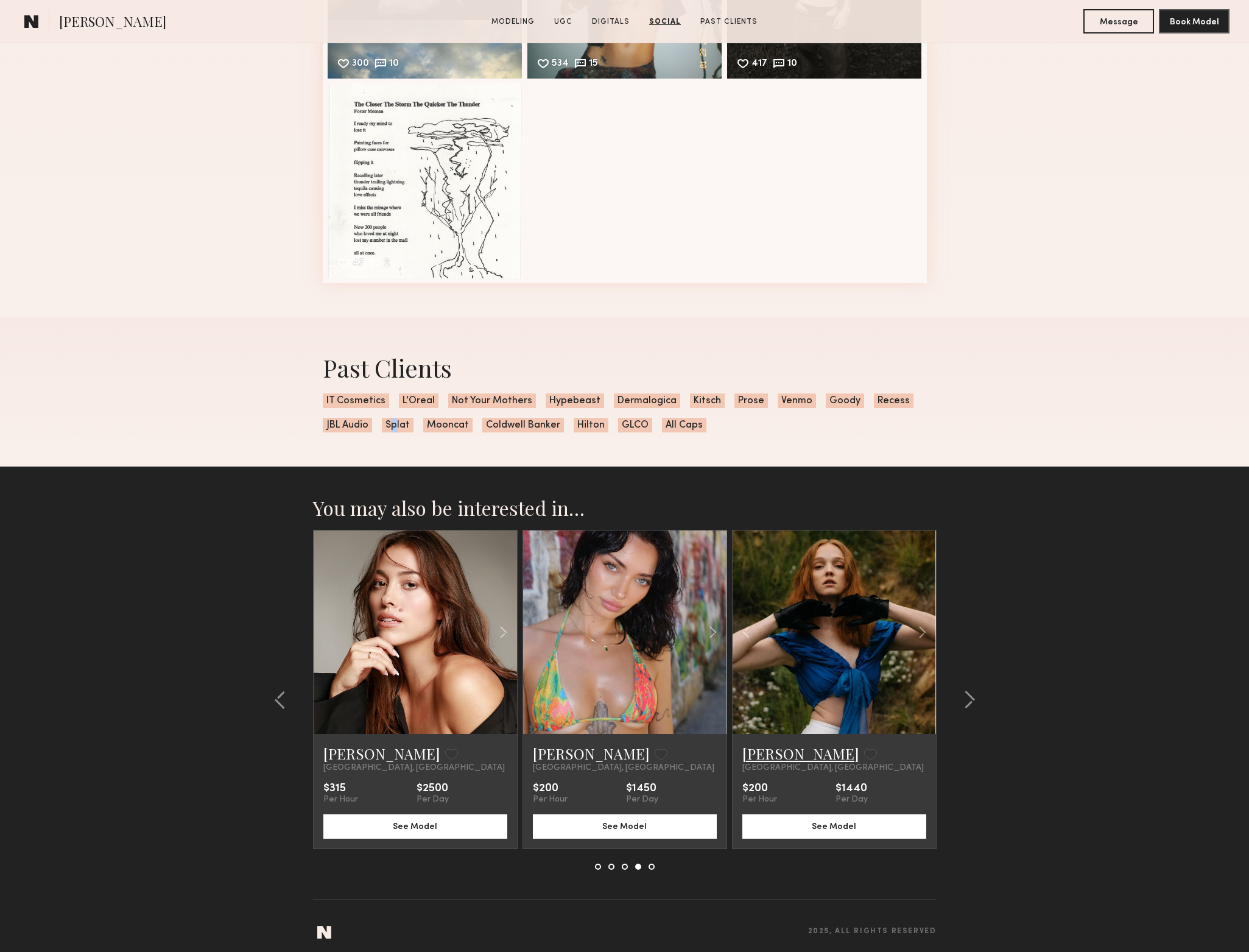
click at [775, 751] on link "Molly W." at bounding box center [800, 753] width 117 height 20
